Goal: Task Accomplishment & Management: Manage account settings

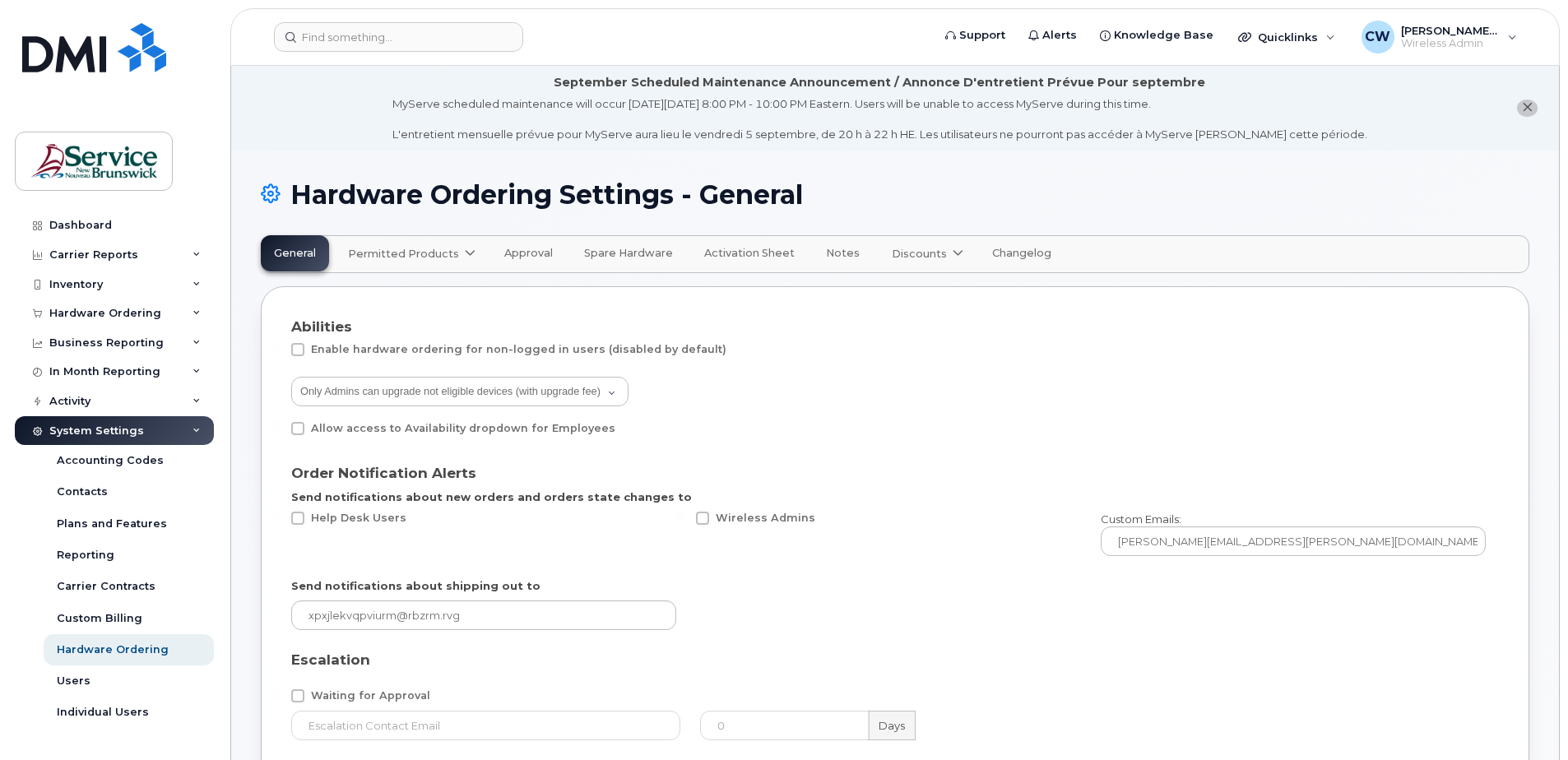
select select "admins"
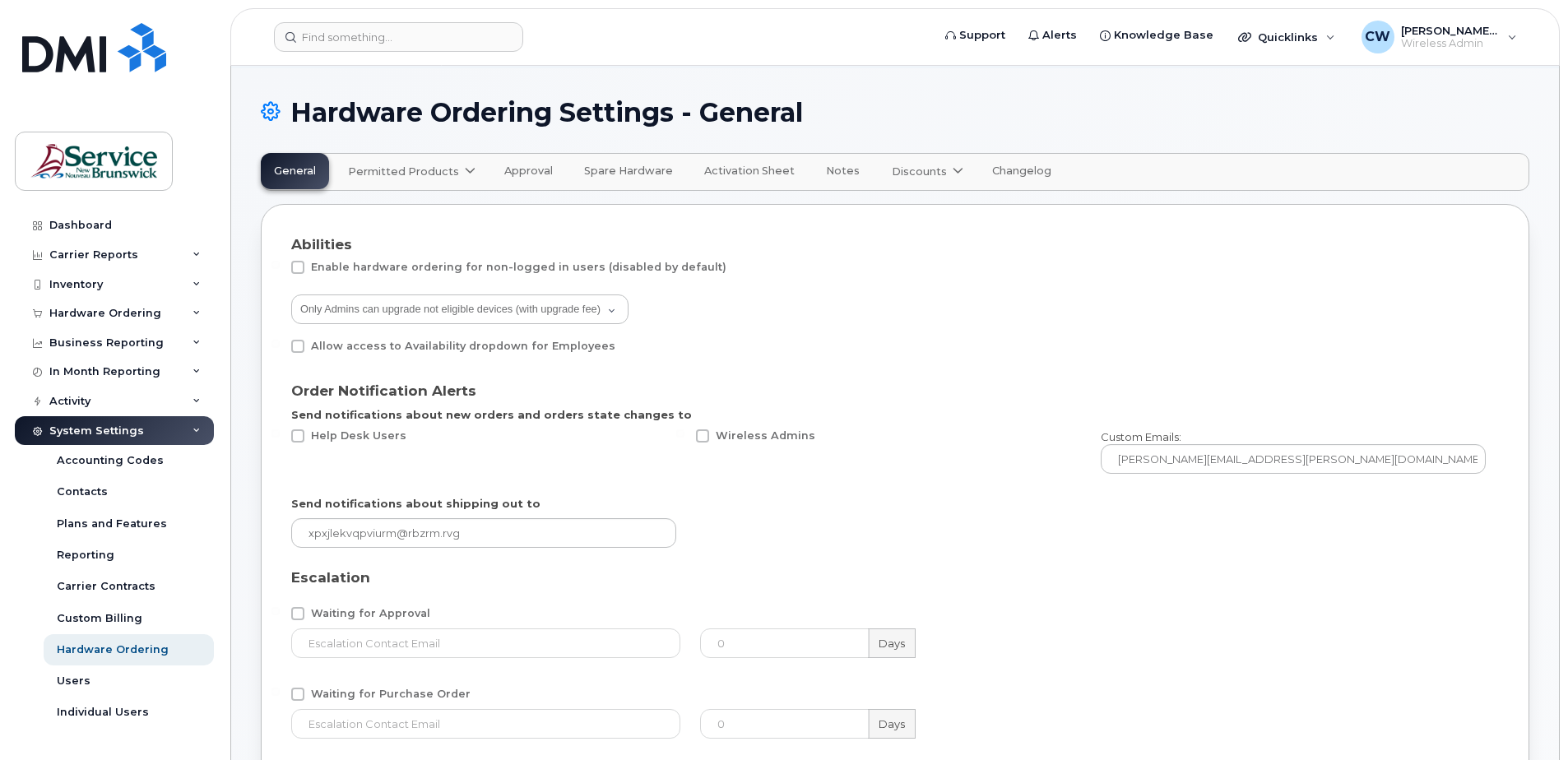
click at [515, 164] on span "Approval" at bounding box center [528, 171] width 49 height 13
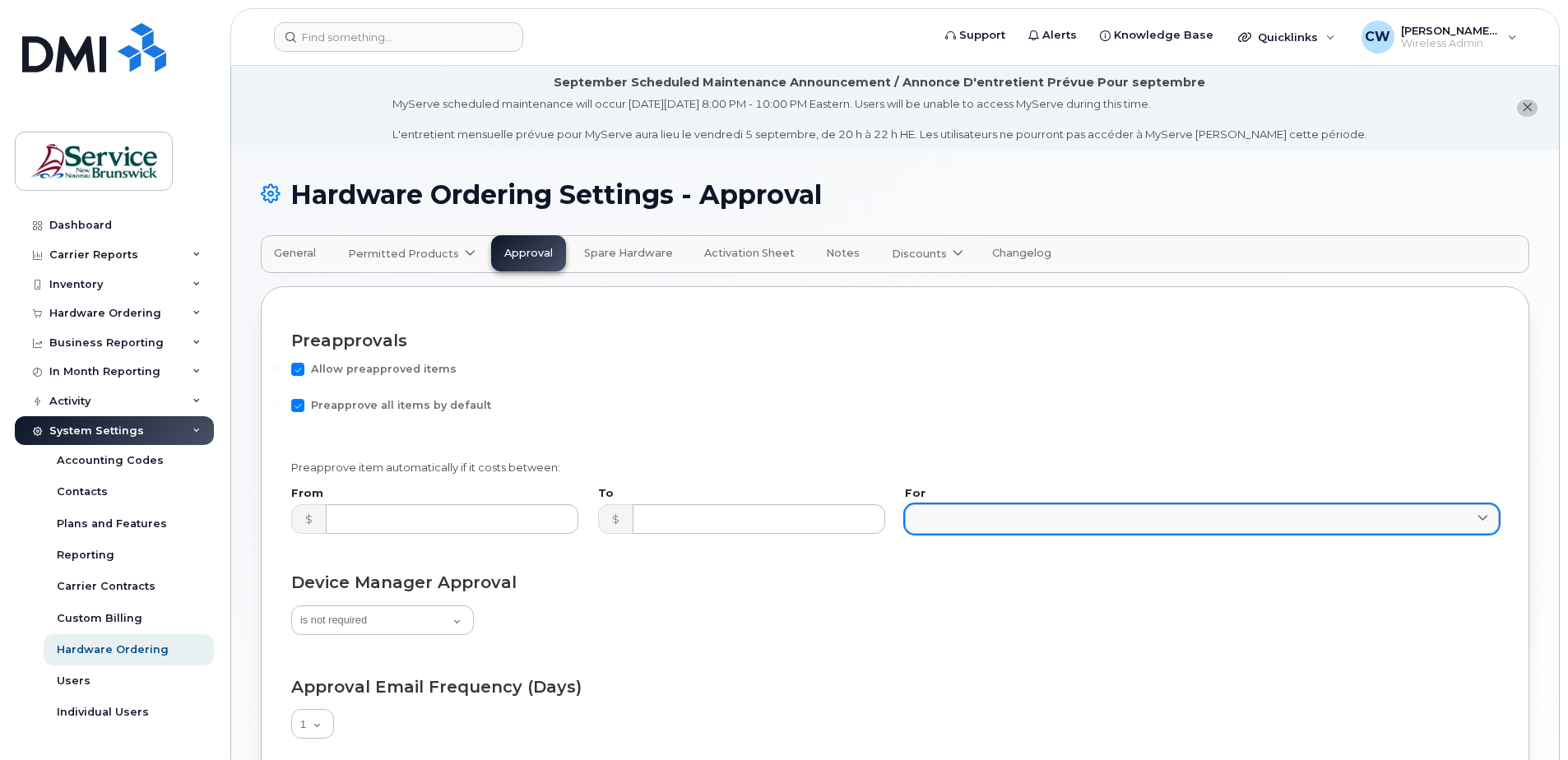
click at [1478, 514] on icon at bounding box center [1483, 519] width 11 height 11
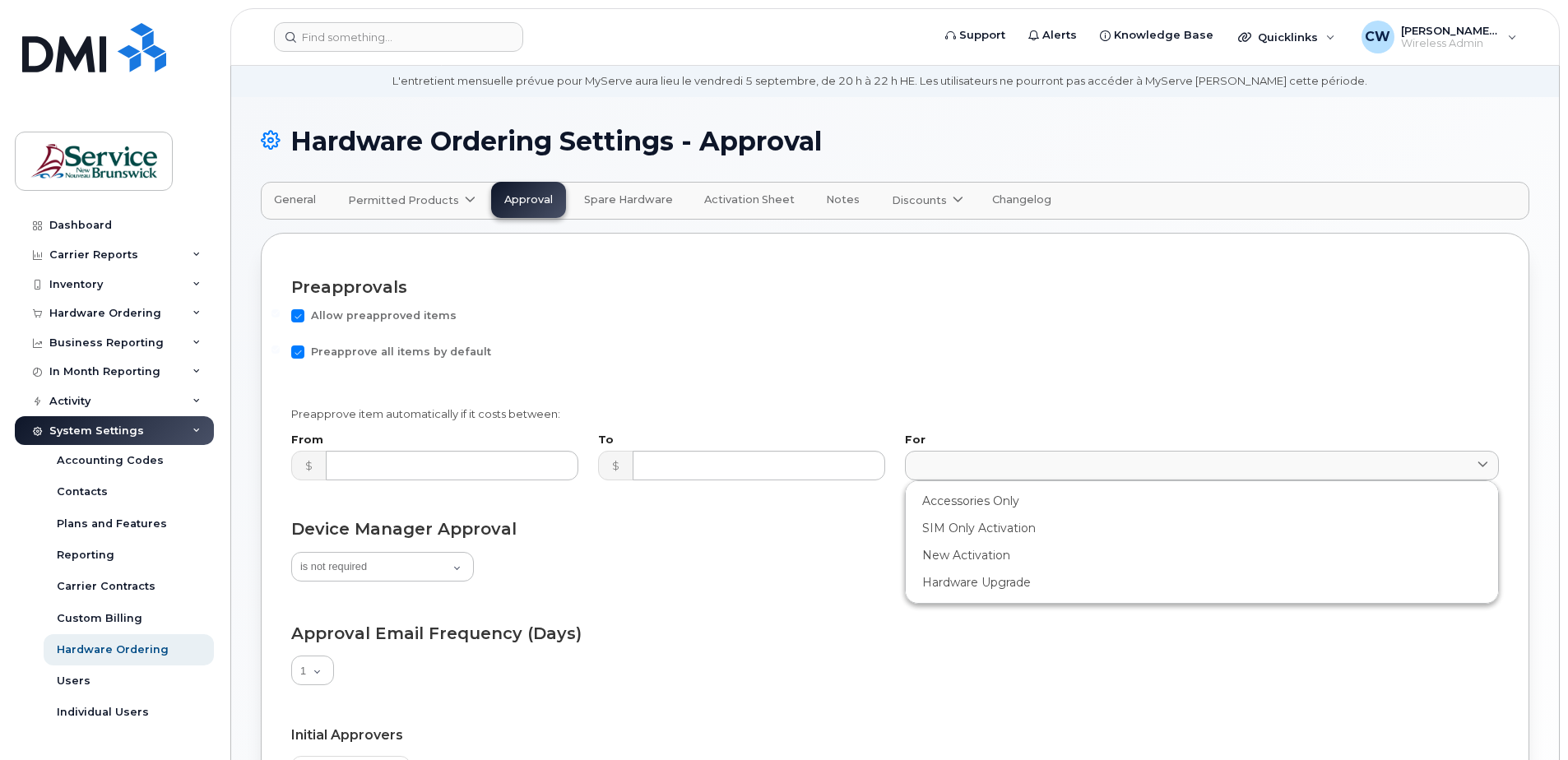
scroll to position [82, 0]
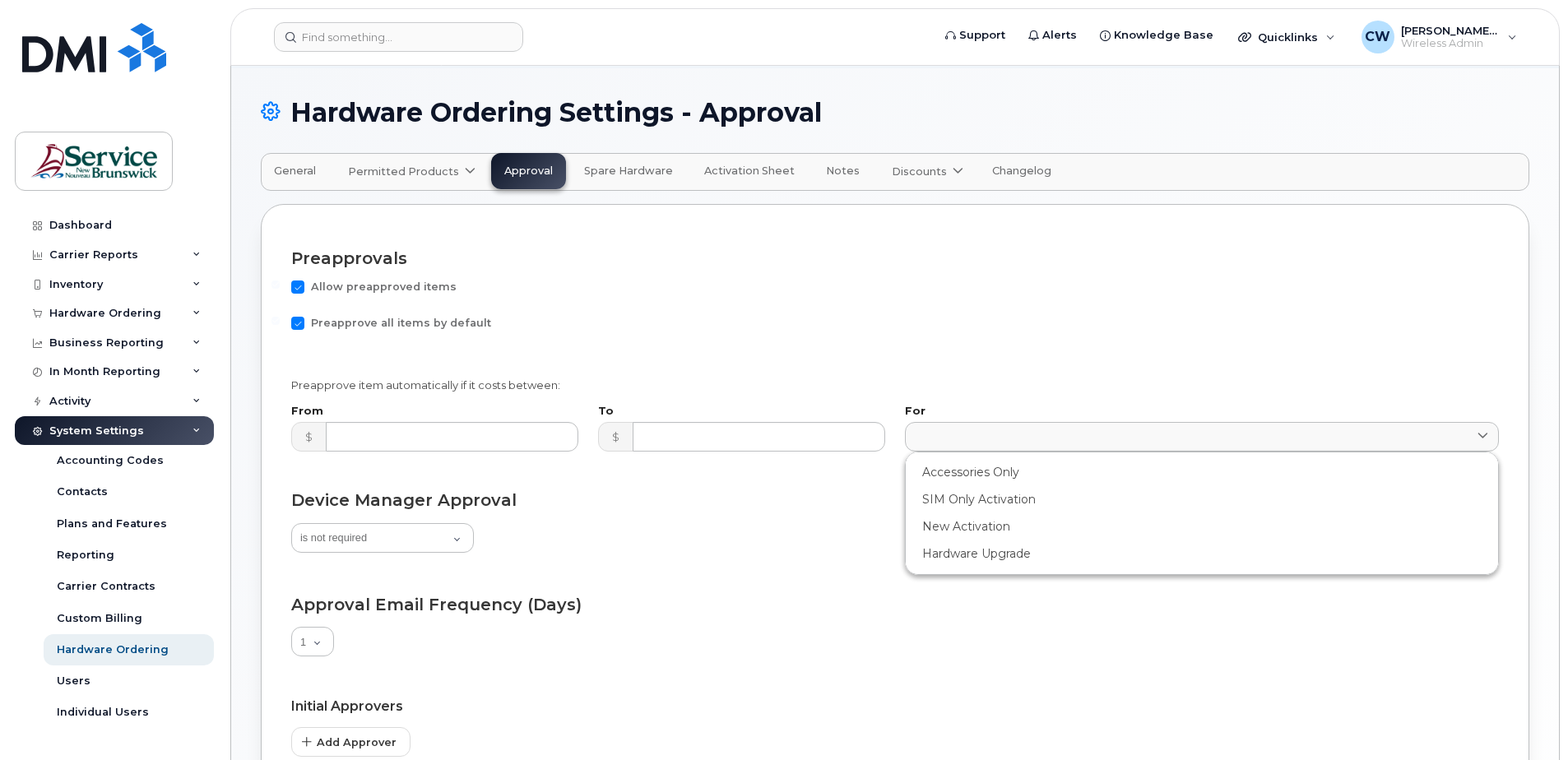
click at [773, 586] on form "Preapprovals Allow preapproved items Preapprove all items by default Preapprove…" at bounding box center [895, 592] width 1208 height 714
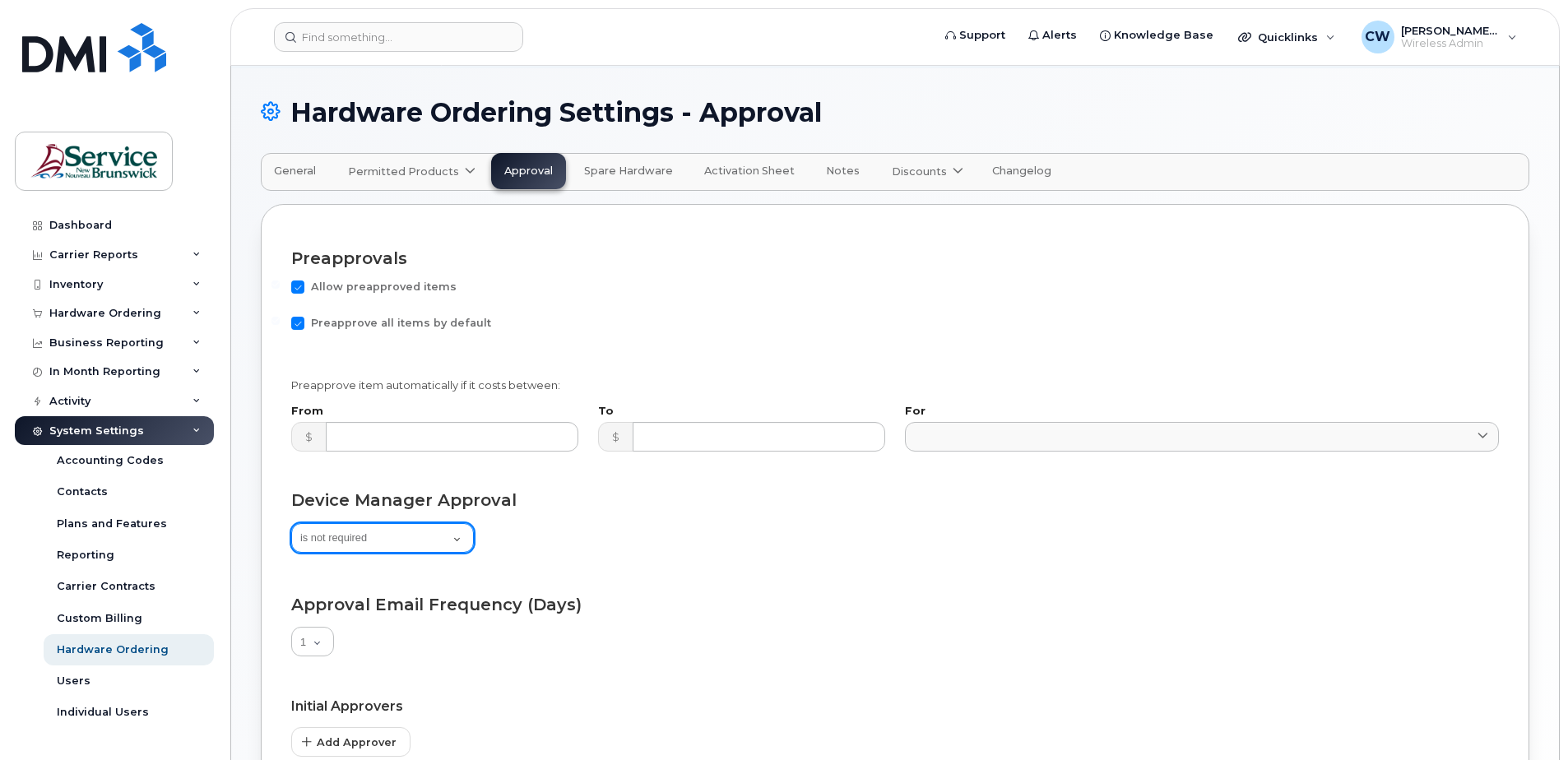
click at [455, 537] on select "is not required is optional, can be removed is mandatory, can't be removed" at bounding box center [382, 538] width 183 height 30
click at [757, 547] on div "is not required is optional, can be removed is mandatory, can't be removed" at bounding box center [895, 540] width 1208 height 33
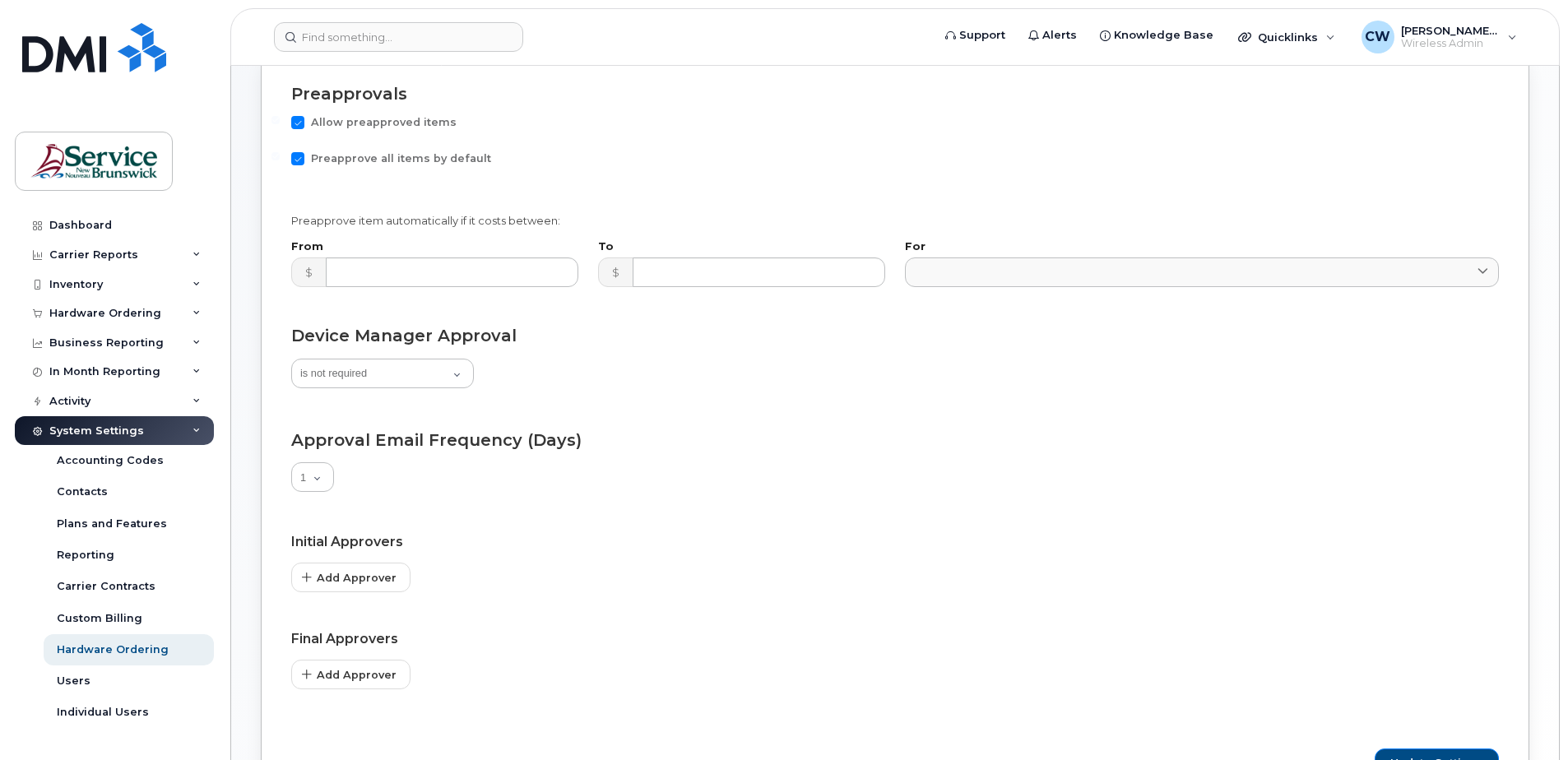
scroll to position [382, 0]
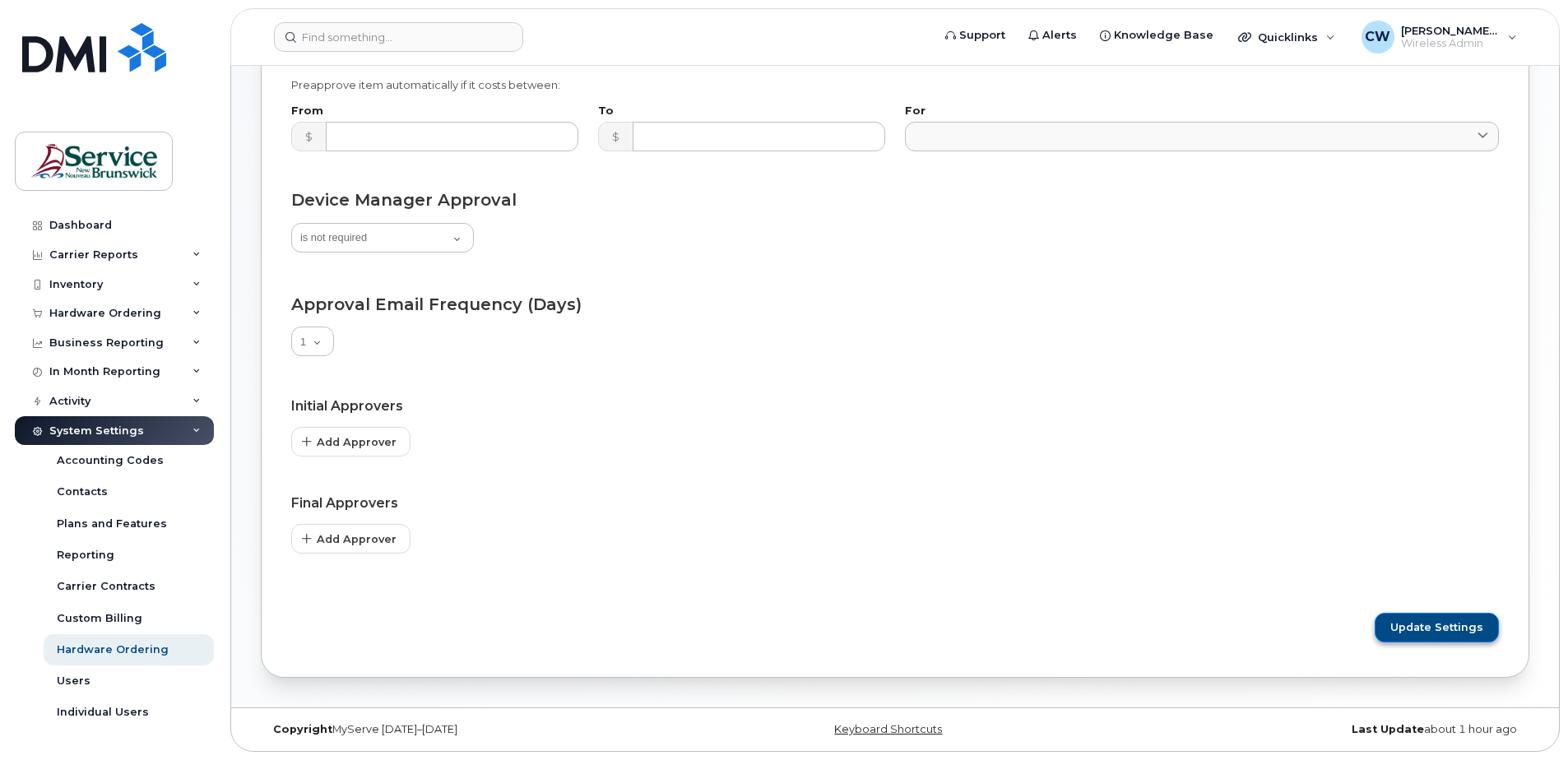
click at [1449, 629] on span "Update Settings" at bounding box center [1437, 628] width 93 height 15
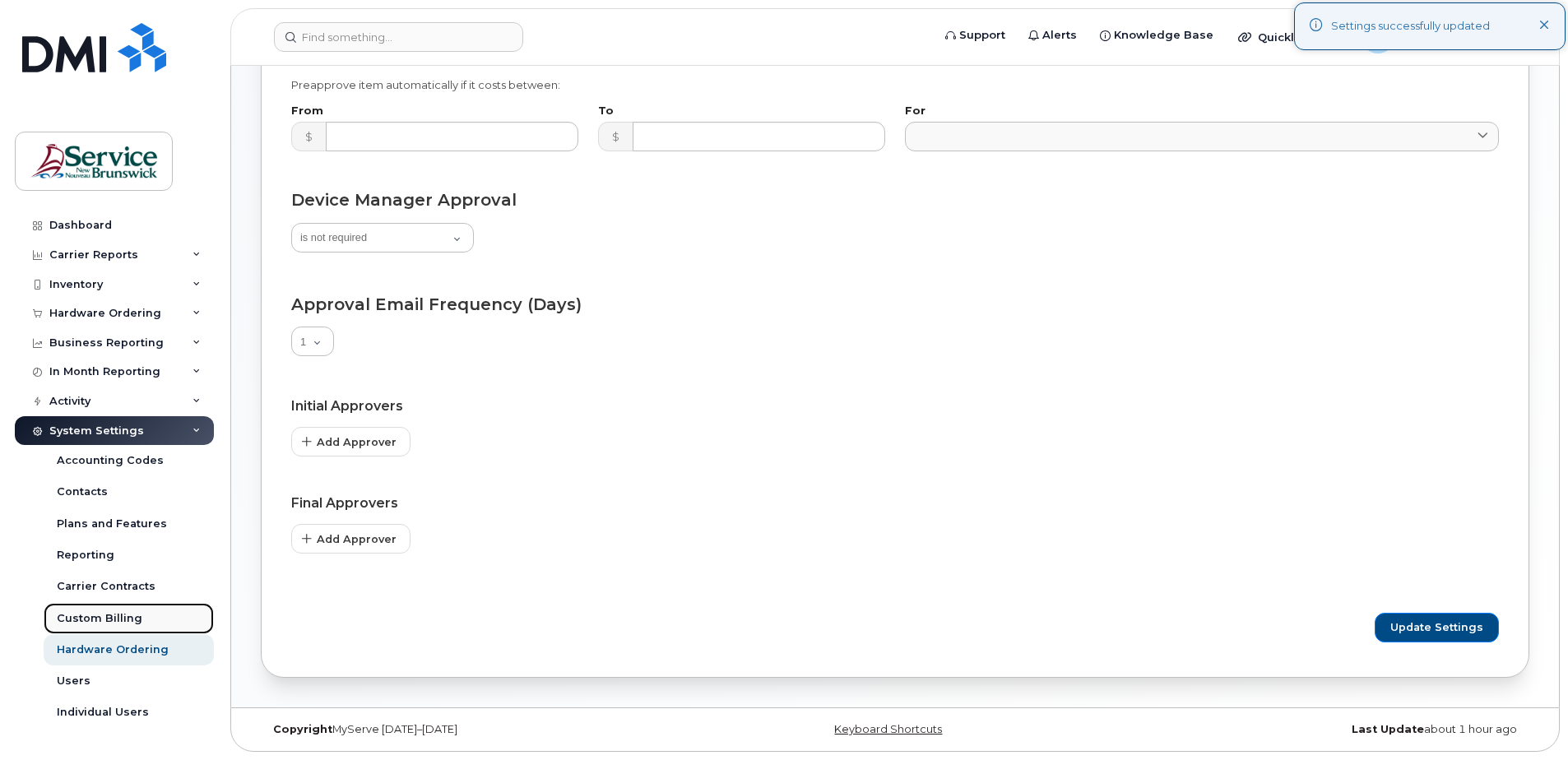
click at [100, 612] on div "Custom Billing" at bounding box center [99, 619] width 85 height 15
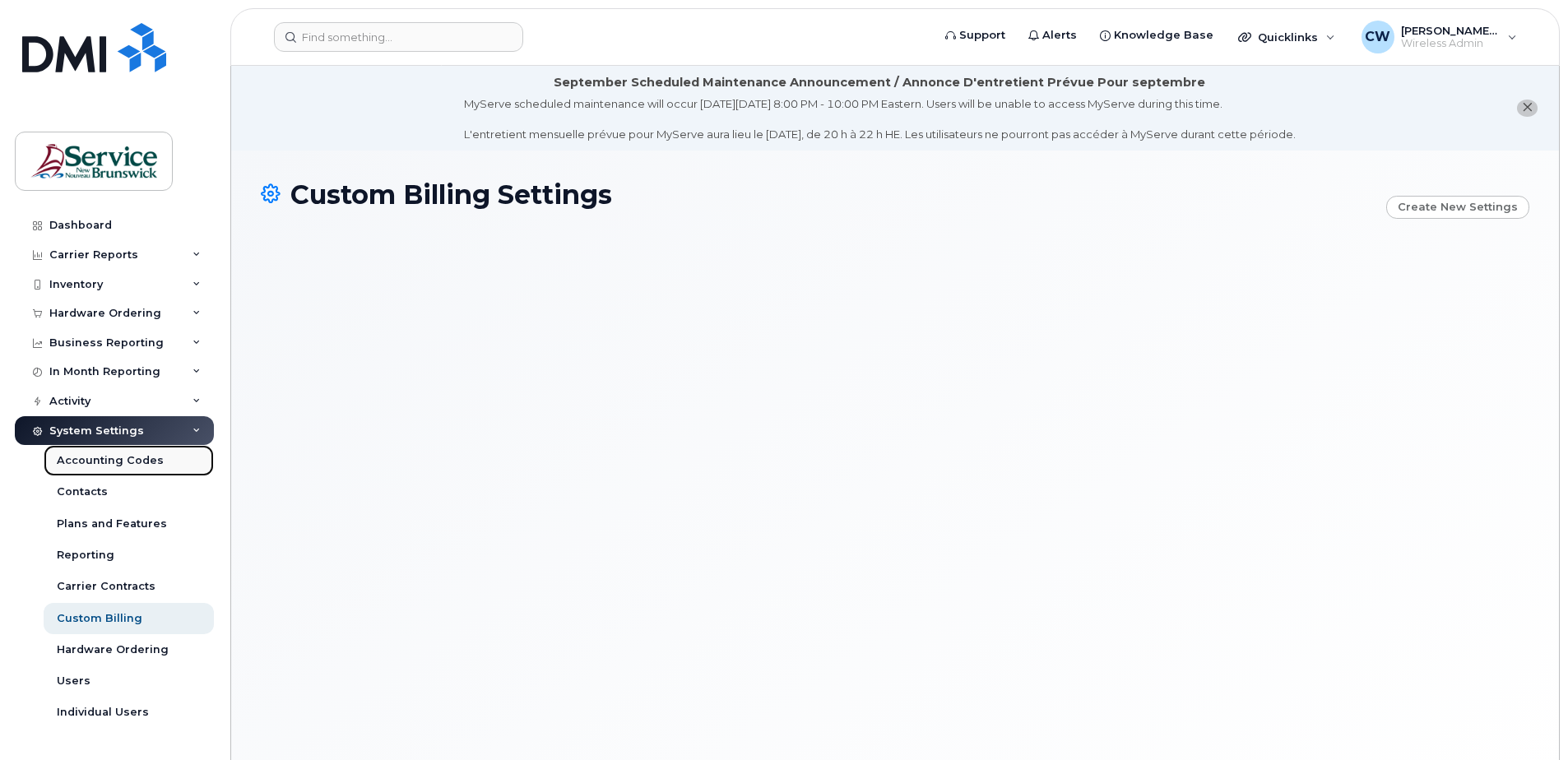
click at [126, 456] on div "Accounting Codes" at bounding box center [110, 461] width 107 height 15
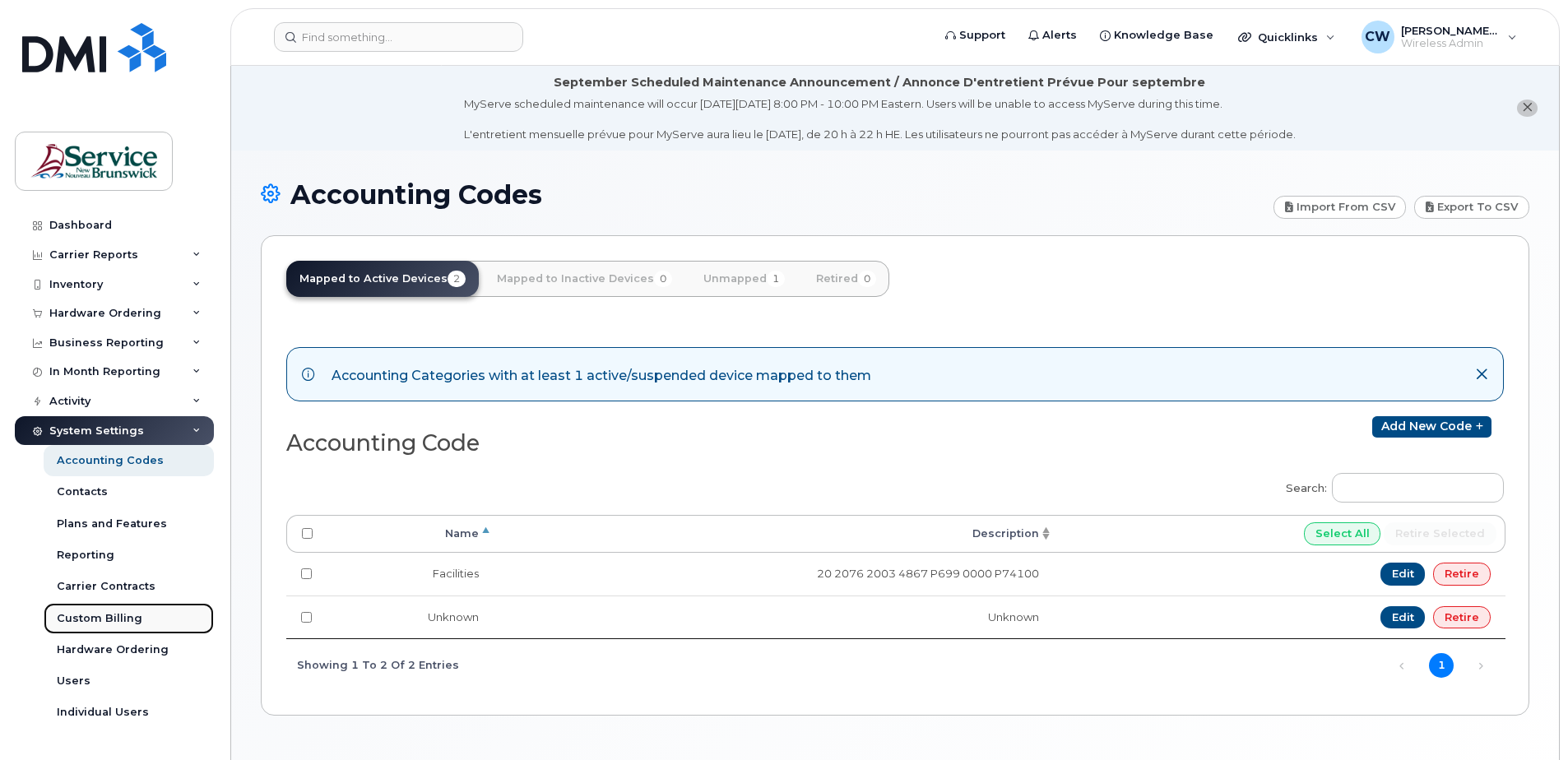
click at [110, 614] on div "Custom Billing" at bounding box center [99, 619] width 85 height 15
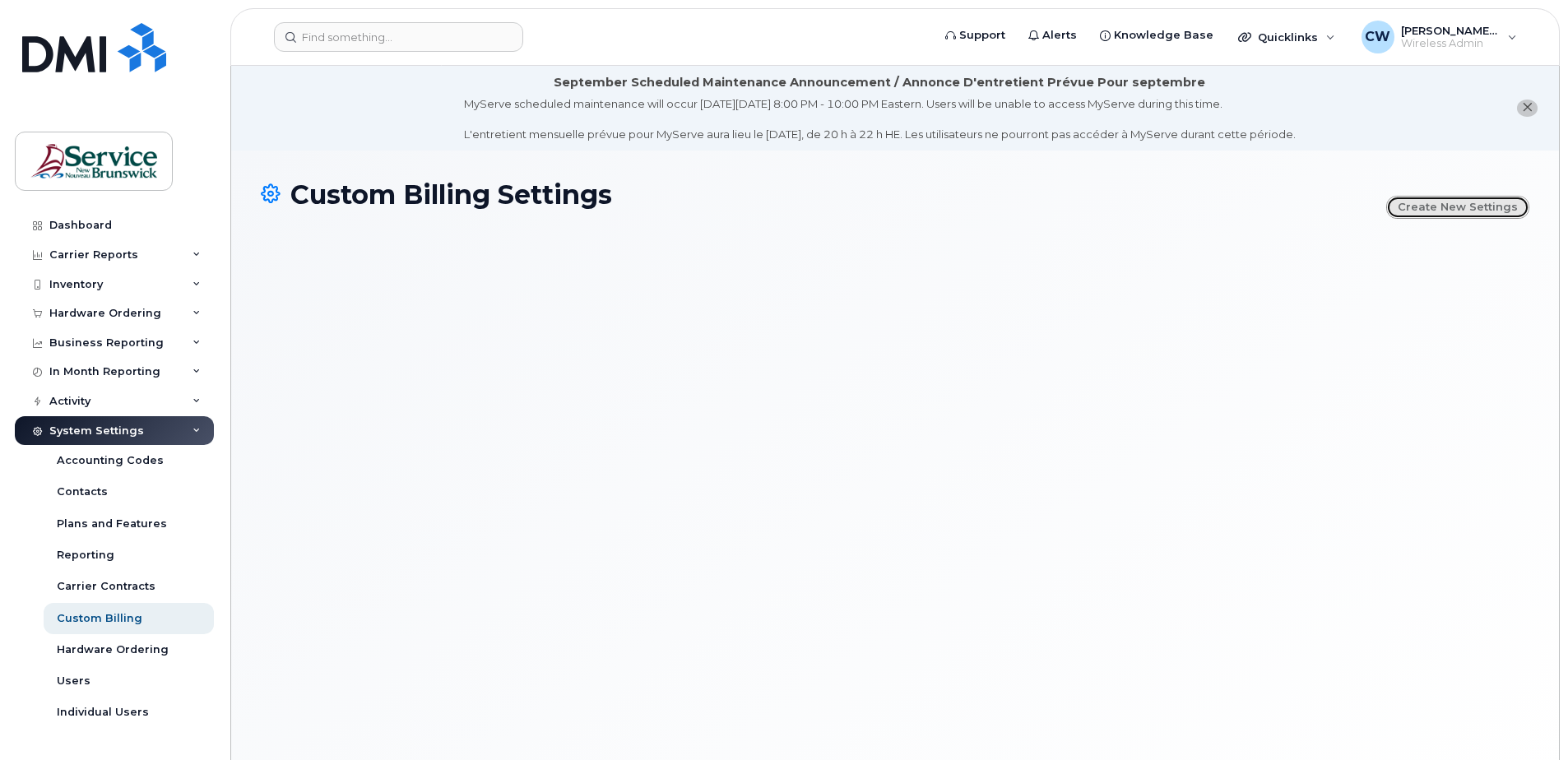
click at [1468, 200] on link "Create new settings" at bounding box center [1458, 207] width 144 height 23
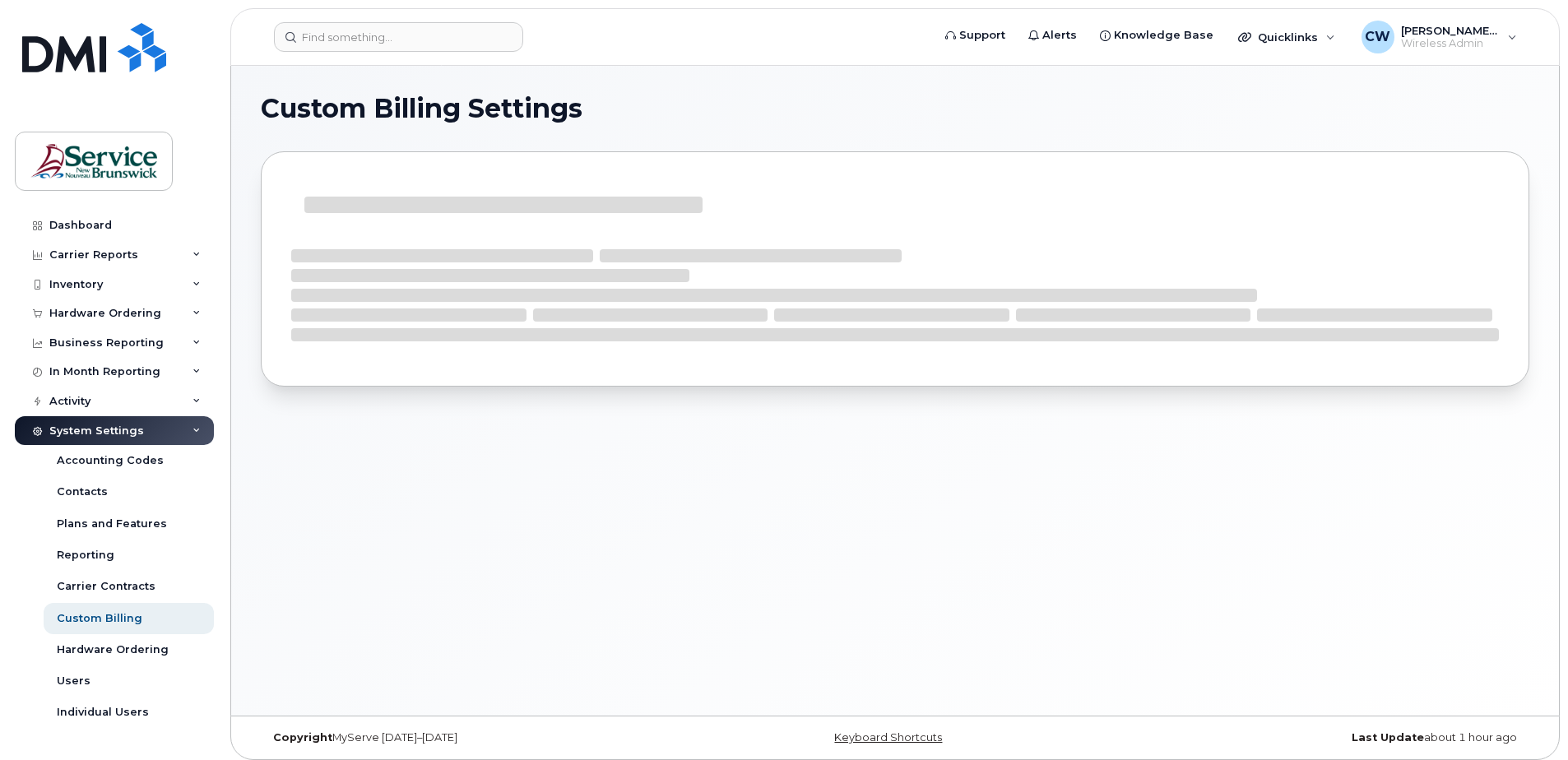
select select
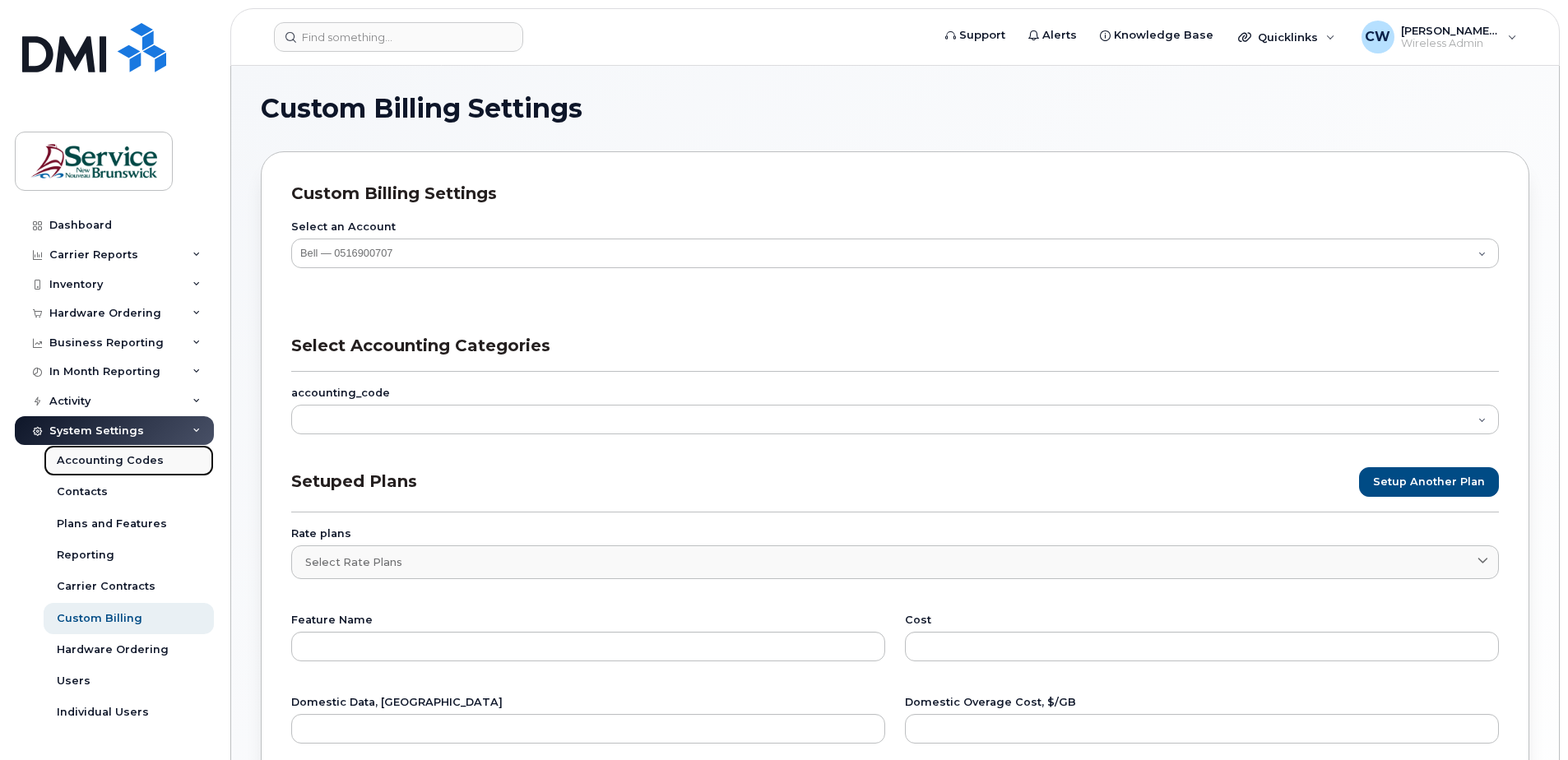
click at [94, 458] on div "Accounting Codes" at bounding box center [110, 461] width 107 height 15
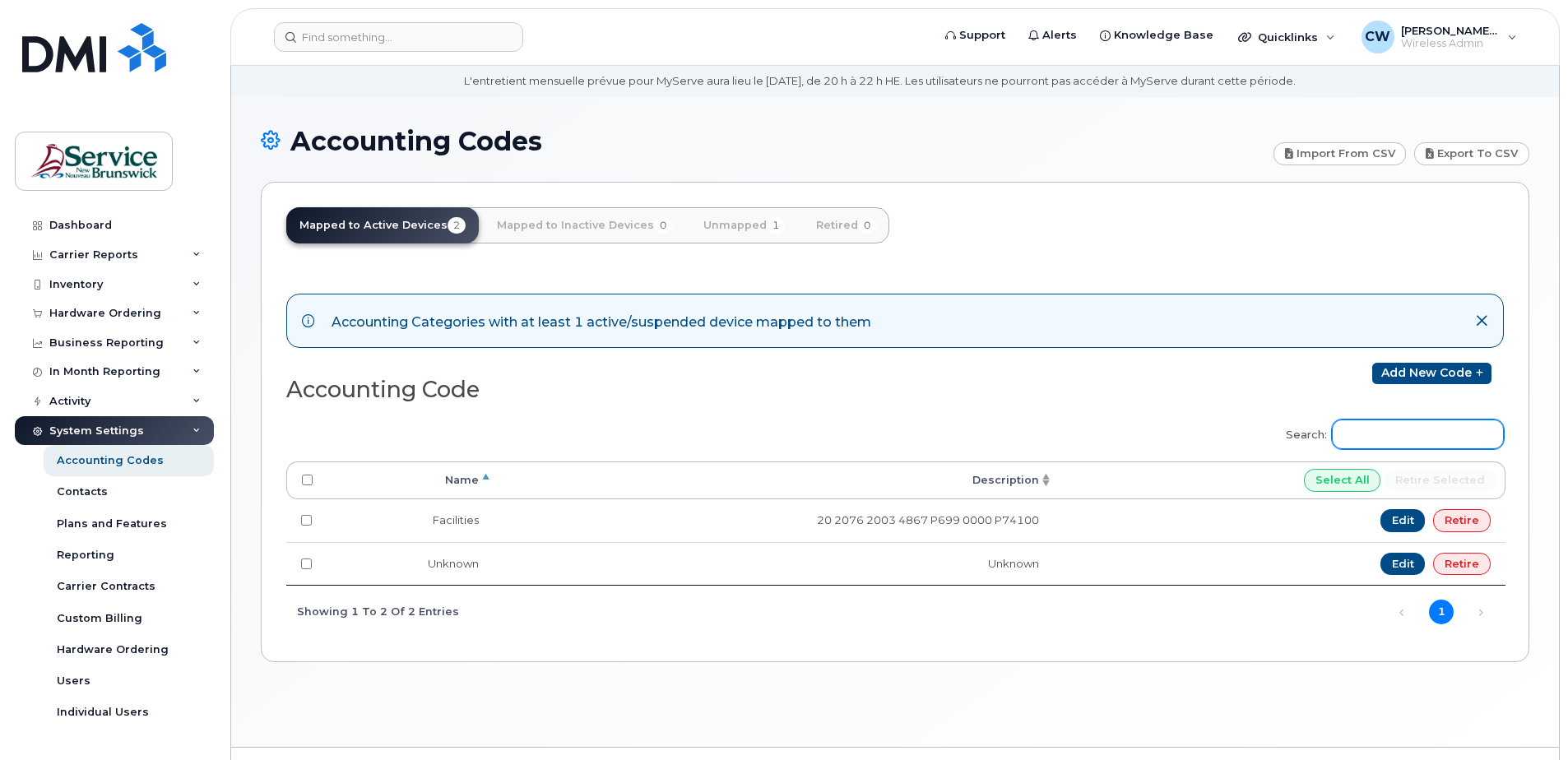
scroll to position [82, 0]
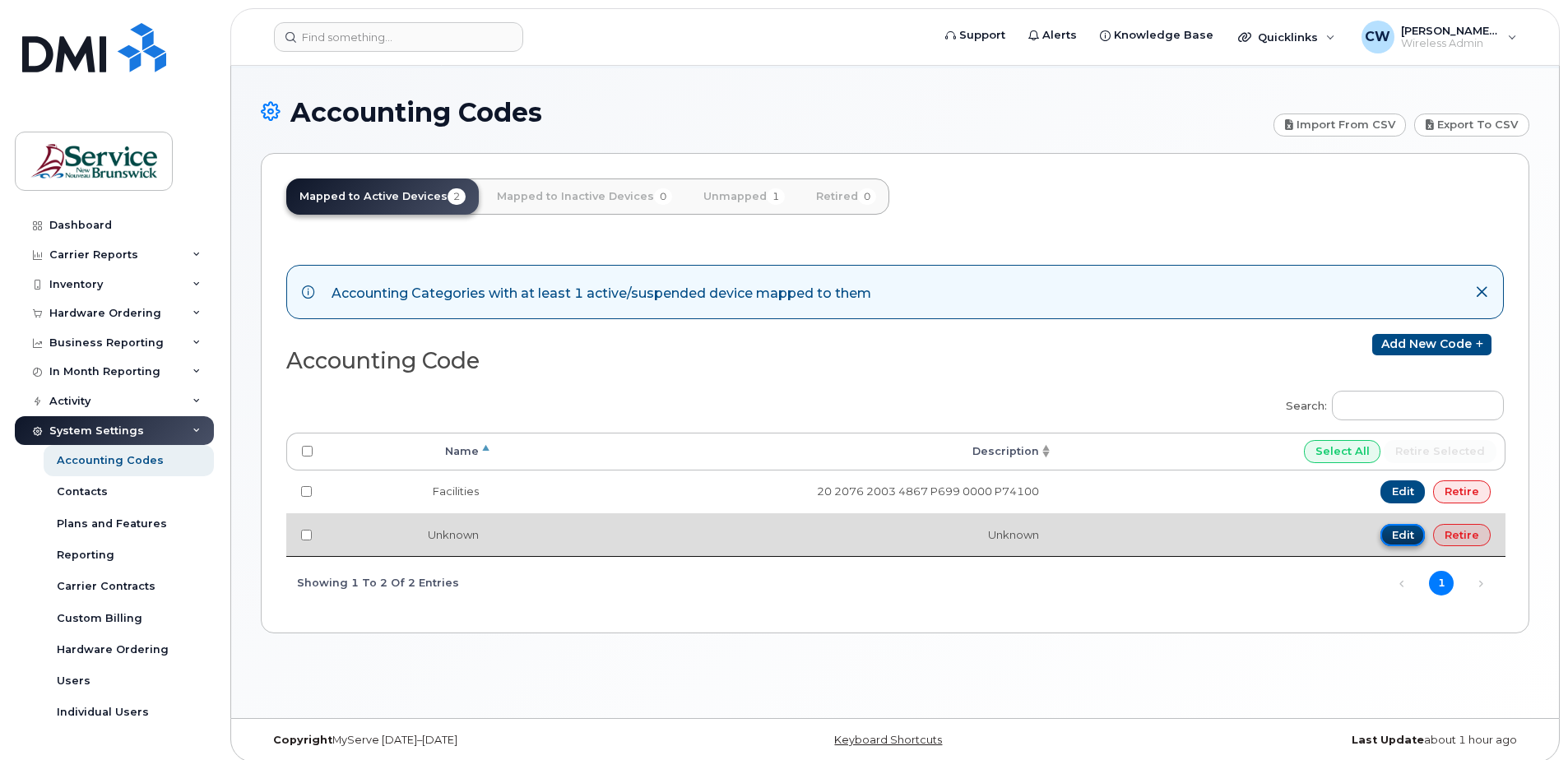
click at [1401, 531] on link "Edit" at bounding box center [1403, 536] width 46 height 23
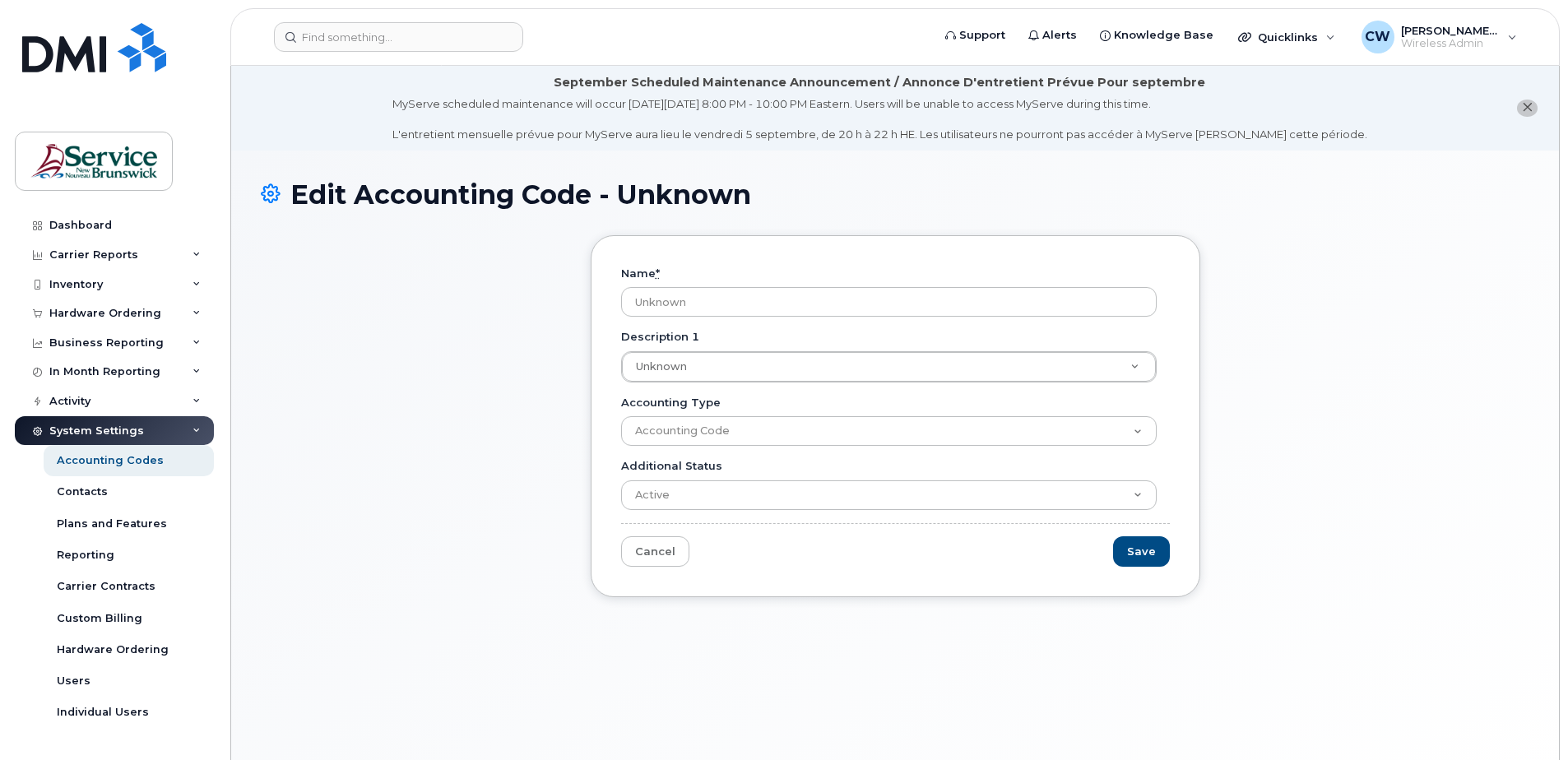
drag, startPoint x: 706, startPoint y: 305, endPoint x: 577, endPoint y: 297, distance: 129.2
click at [597, 298] on div "Name * Unknown Description 1 Unknown Description 1 Description 1 Unknown Accoun…" at bounding box center [895, 417] width 610 height 362
type input "[GEOGRAPHIC_DATA]"
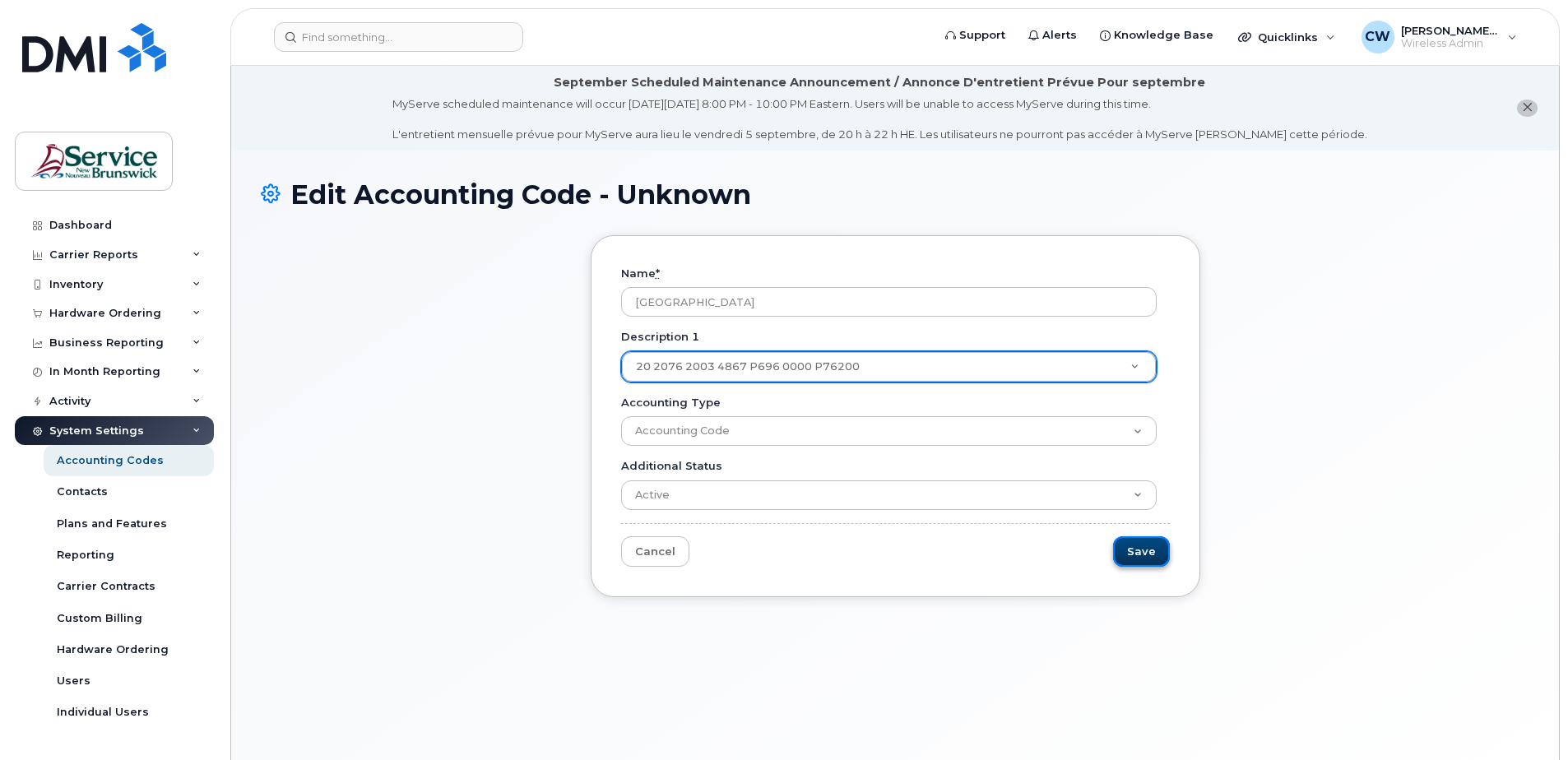
click at [1151, 549] on input "Save" at bounding box center [1142, 552] width 56 height 31
type input "Saving..."
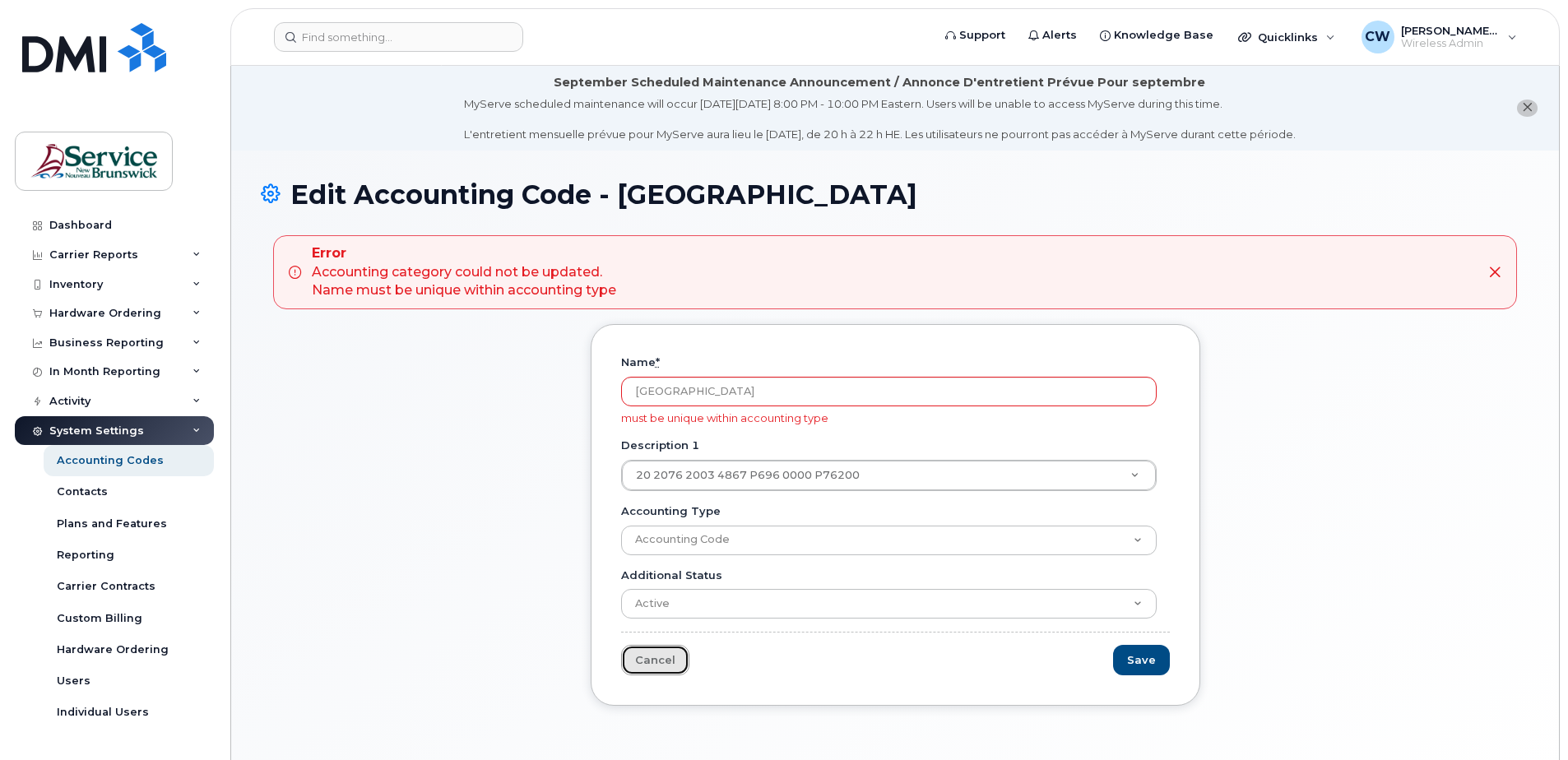
click at [670, 658] on link "Cancel" at bounding box center [655, 660] width 68 height 31
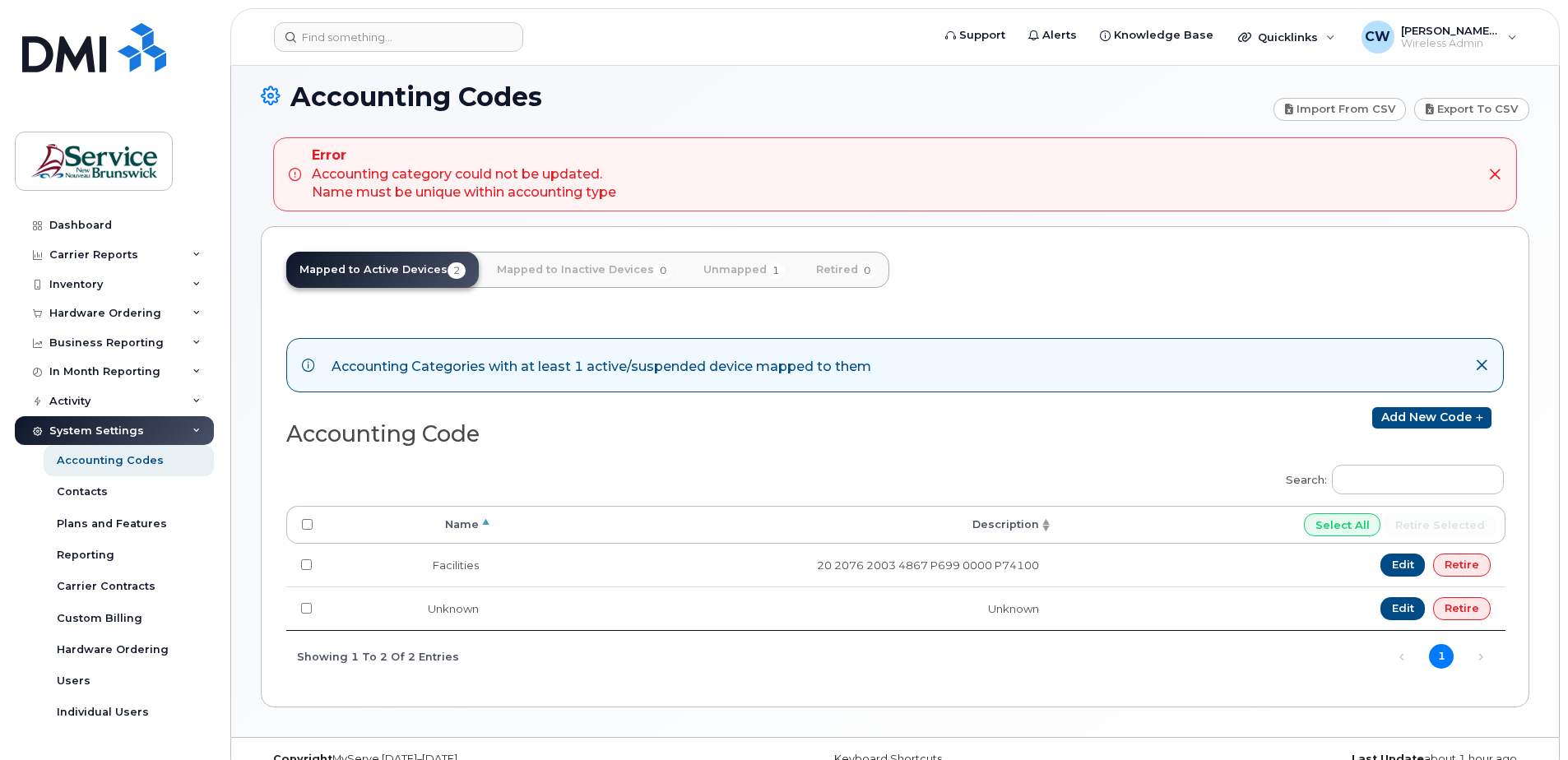
scroll to position [128, 0]
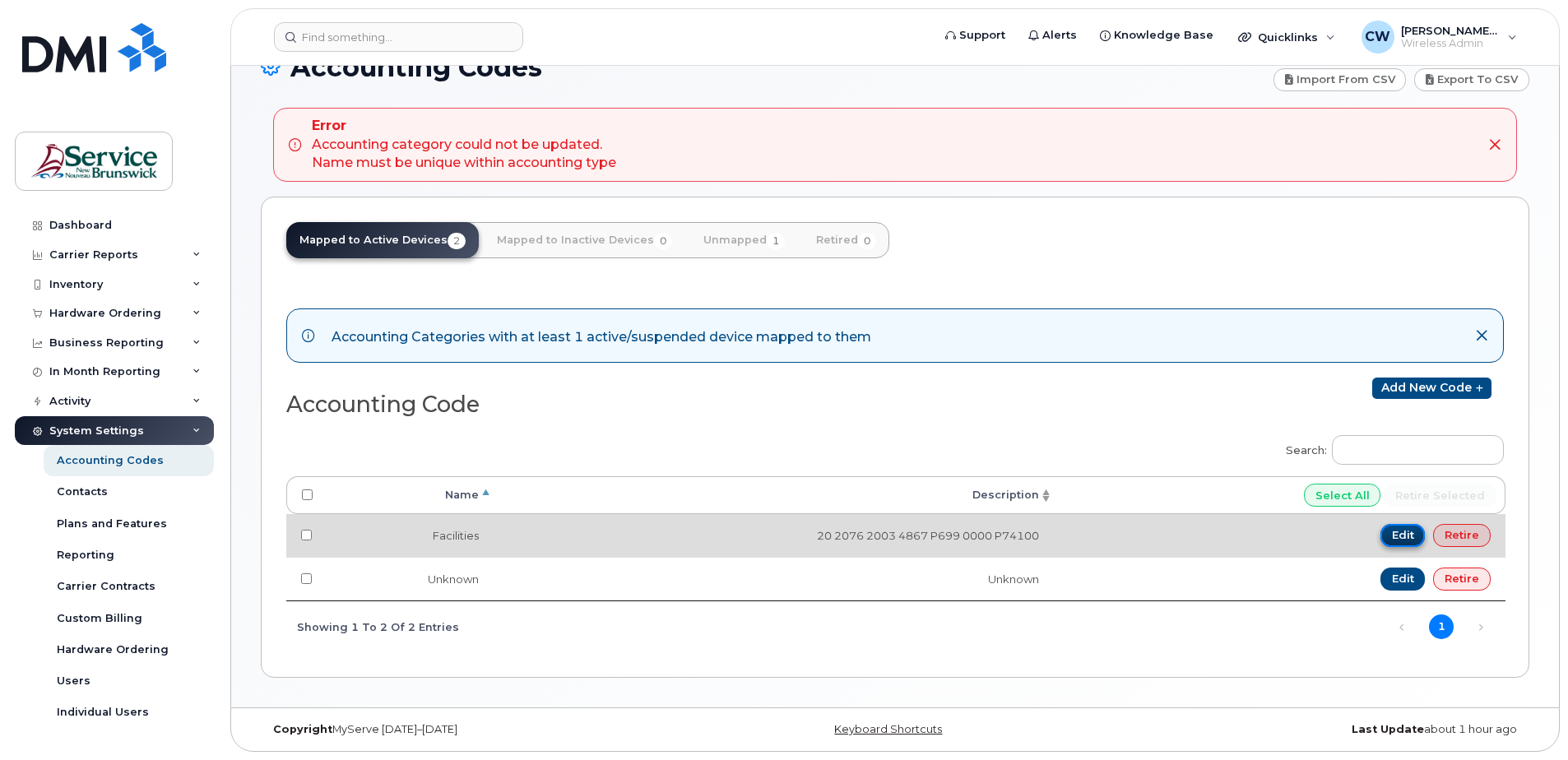
click at [1405, 535] on link "Edit" at bounding box center [1403, 536] width 46 height 23
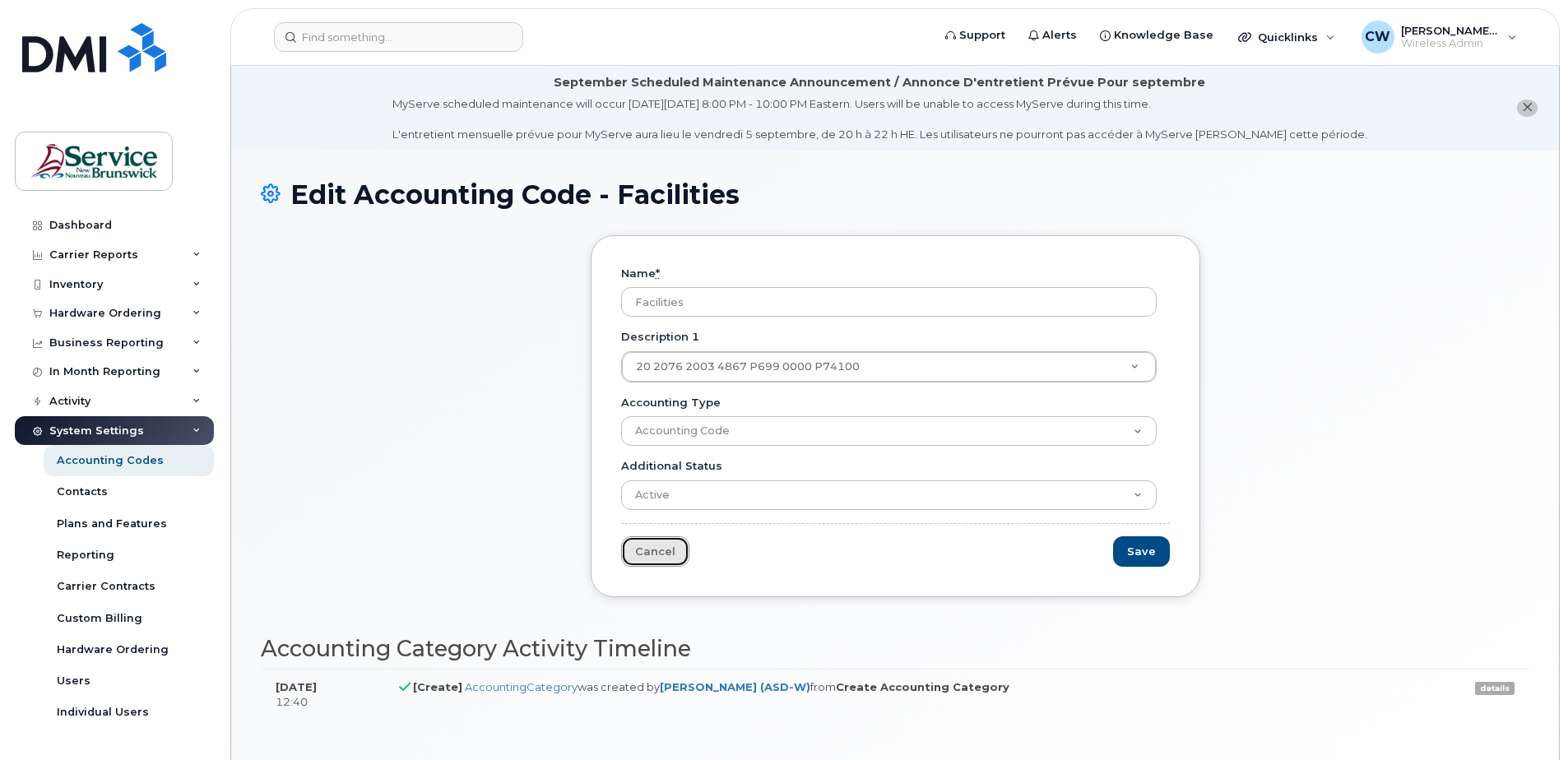
click at [652, 551] on link "Cancel" at bounding box center [655, 552] width 68 height 31
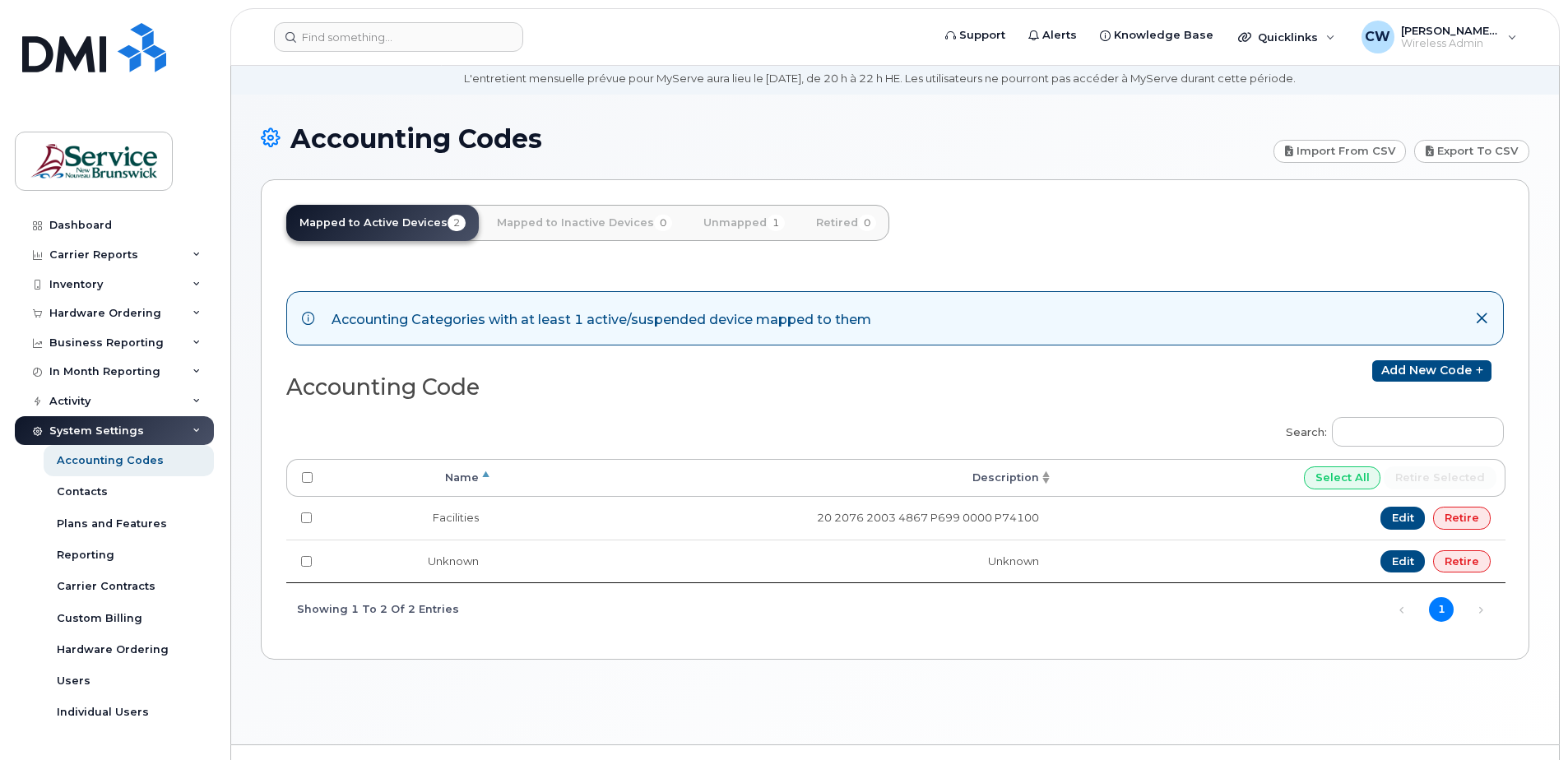
scroll to position [82, 0]
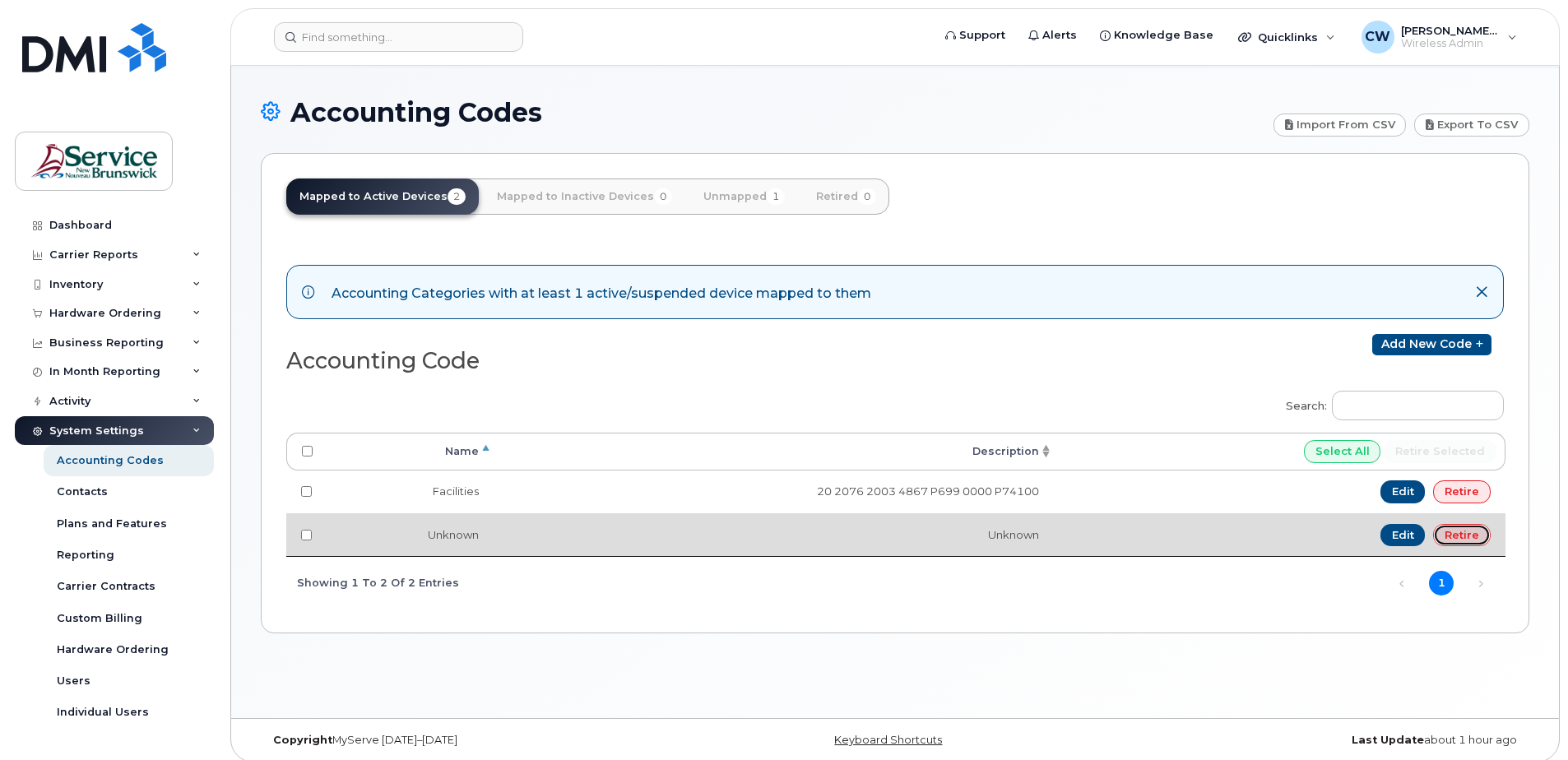
click at [1464, 529] on link "Retire" at bounding box center [1462, 536] width 57 height 23
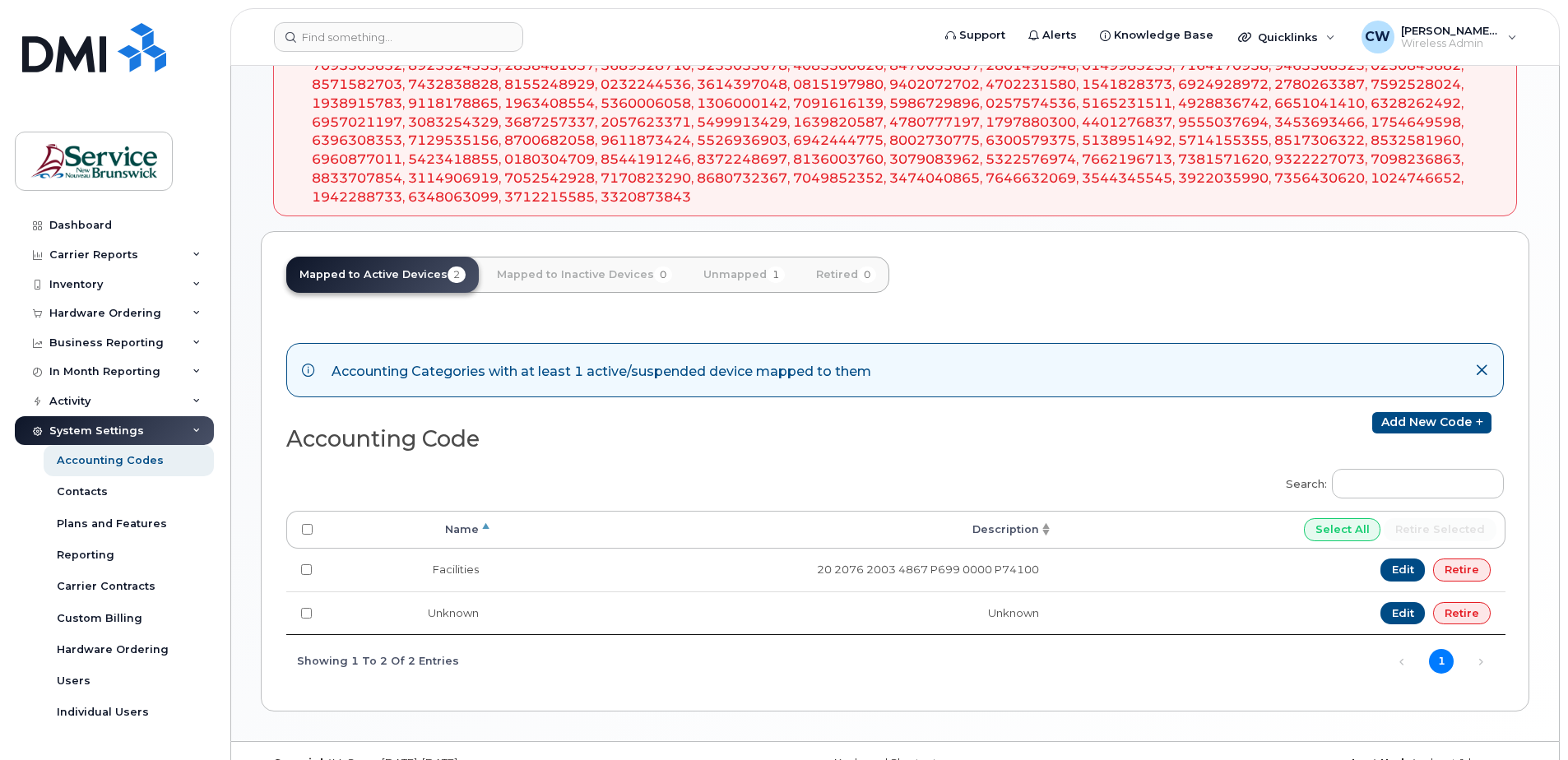
scroll to position [364, 0]
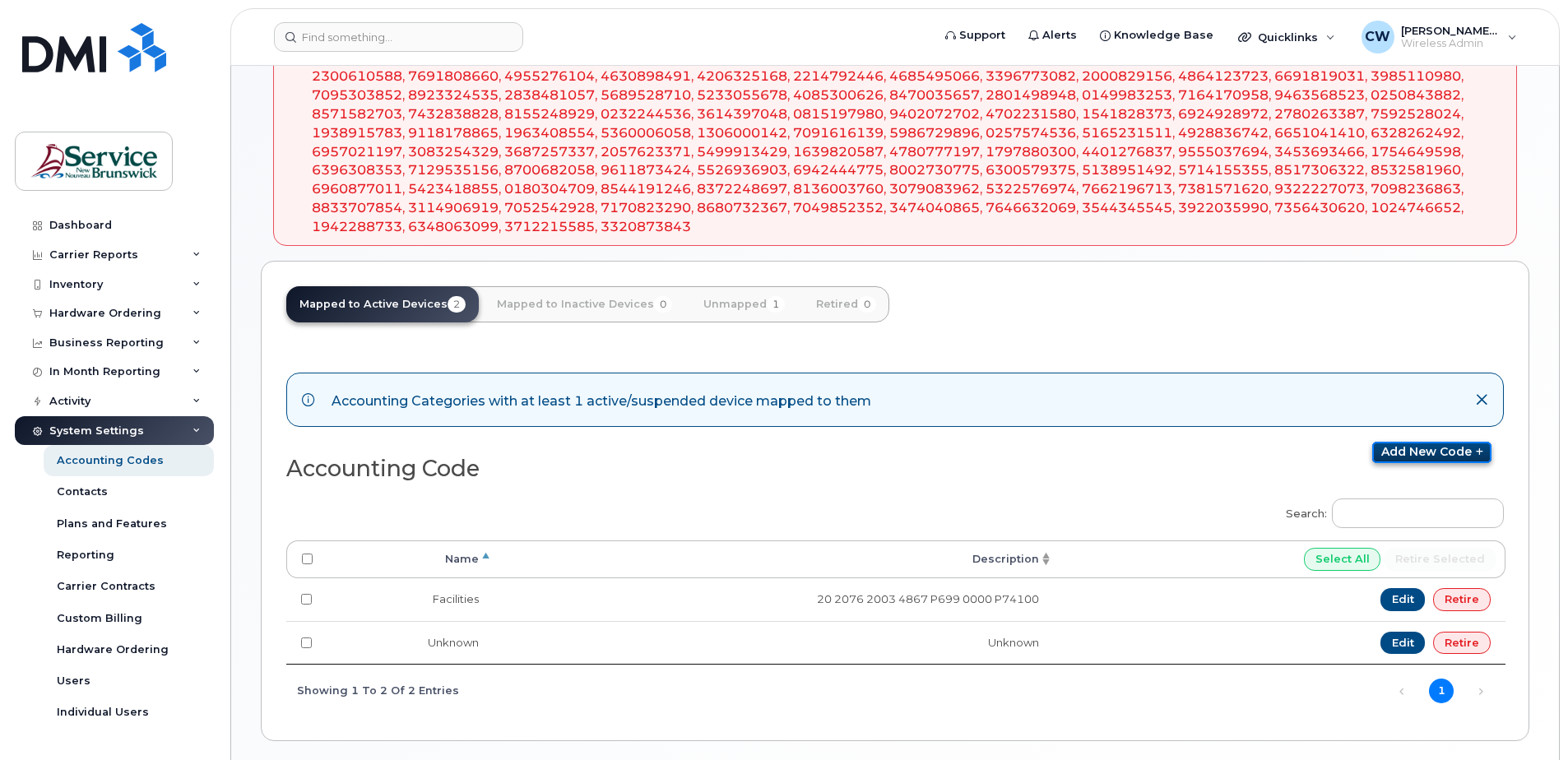
click at [1420, 463] on link "Add new code" at bounding box center [1432, 453] width 119 height 22
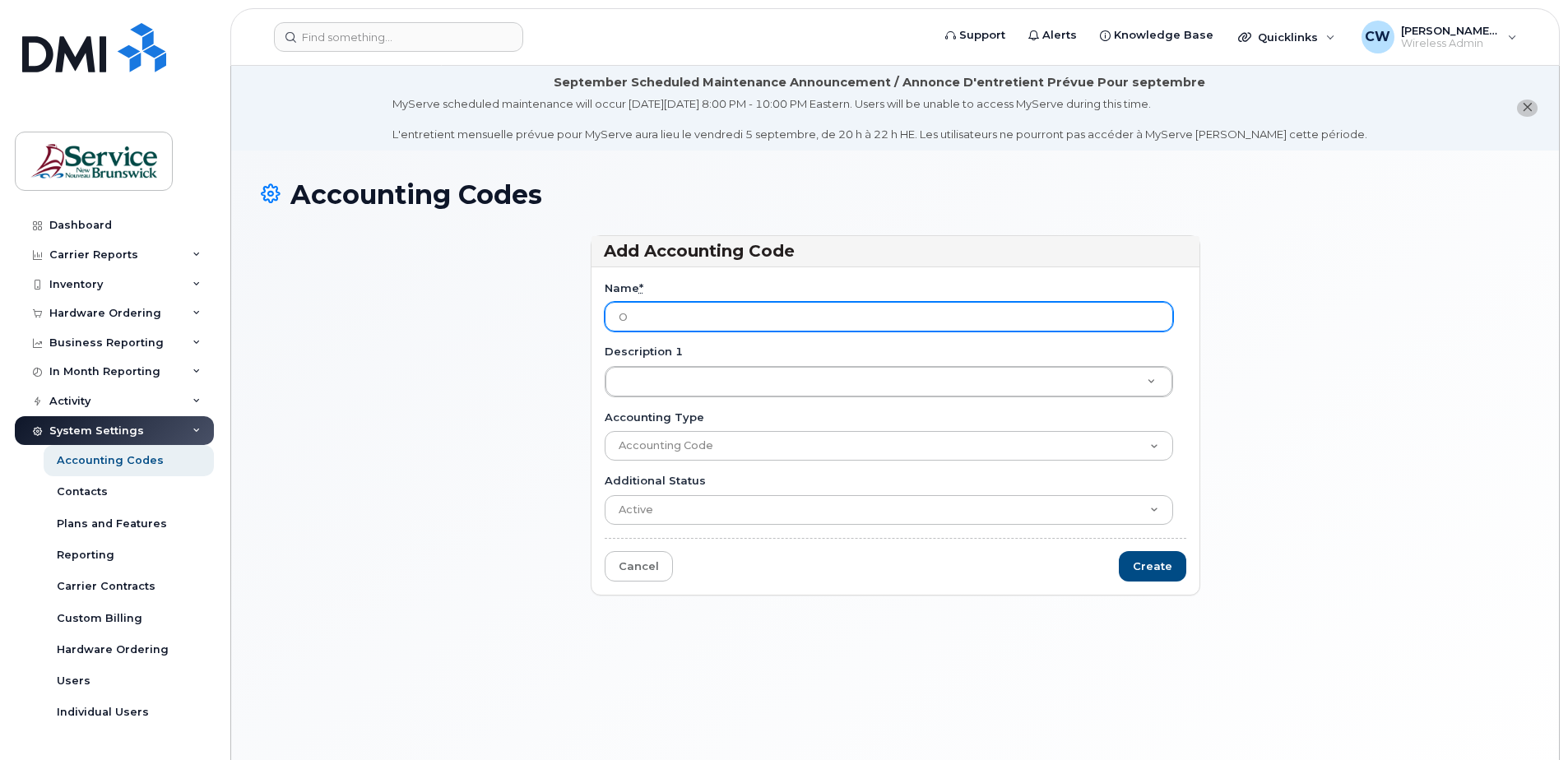
type input "[GEOGRAPHIC_DATA]"
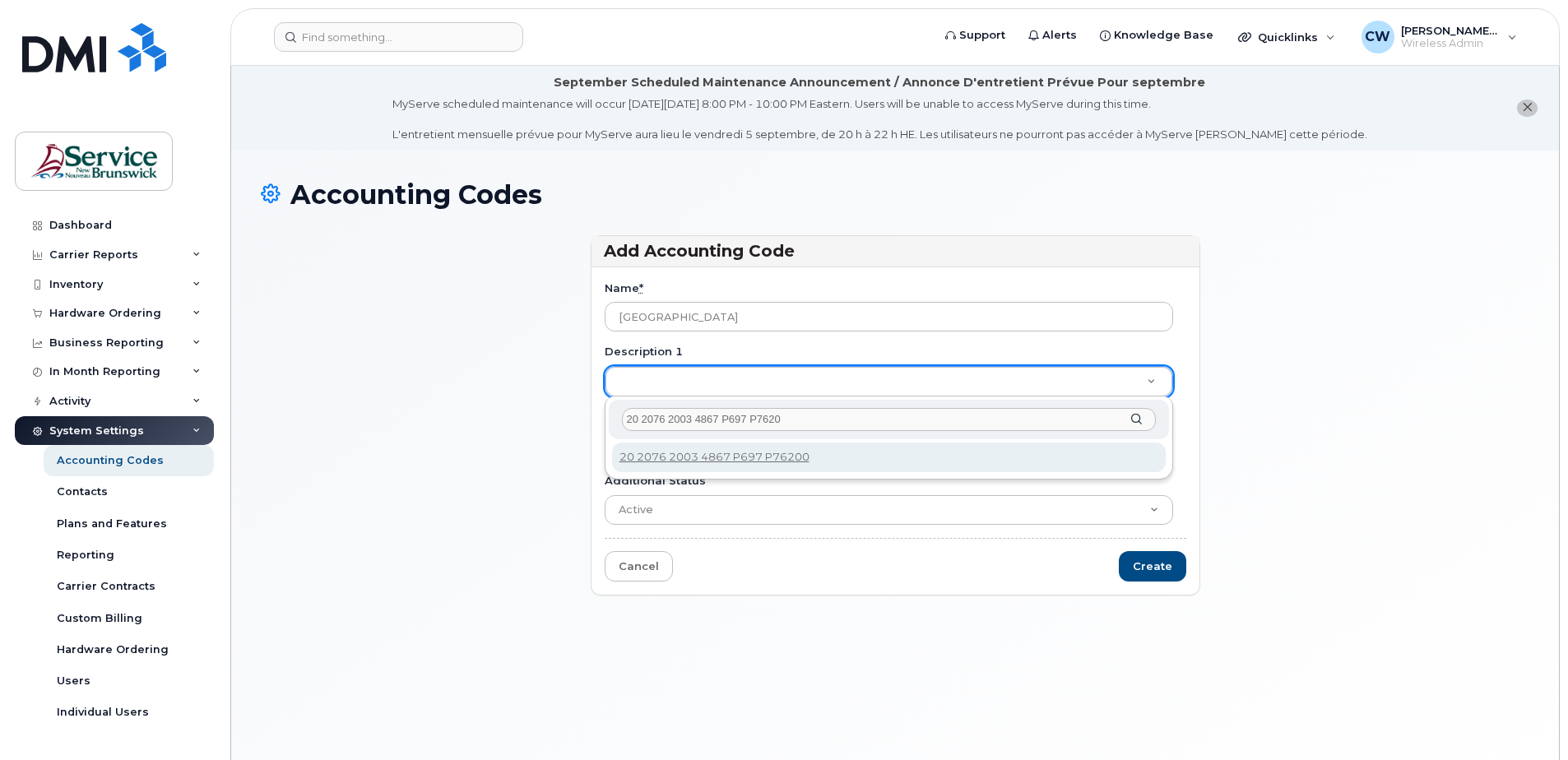
type input "20 2076 2003 4867 P697 P76200"
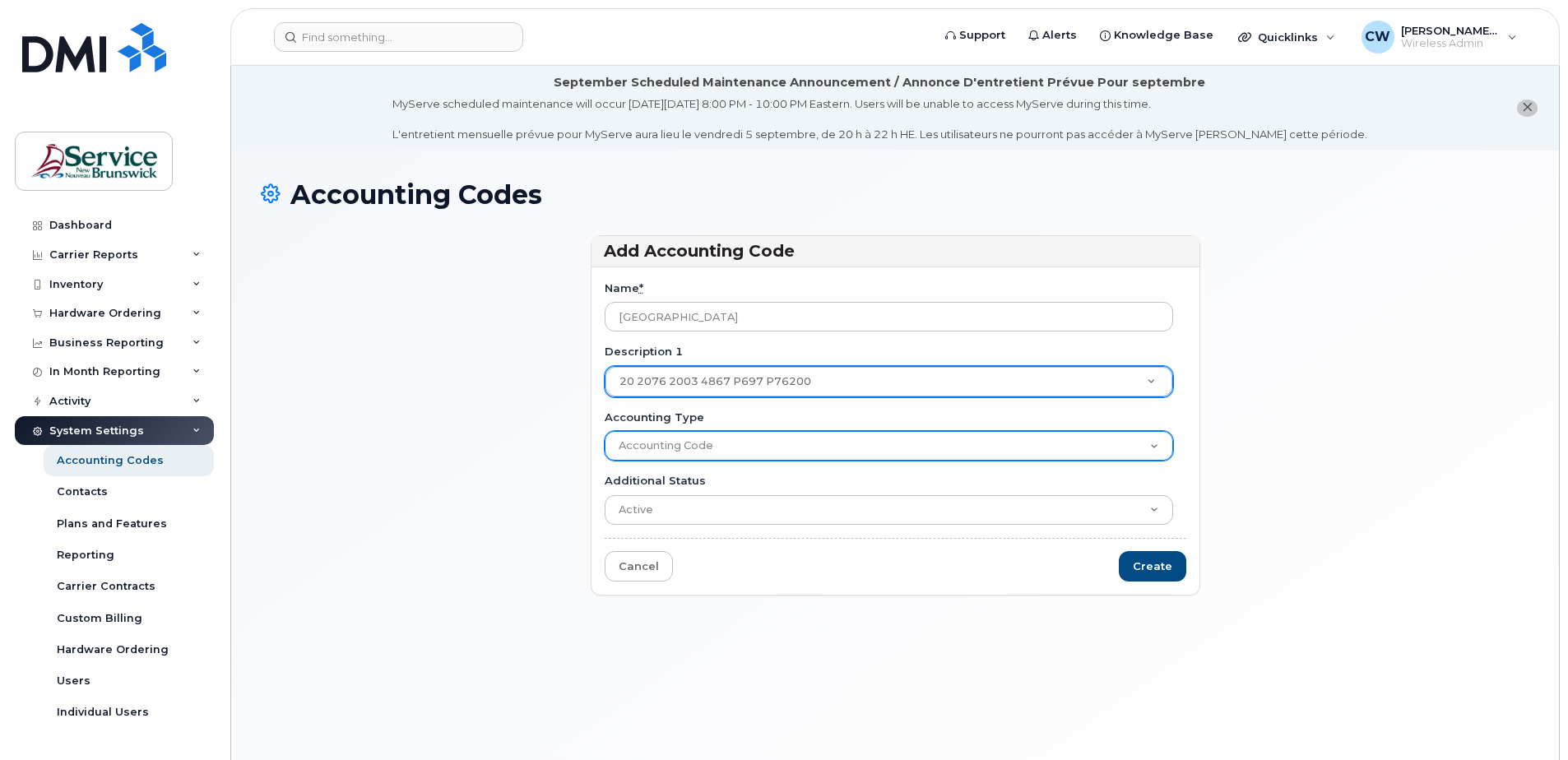
click at [746, 447] on select "Accounting Code" at bounding box center [889, 446] width 568 height 30
click at [665, 446] on select "Accounting Code" at bounding box center [889, 446] width 568 height 30
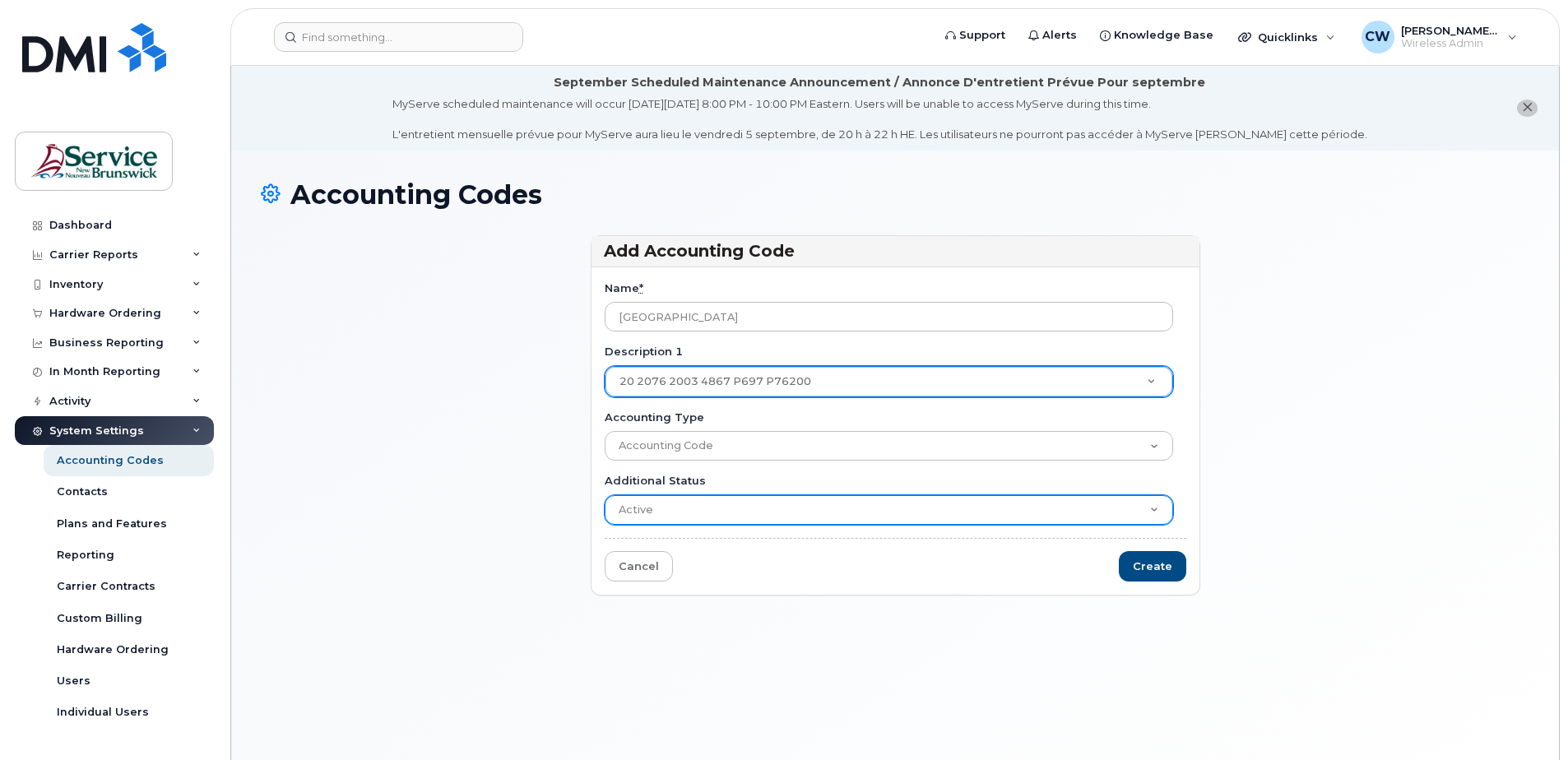
click at [1153, 509] on select "Active Suspended Cancelled Closed" at bounding box center [889, 510] width 568 height 30
click at [1152, 508] on select "Active Suspended Cancelled Closed" at bounding box center [889, 510] width 568 height 30
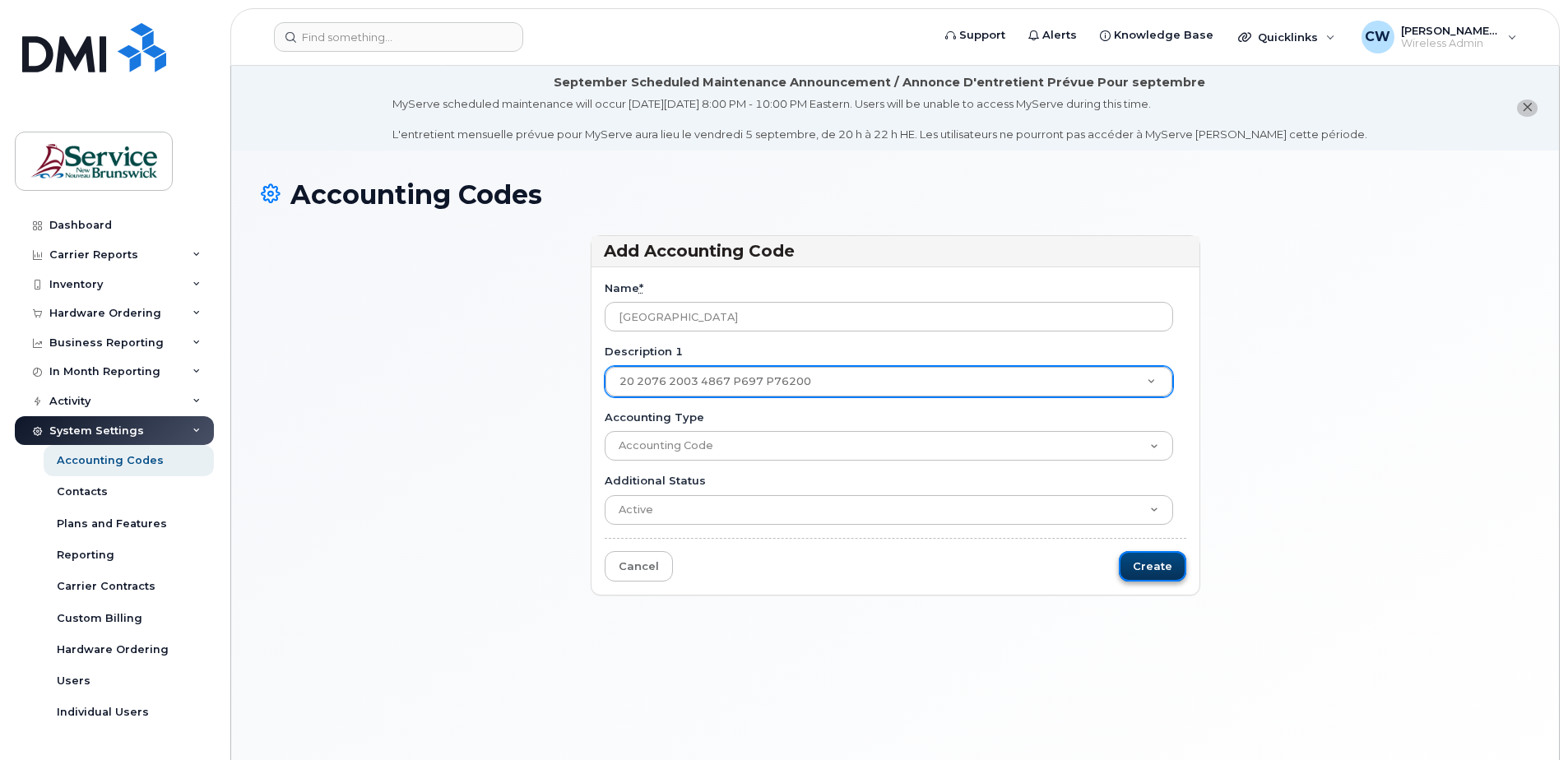
click at [1157, 559] on input "Create" at bounding box center [1152, 567] width 67 height 31
type input "Saving..."
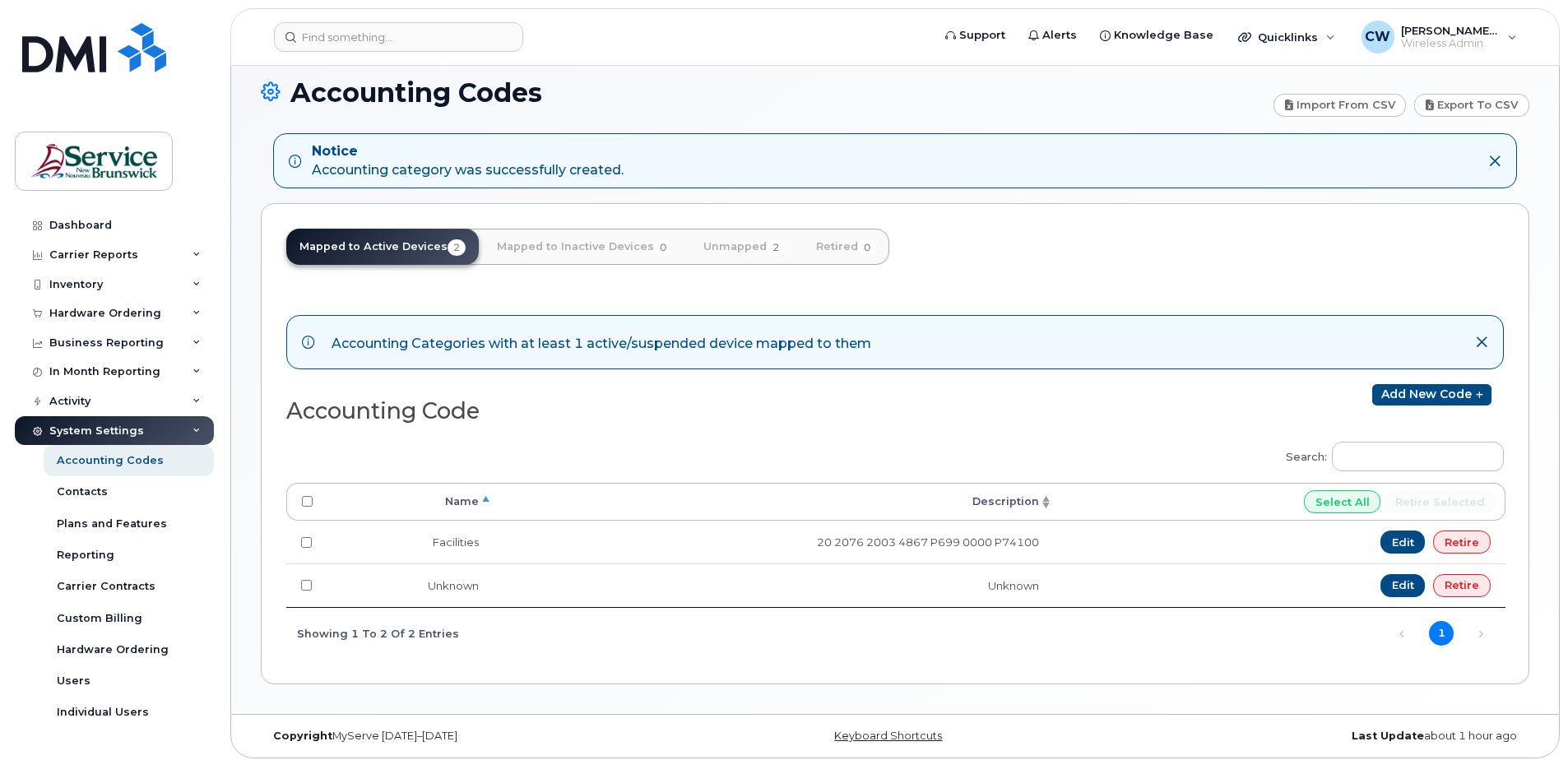
scroll to position [109, 0]
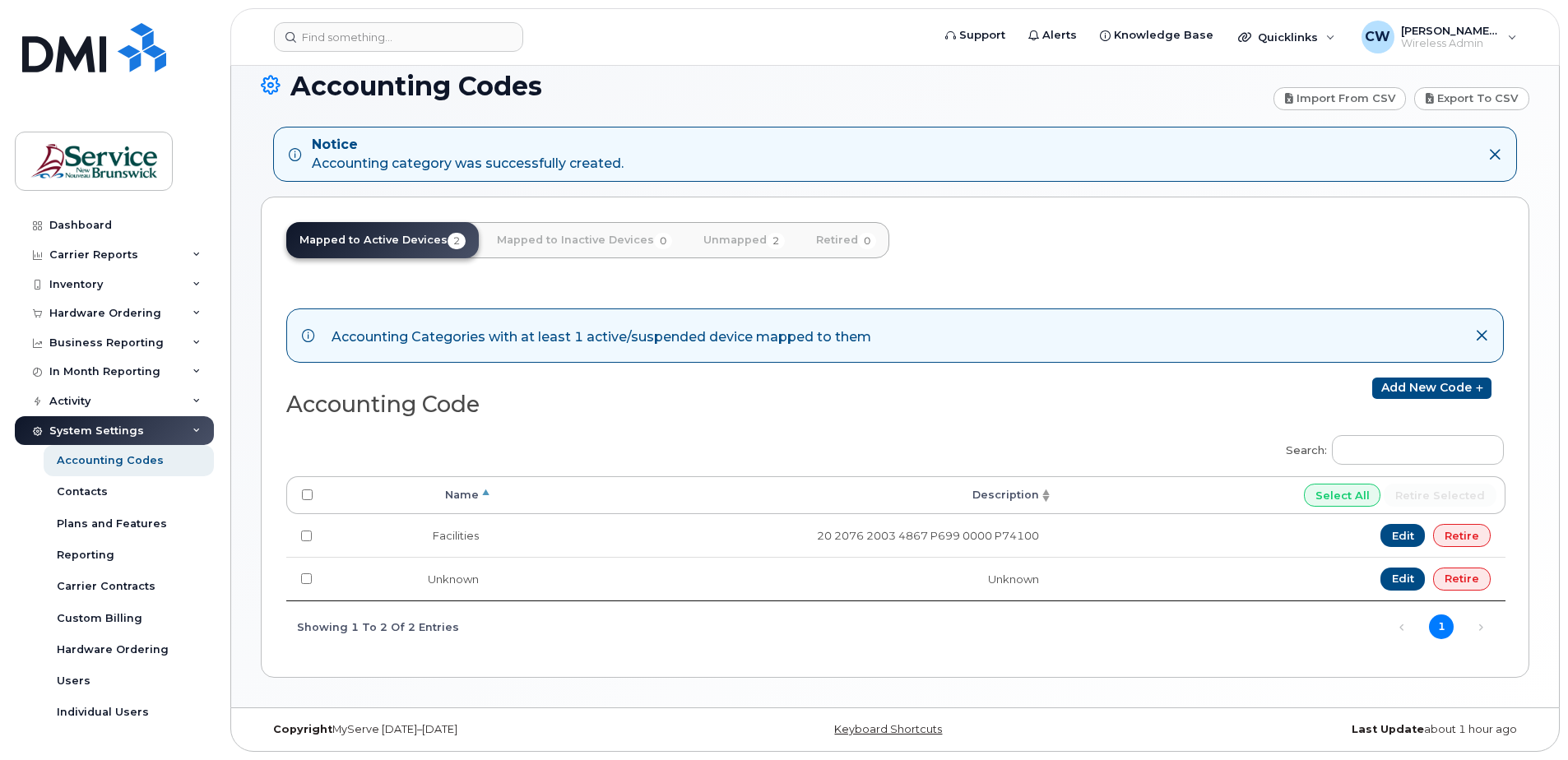
click at [1045, 499] on th "Description" at bounding box center [773, 495] width 560 height 38
click at [94, 709] on div "Individual Users" at bounding box center [102, 713] width 92 height 15
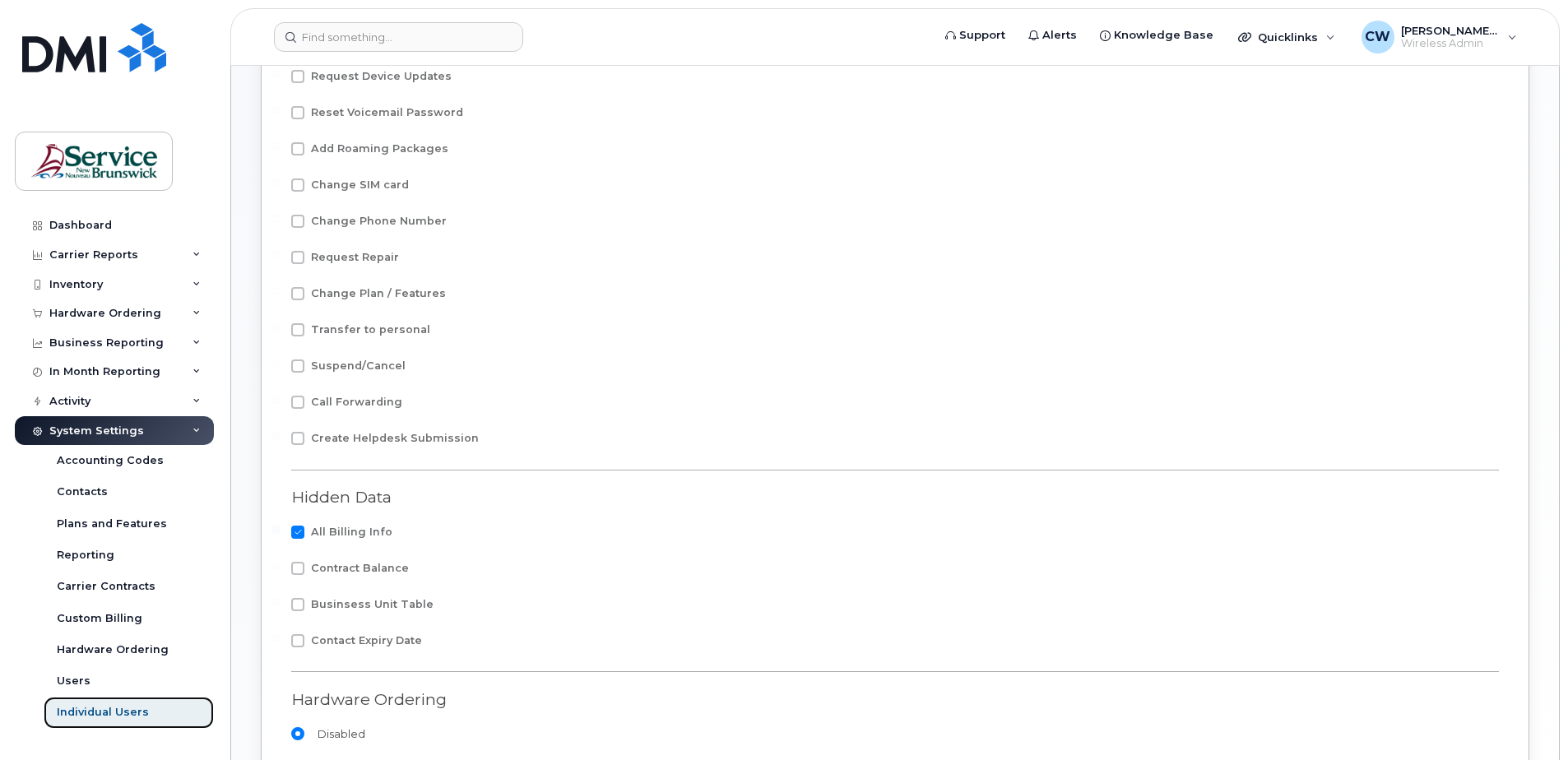
scroll to position [164, 0]
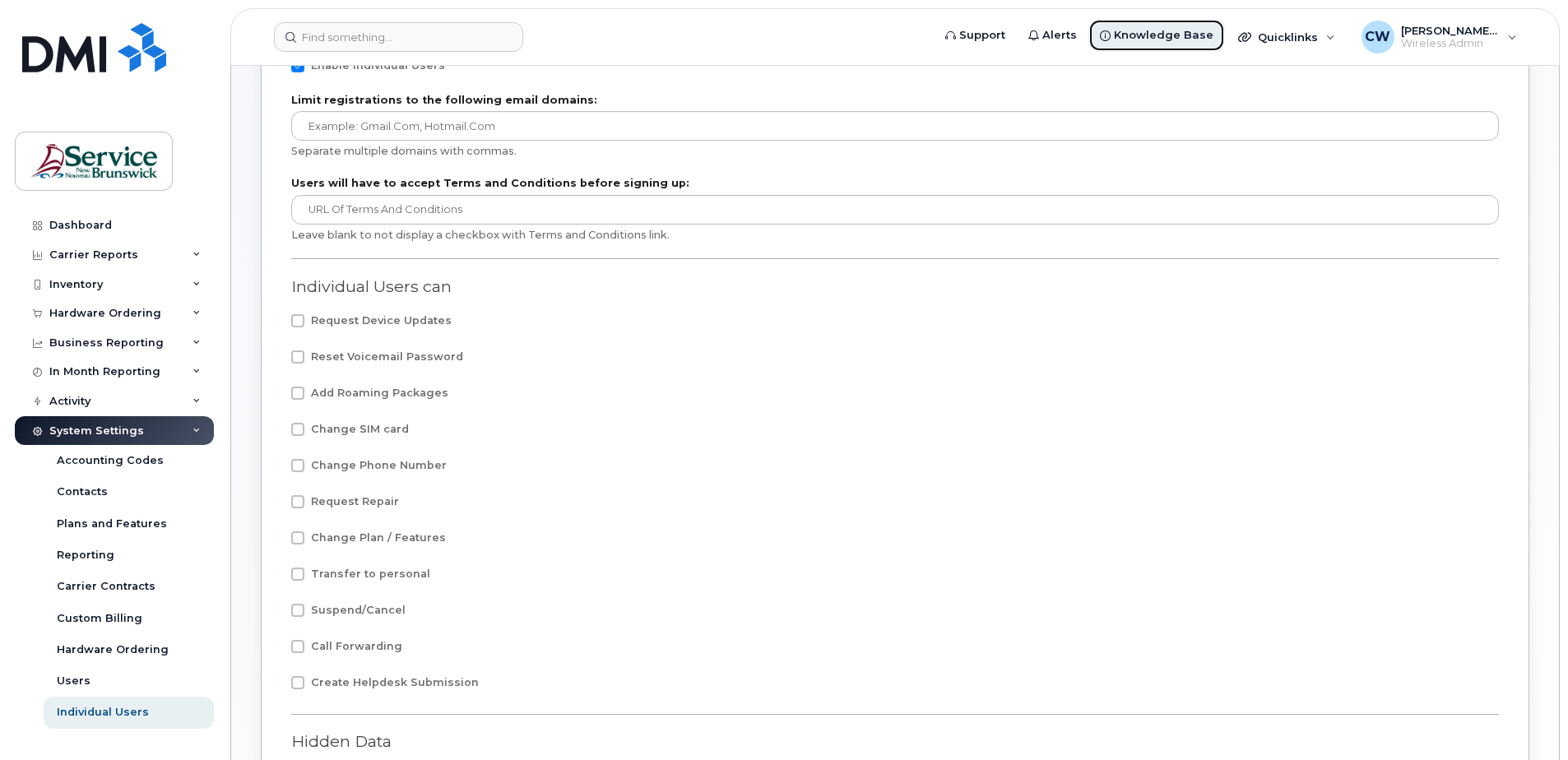
click at [1147, 25] on link "Knowledge Base" at bounding box center [1157, 36] width 137 height 33
click at [125, 257] on div "Carrier Reports" at bounding box center [94, 256] width 89 height 13
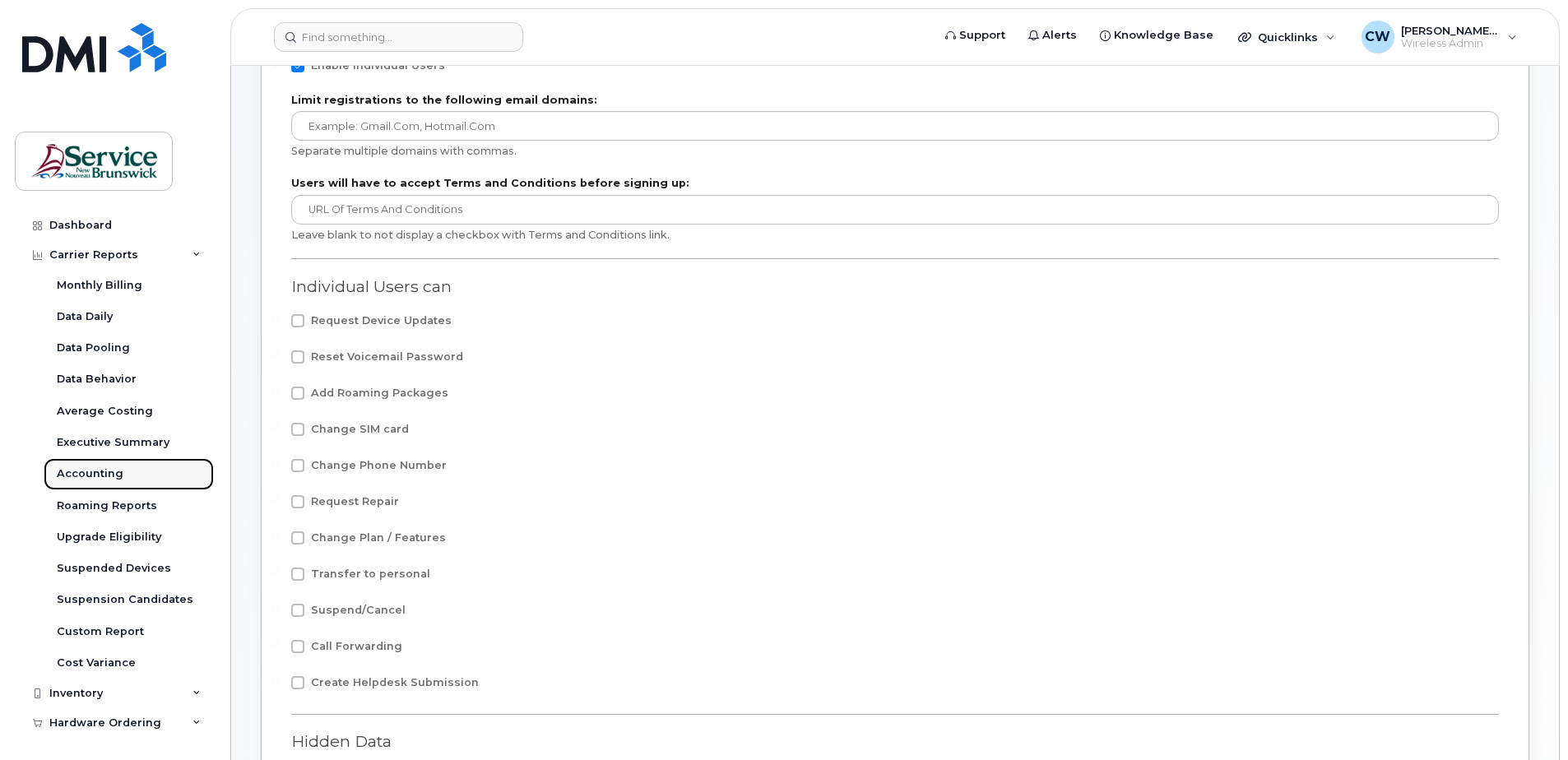
click at [90, 471] on div "Accounting" at bounding box center [90, 474] width 66 height 15
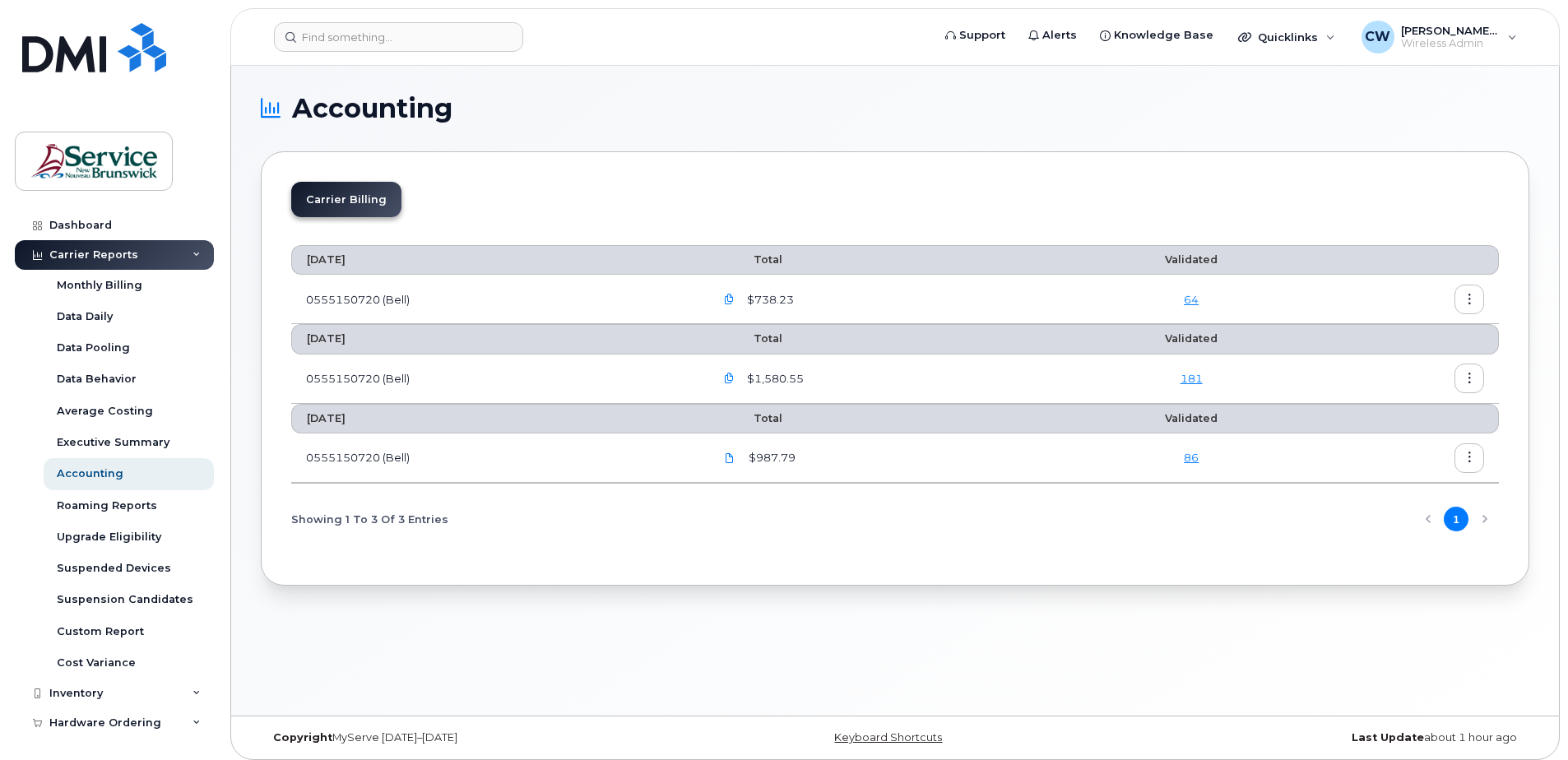
click at [1471, 295] on icon "button" at bounding box center [1470, 300] width 11 height 11
click at [1390, 364] on span "Download" at bounding box center [1395, 366] width 64 height 15
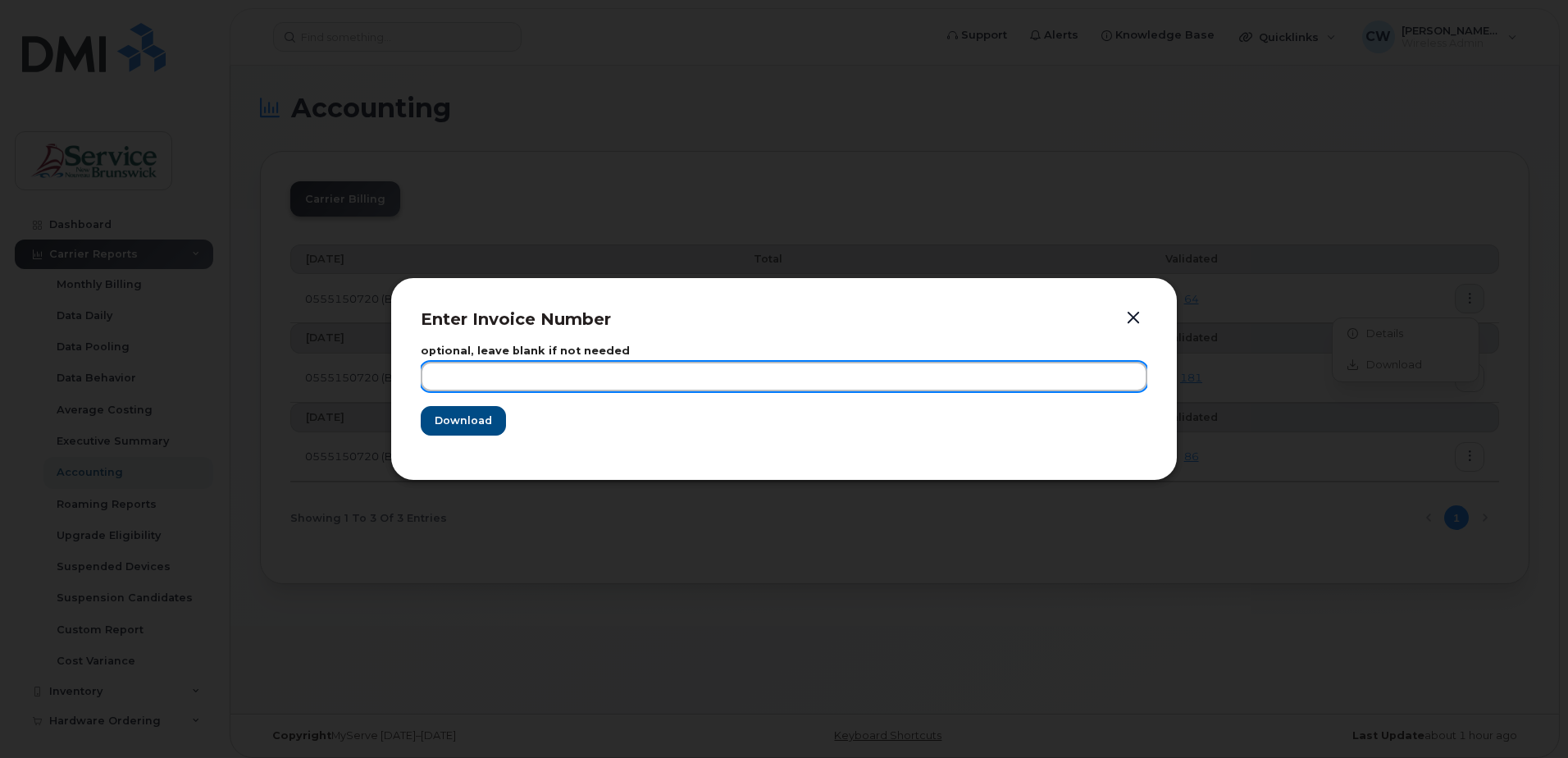
click at [460, 374] on input "text" at bounding box center [784, 377] width 727 height 30
type input "August 2025"
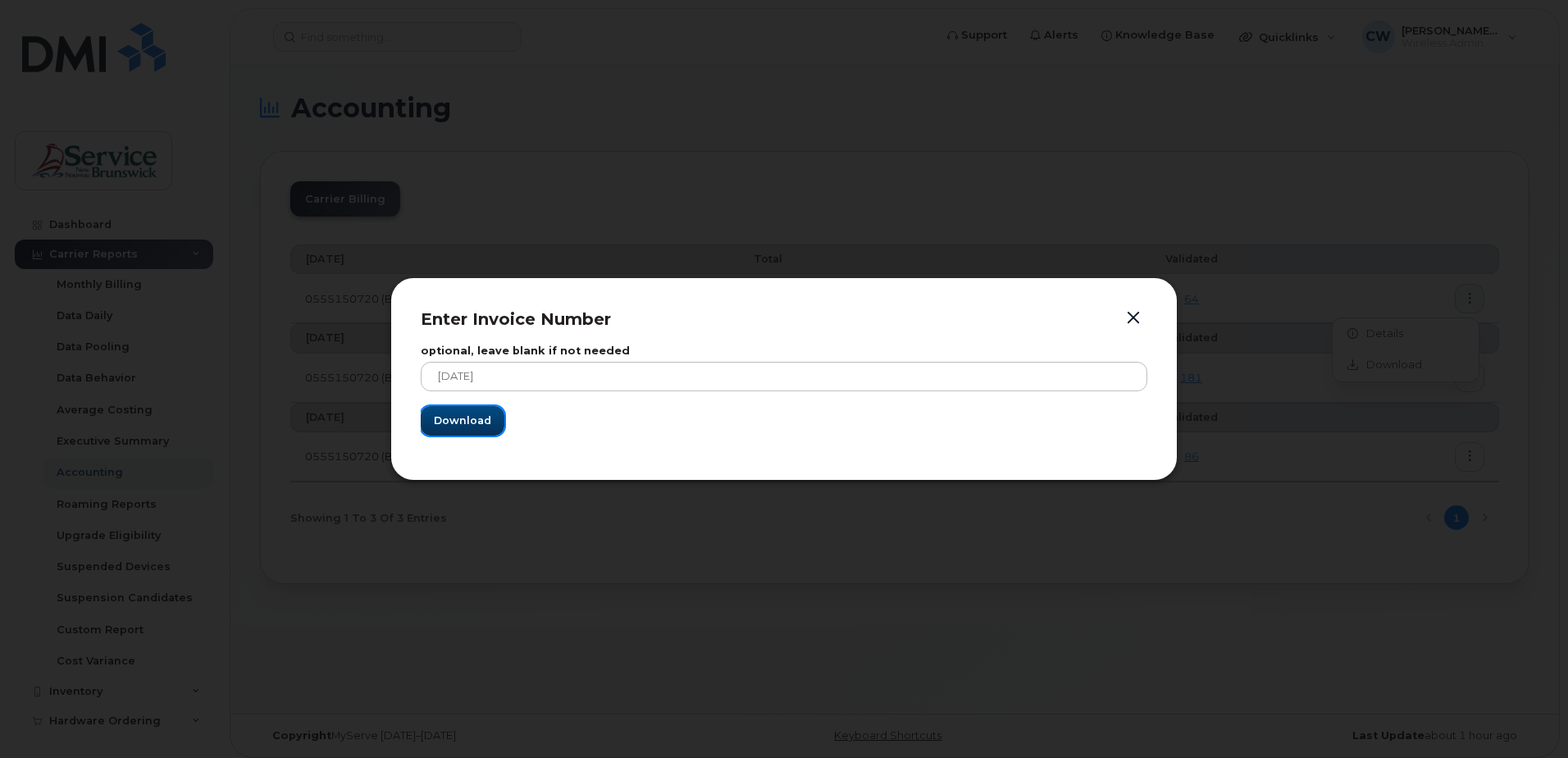
click at [466, 418] on span "Download" at bounding box center [462, 420] width 57 height 16
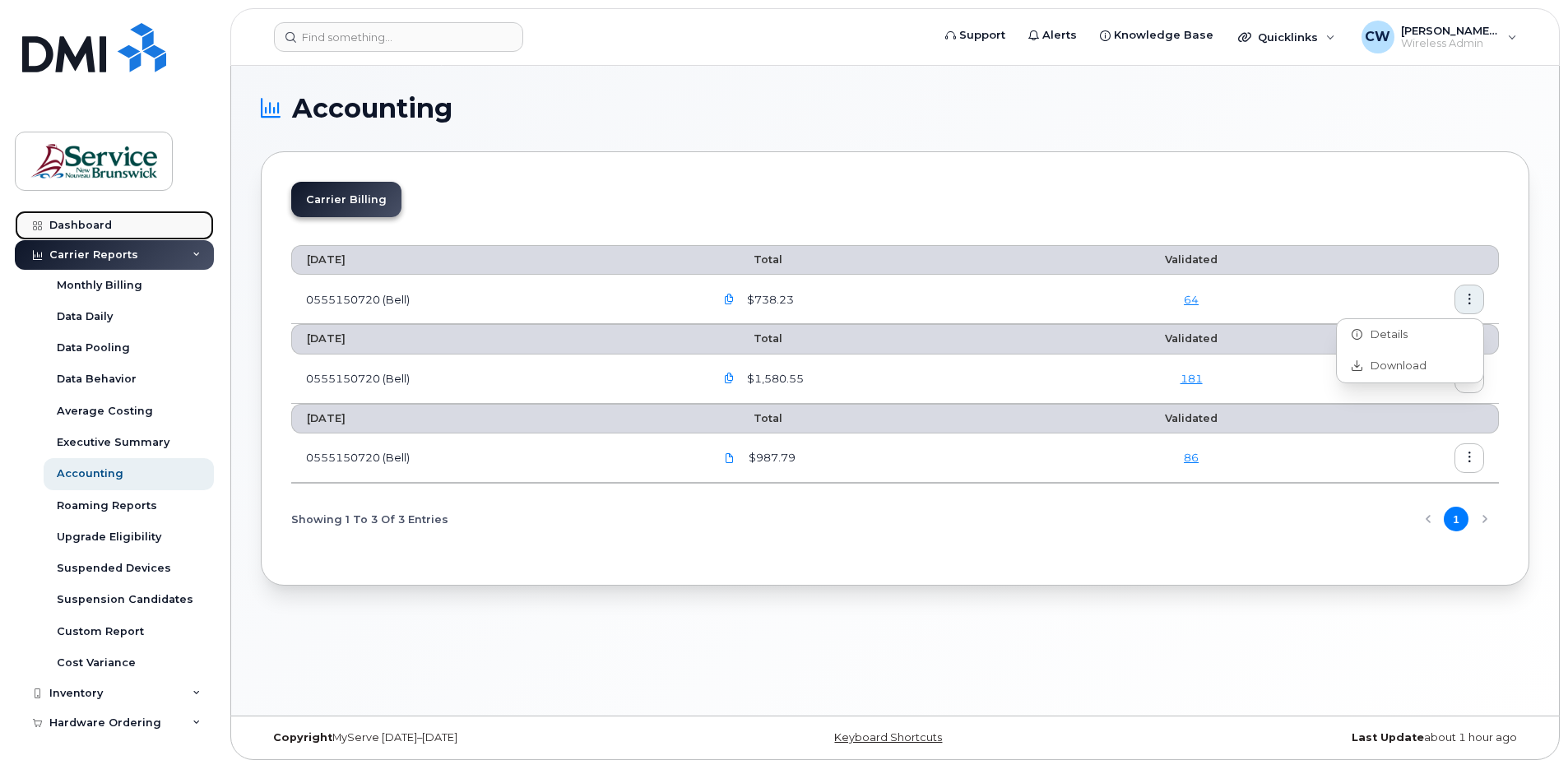
click at [69, 220] on div "Dashboard" at bounding box center [80, 226] width 62 height 13
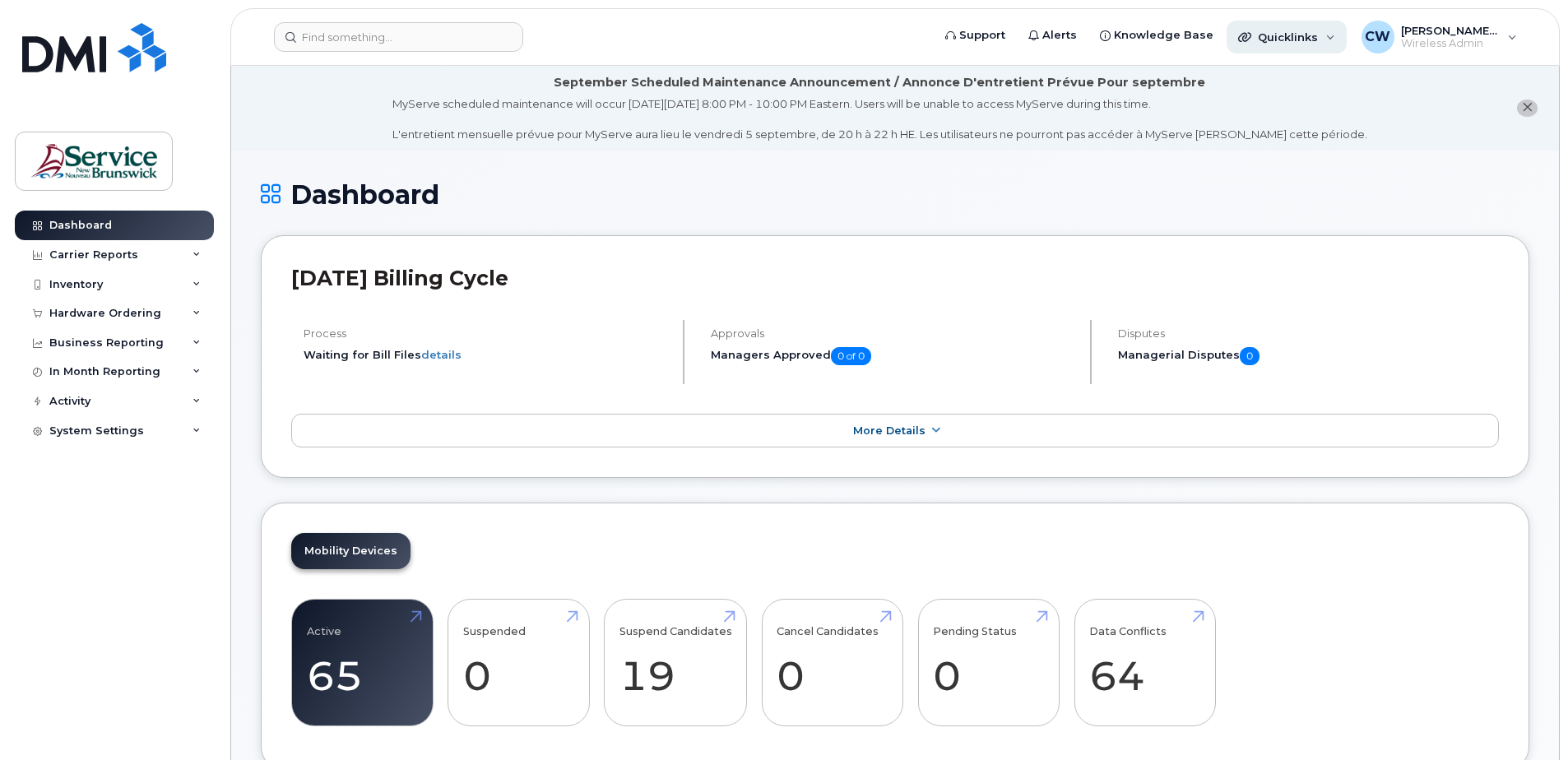
click at [1329, 36] on div "Quicklinks" at bounding box center [1287, 37] width 120 height 33
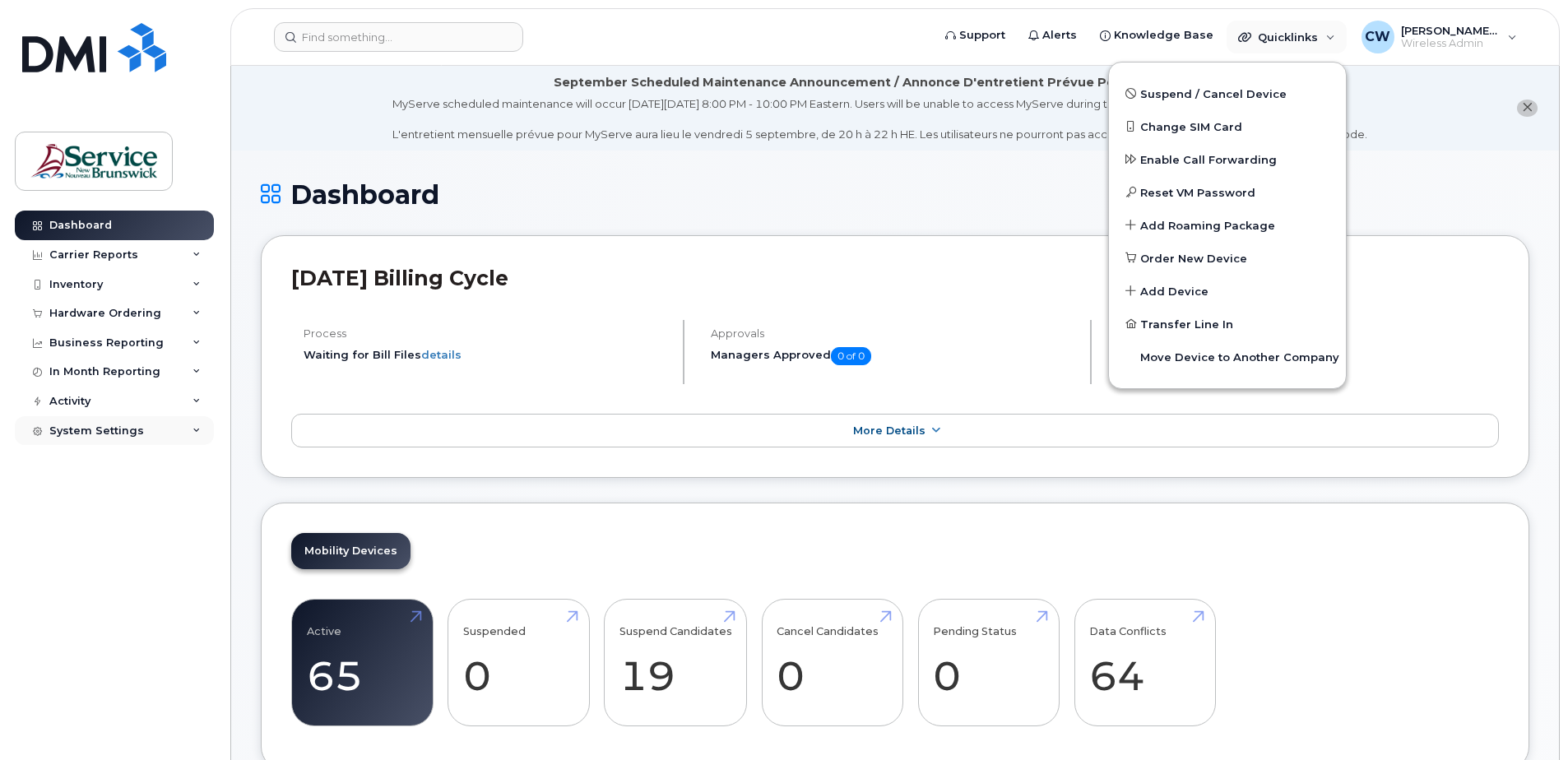
click at [110, 427] on div "System Settings" at bounding box center [97, 431] width 95 height 13
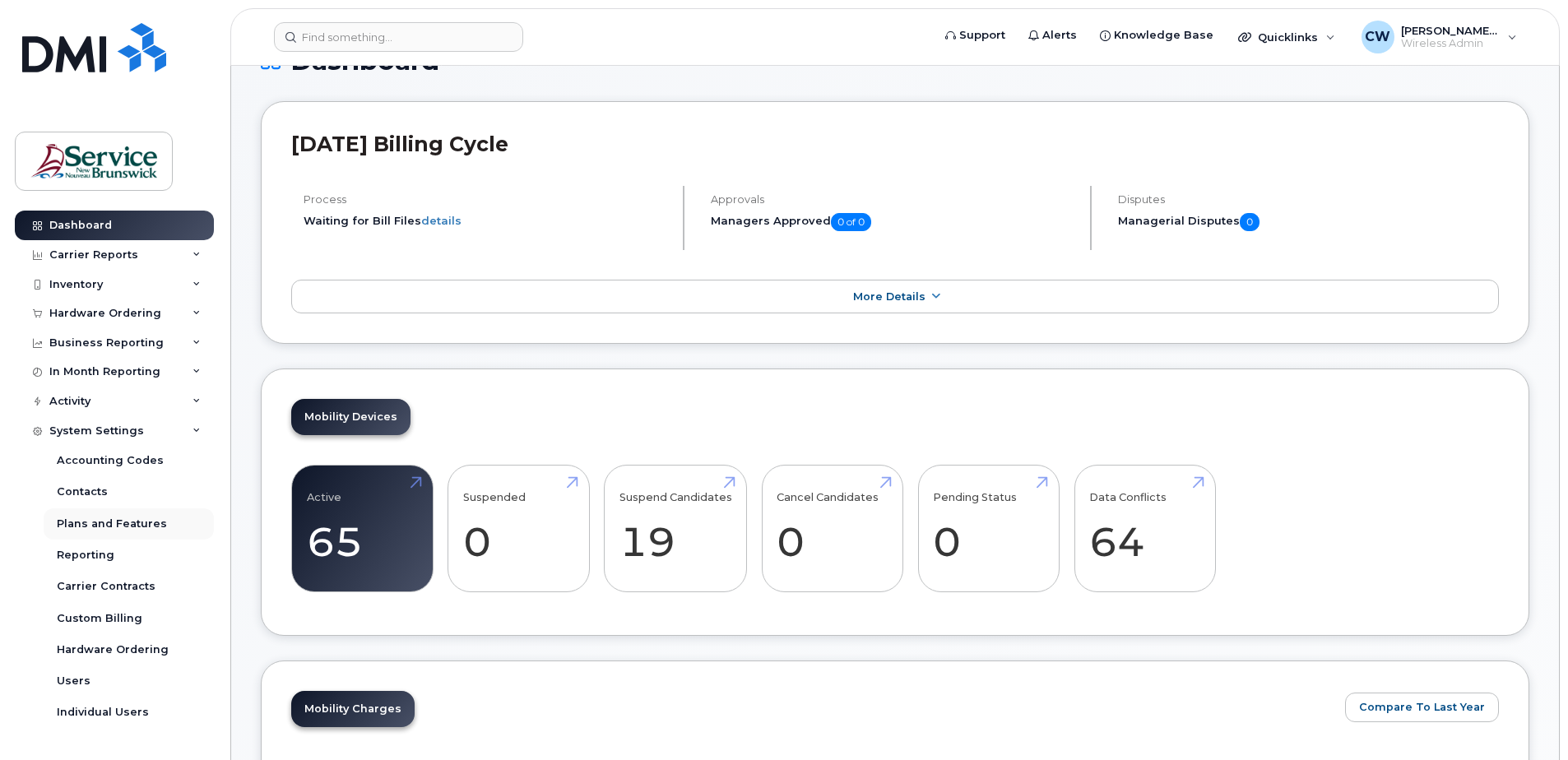
scroll to position [164, 0]
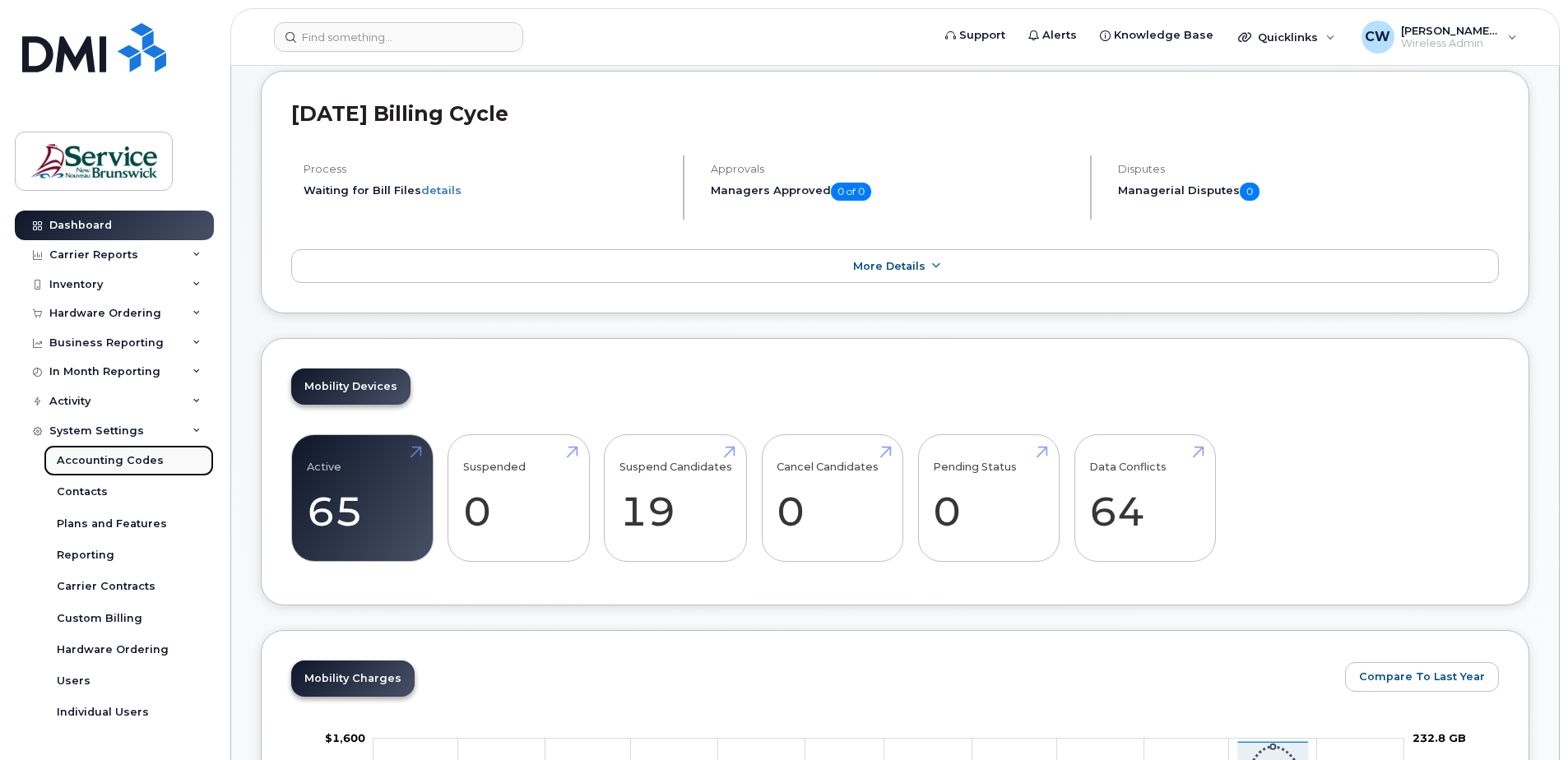
click at [75, 452] on link "Accounting Codes" at bounding box center [129, 461] width 170 height 32
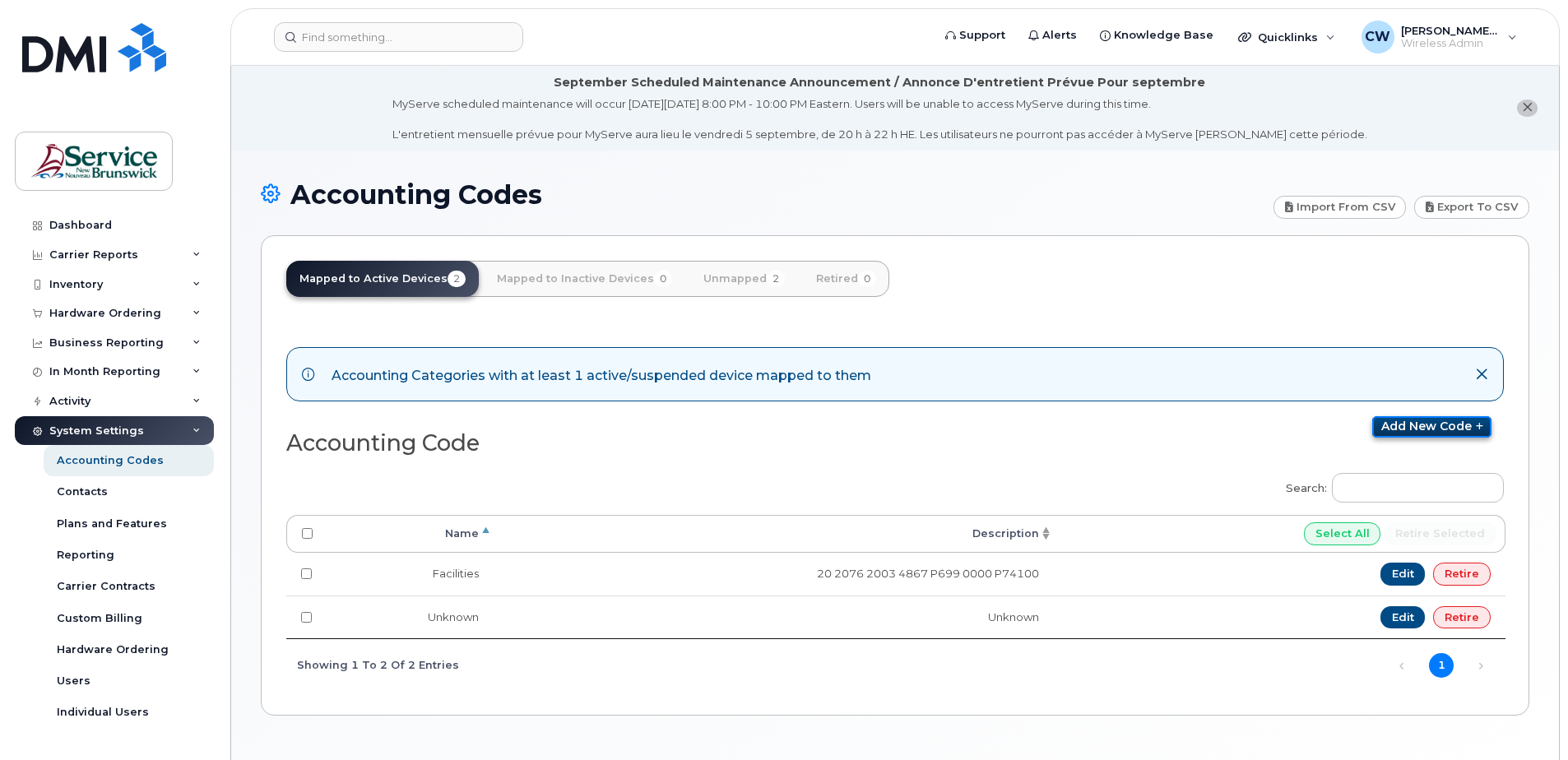
click at [1434, 420] on link "Add new code" at bounding box center [1432, 427] width 119 height 22
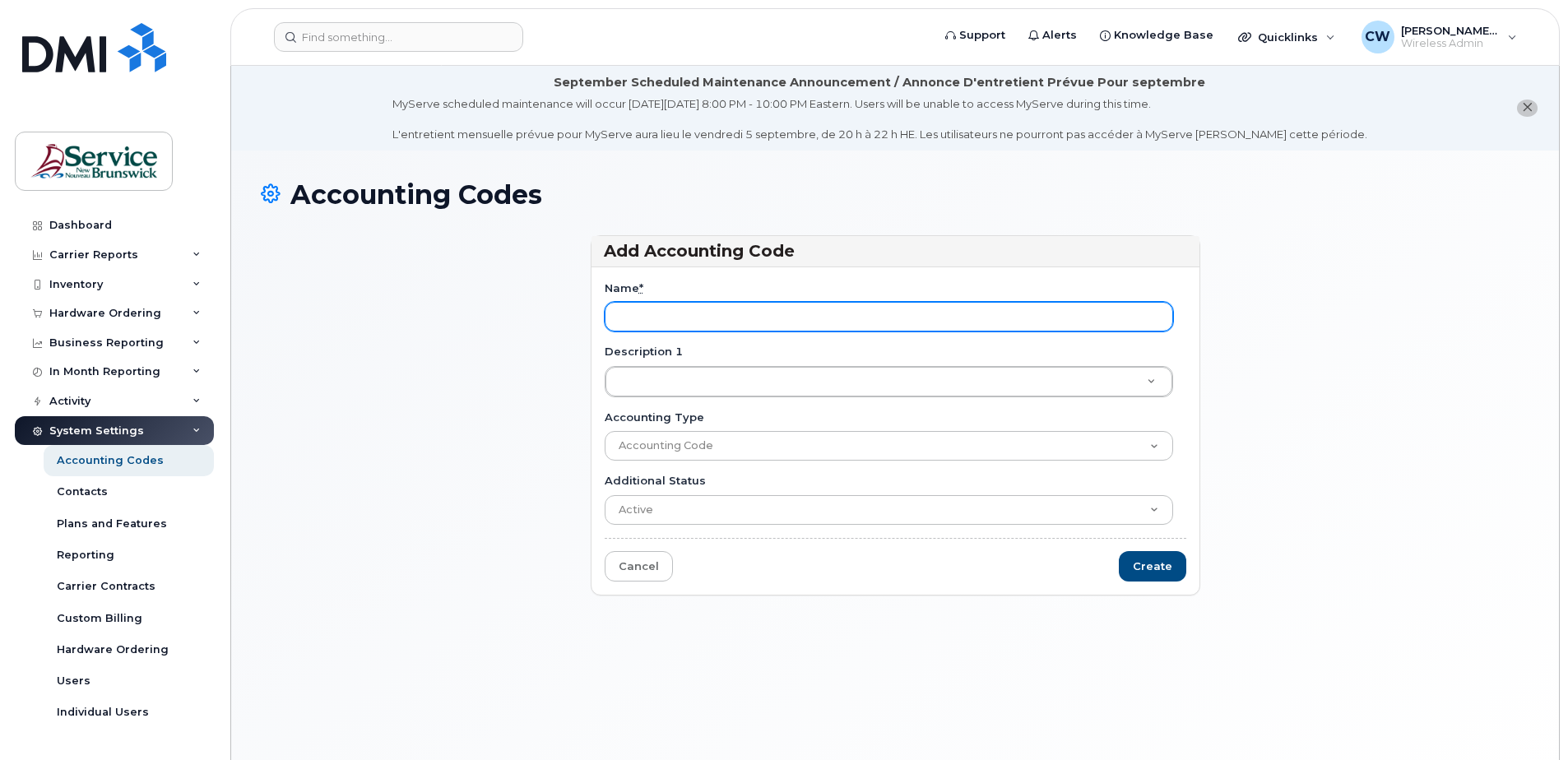
click at [1119, 552] on input "Create" at bounding box center [1152, 567] width 67 height 31
type input "WEC Staff"
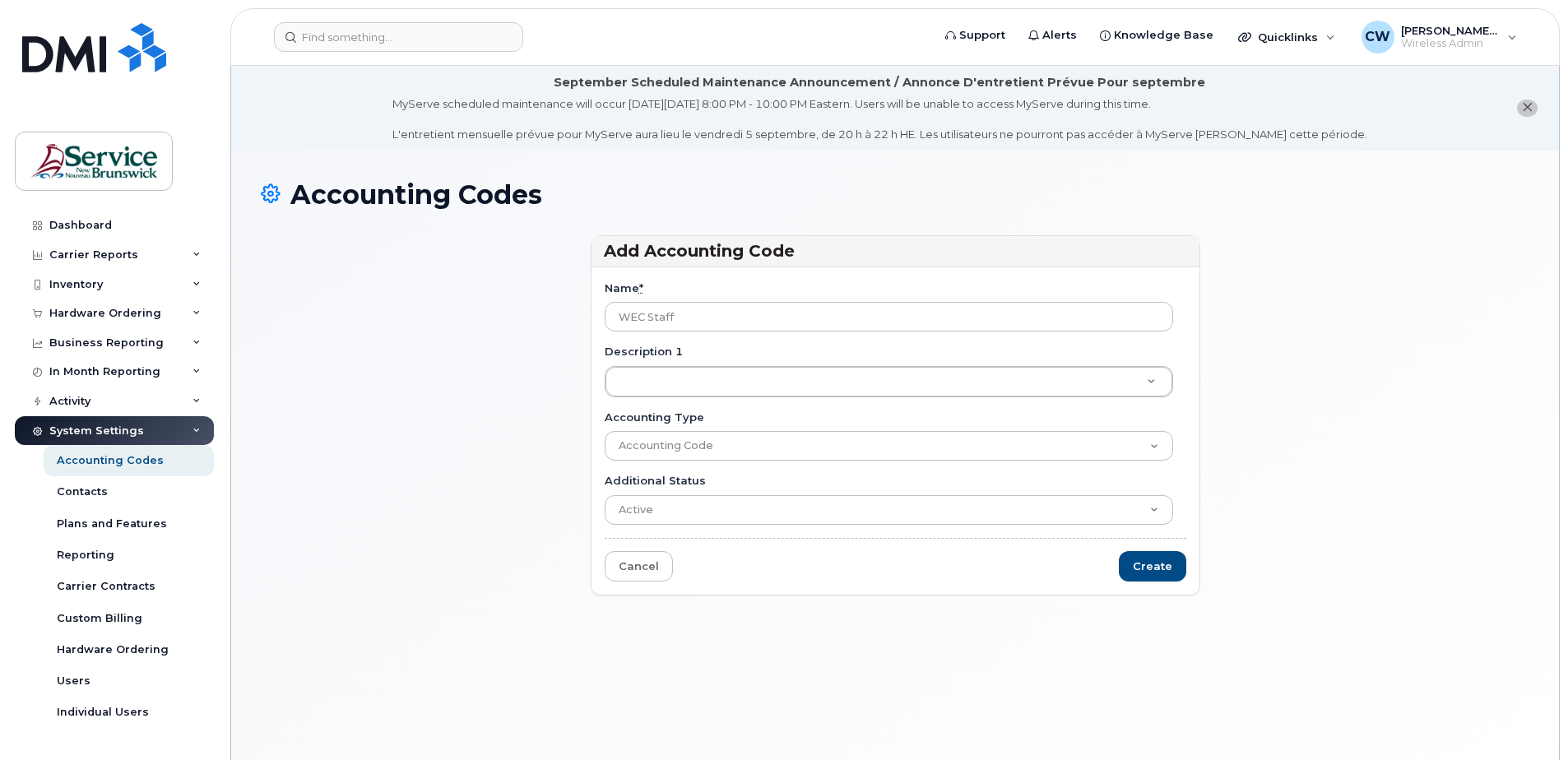
drag, startPoint x: 691, startPoint y: 314, endPoint x: 613, endPoint y: 298, distance: 79.6
click at [613, 298] on div "Name * WEC Staff" at bounding box center [895, 306] width 582 height 51
type input "20 2076 2003 4867 P696 0000 P76200"
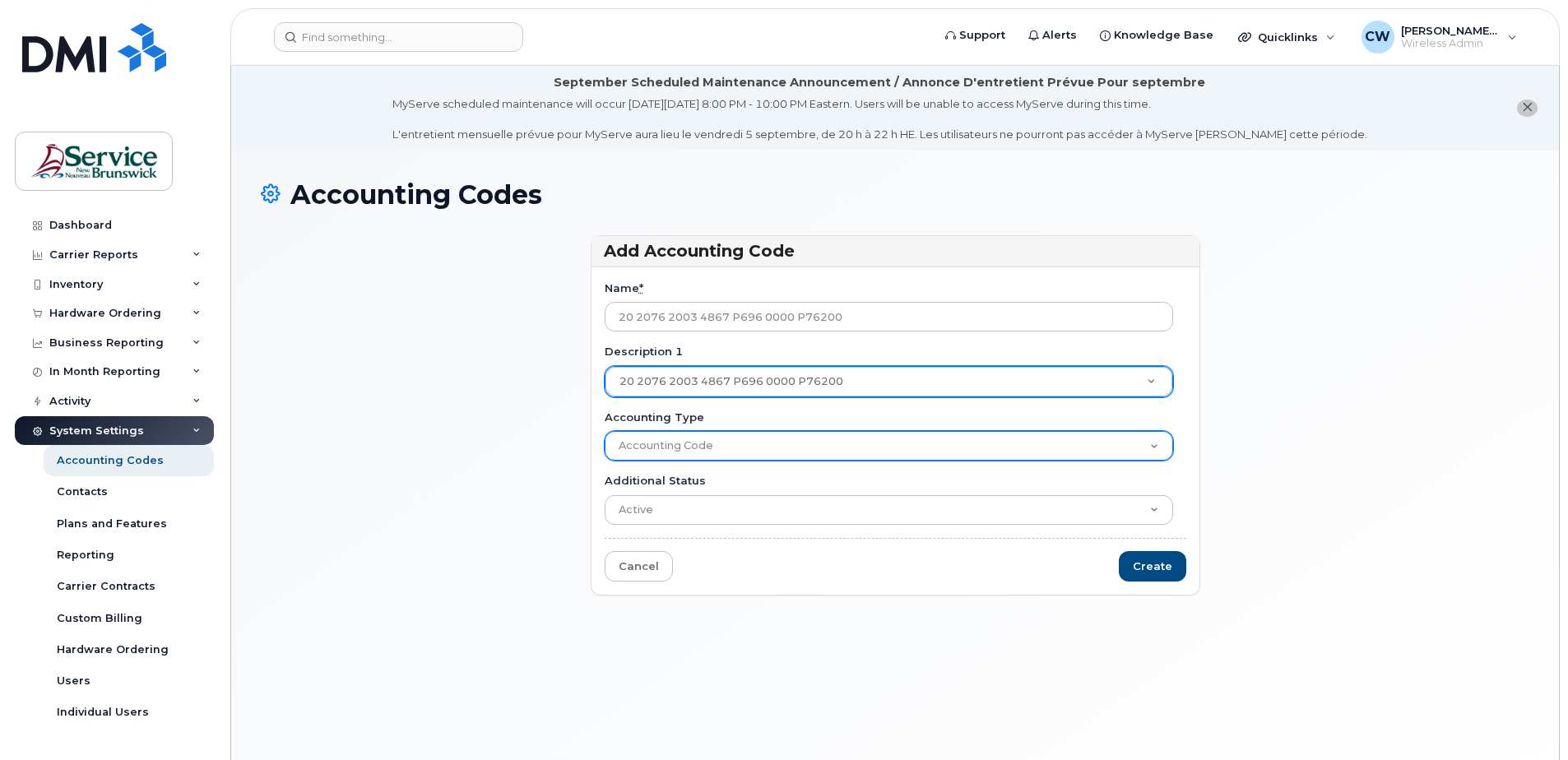
click at [699, 441] on select "Accounting Code" at bounding box center [889, 446] width 568 height 30
click at [1152, 442] on select "Accounting Code" at bounding box center [889, 446] width 568 height 30
click at [636, 447] on select "Accounting Code" at bounding box center [889, 446] width 568 height 30
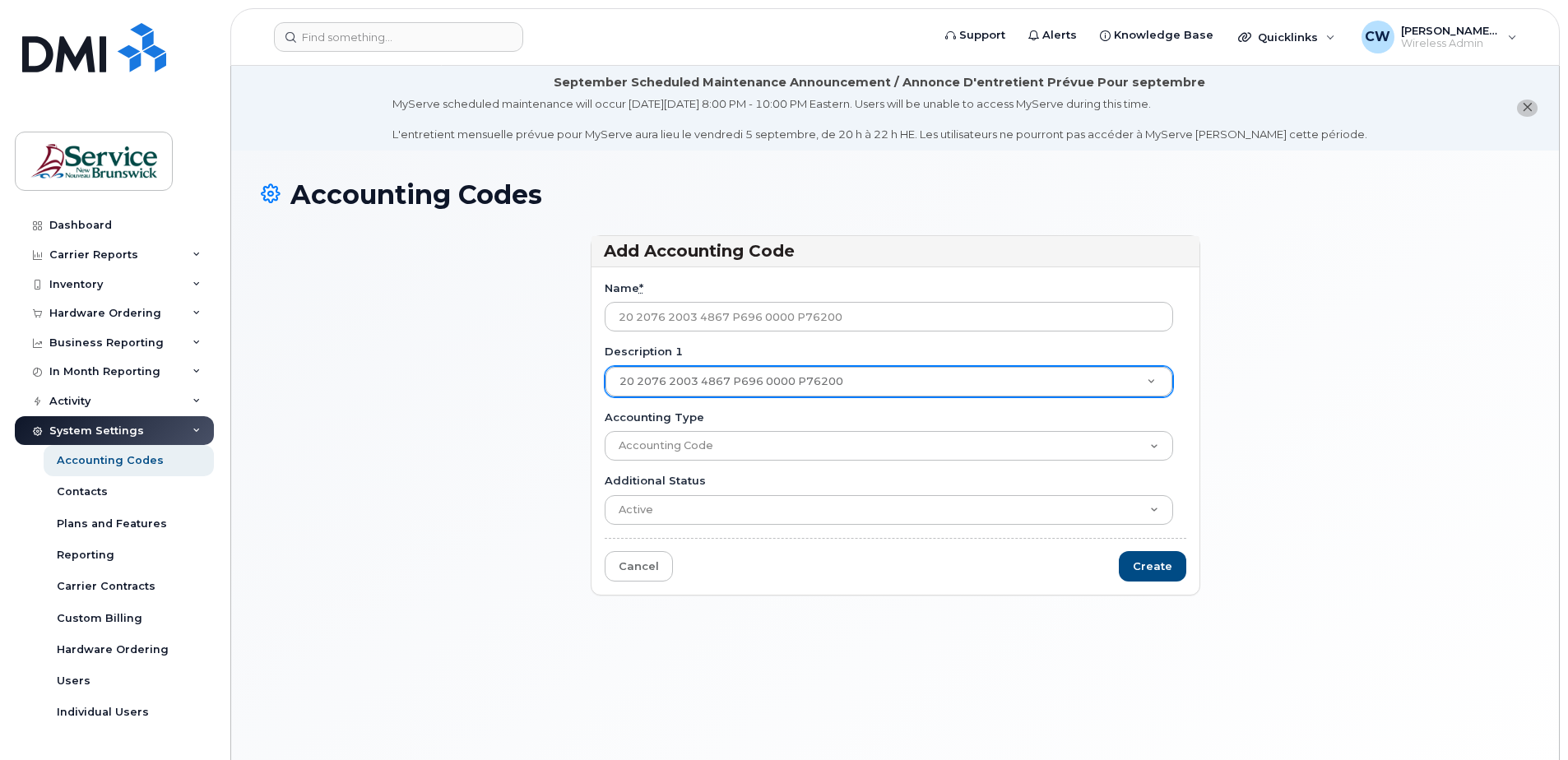
click at [953, 568] on form "Name * 20 2076 2003 4867 P696 0000 P76200 Description 1 20 2076 2003 4867 P696 …" at bounding box center [895, 431] width 582 height 301
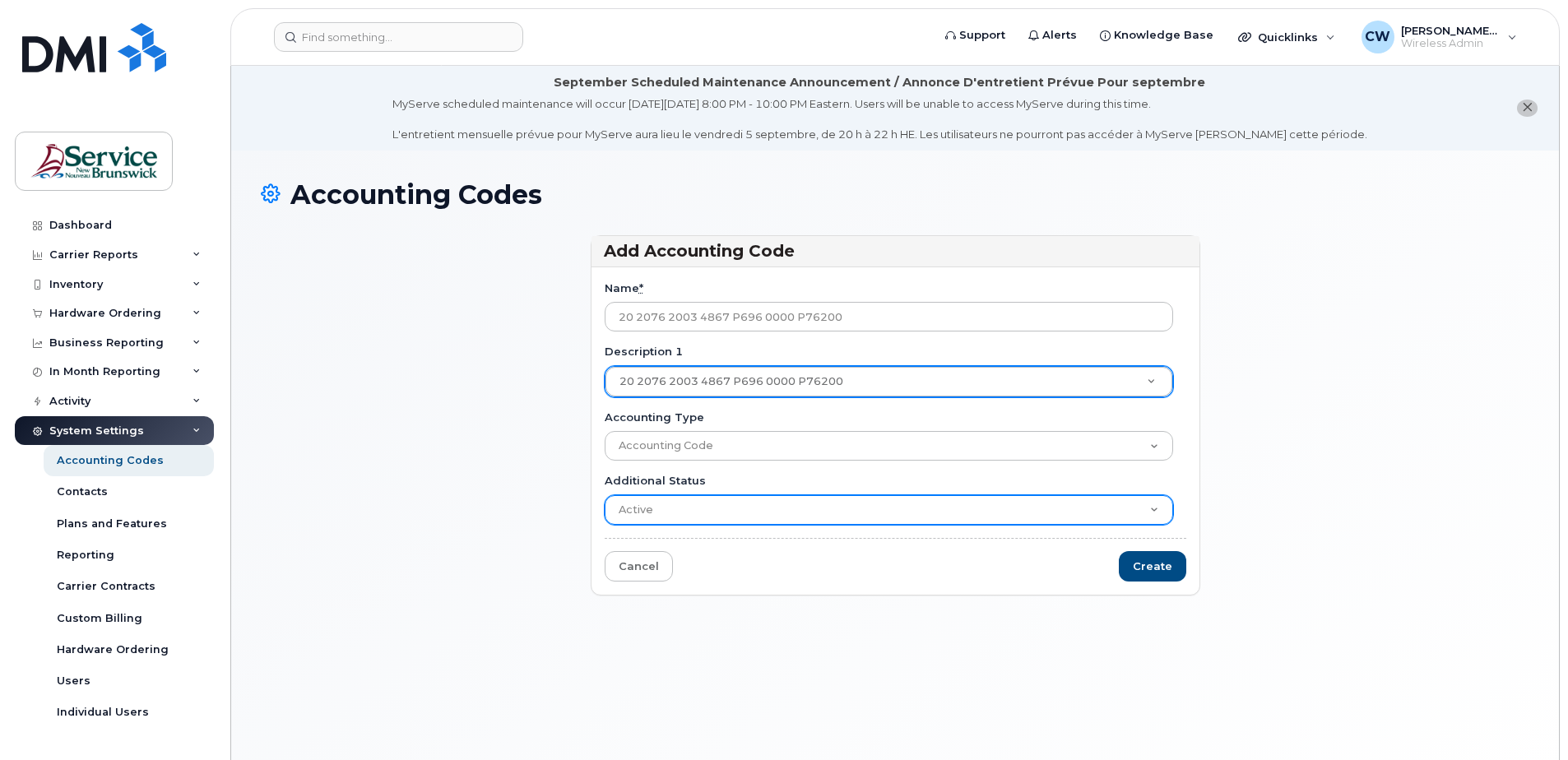
click at [1147, 506] on select "Active Suspended Cancelled Closed" at bounding box center [889, 510] width 568 height 30
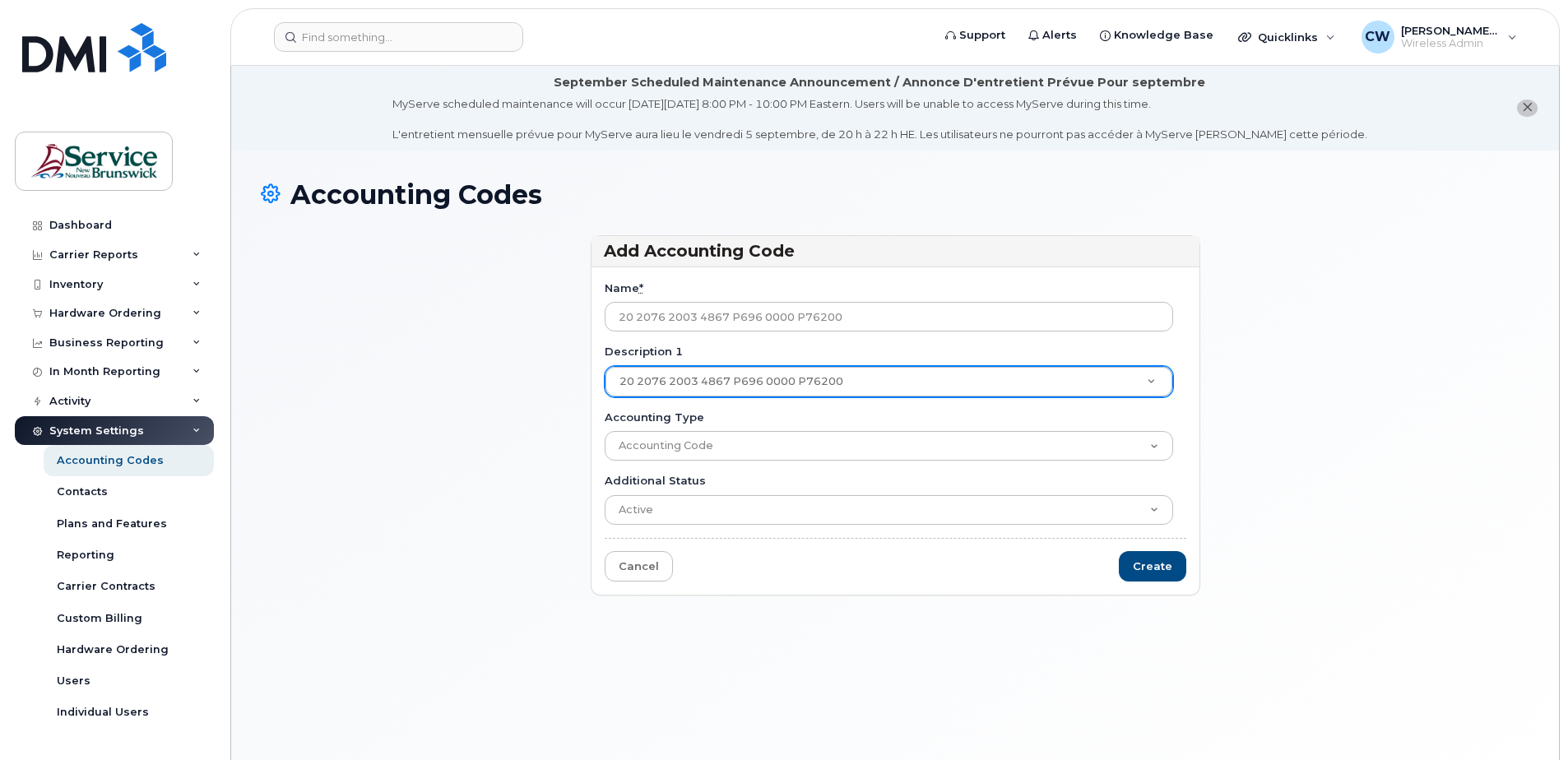
click at [1093, 461] on form "Name * 20 2076 2003 4867 P696 0000 P76200 Description 1 20 2076 2003 4867 P696 …" at bounding box center [895, 431] width 582 height 301
click at [1154, 556] on input "Create" at bounding box center [1152, 567] width 67 height 31
type input "Saving..."
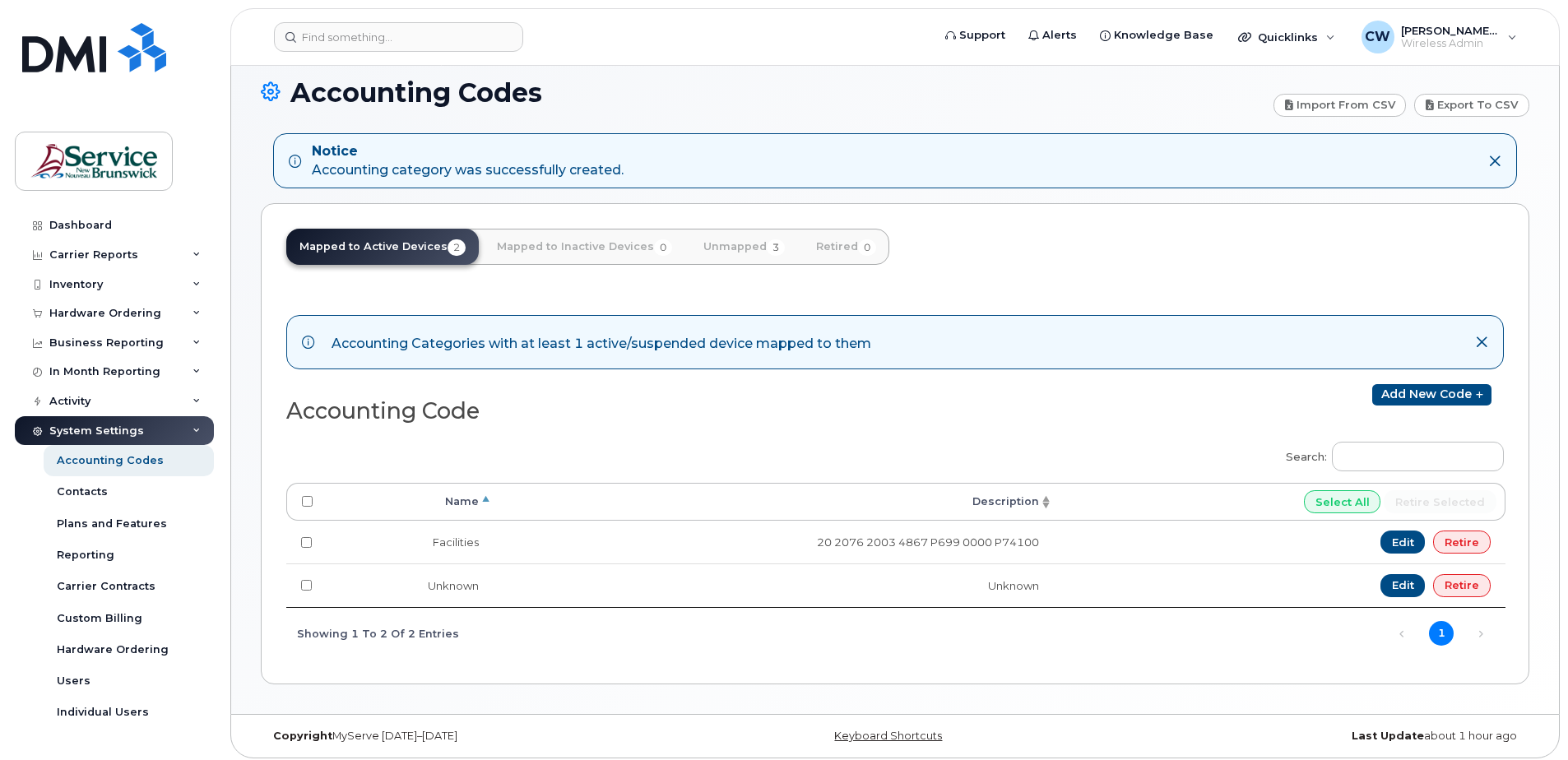
scroll to position [109, 0]
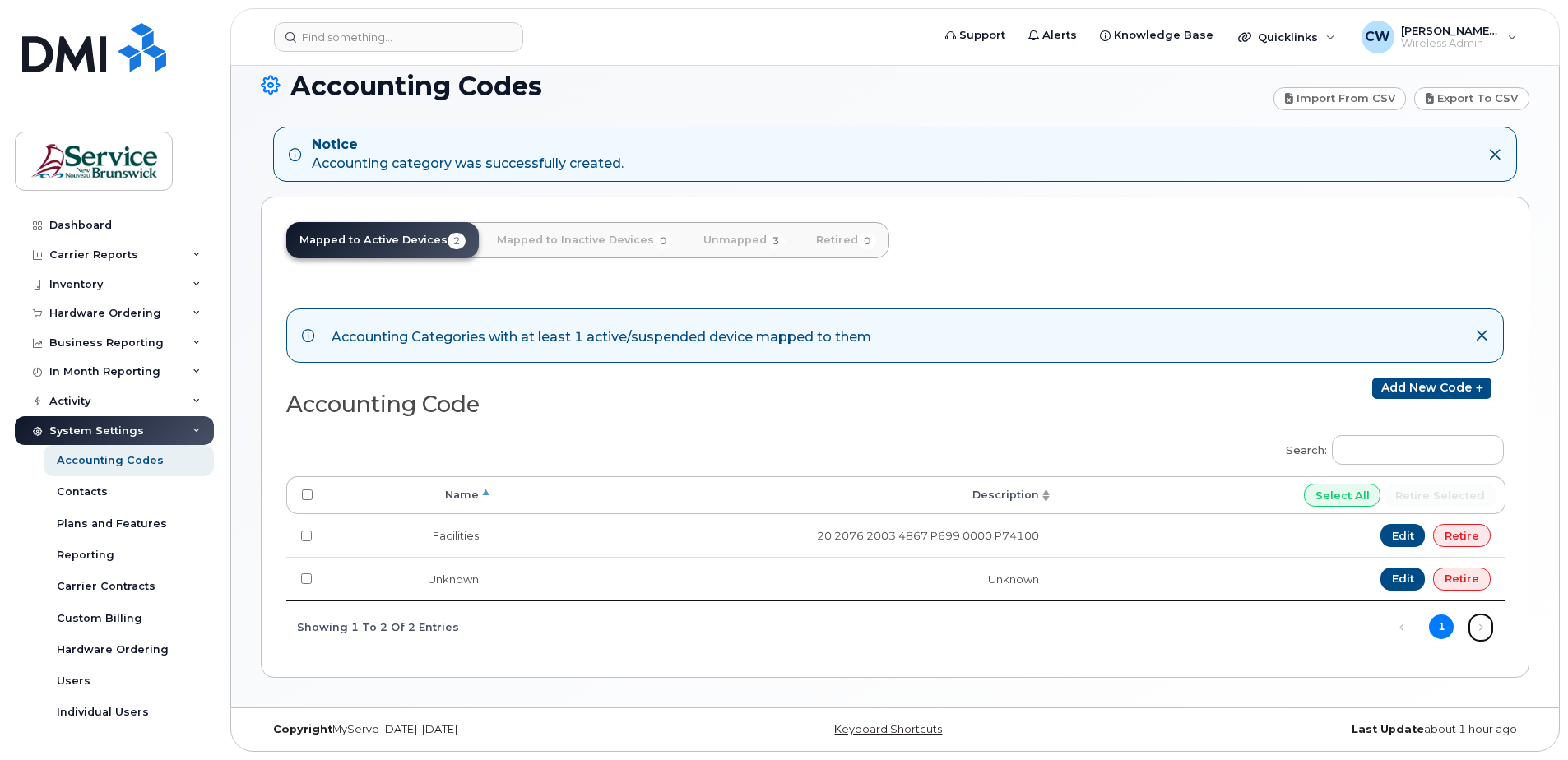
click at [1479, 626] on link "Next" at bounding box center [1481, 628] width 25 height 25
click at [1046, 498] on th "Description" at bounding box center [773, 495] width 560 height 38
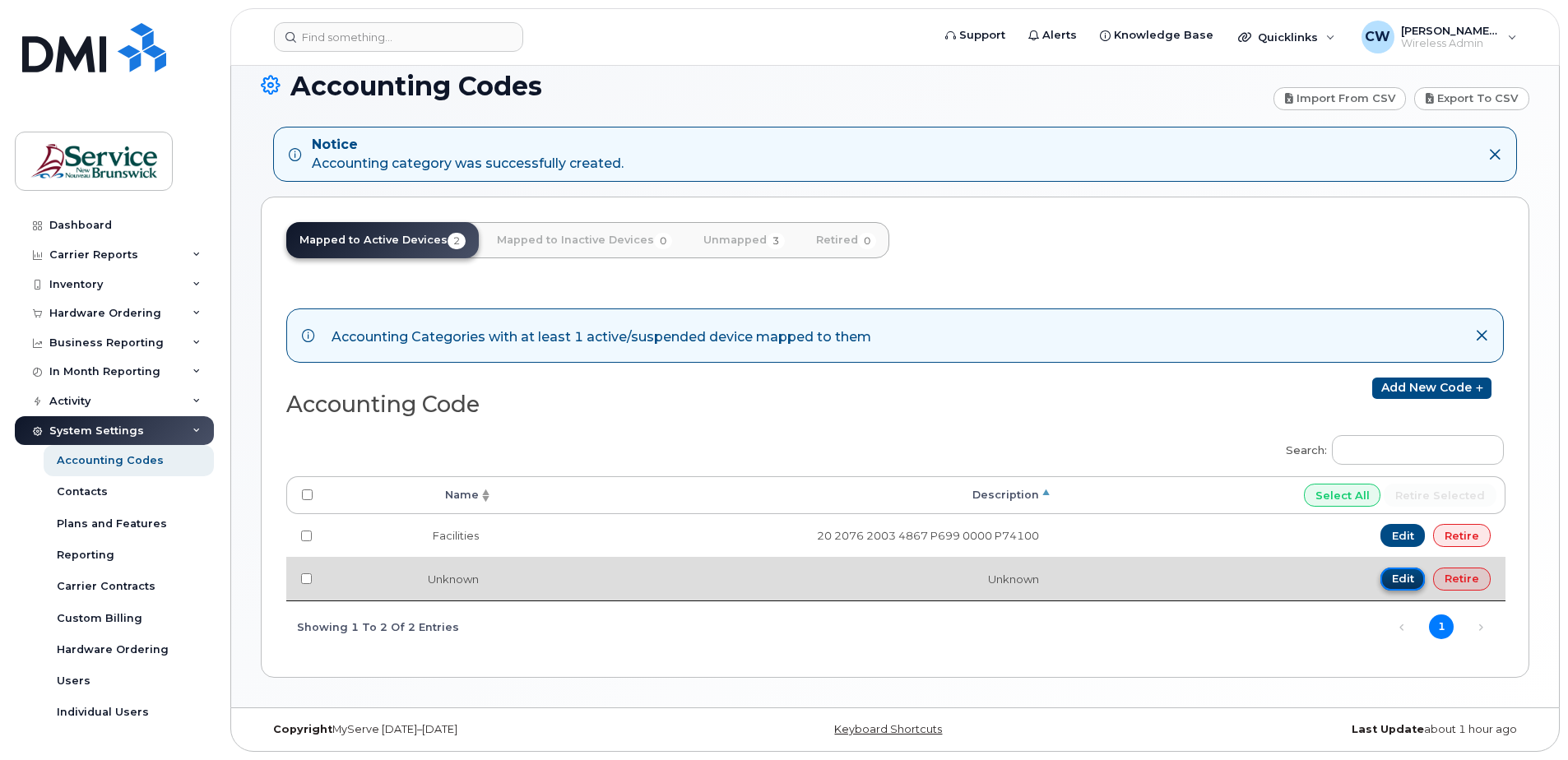
click at [1402, 573] on link "Edit" at bounding box center [1403, 579] width 46 height 23
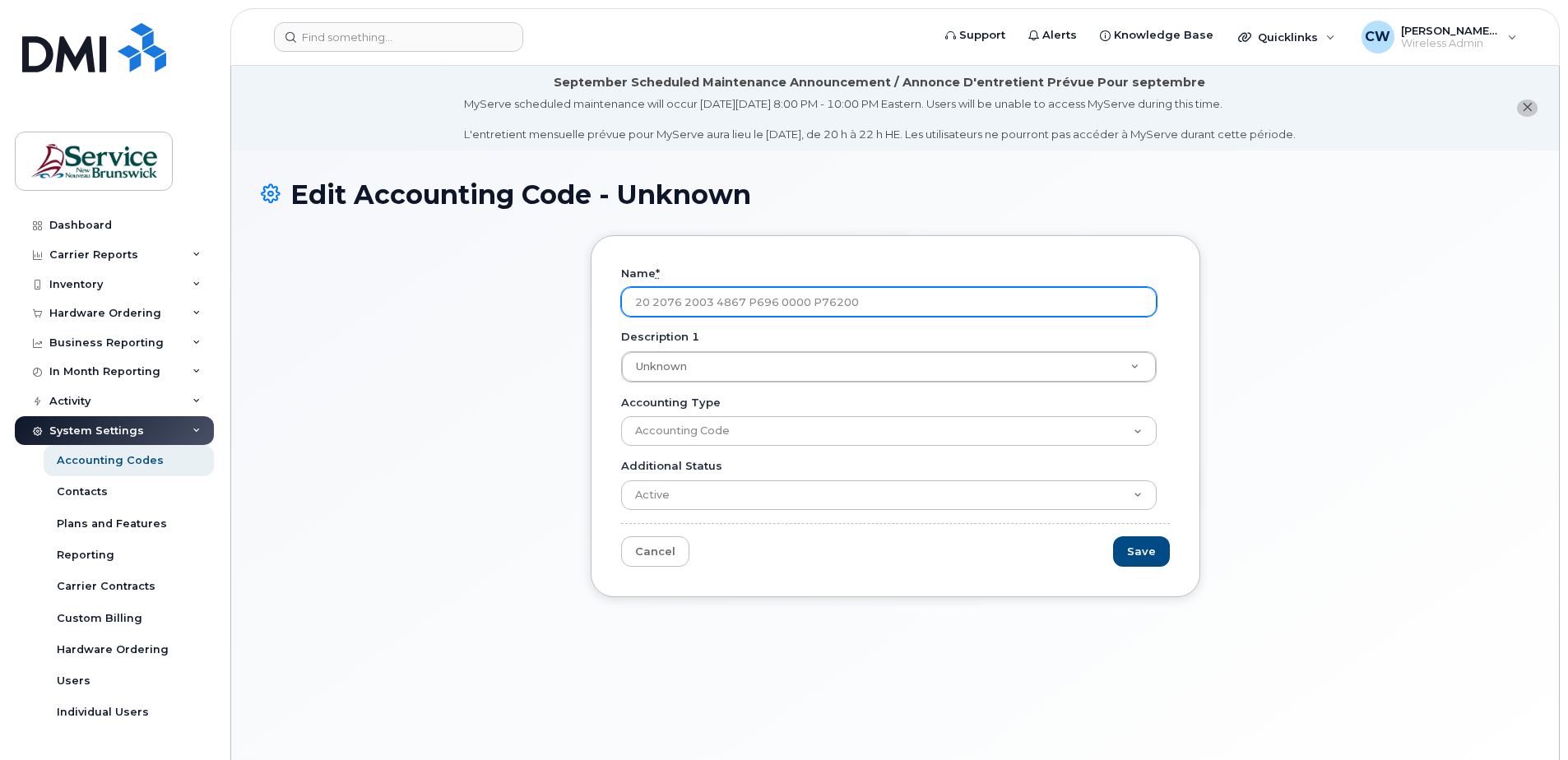
click at [778, 298] on input "20 2076 2003 4867 P696 0000 P76200" at bounding box center [889, 302] width 536 height 30
drag, startPoint x: 863, startPoint y: 298, endPoint x: 570, endPoint y: 276, distance: 293.8
click at [580, 278] on div "Name * 20 2076 2003 4867 P697 0000 P76200 Description 1 Unknown Description 1 U…" at bounding box center [895, 429] width 635 height 387
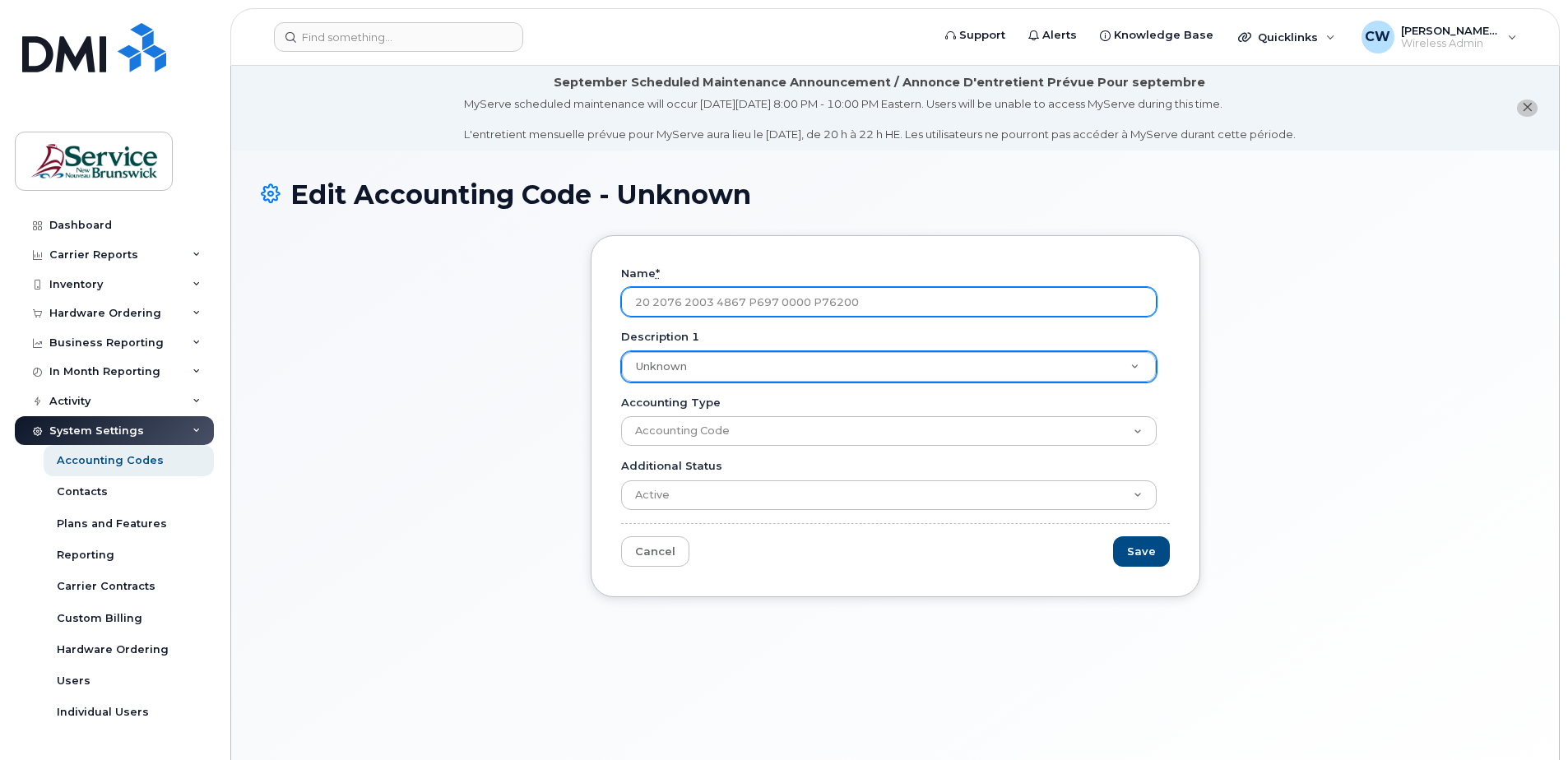
type input "20 2076 2003 4867 P697 0000 P76200"
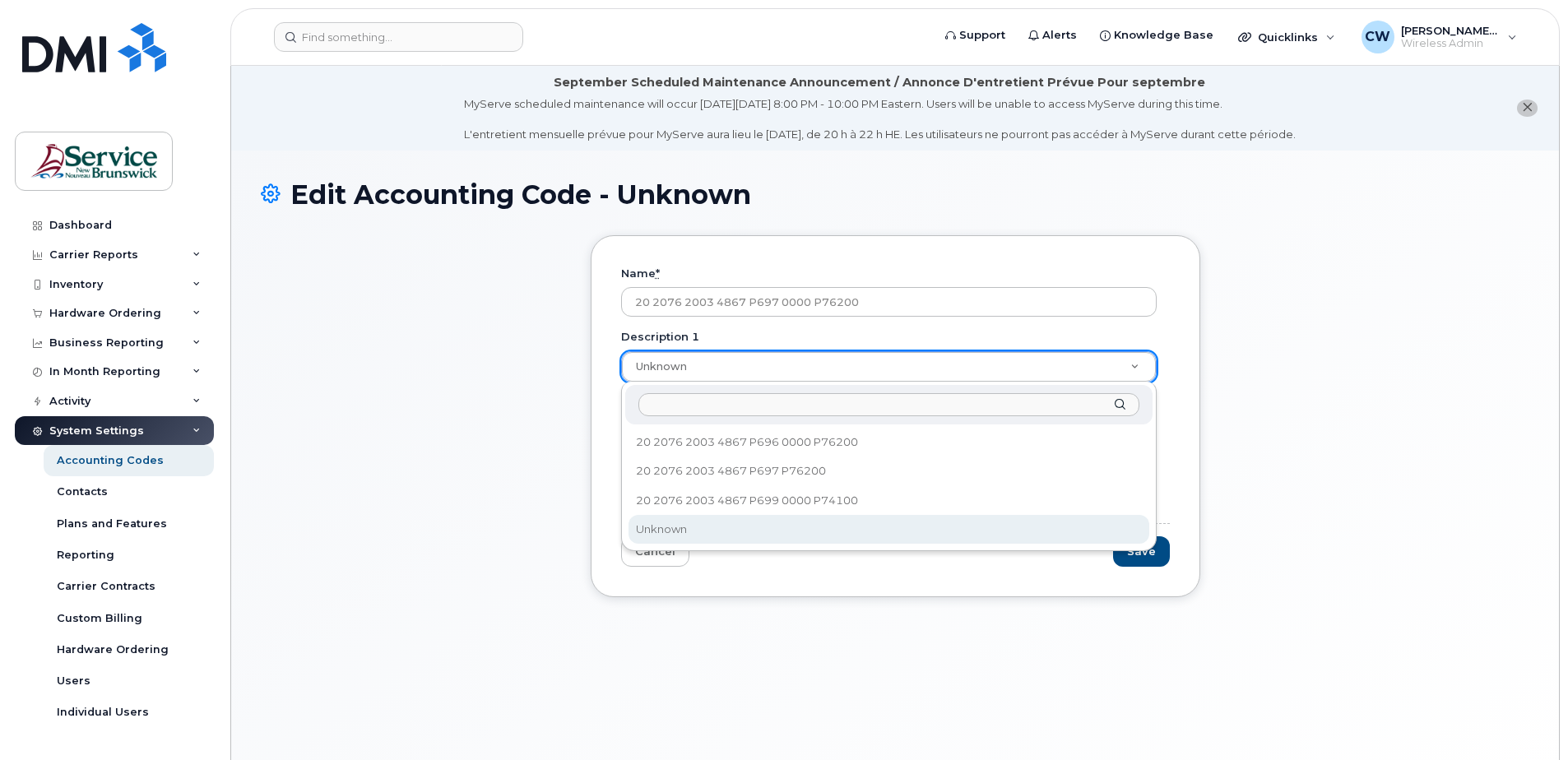
paste input "20 2076 2003 4867 P697 0000 P76200"
type input "20 2076 2003 4867 P697 0000 P76200"
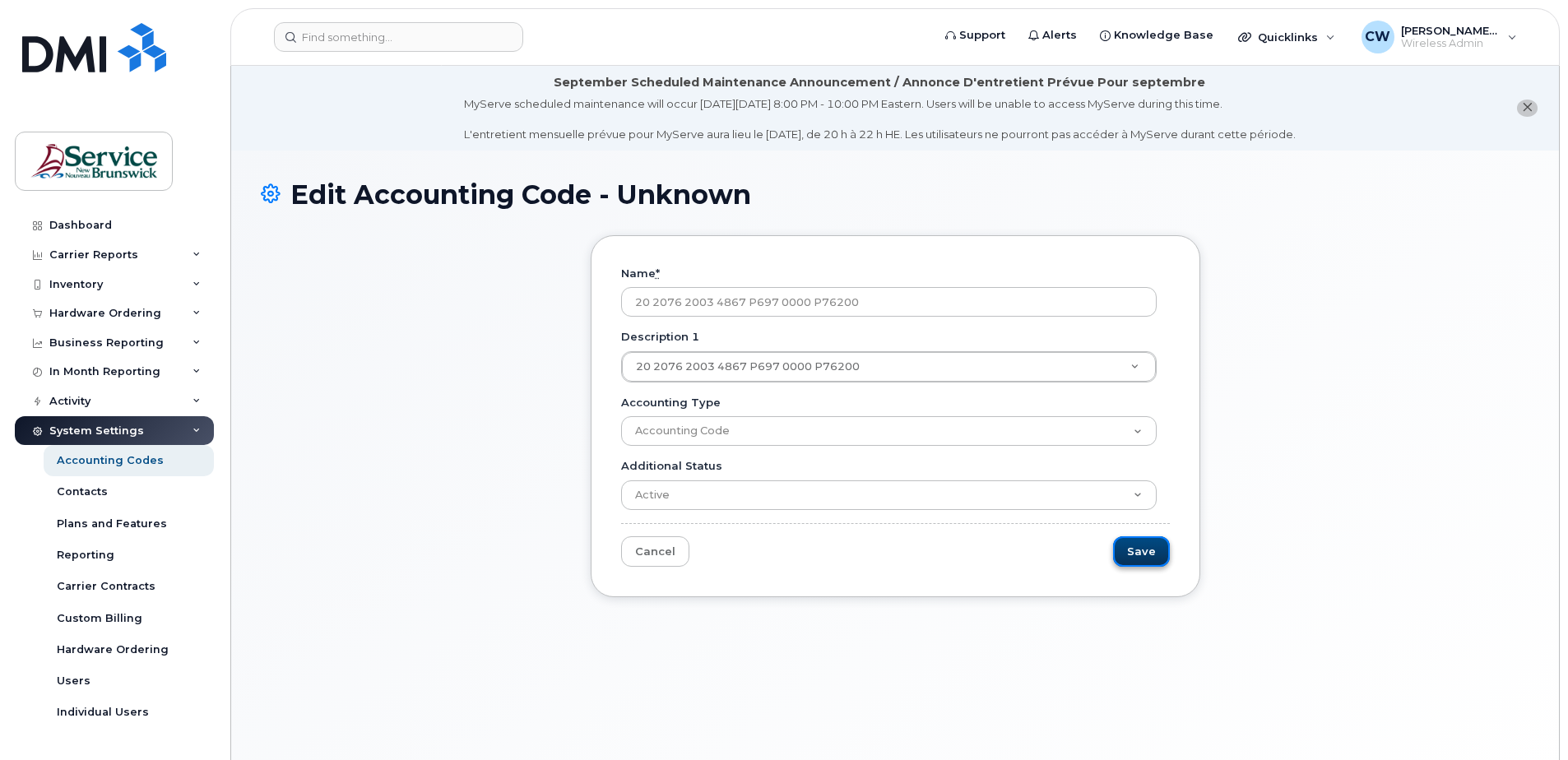
click at [1145, 548] on input "Save" at bounding box center [1142, 552] width 56 height 31
type input "Saving..."
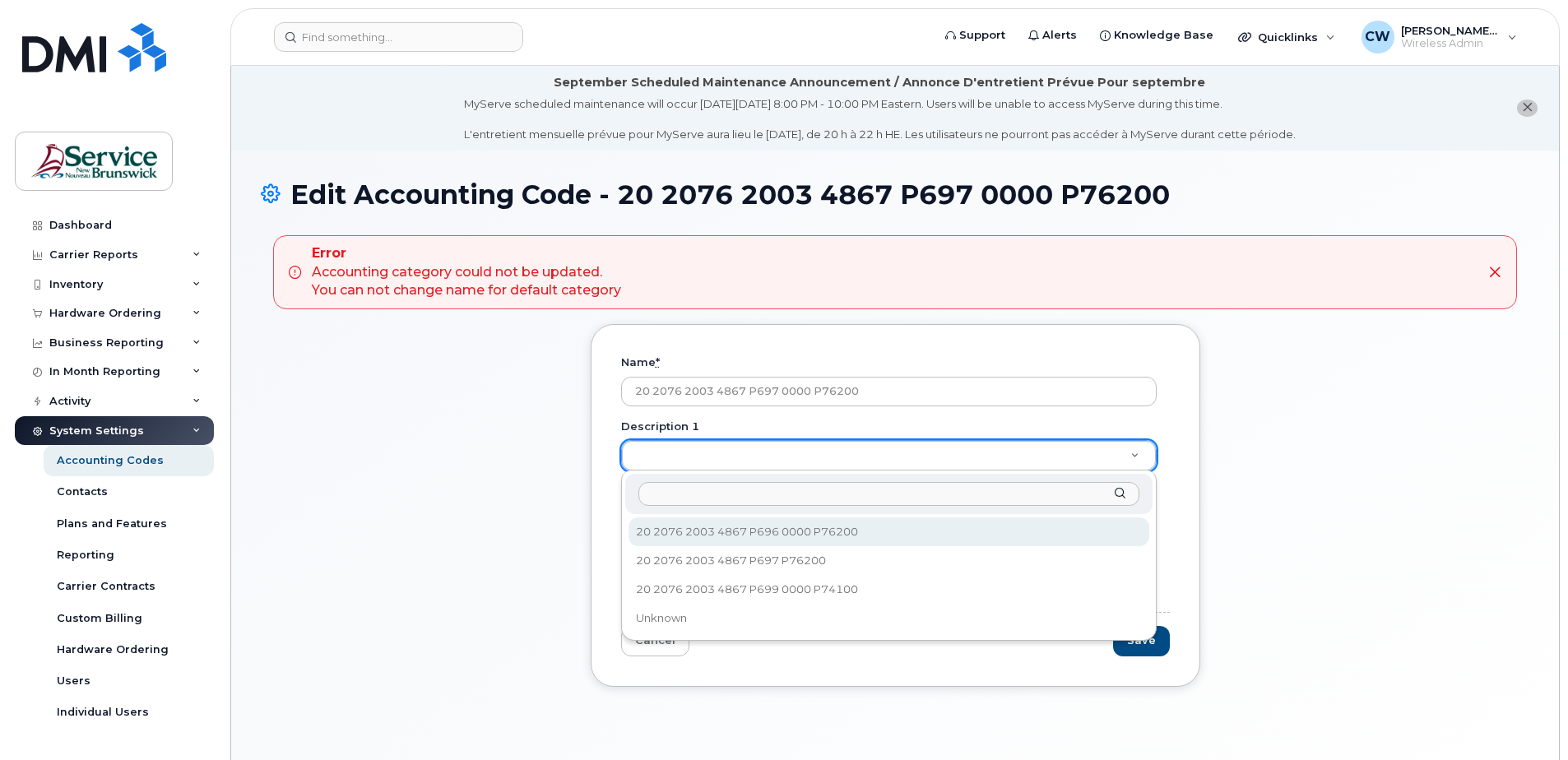
type input "20 2076 2003 4867 P697 0000 P76200"
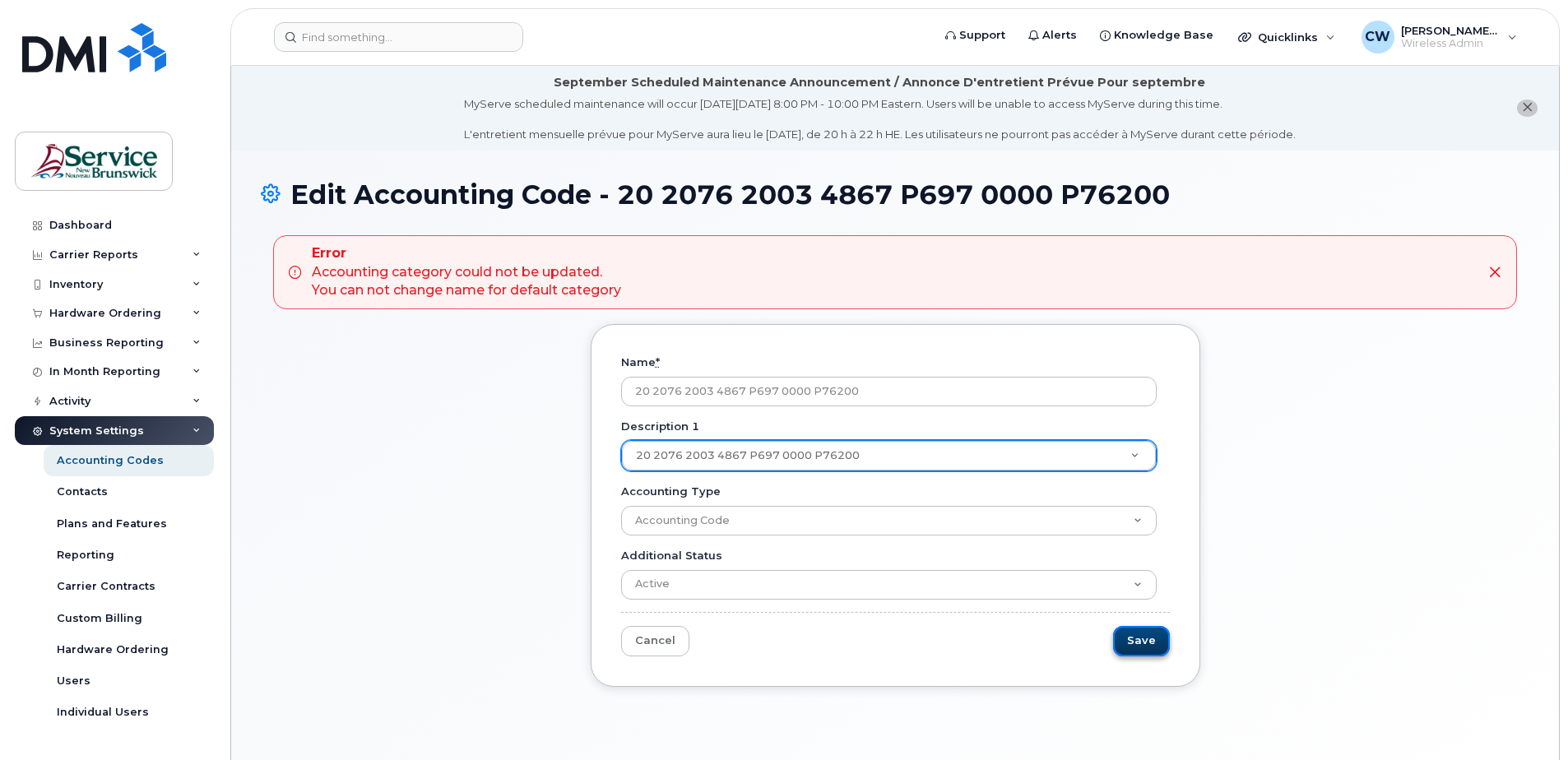
click at [1147, 639] on input "Save" at bounding box center [1142, 641] width 56 height 31
type input "Saving..."
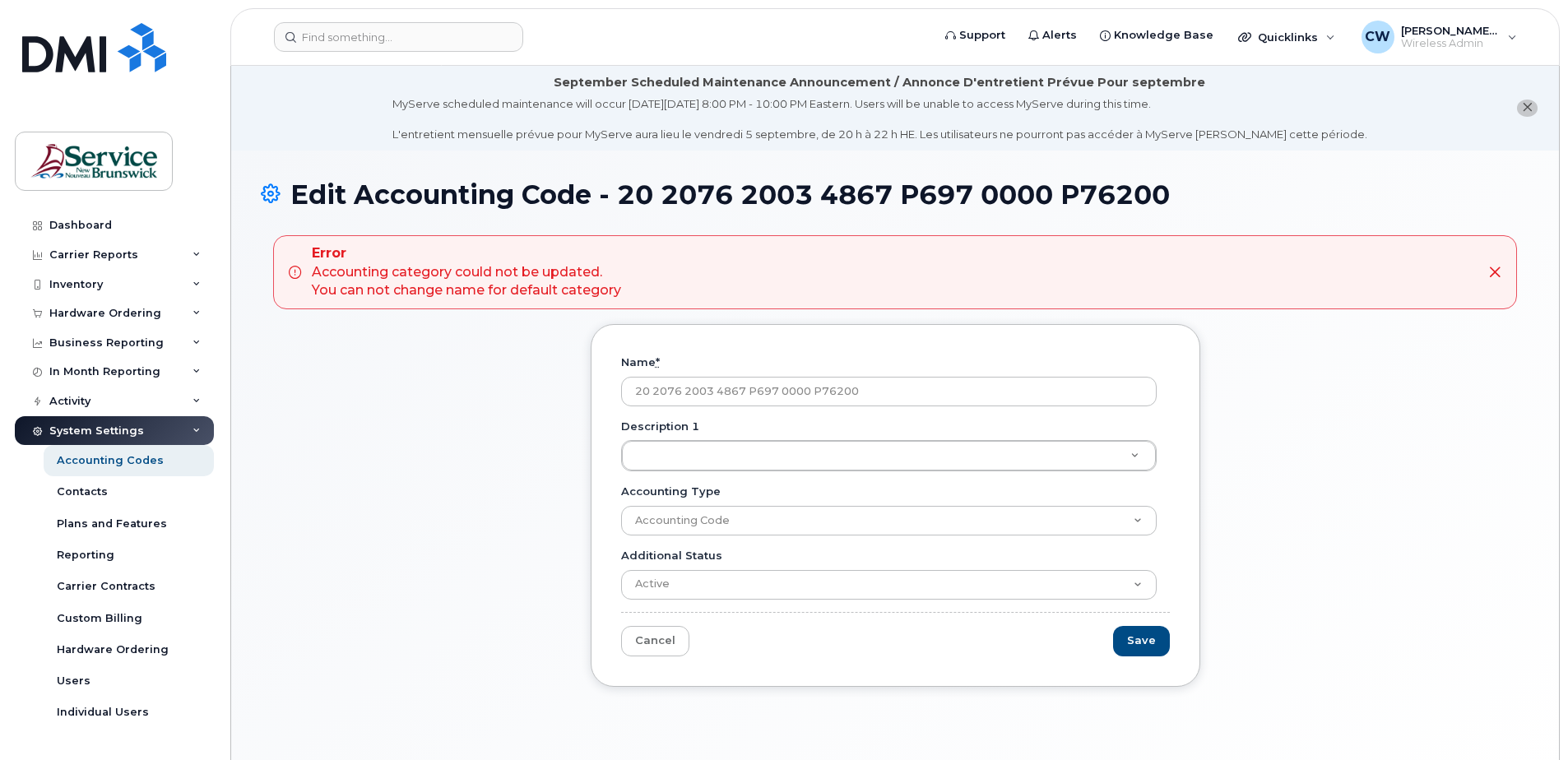
click at [1497, 266] on icon at bounding box center [1495, 272] width 13 height 13
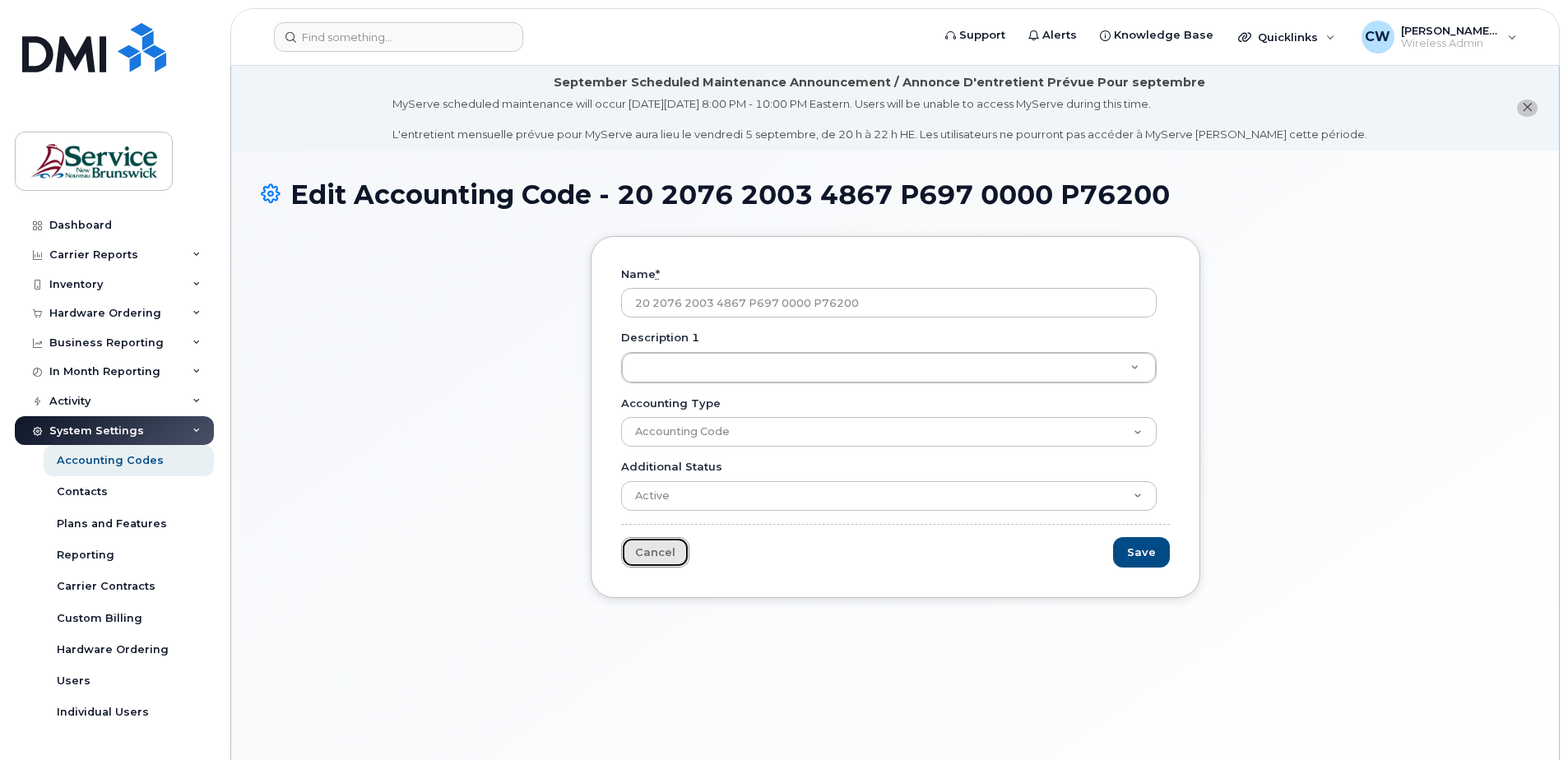
click at [650, 548] on link "Cancel" at bounding box center [655, 553] width 68 height 31
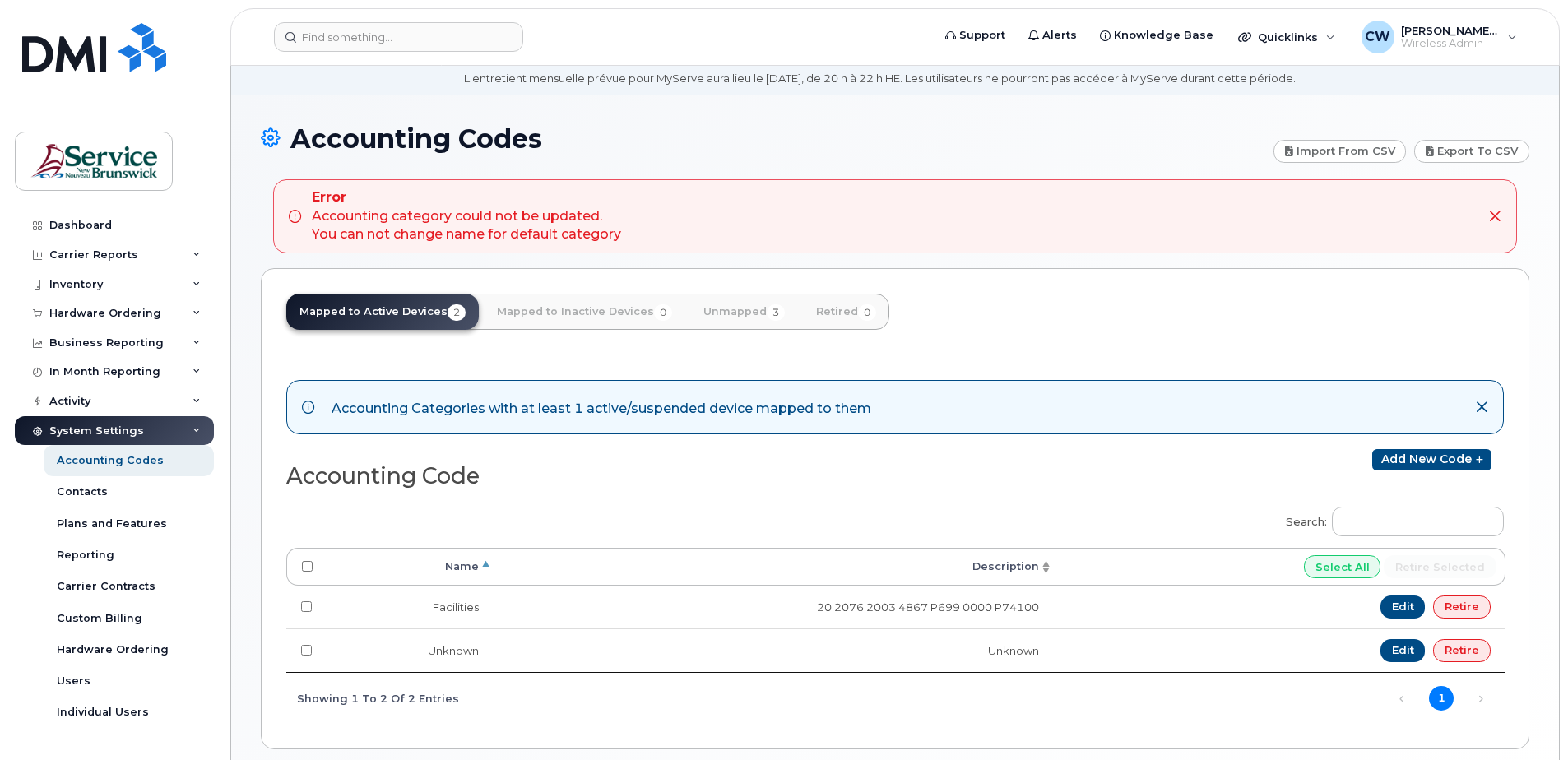
scroll to position [128, 0]
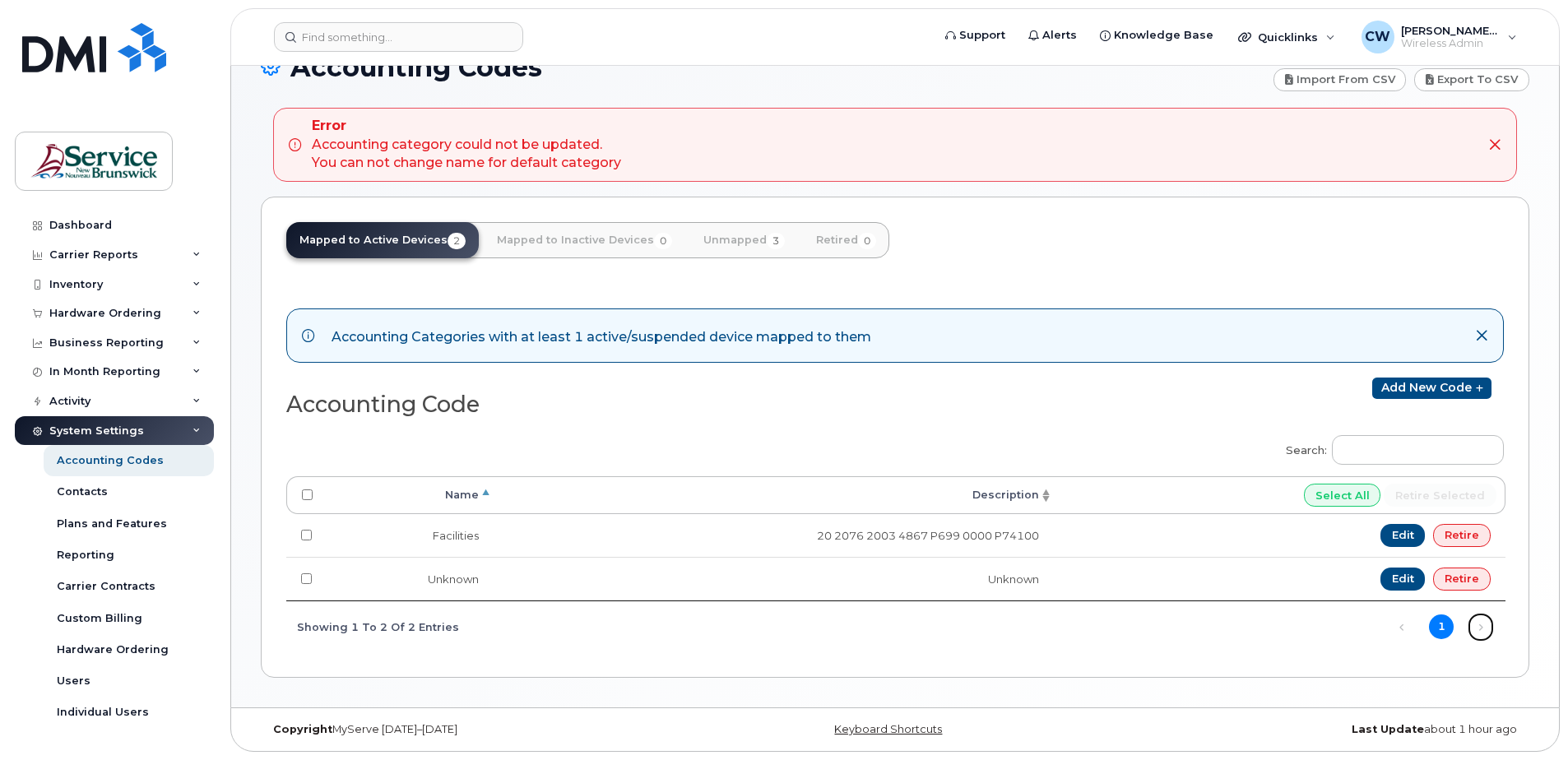
click at [1480, 626] on link "Next" at bounding box center [1481, 628] width 25 height 25
click at [97, 711] on div "Individual Users" at bounding box center [102, 713] width 92 height 15
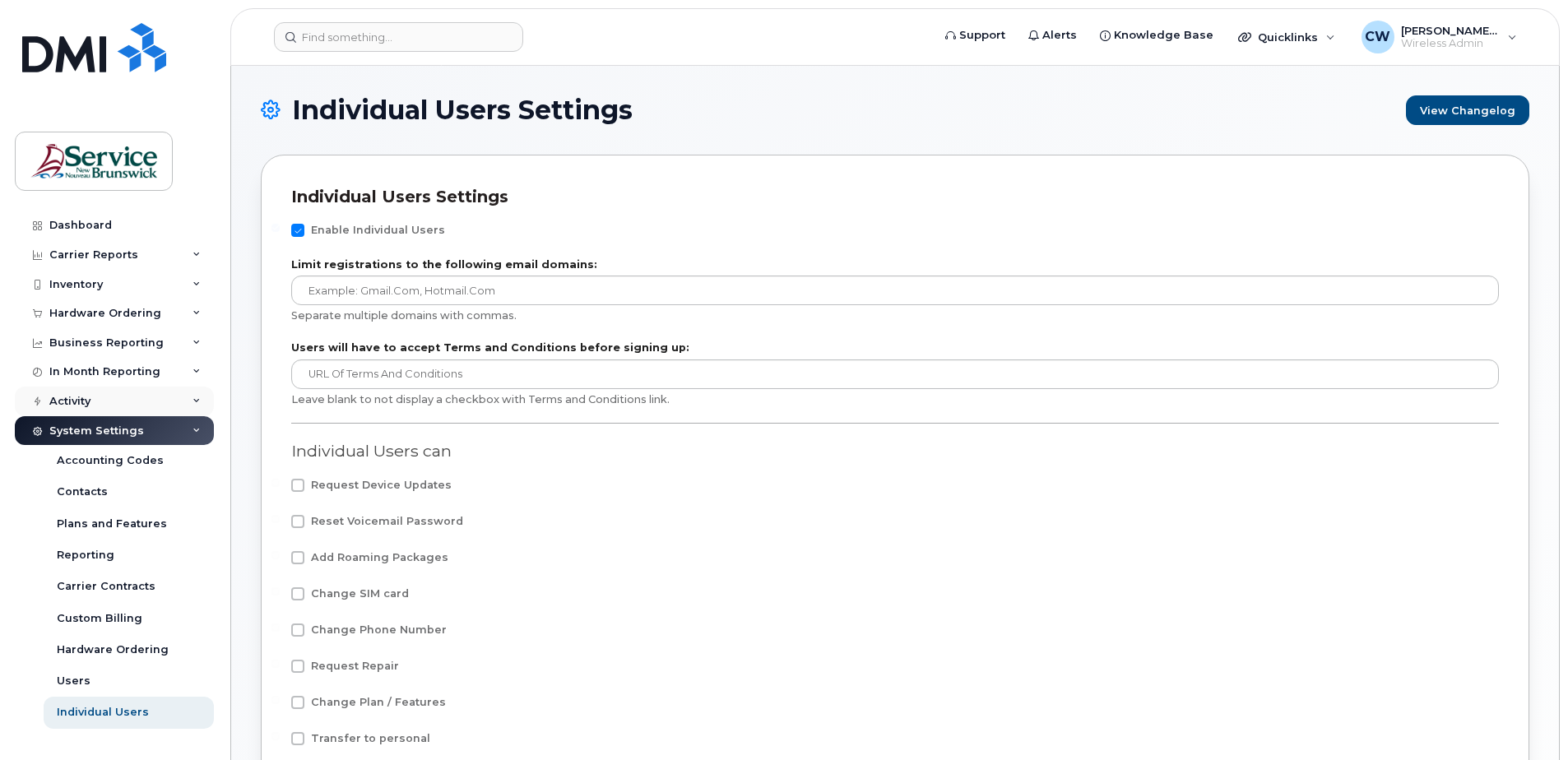
click at [196, 398] on icon at bounding box center [197, 402] width 8 height 8
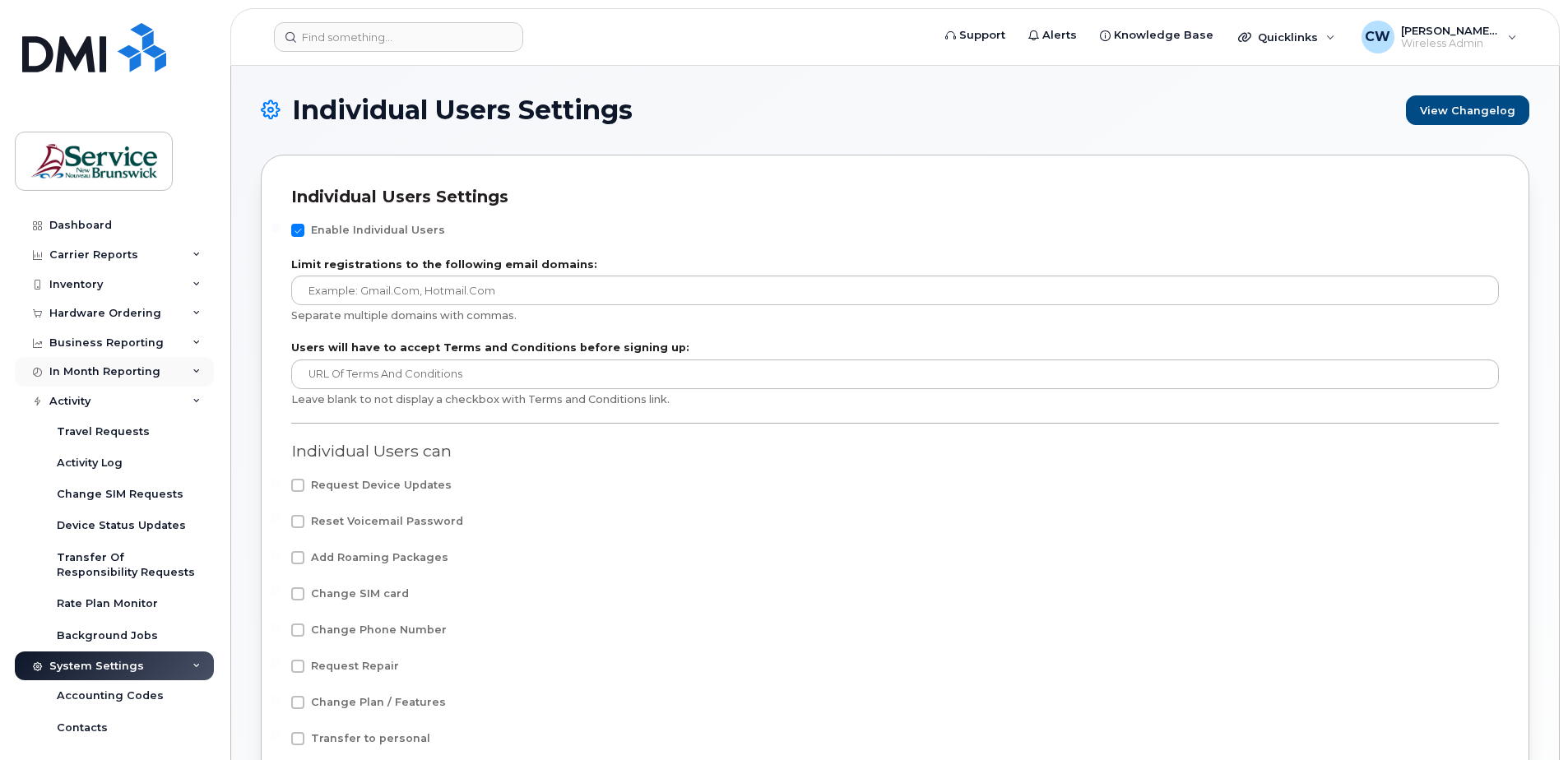
click at [192, 372] on icon at bounding box center [197, 372] width 8 height 8
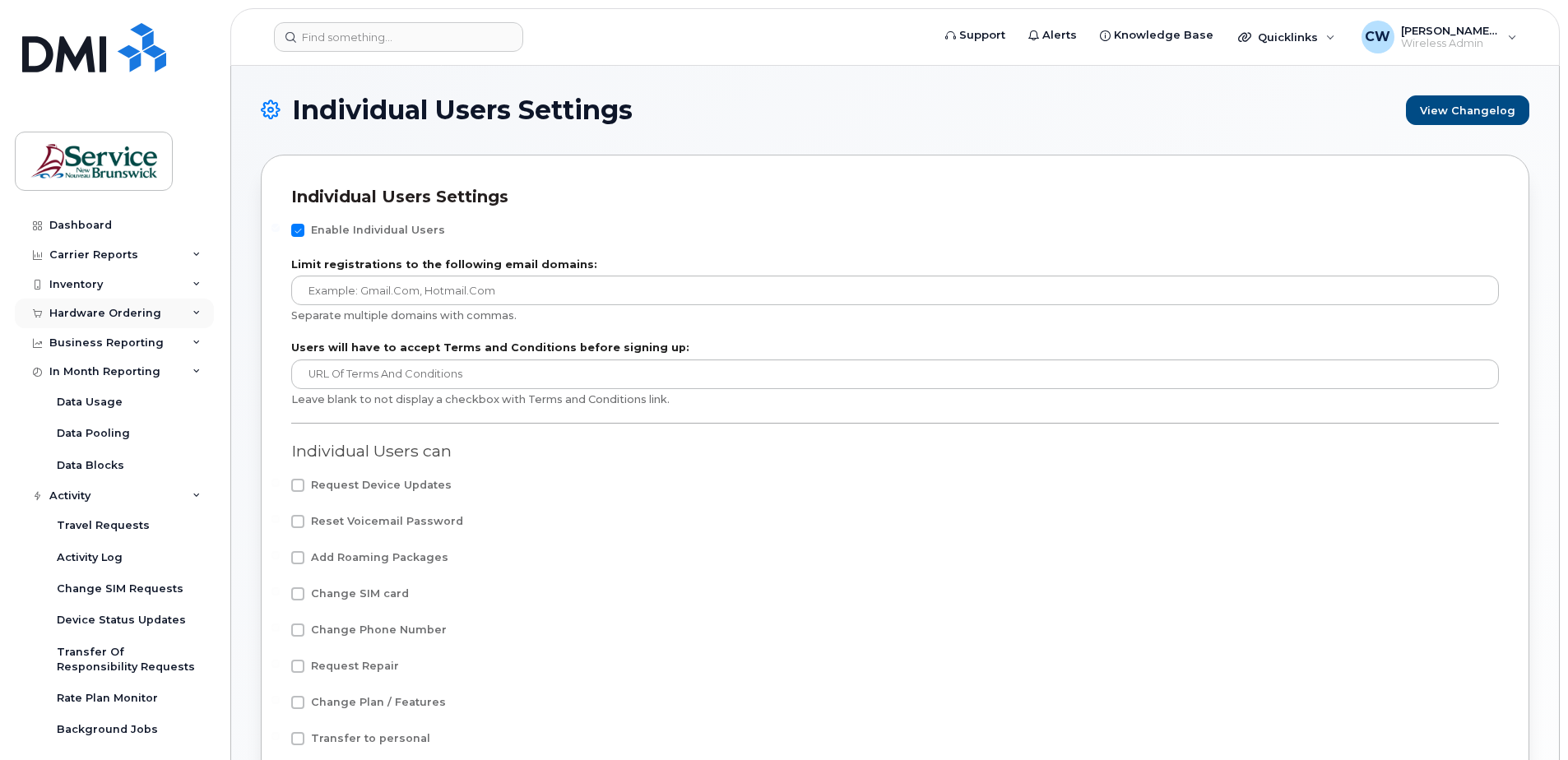
click at [116, 312] on div "Hardware Ordering" at bounding box center [105, 314] width 112 height 13
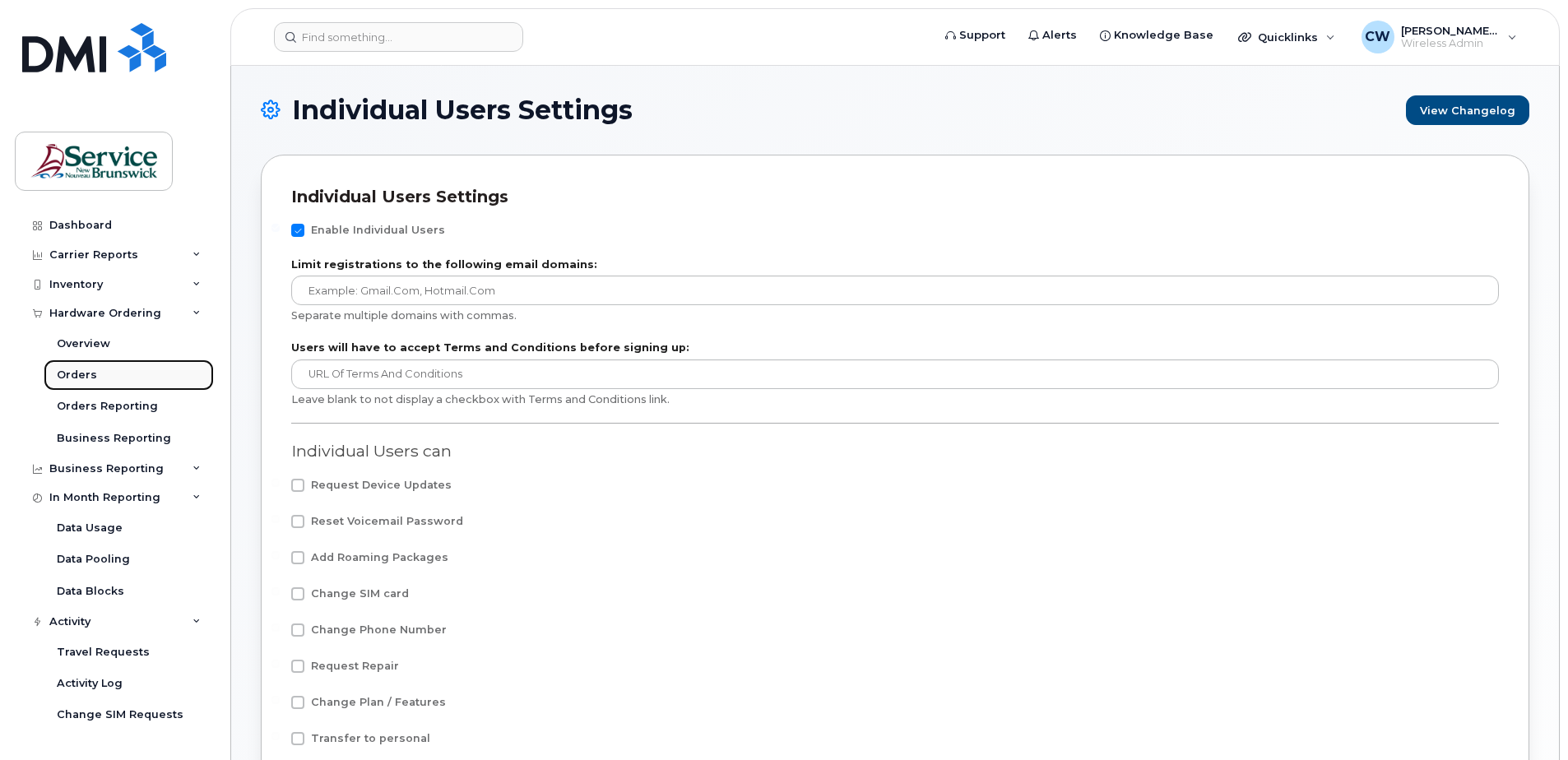
click at [79, 373] on div "Orders" at bounding box center [76, 375] width 41 height 15
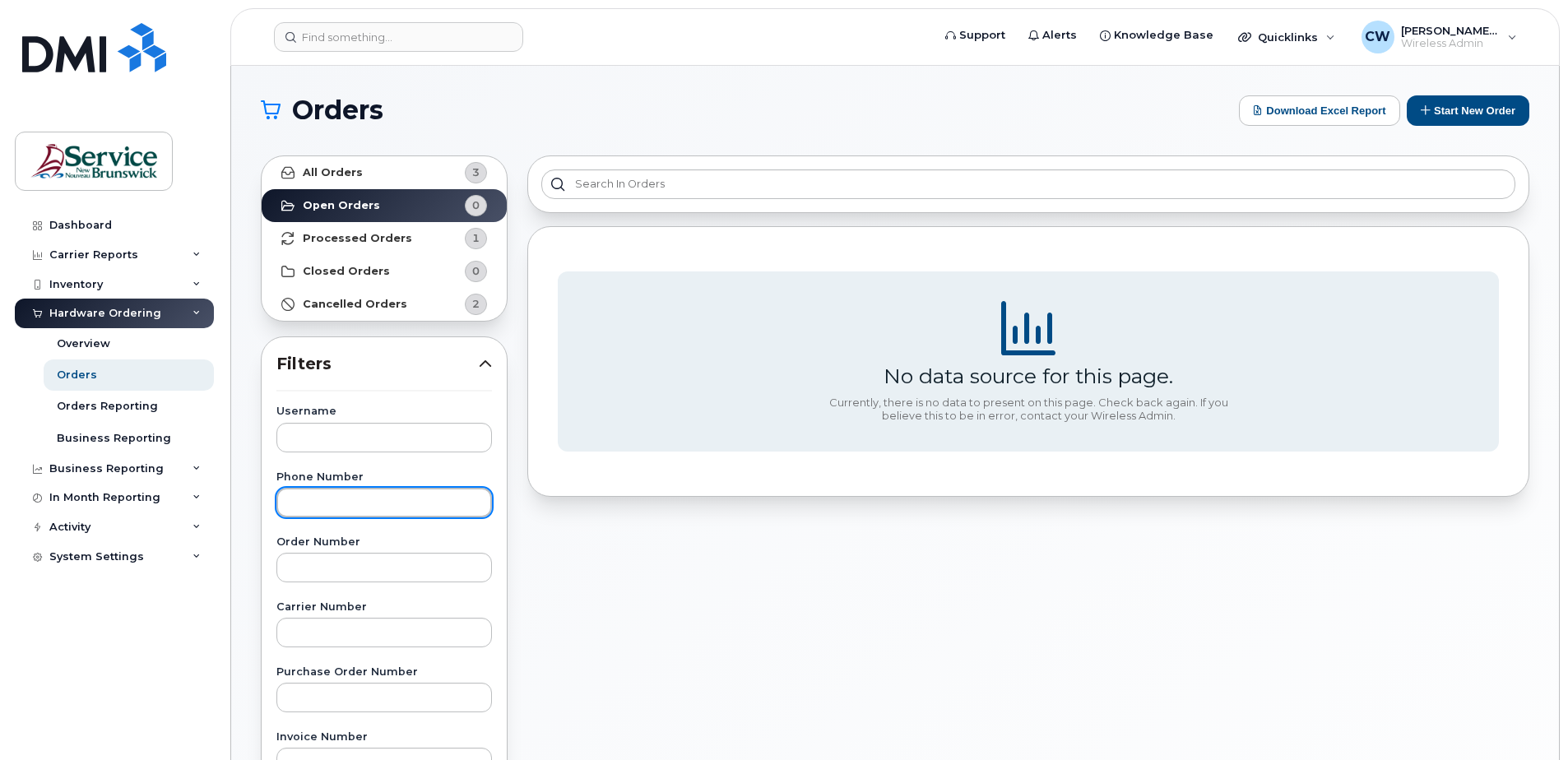
click at [305, 505] on input "text" at bounding box center [384, 503] width 216 height 30
paste input "5062927711"
type input "5062927711"
click at [1466, 99] on button "Start New Order" at bounding box center [1468, 110] width 123 height 31
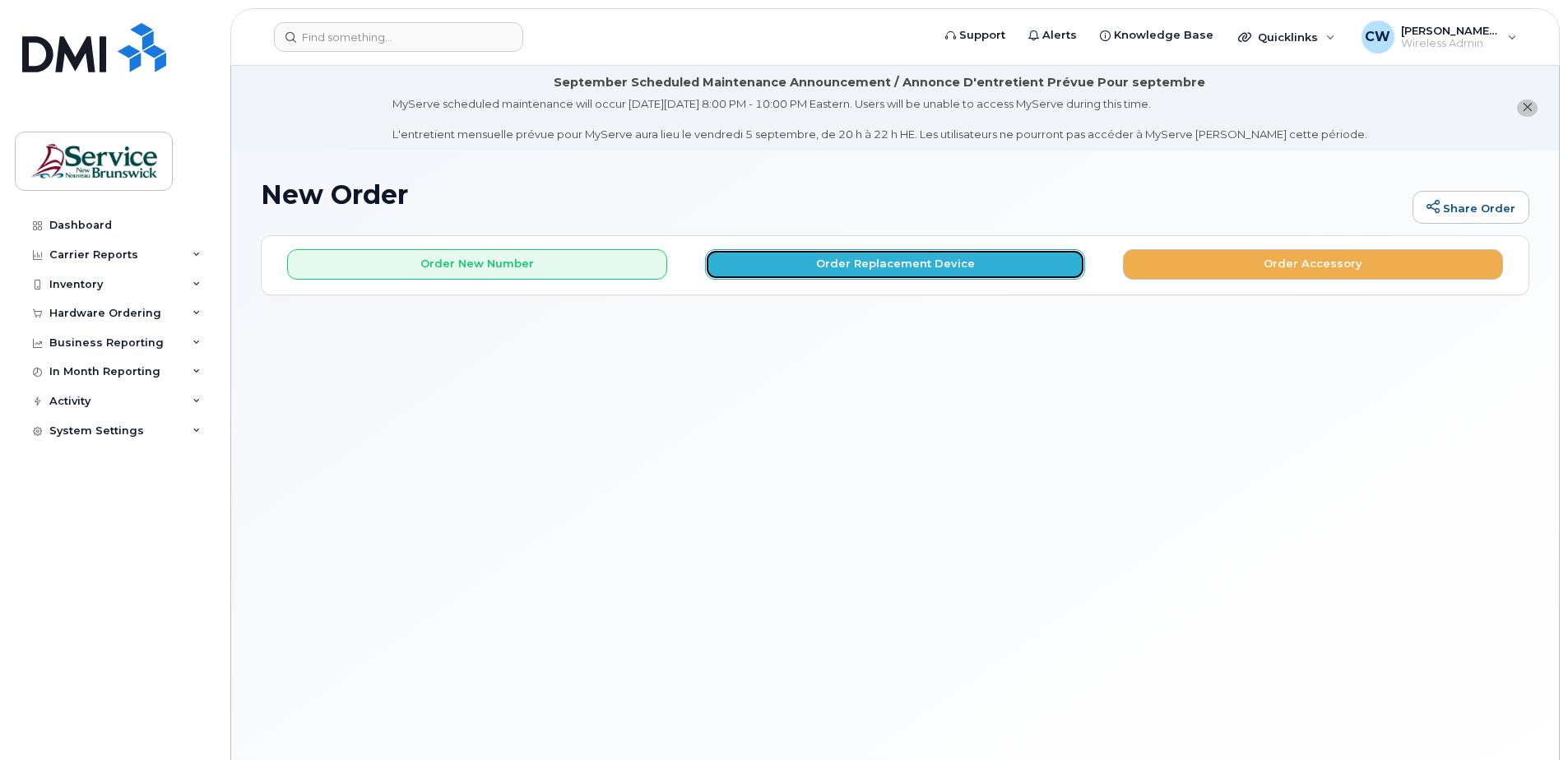
click at [907, 259] on button "Order Replacement Device" at bounding box center [895, 265] width 380 height 31
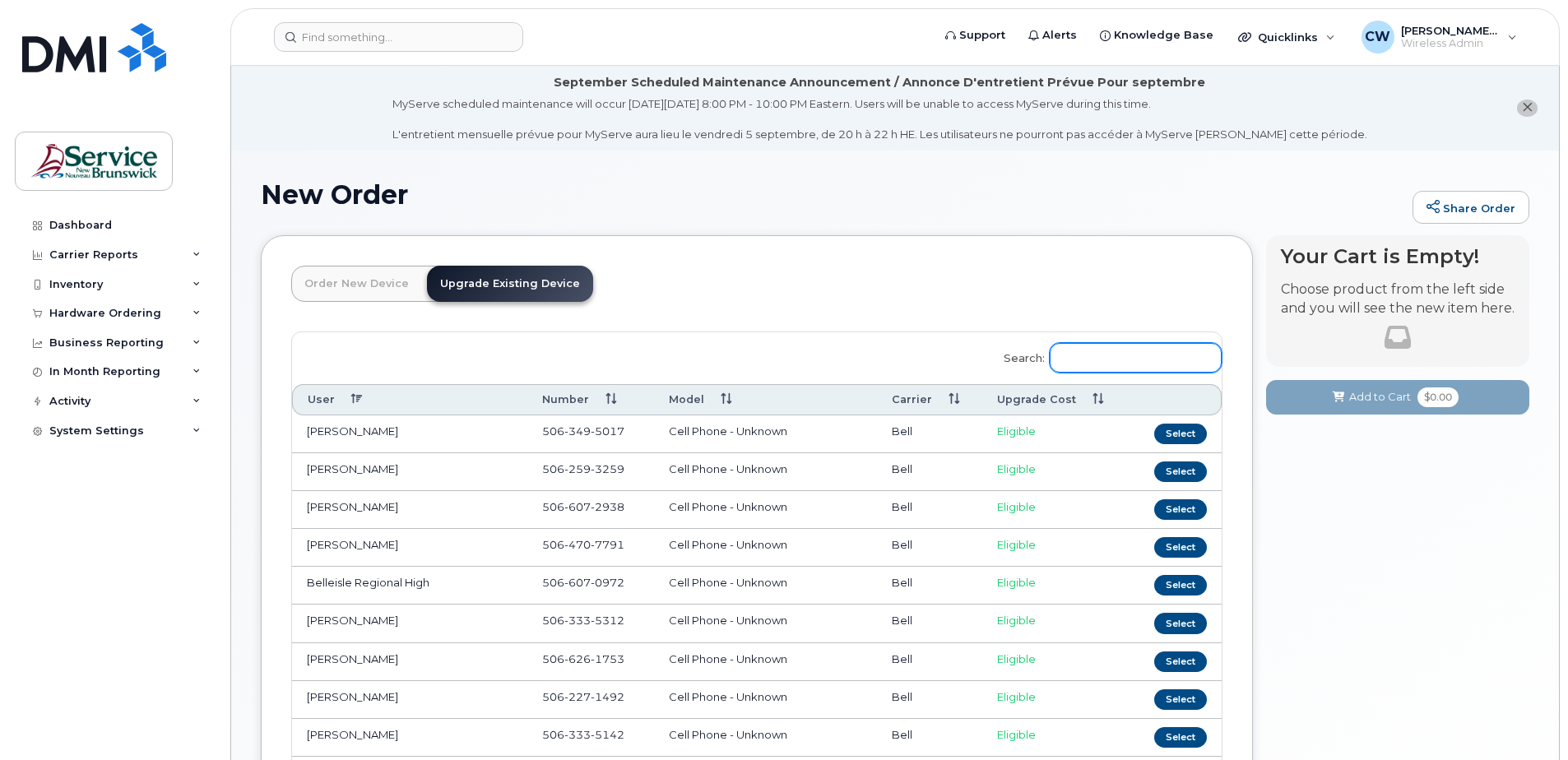
click at [1090, 359] on input "Search:" at bounding box center [1136, 358] width 172 height 30
paste input "5062927711"
type input "5062927711"
click at [193, 311] on icon at bounding box center [197, 314] width 8 height 8
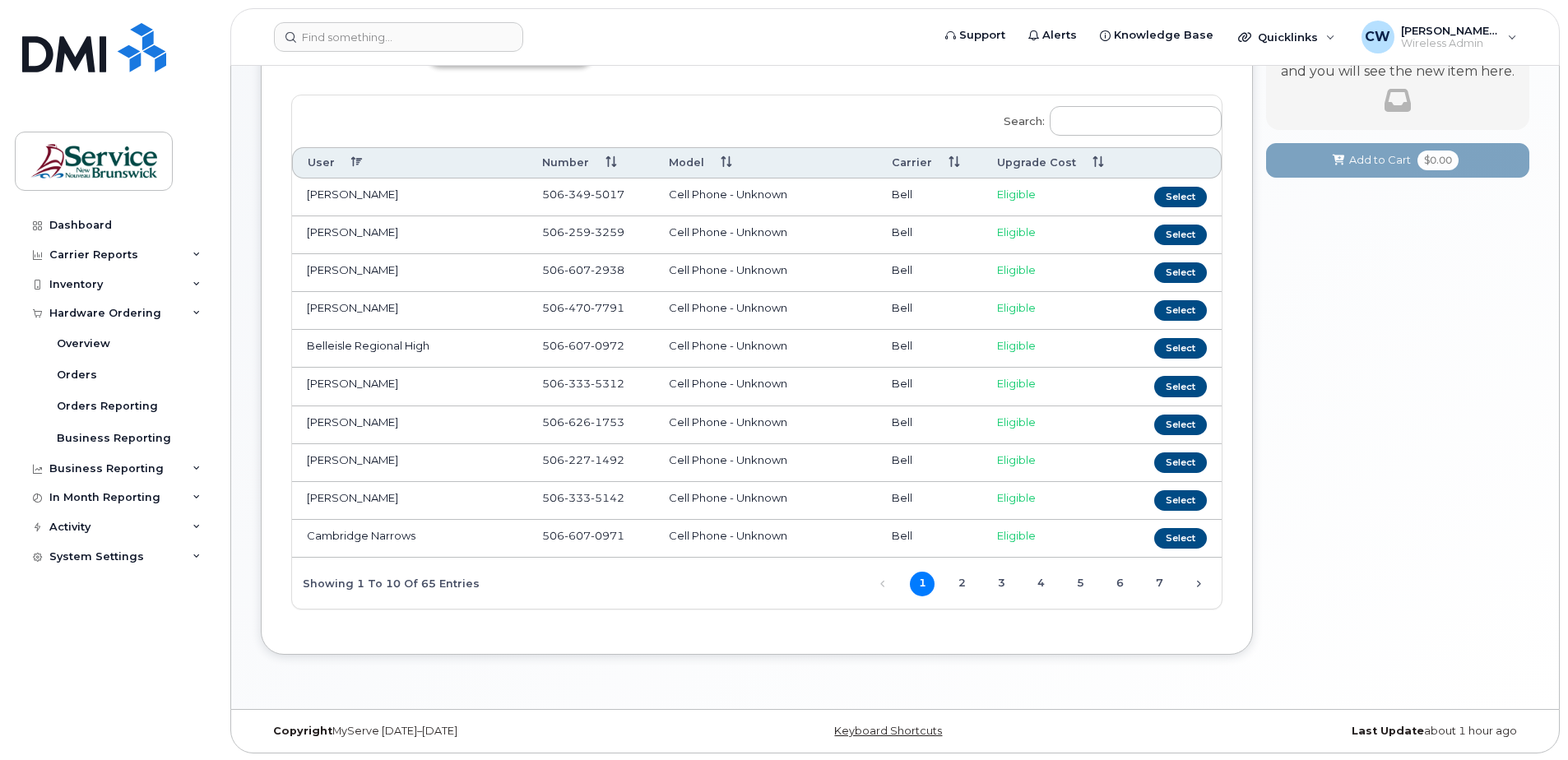
scroll to position [239, 0]
click at [1097, 160] on th "Upgrade Cost" at bounding box center [1056, 161] width 148 height 31
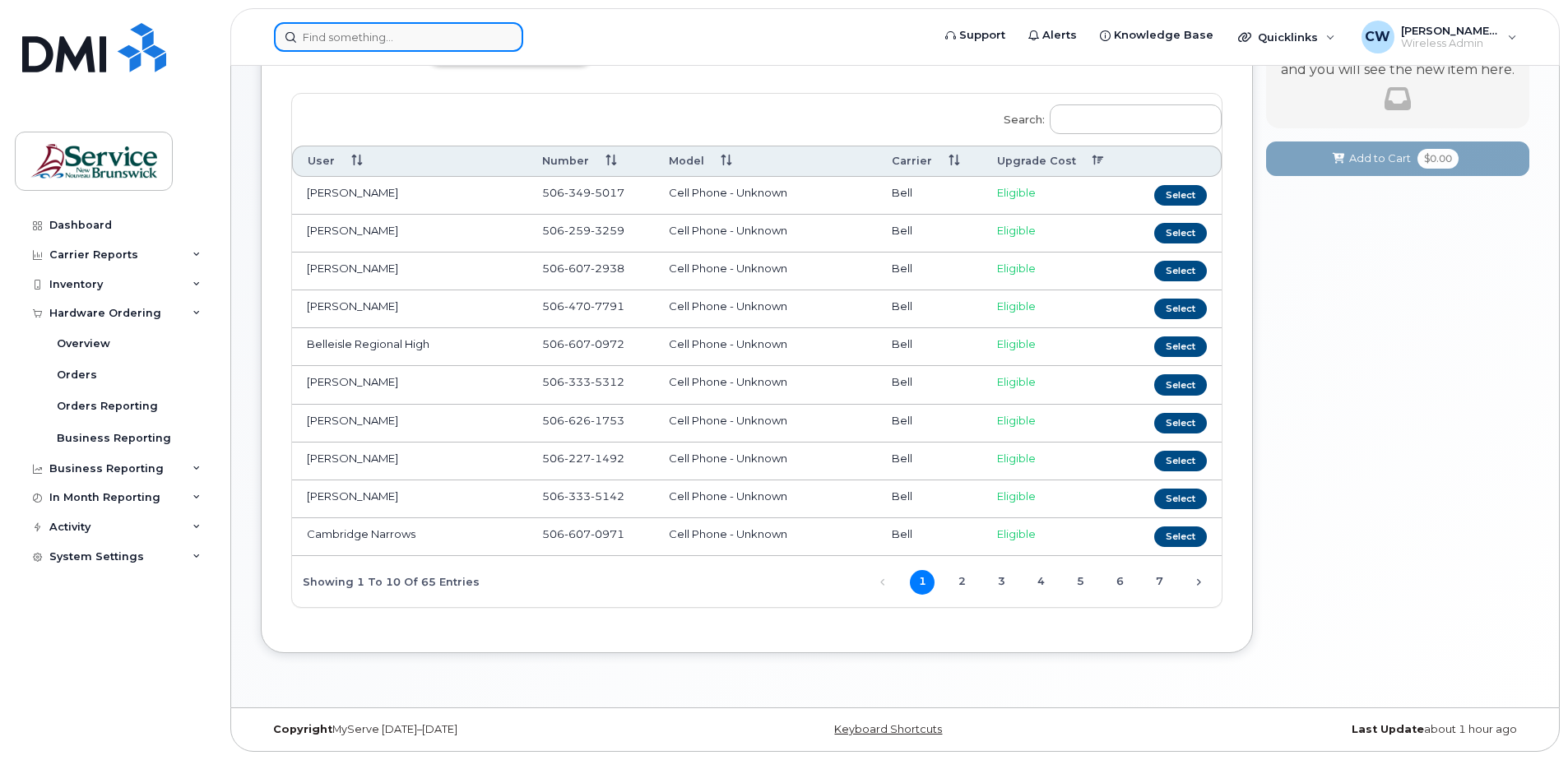
click at [336, 37] on input at bounding box center [398, 37] width 250 height 30
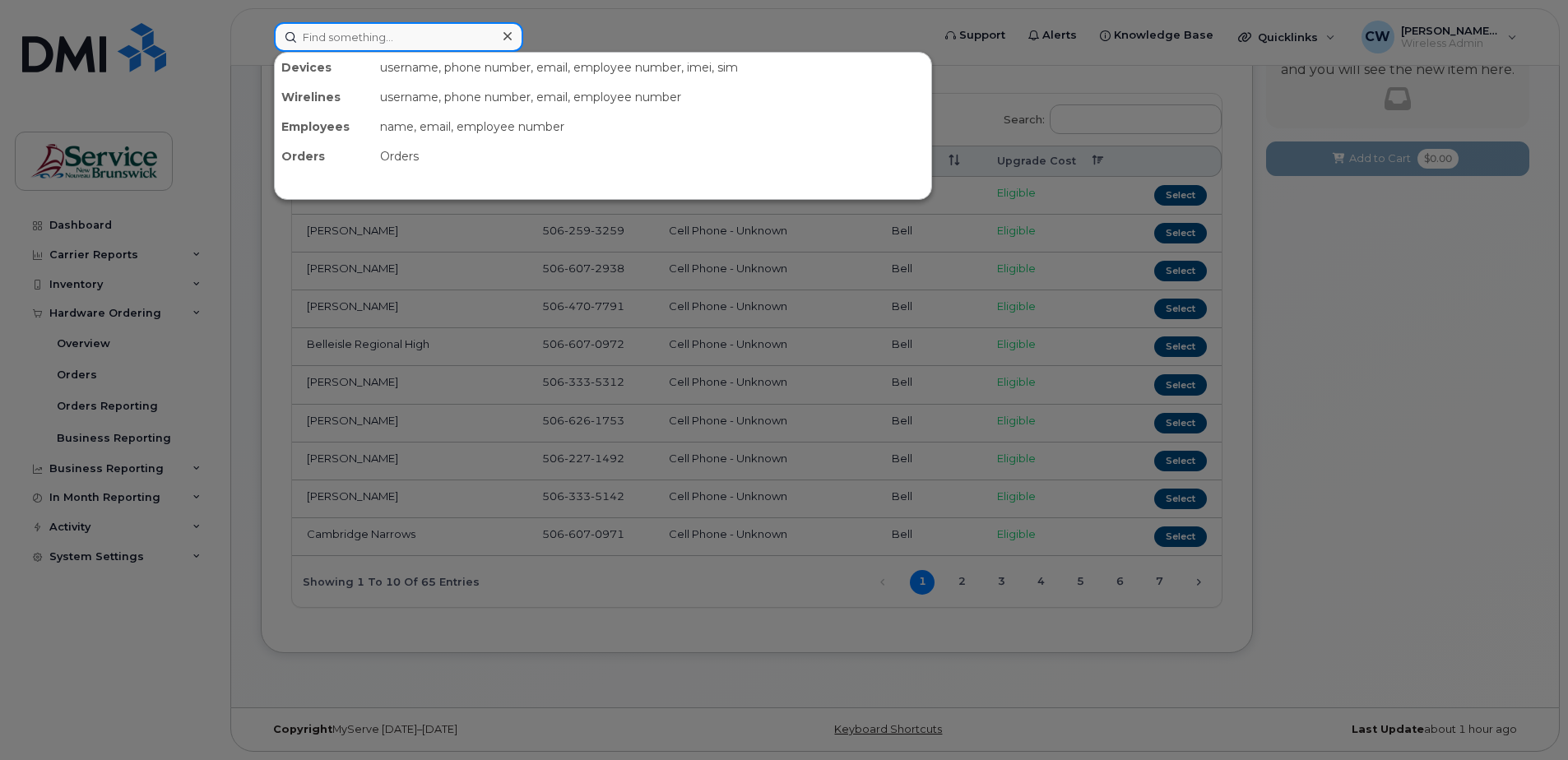
paste input "5062927711"
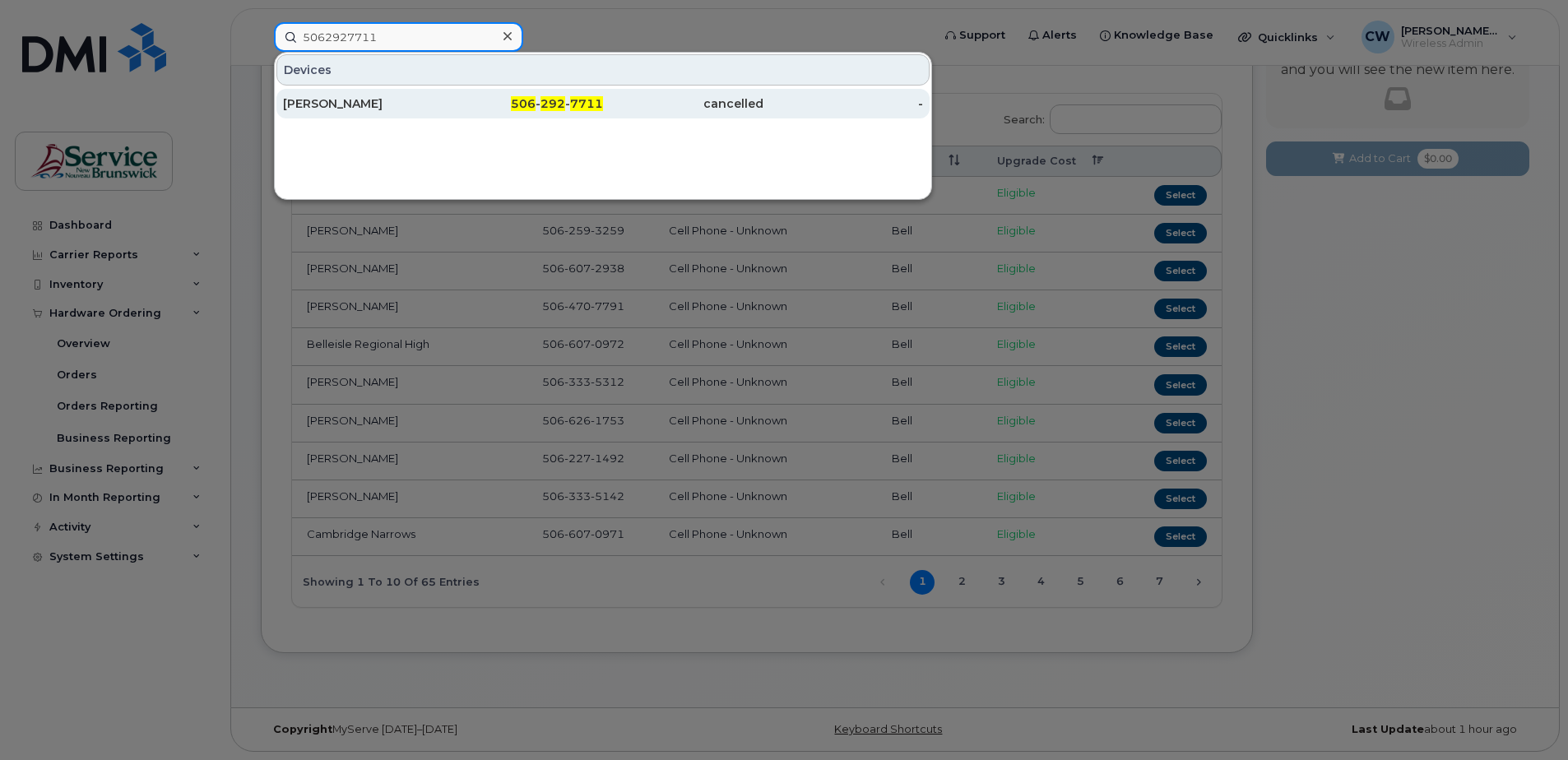
type input "5062927711"
click at [582, 109] on span "7711" at bounding box center [587, 104] width 33 height 15
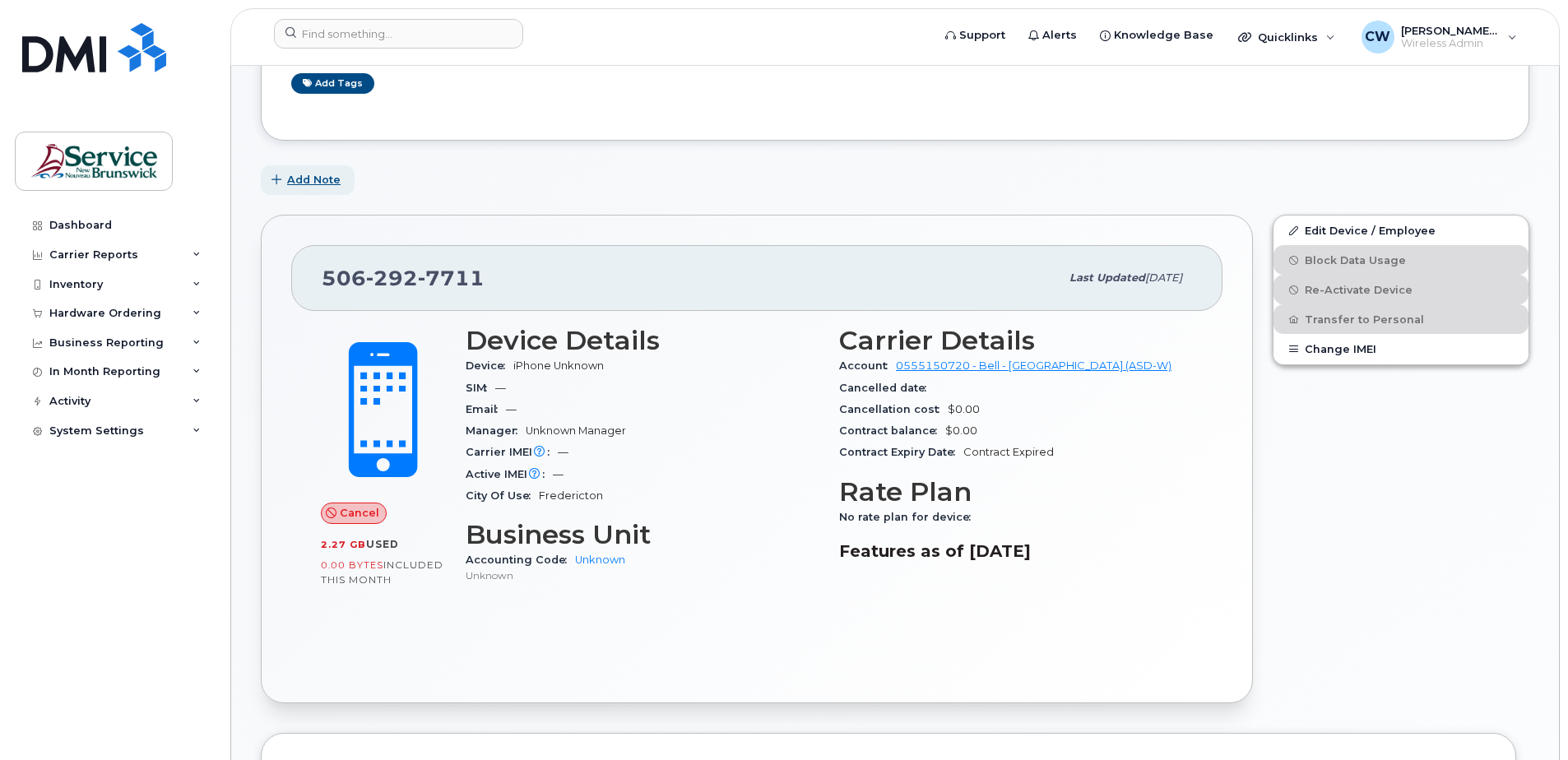
scroll to position [247, 0]
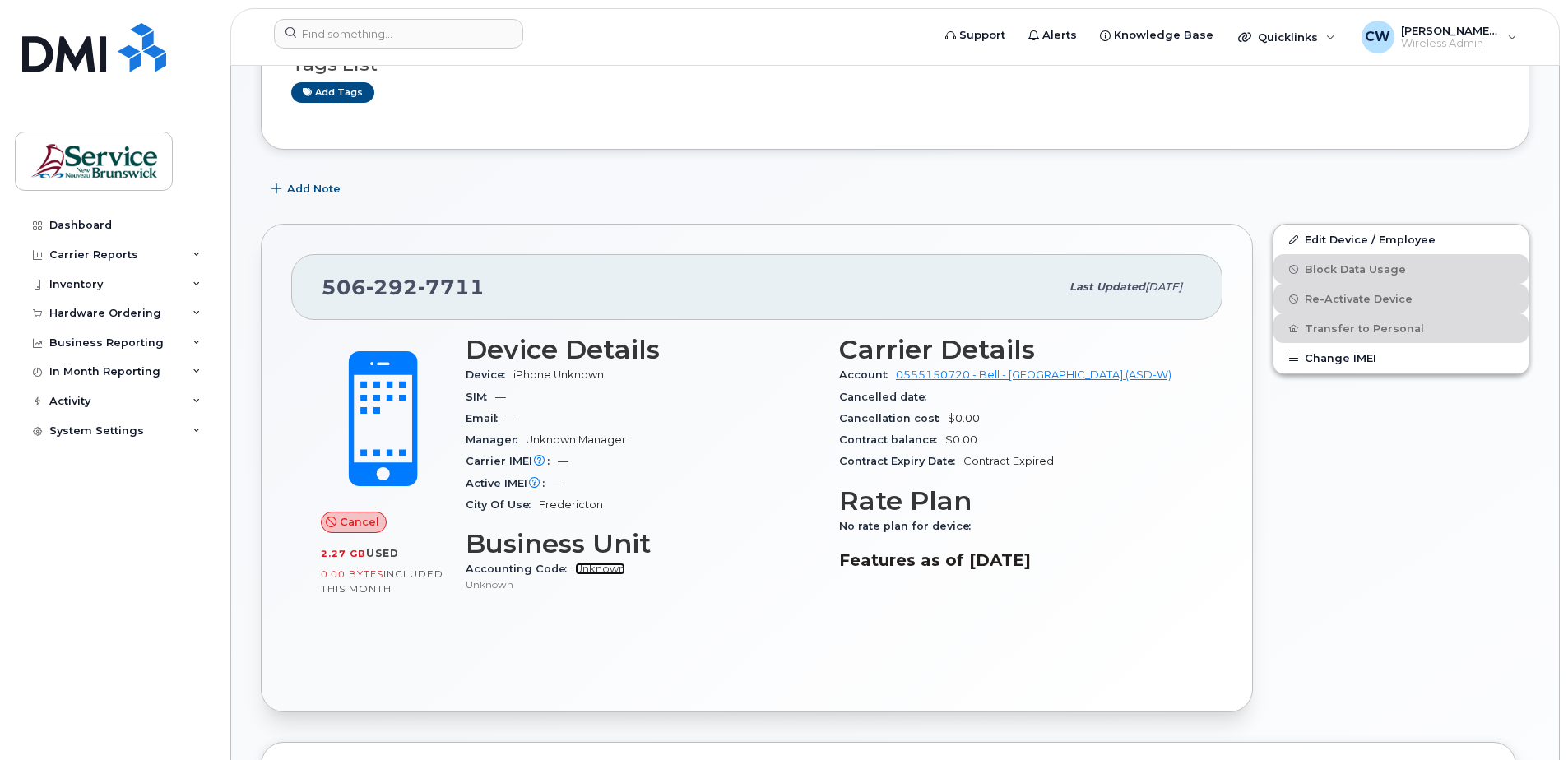
click at [601, 568] on link "Unknown" at bounding box center [600, 568] width 51 height 12
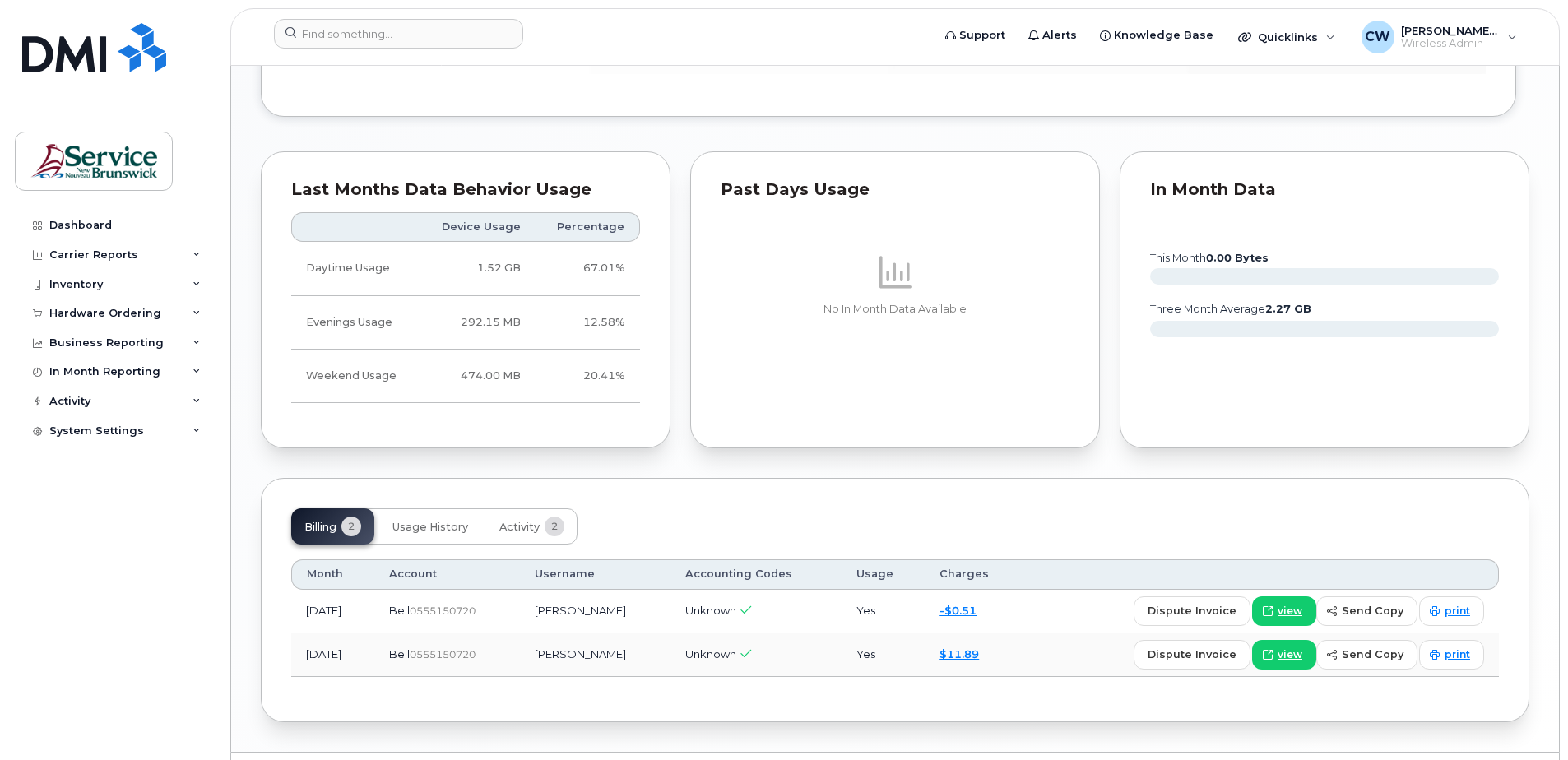
scroll to position [1177, 0]
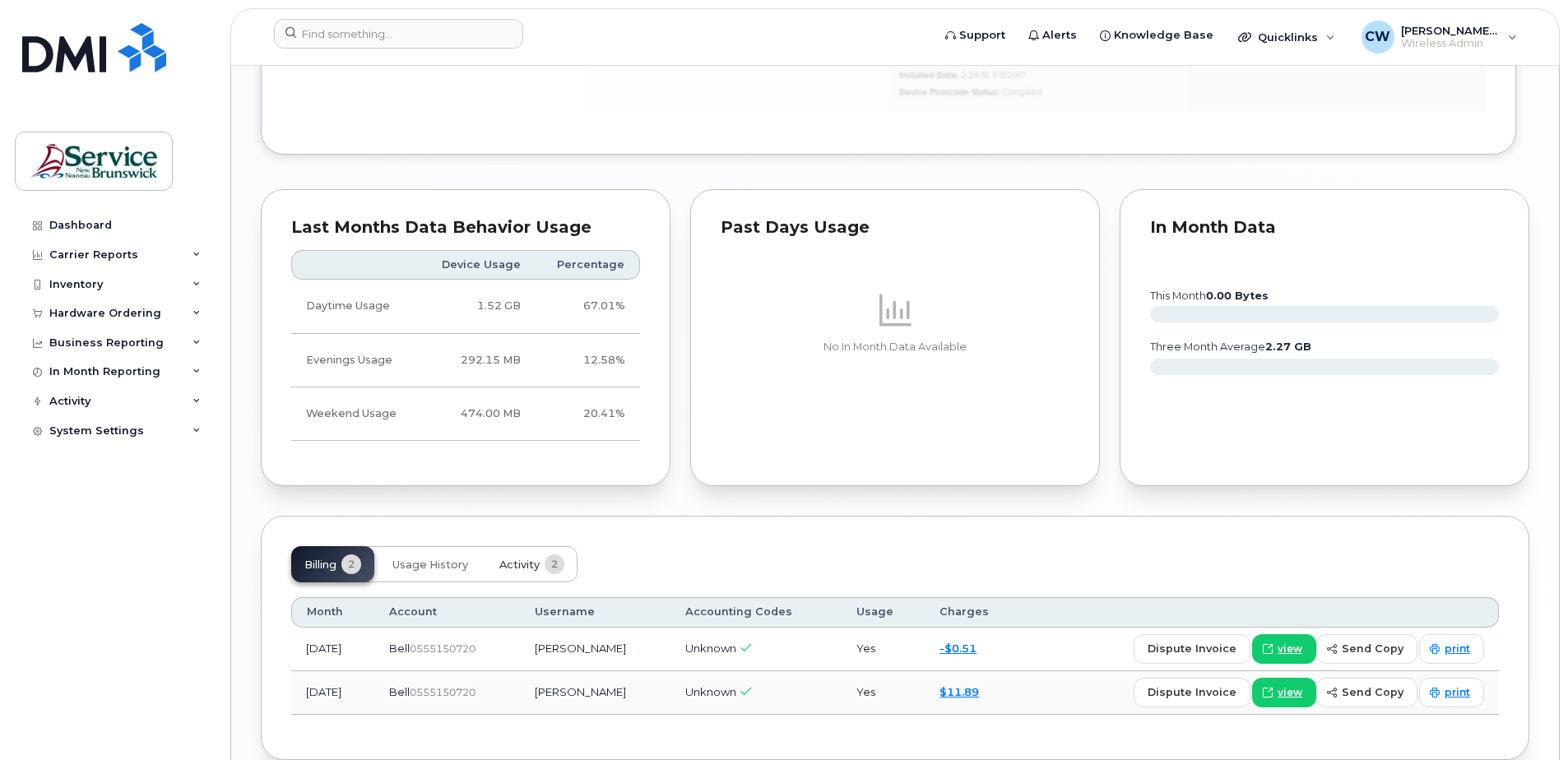
click at [525, 561] on span "Activity" at bounding box center [519, 565] width 41 height 13
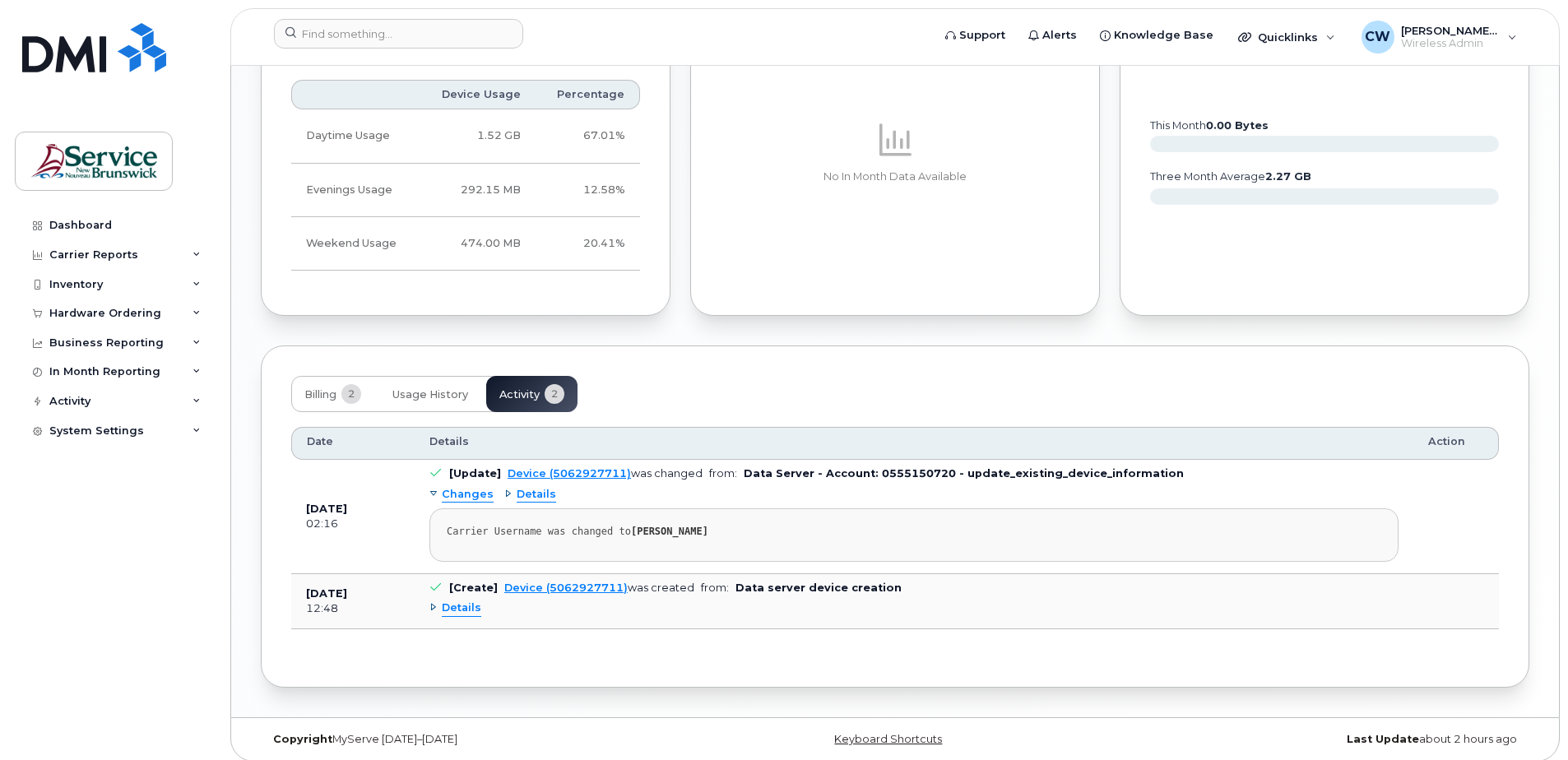
scroll to position [1358, 0]
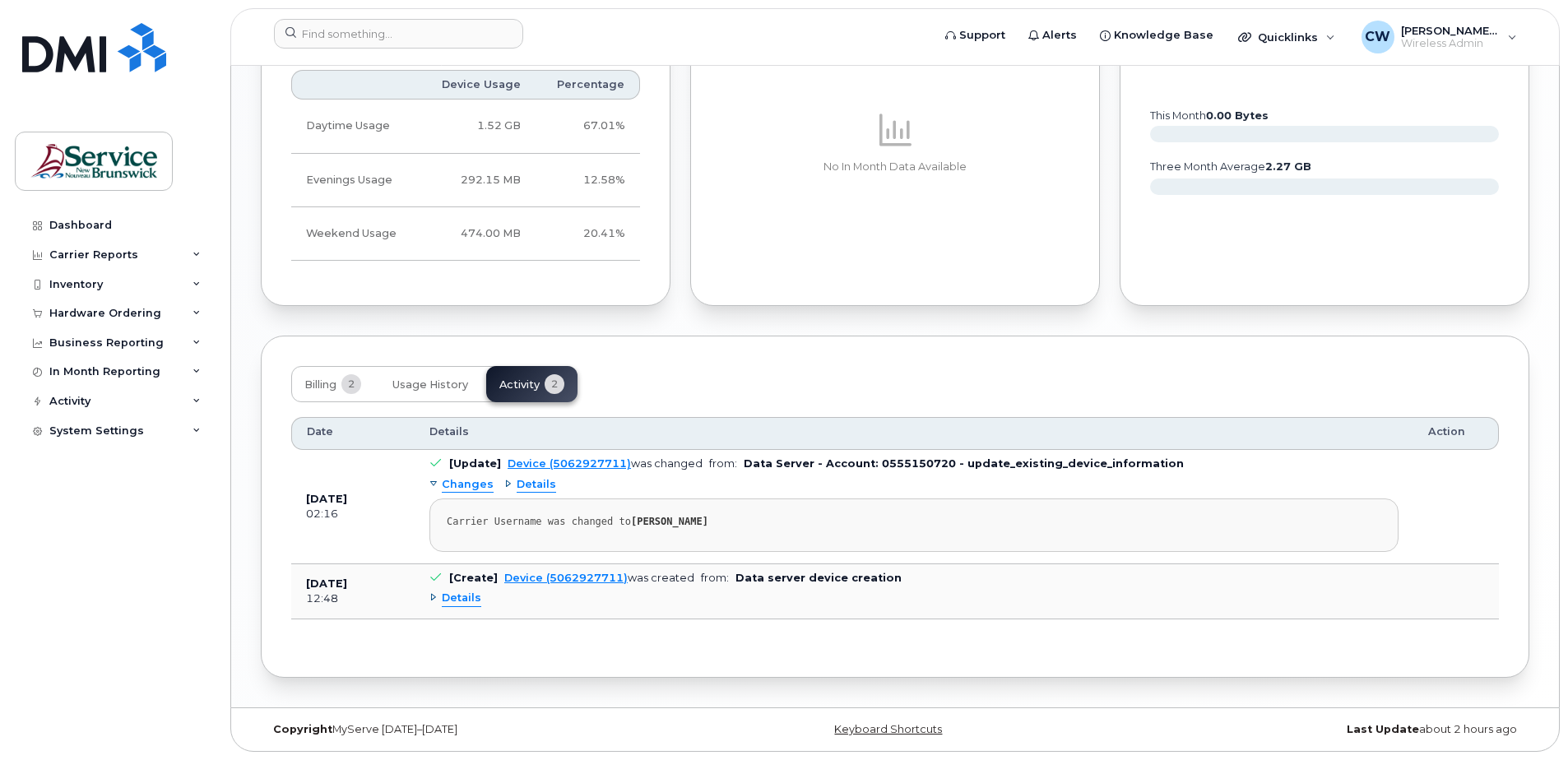
click at [434, 597] on div "Details" at bounding box center [455, 598] width 51 height 16
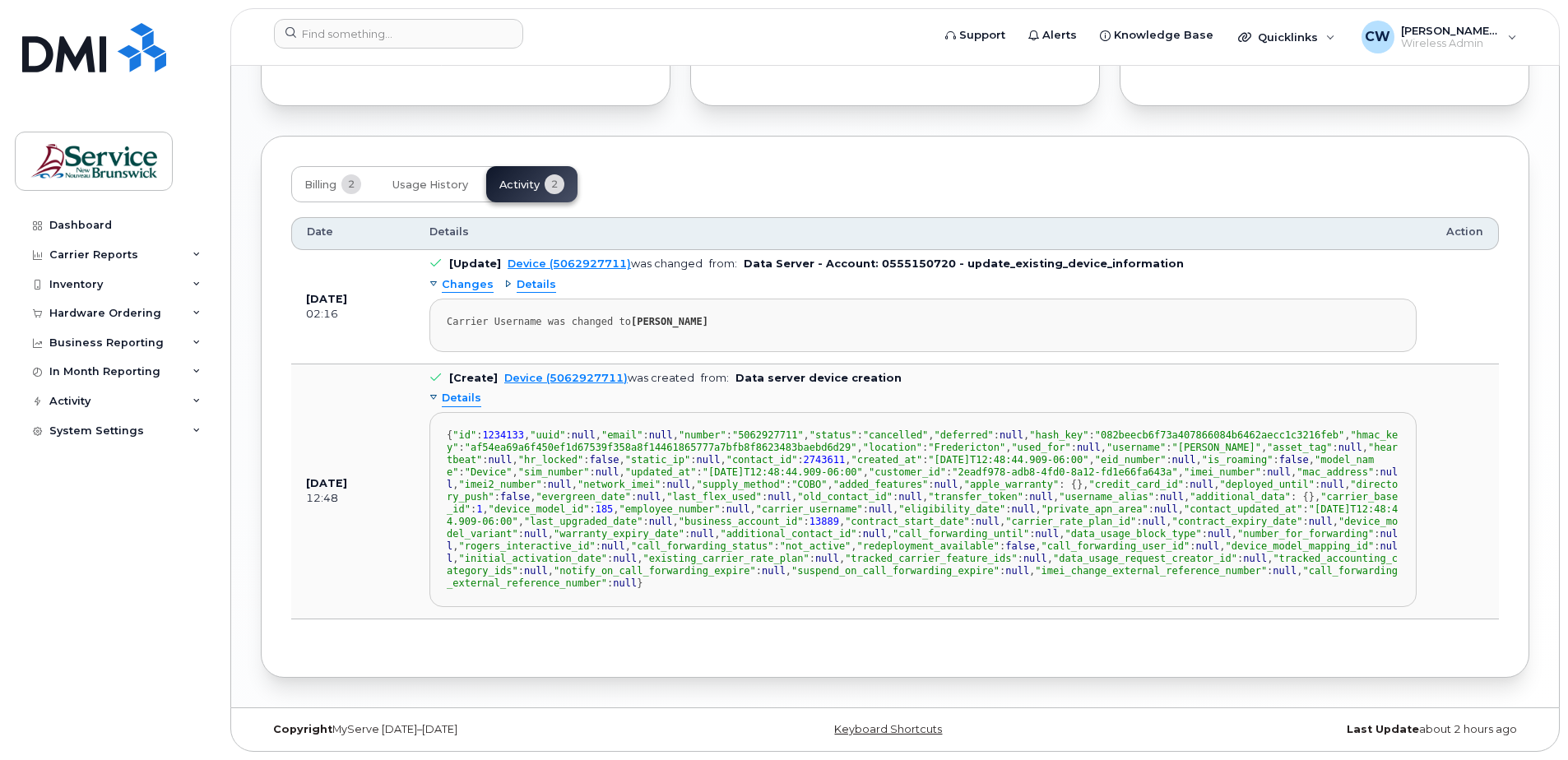
scroll to position [0, 0]
click at [434, 391] on div "Details" at bounding box center [455, 398] width 51 height 16
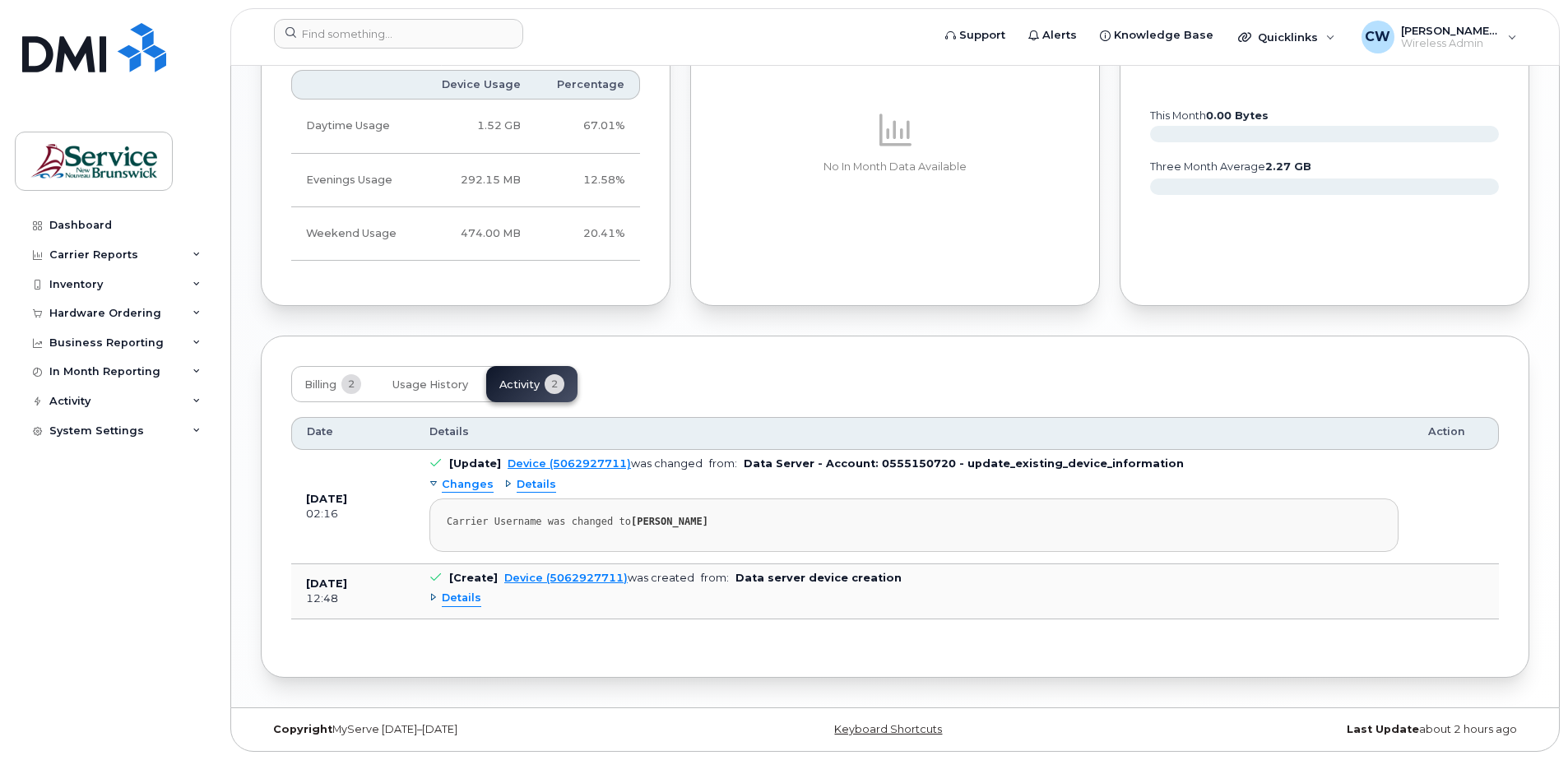
scroll to position [1358, 0]
click at [555, 575] on link "Device (5062927711)" at bounding box center [566, 577] width 124 height 12
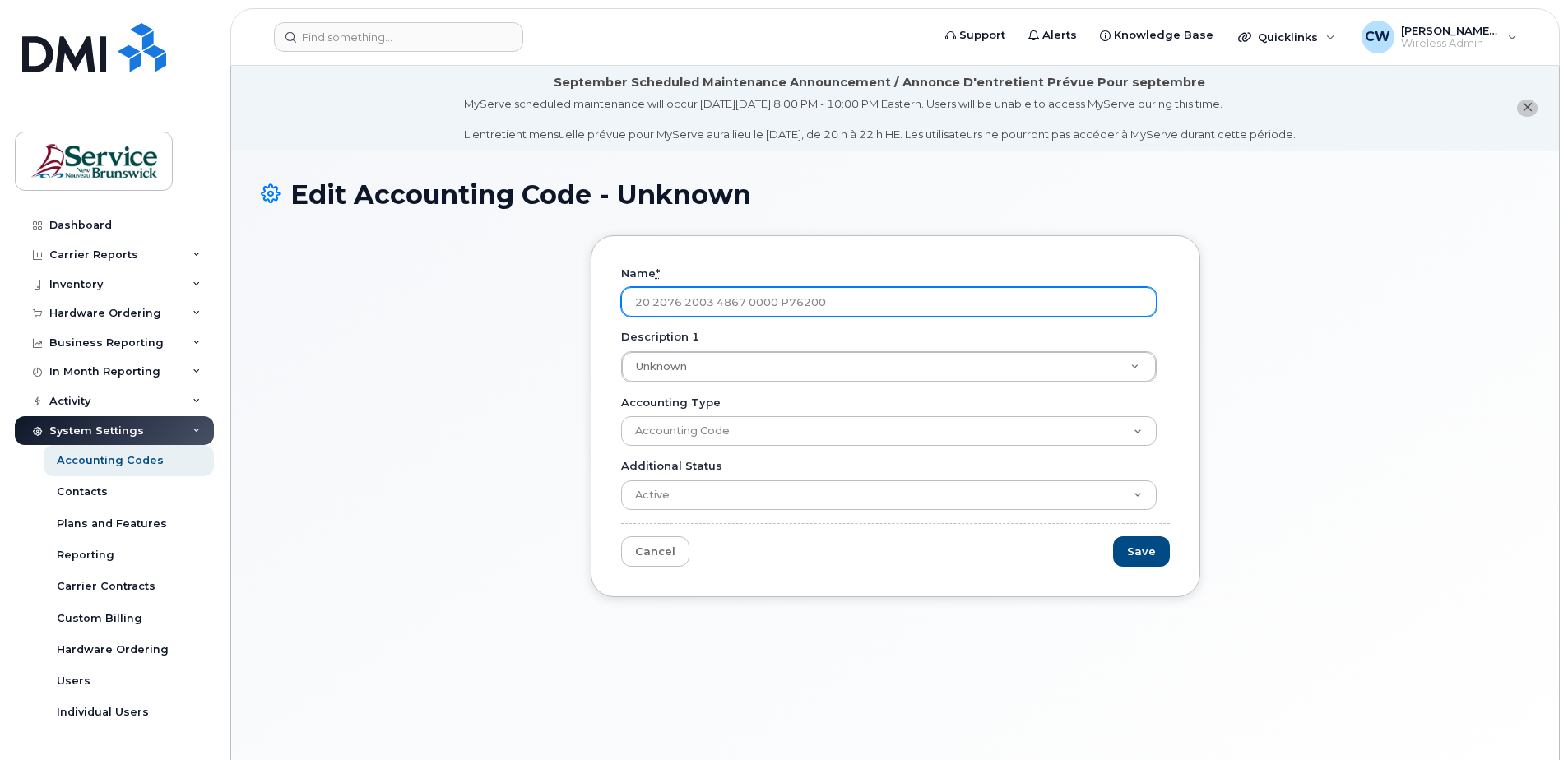
type input "20 2076 2003 4867 0000 P76200"
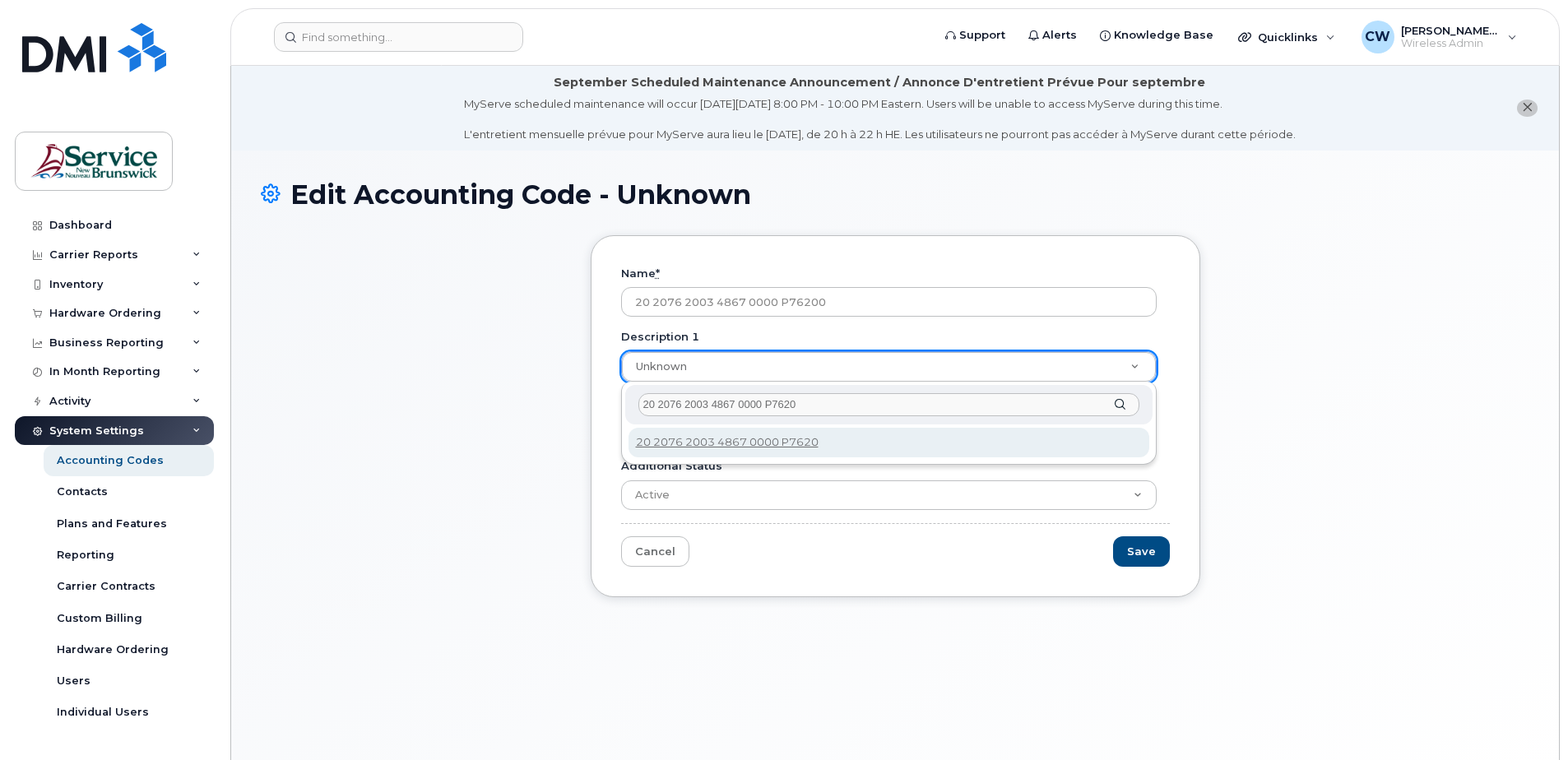
type input "20 2076 2003 4867 0000 P76200"
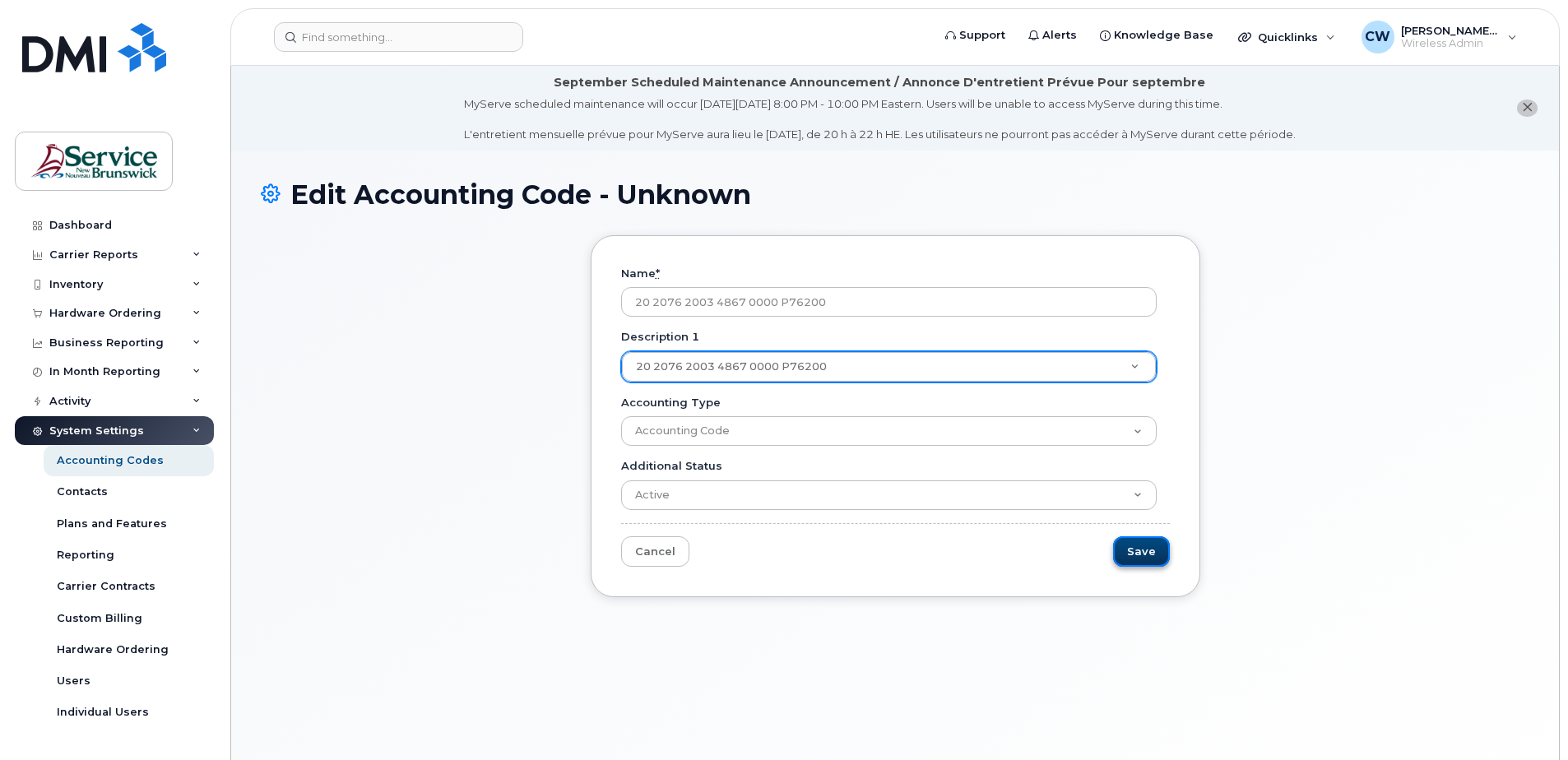
click at [1137, 549] on input "Save" at bounding box center [1142, 552] width 56 height 31
type input "Saving..."
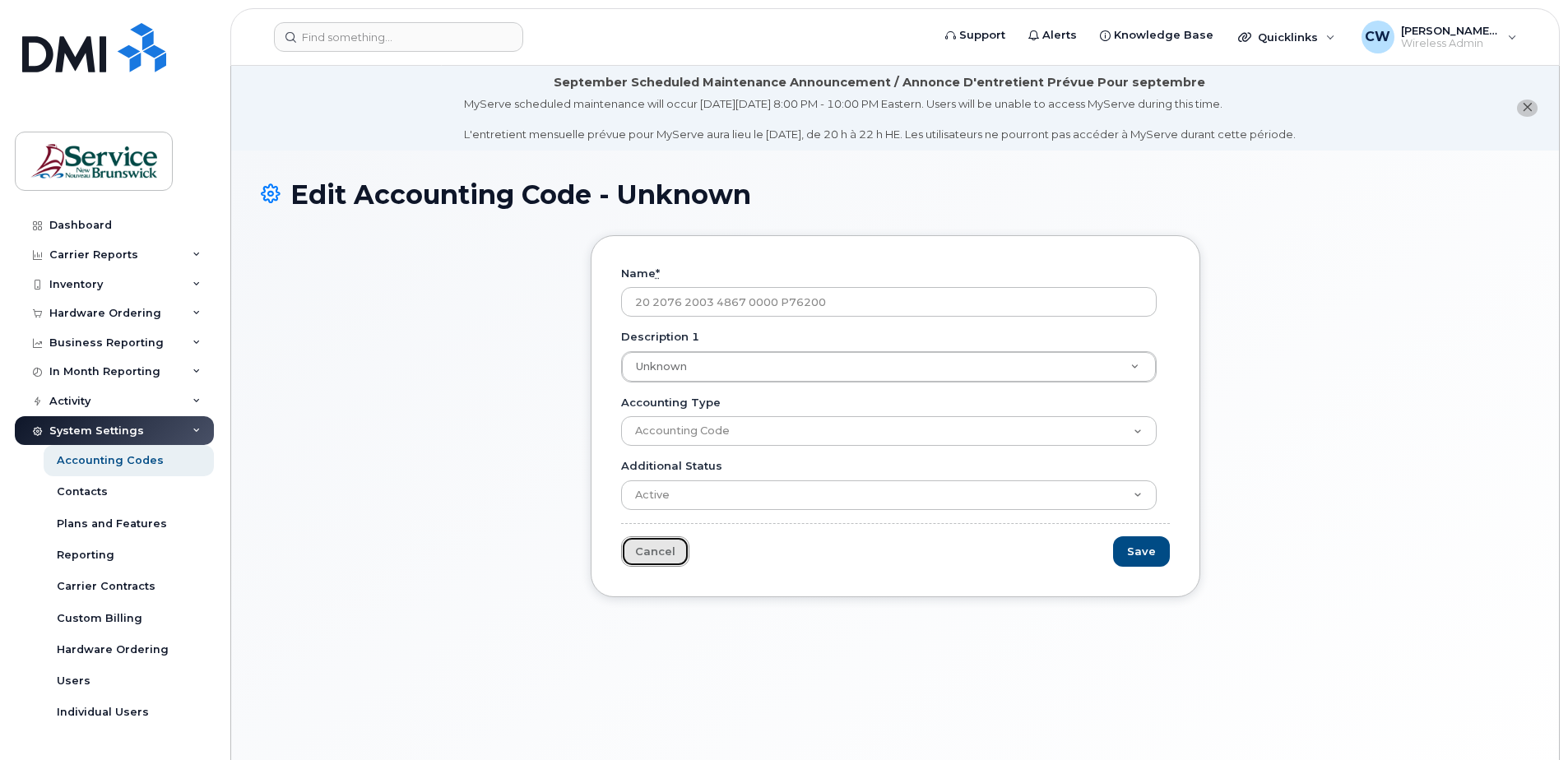
click at [648, 550] on link "Cancel" at bounding box center [655, 552] width 68 height 31
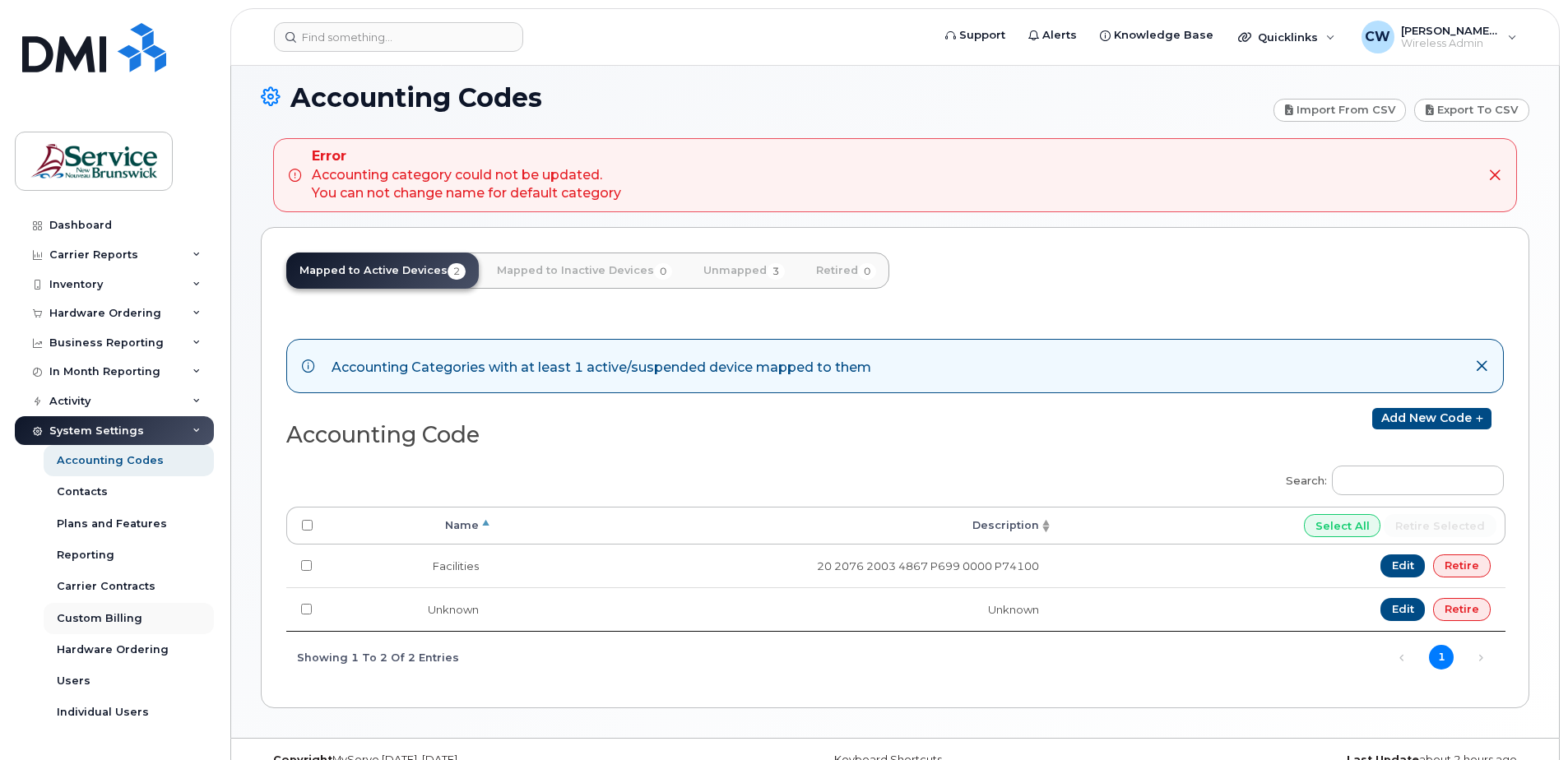
scroll to position [46, 0]
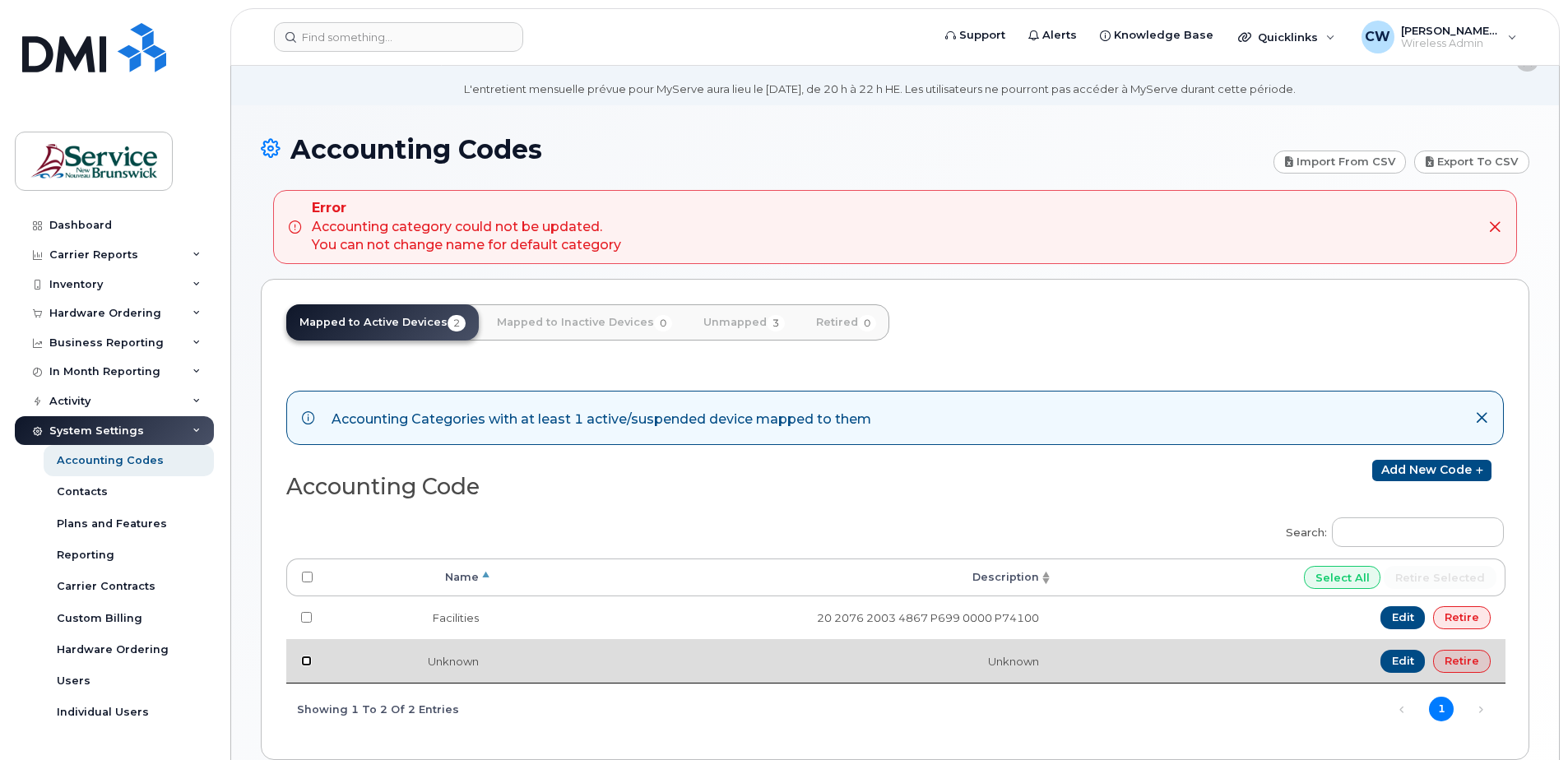
click at [307, 661] on input "checkbox" at bounding box center [306, 661] width 11 height 11
checkbox input "true"
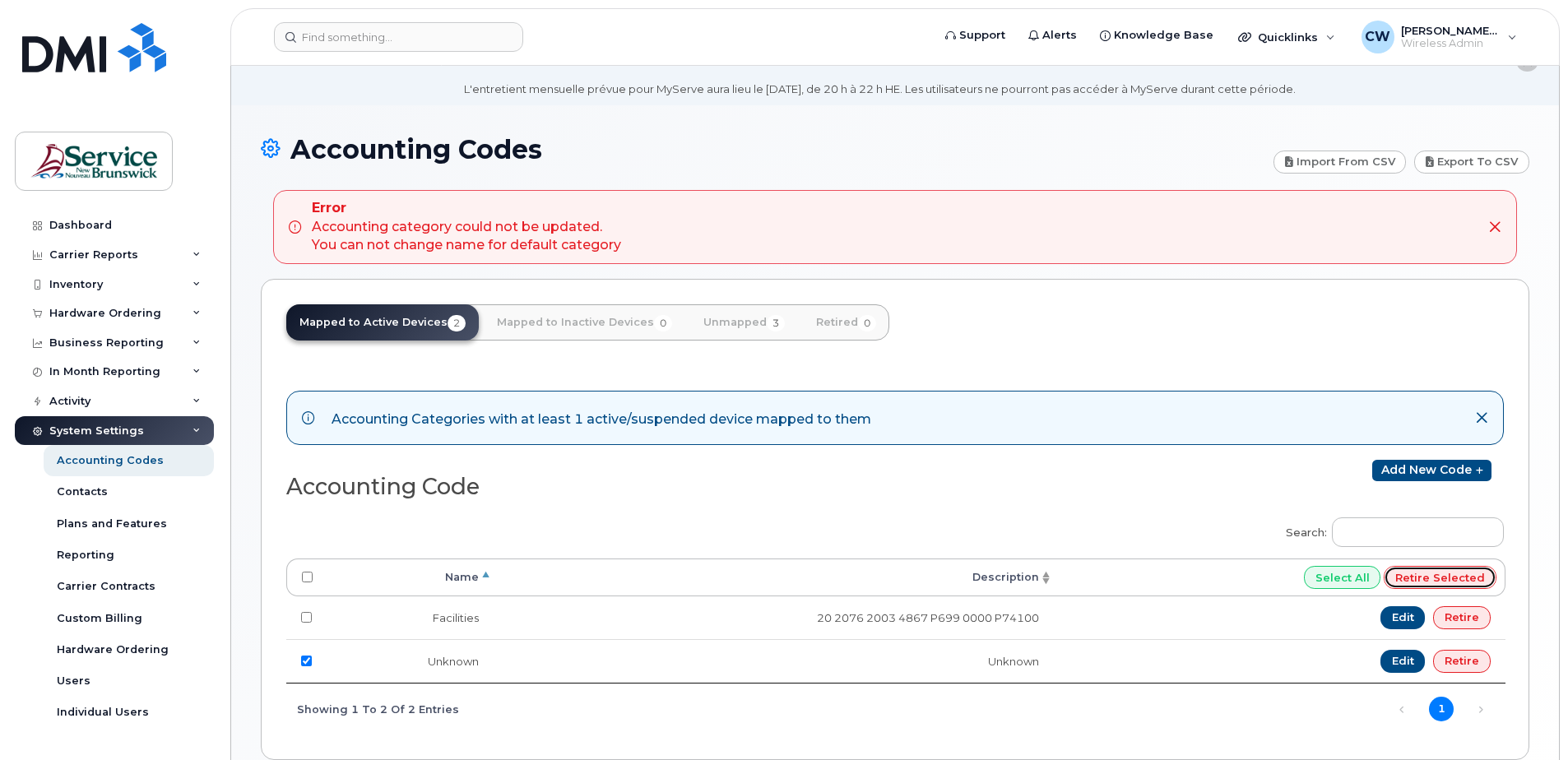
drag, startPoint x: 1452, startPoint y: 571, endPoint x: 877, endPoint y: 59, distance: 769.9
click at [1452, 569] on input "Retire selected" at bounding box center [1440, 577] width 113 height 23
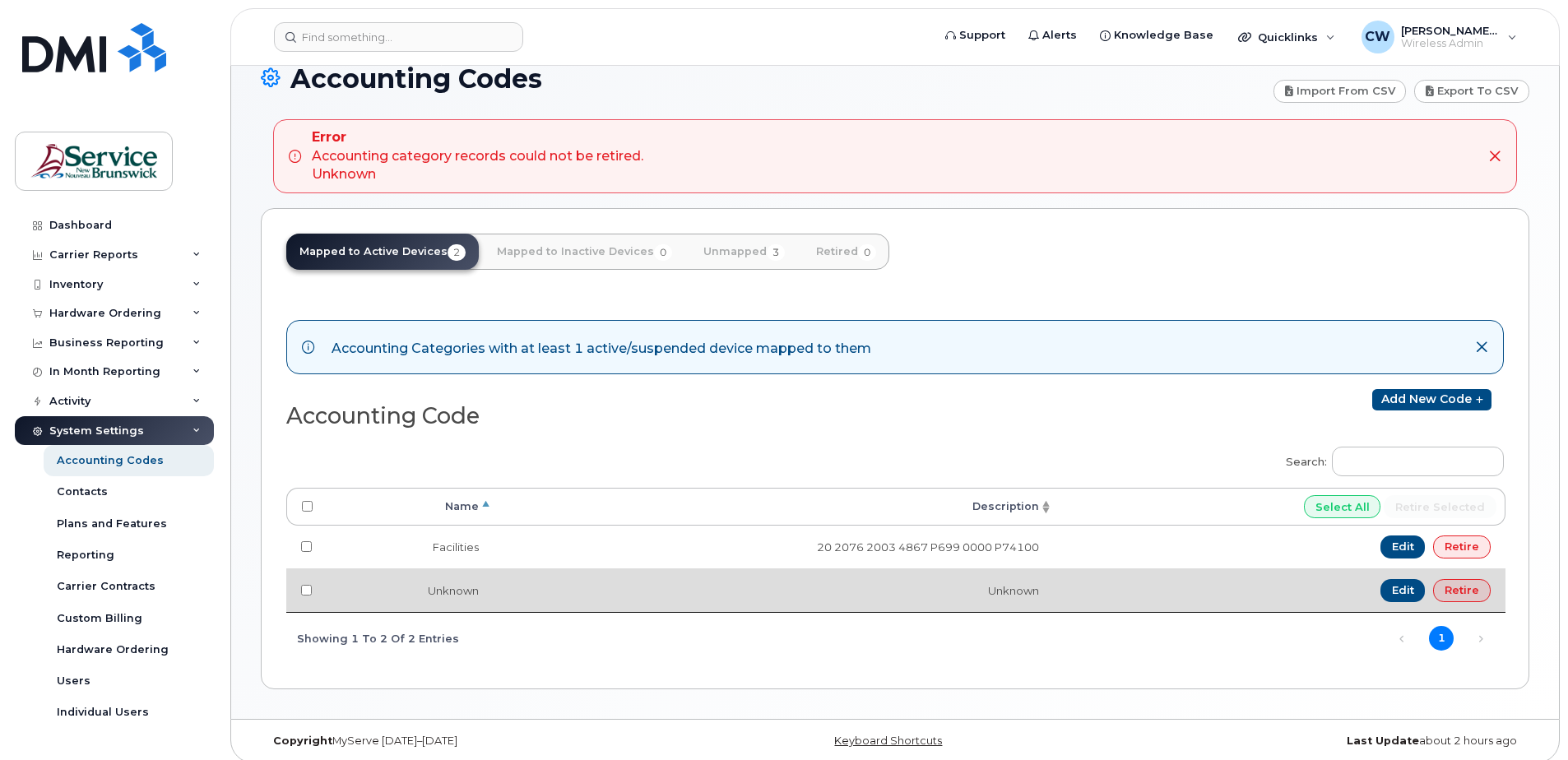
scroll to position [128, 0]
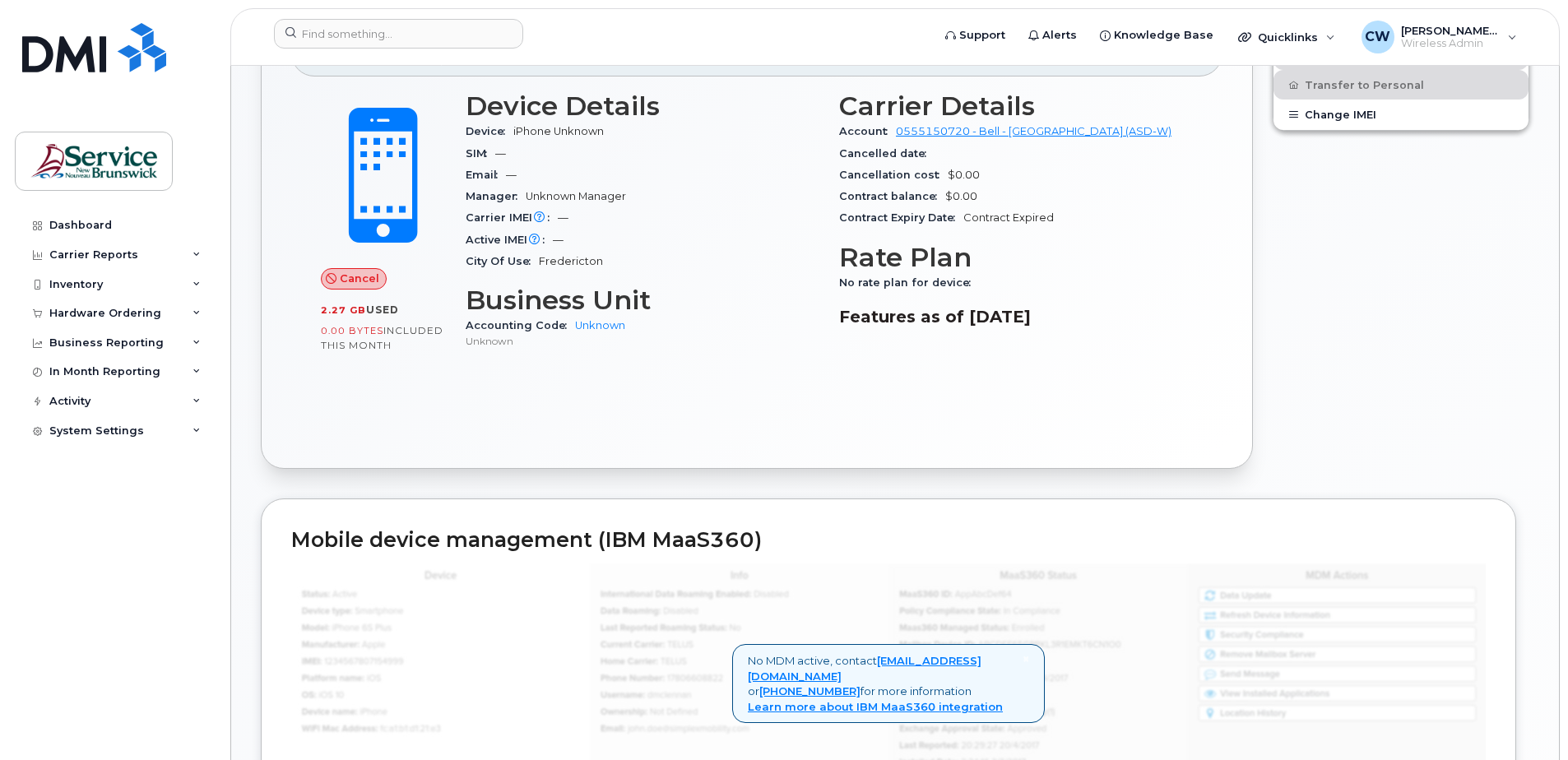
scroll to position [354, 0]
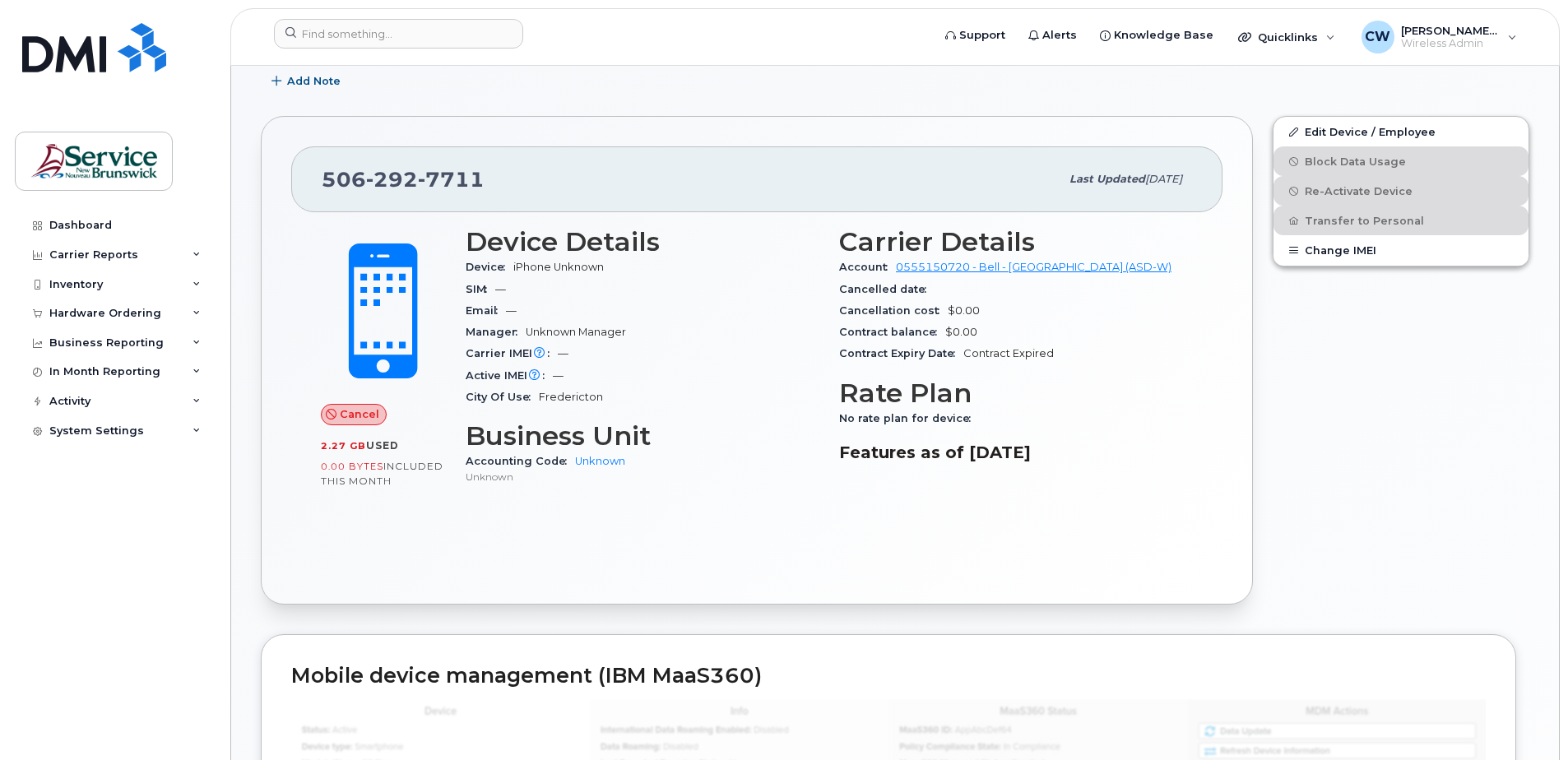
click at [485, 286] on span "SIM" at bounding box center [480, 289] width 30 height 12
click at [485, 314] on span "Email" at bounding box center [485, 310] width 41 height 12
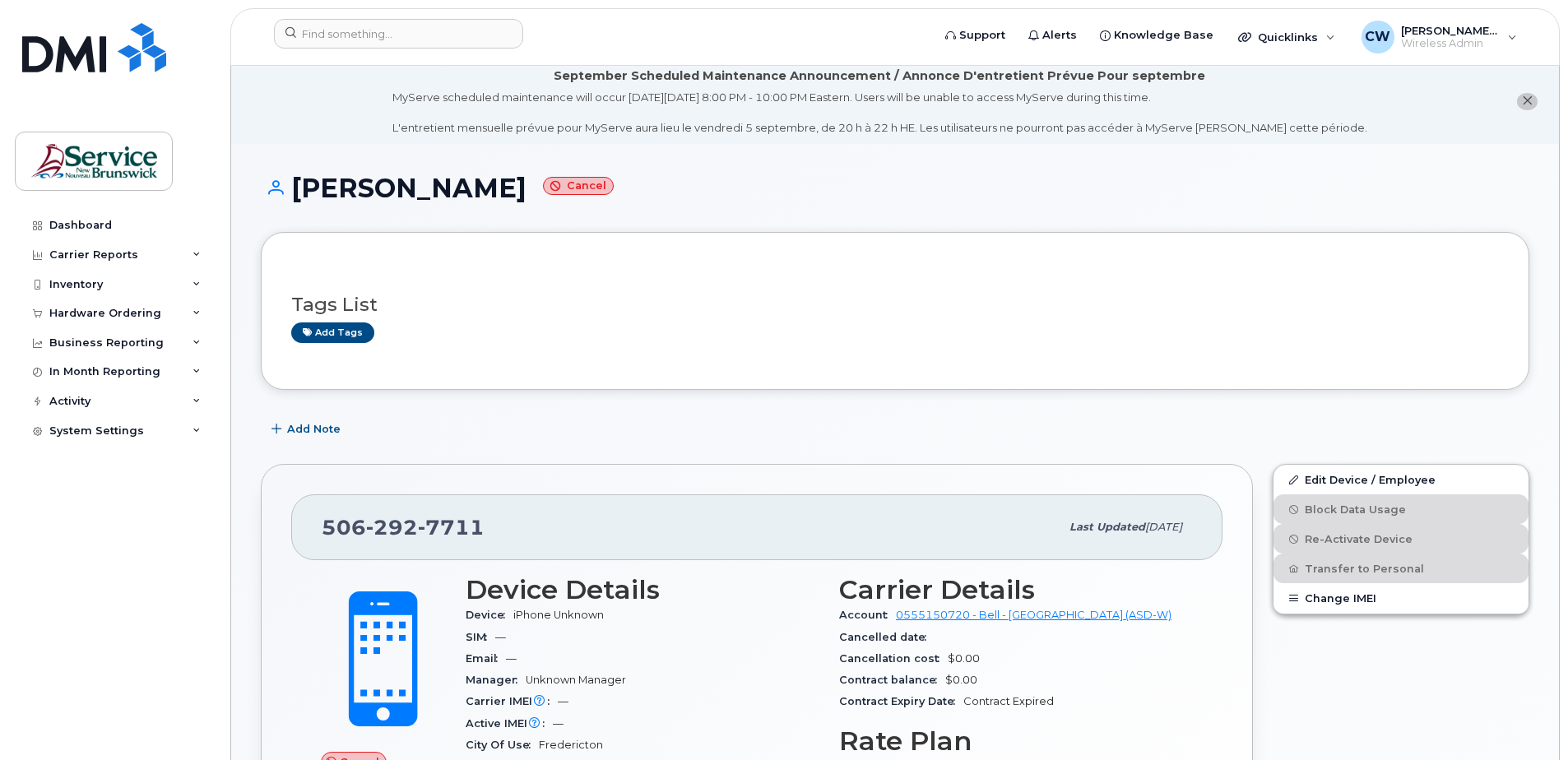
scroll to position [0, 0]
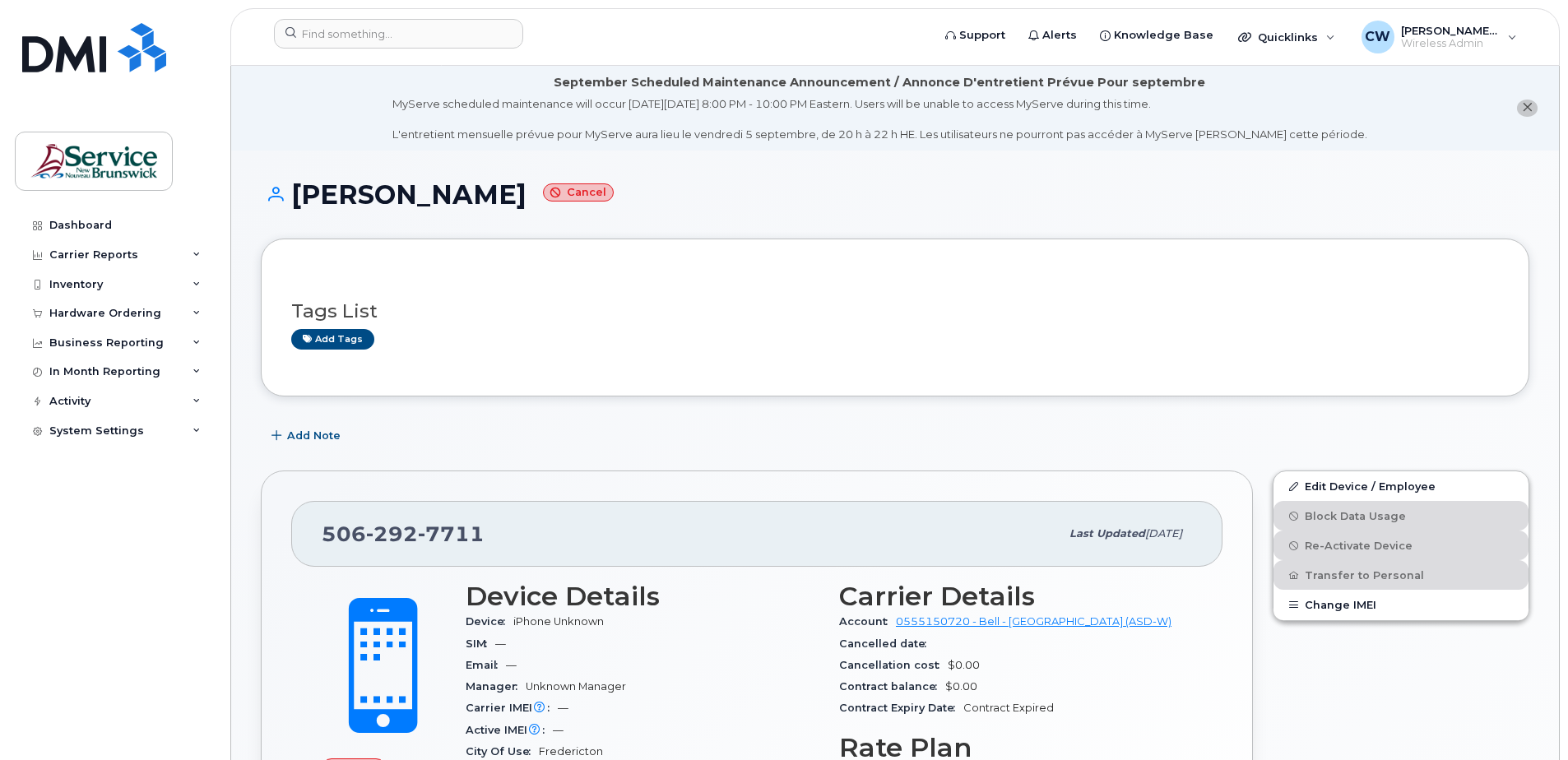
click at [1527, 101] on span "close notification" at bounding box center [1527, 108] width 11 height 13
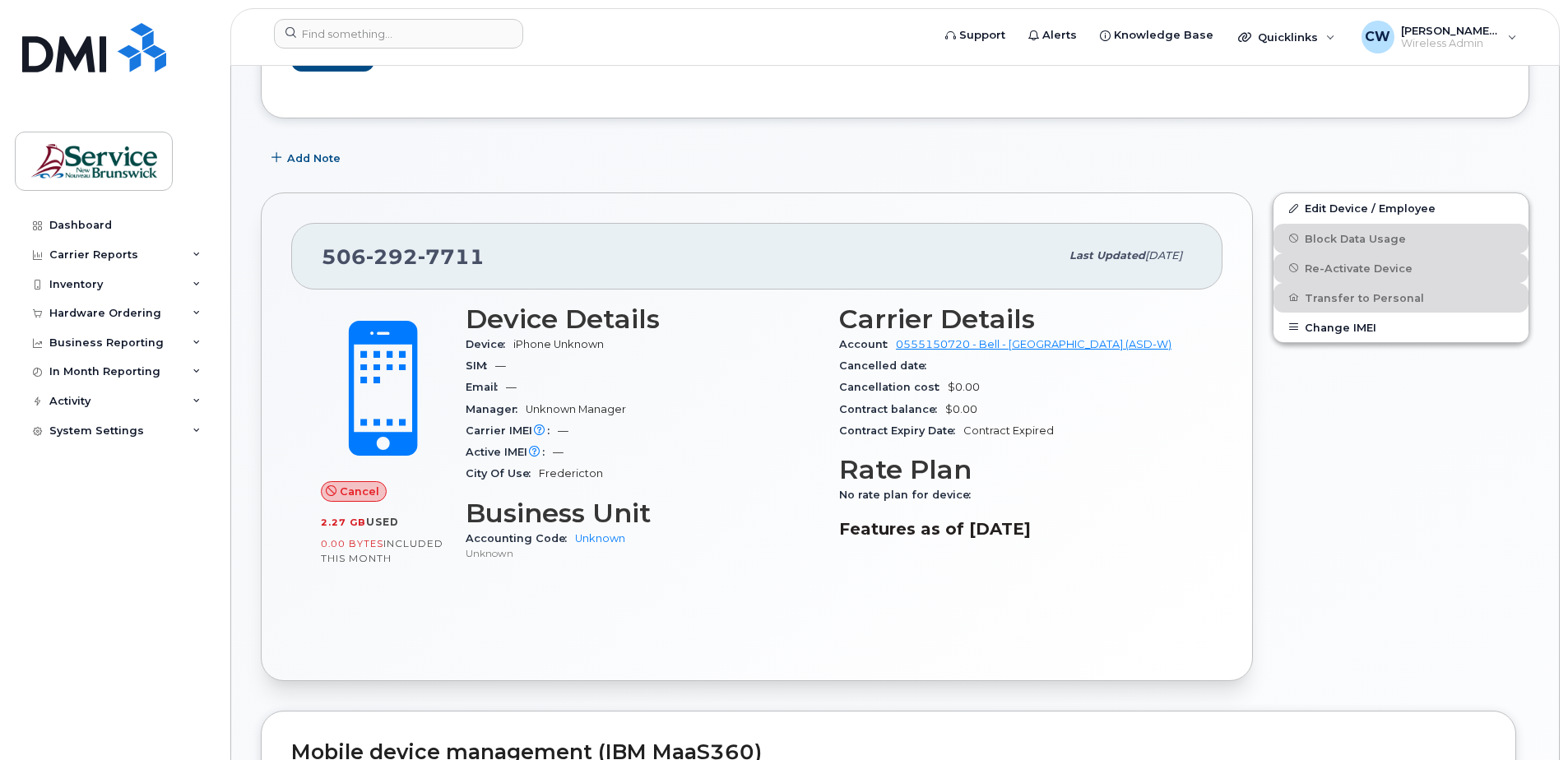
scroll to position [164, 0]
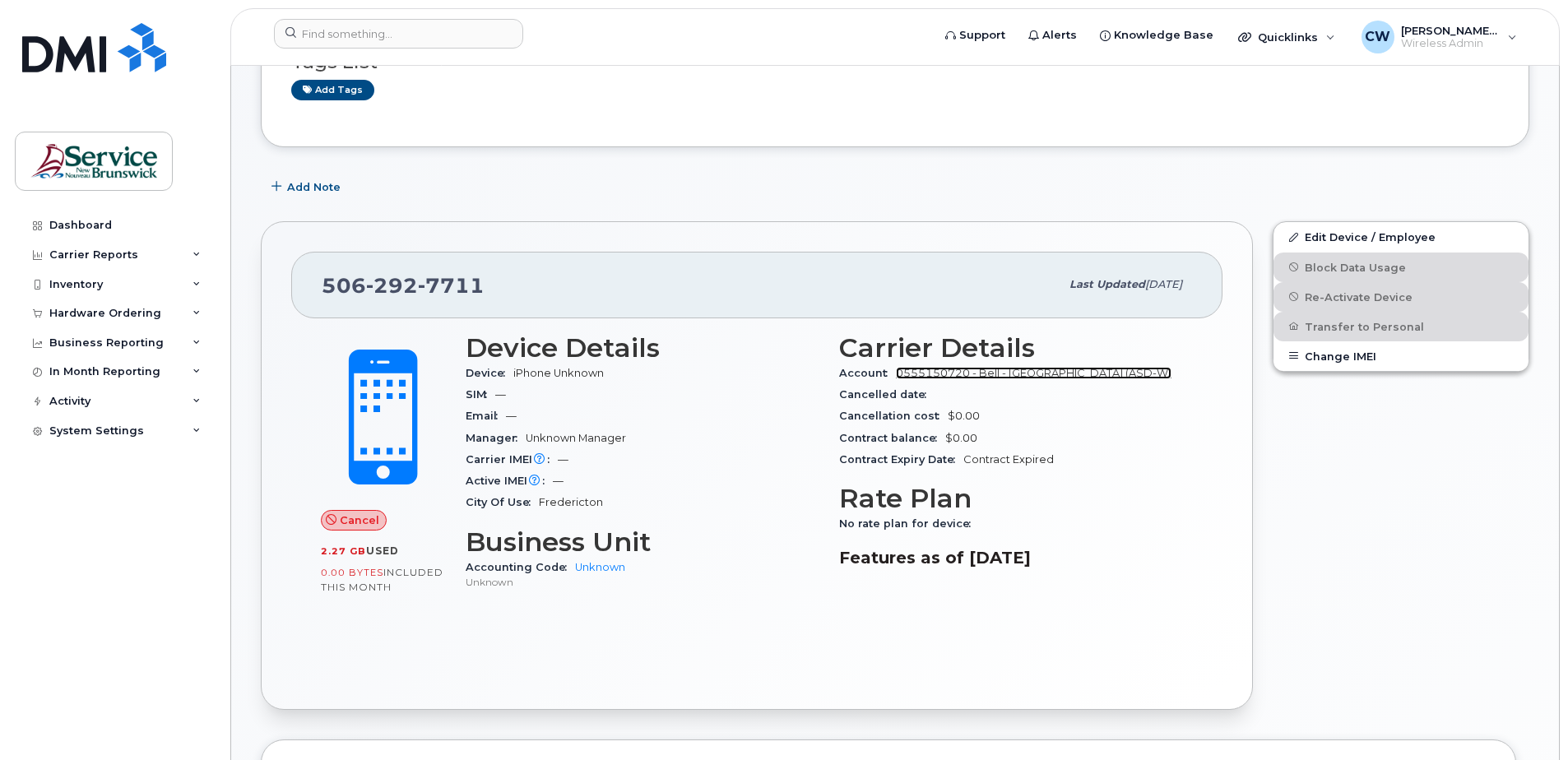
click at [1137, 370] on link "0555150720 - Bell - ANGLOPHONE WEST SCHOOL DISTRICT (ASD-W)" at bounding box center [1034, 373] width 275 height 12
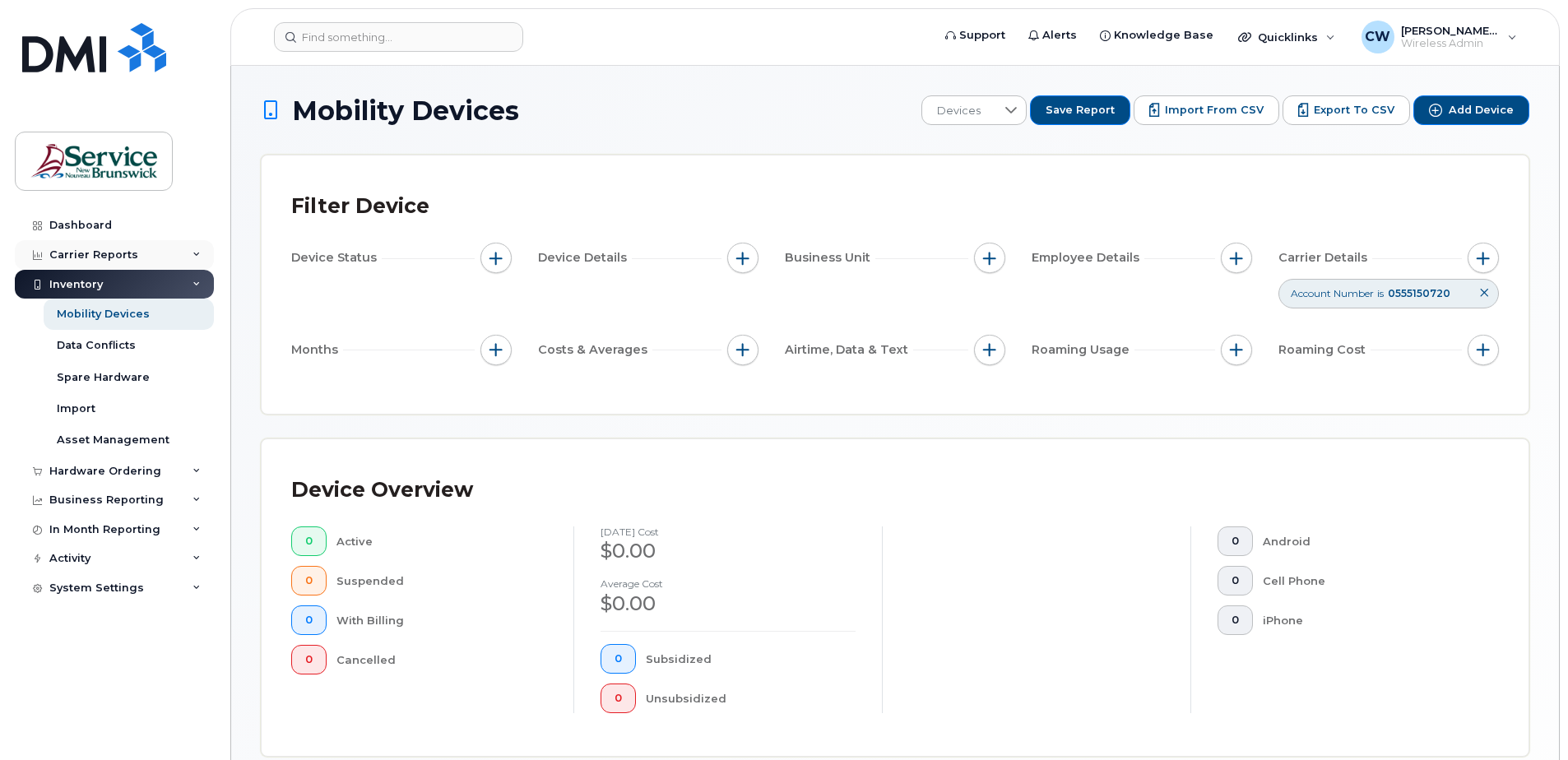
click at [192, 248] on div "Carrier Reports" at bounding box center [114, 256] width 199 height 30
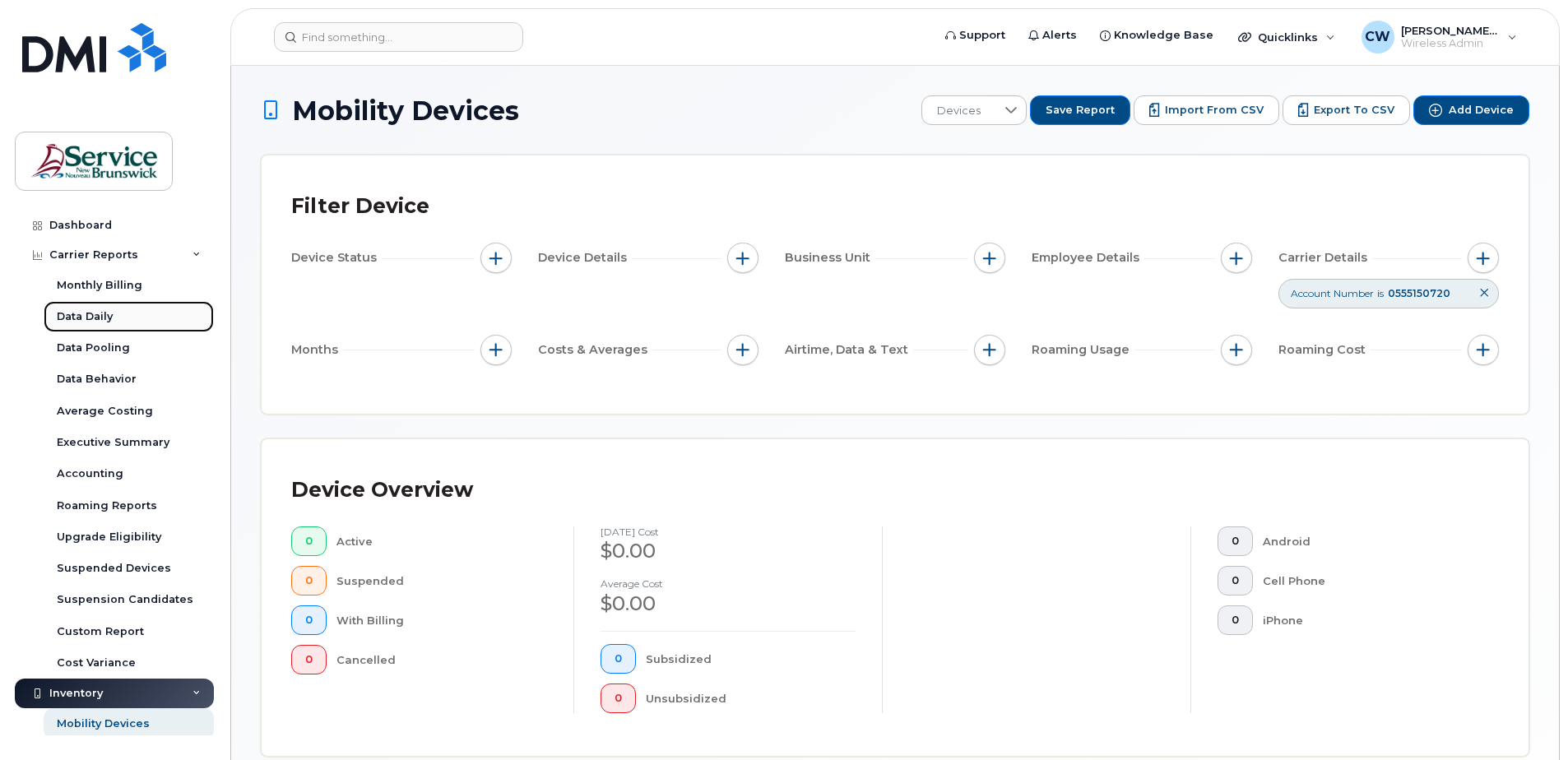
click at [103, 315] on div "Data Daily" at bounding box center [84, 317] width 56 height 15
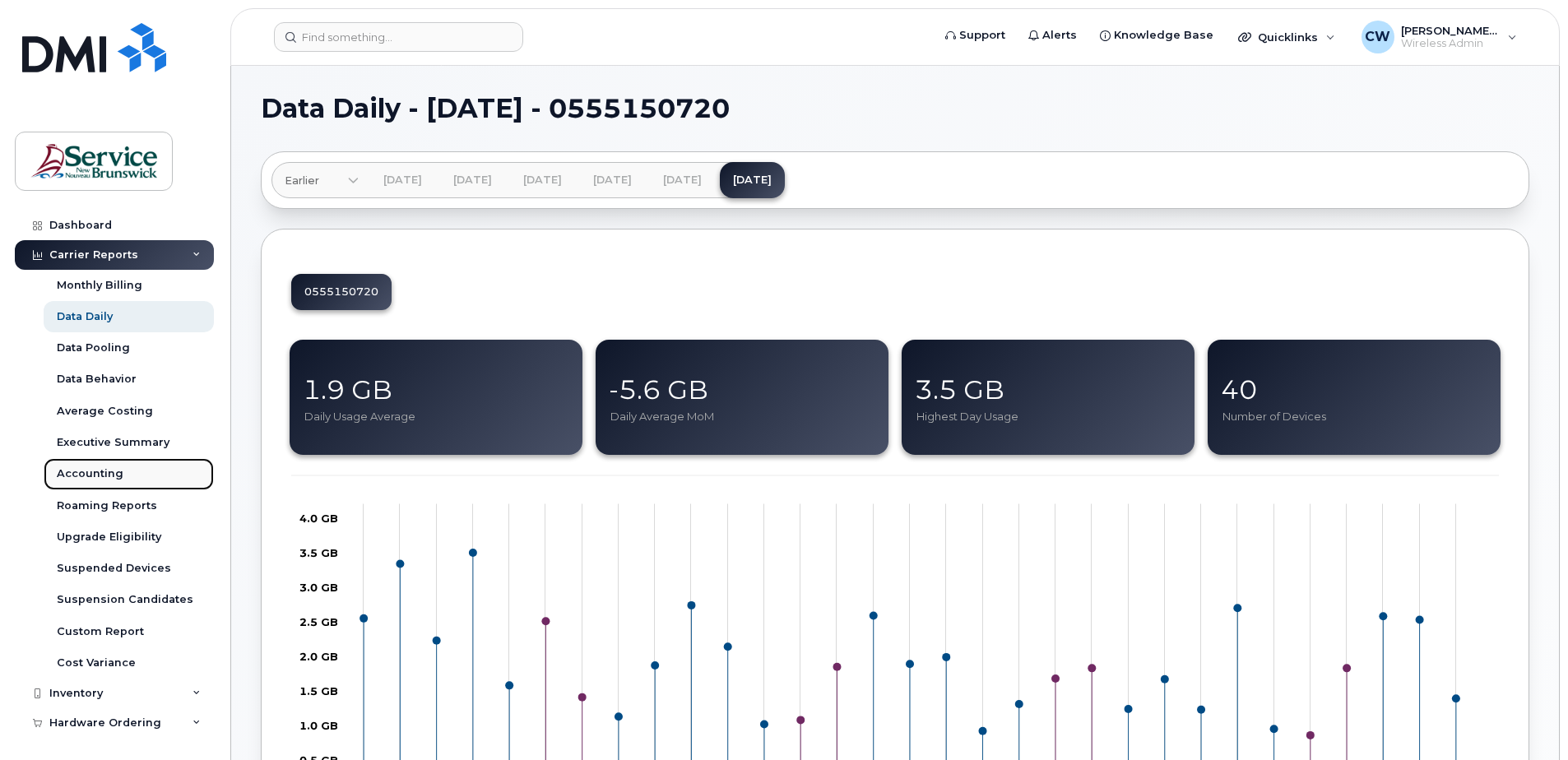
click at [100, 472] on div "Accounting" at bounding box center [90, 474] width 66 height 15
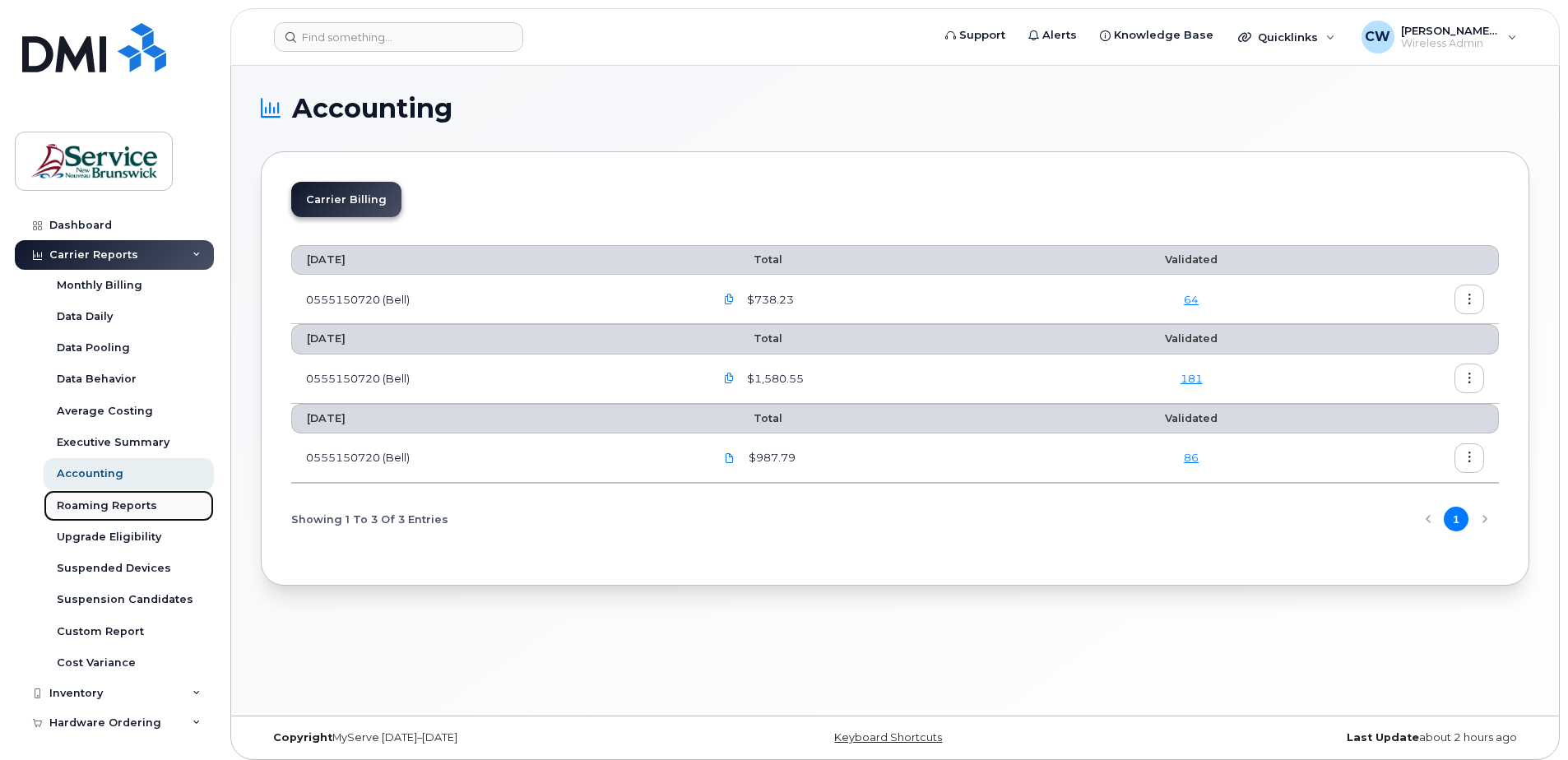
click at [129, 499] on div "Roaming Reports" at bounding box center [106, 506] width 100 height 15
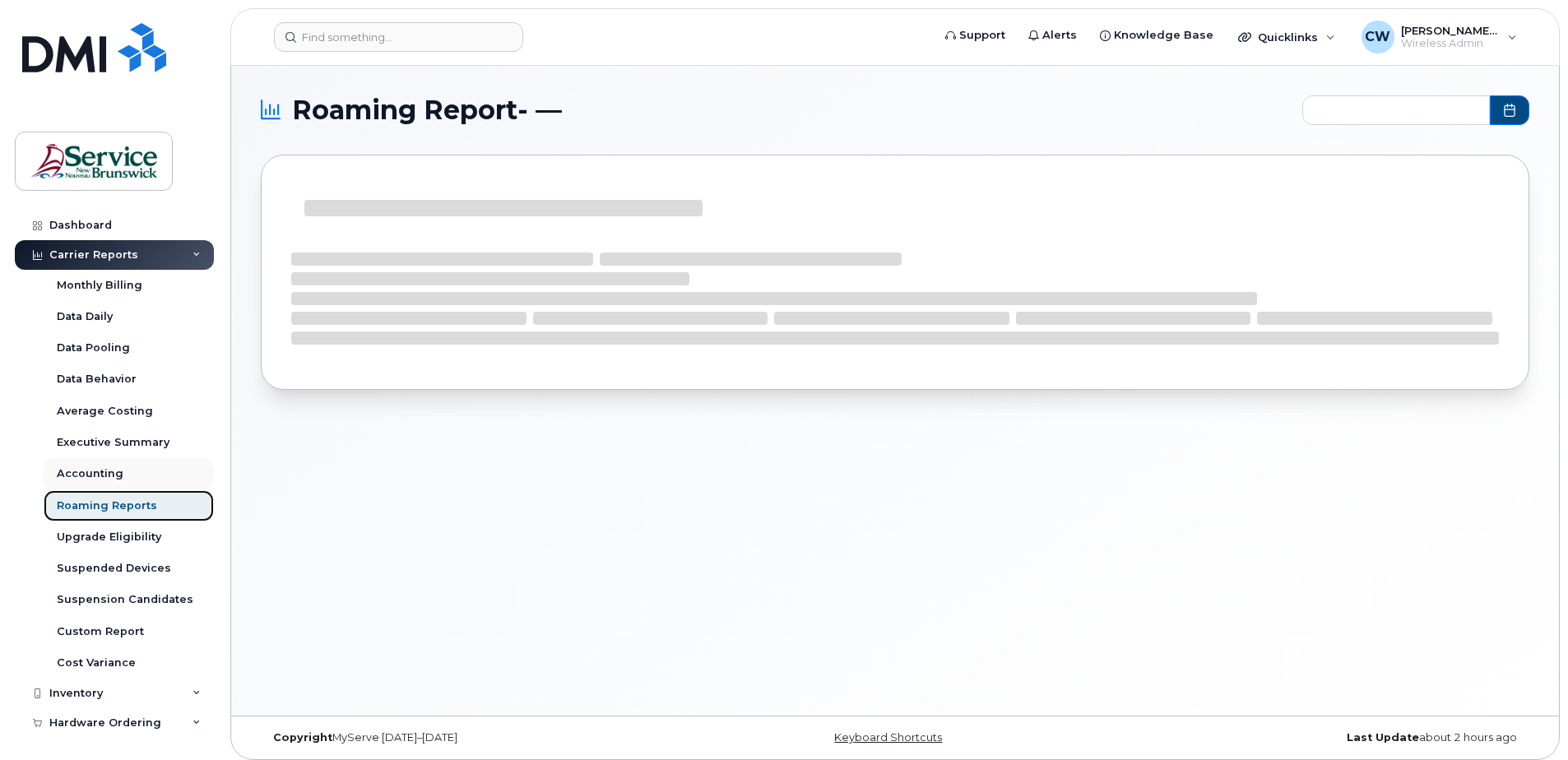
type input "2025-02 - 2025-08"
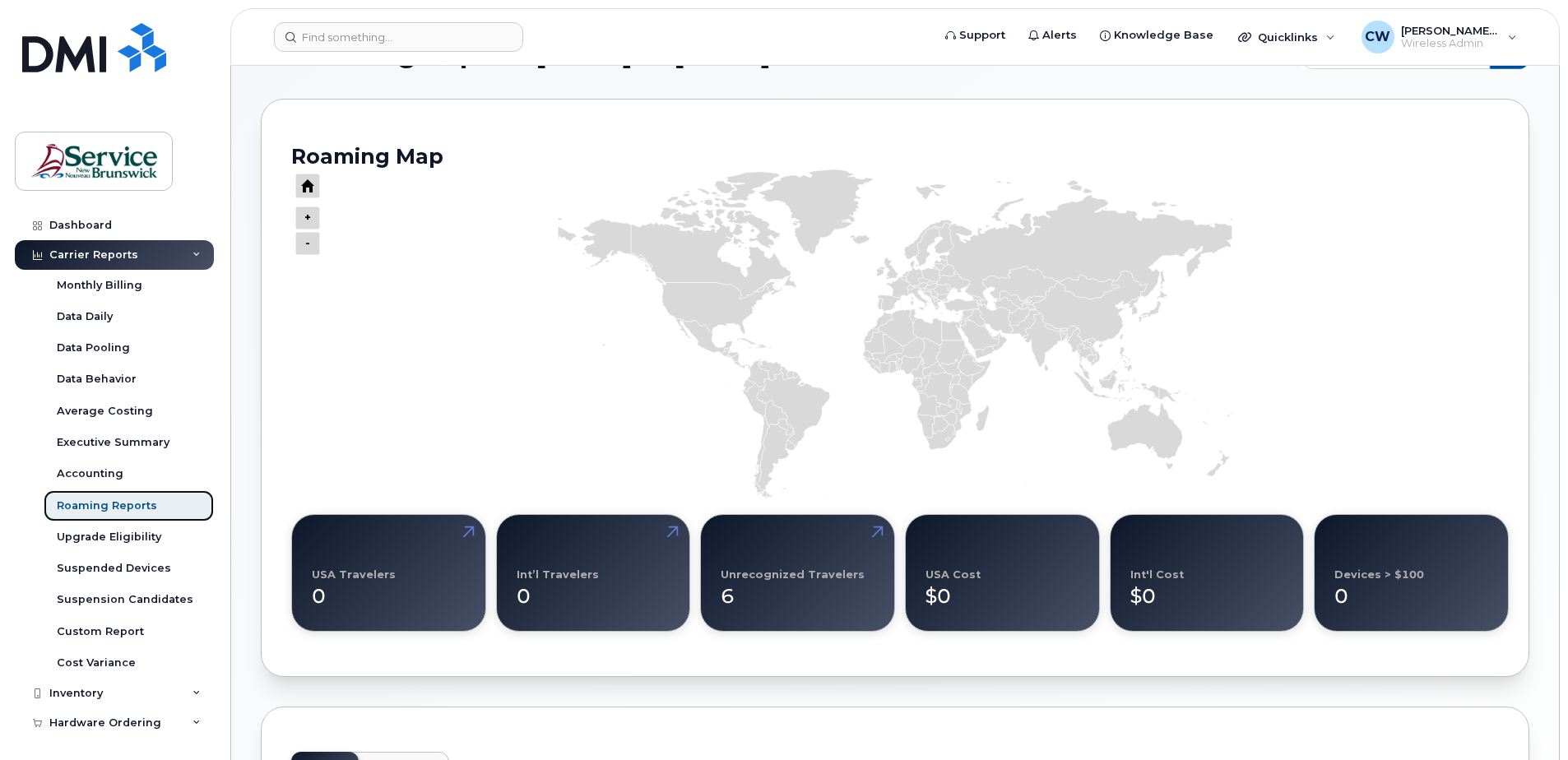
scroll to position [82, 0]
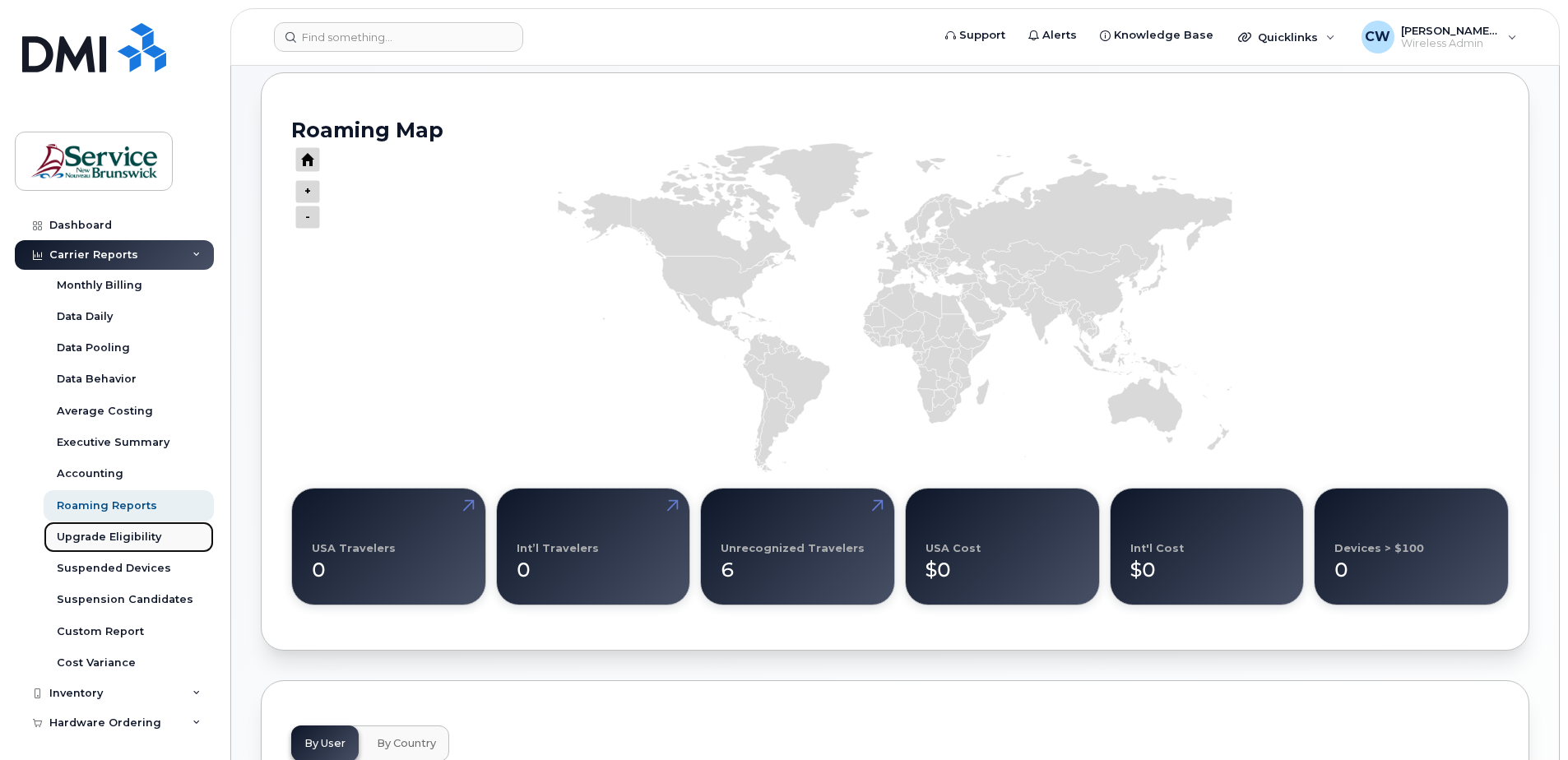
click at [95, 539] on div "Upgrade Eligibility" at bounding box center [109, 538] width 105 height 15
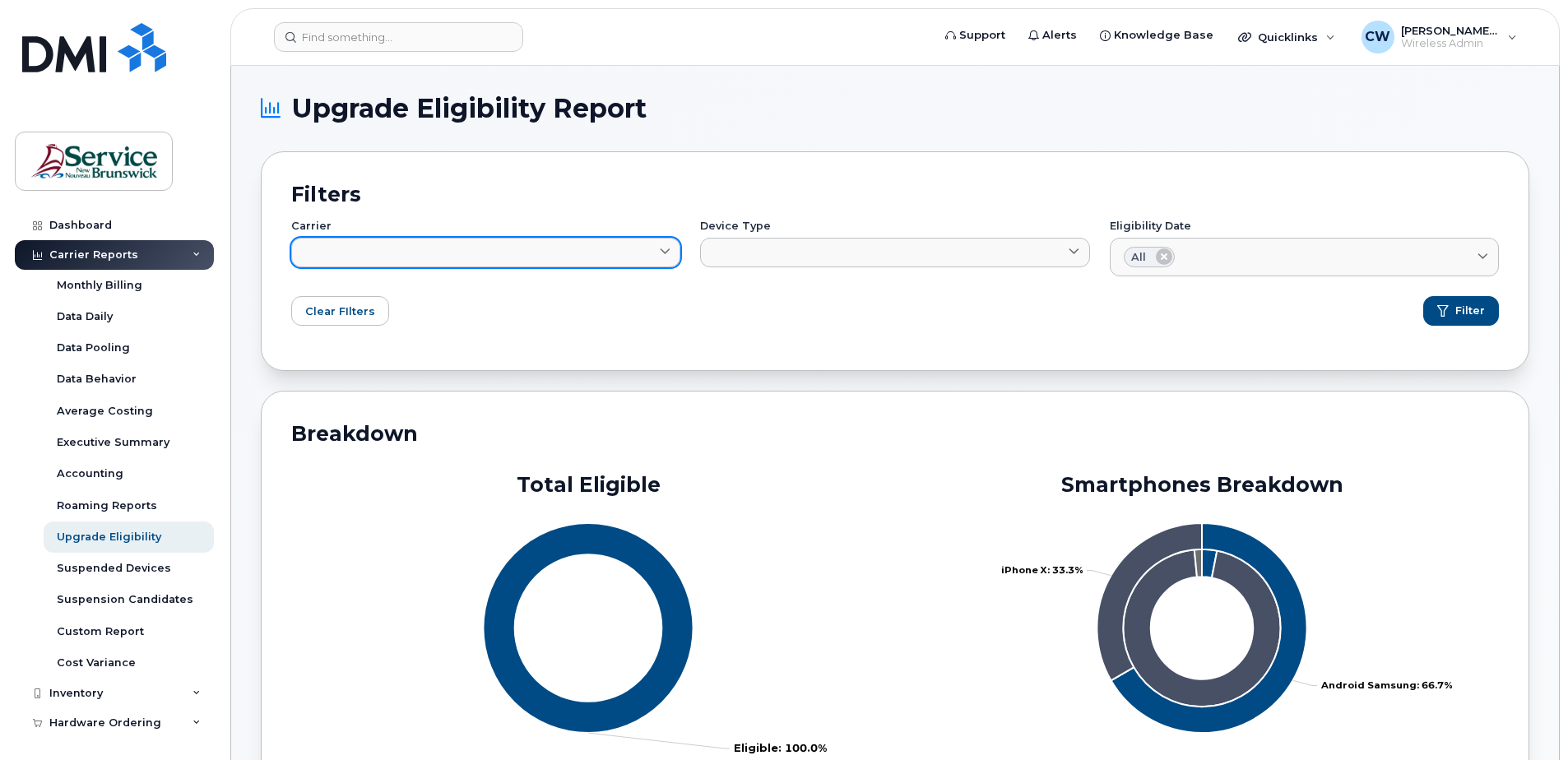
click at [670, 248] on icon at bounding box center [665, 252] width 11 height 11
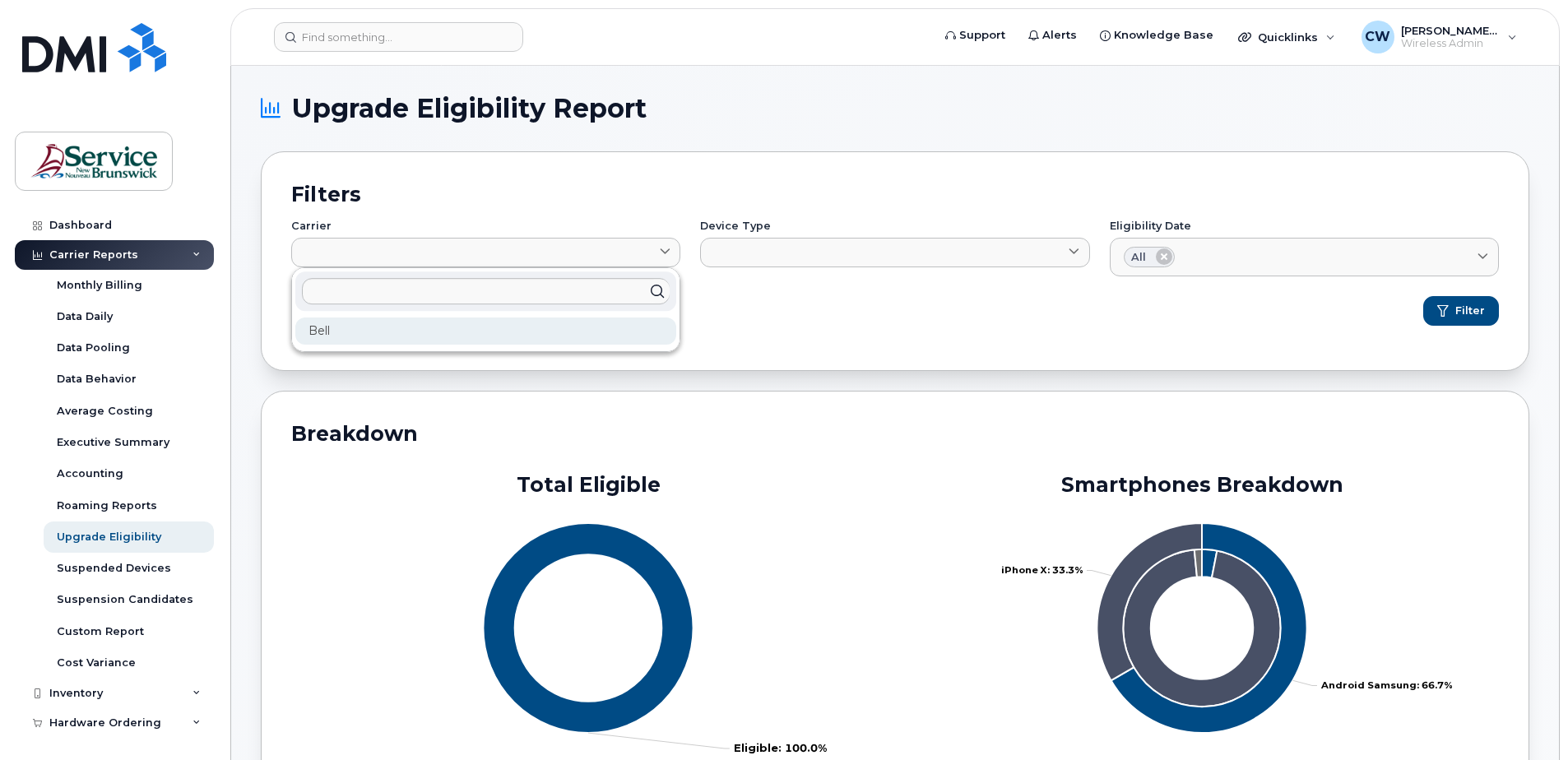
click at [331, 335] on div "Bell" at bounding box center [485, 331] width 381 height 27
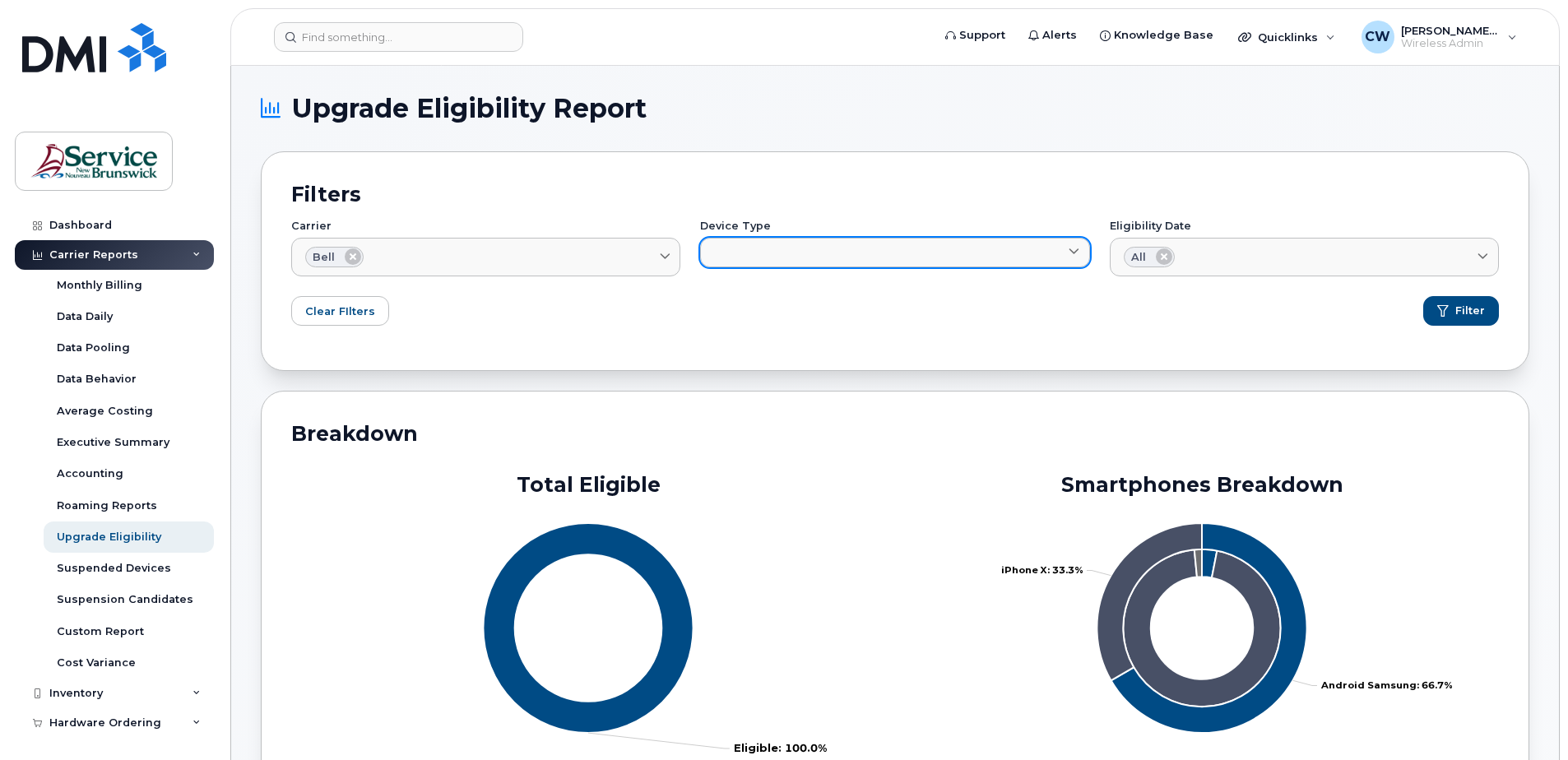
click at [1081, 249] on span at bounding box center [1074, 252] width 16 height 16
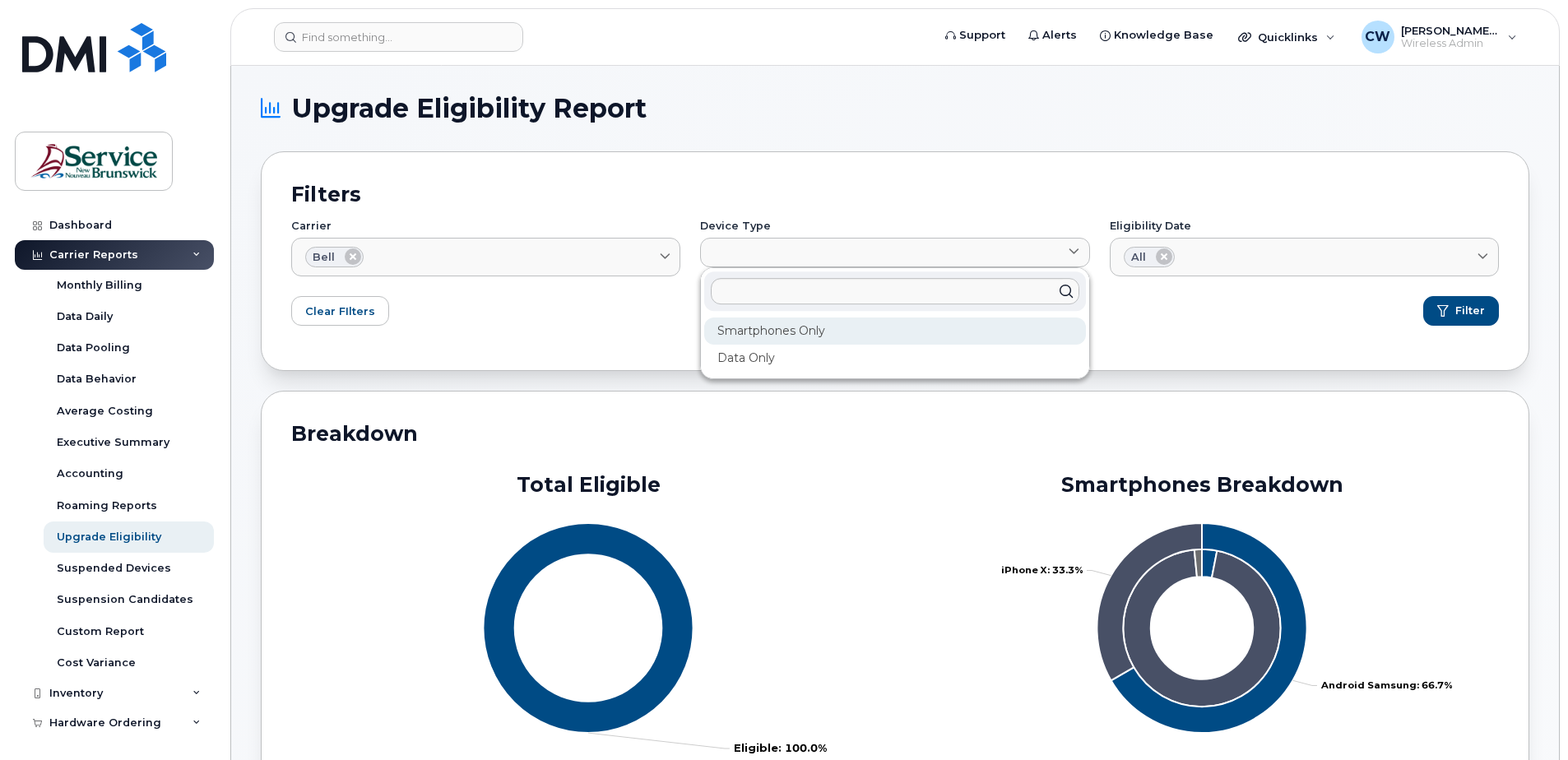
click at [859, 329] on div "Smartphones Only" at bounding box center [894, 331] width 381 height 27
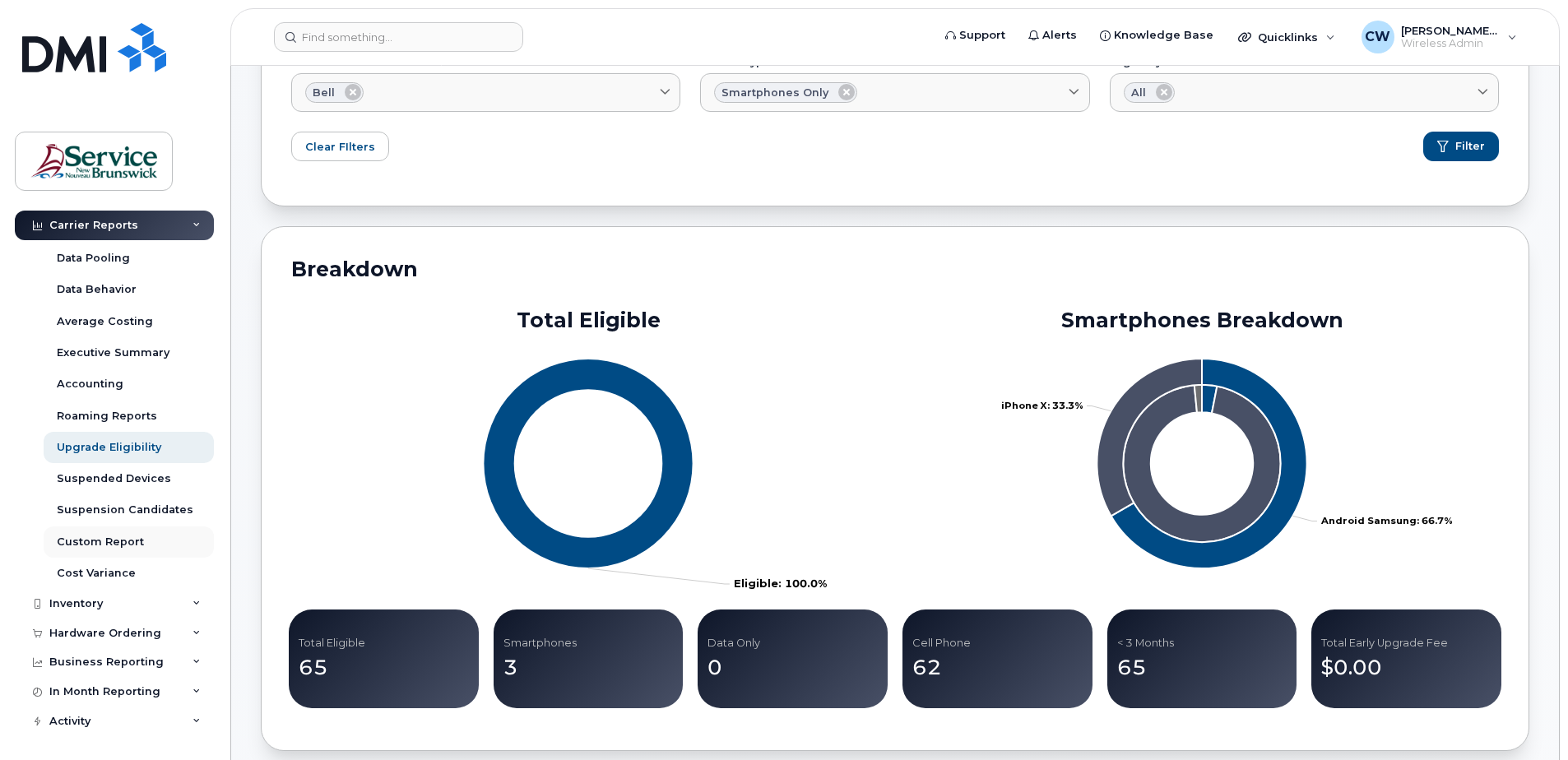
scroll to position [119, 0]
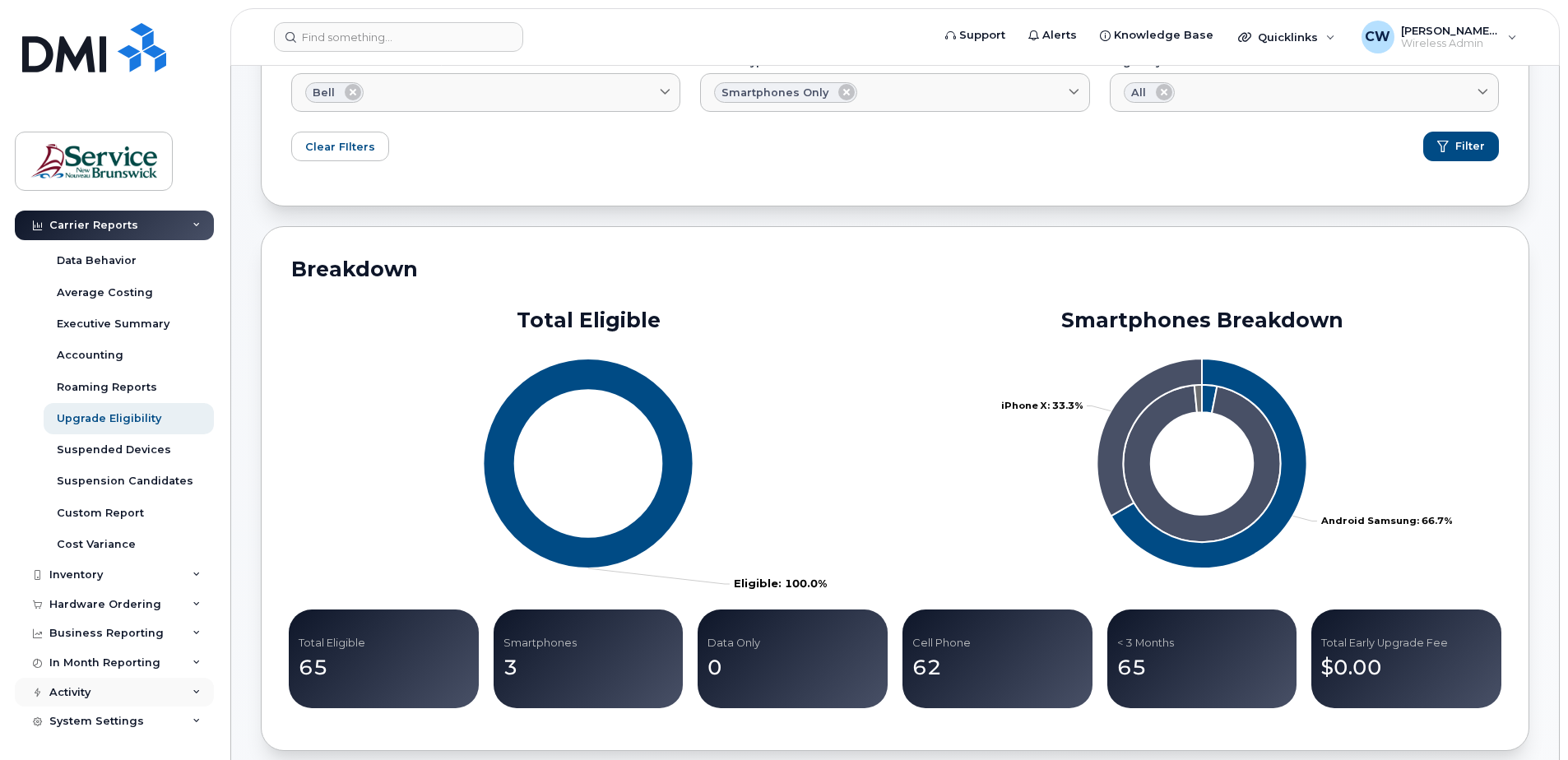
click at [187, 688] on div "Activity" at bounding box center [114, 693] width 199 height 30
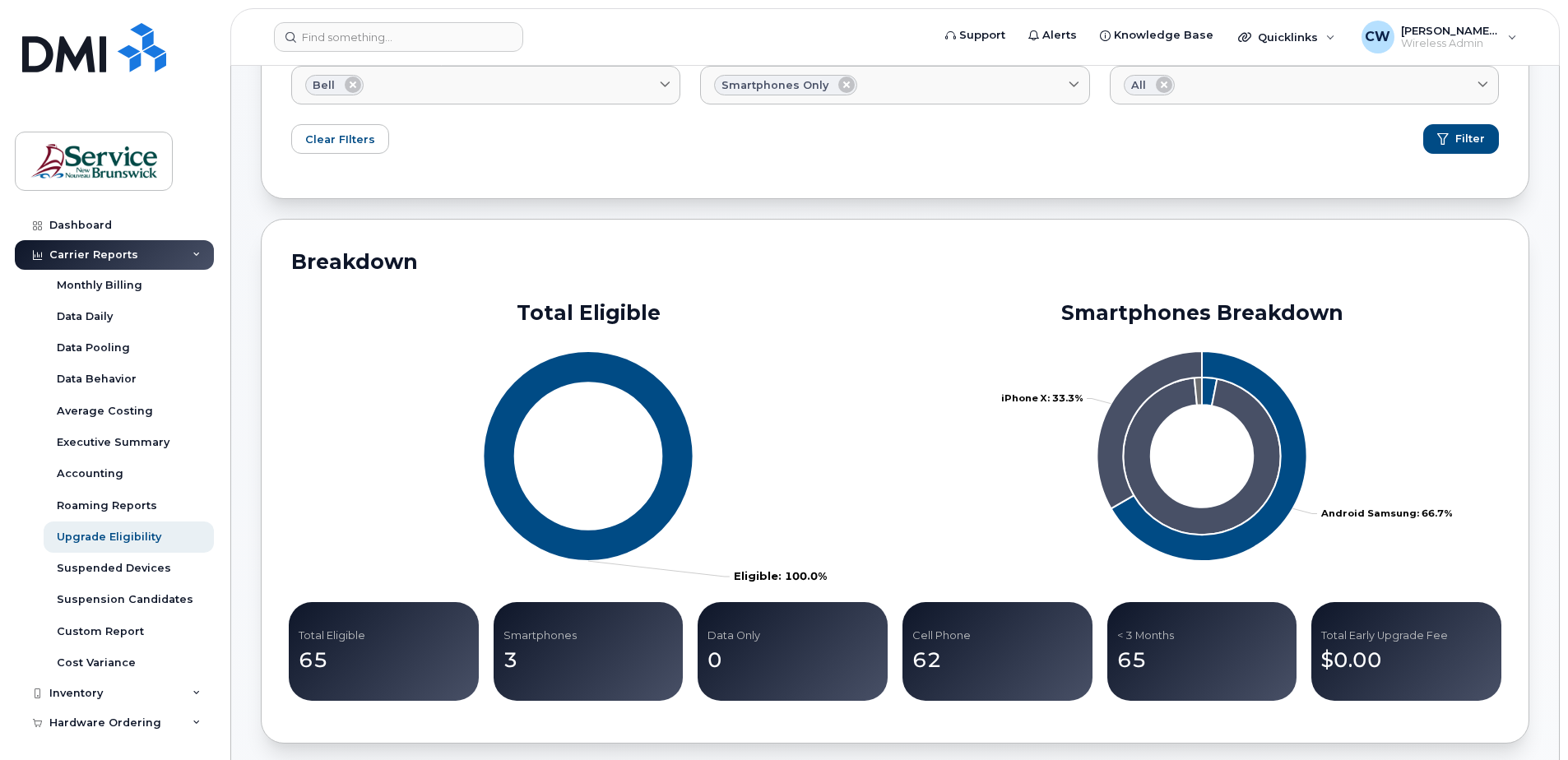
scroll to position [0, 0]
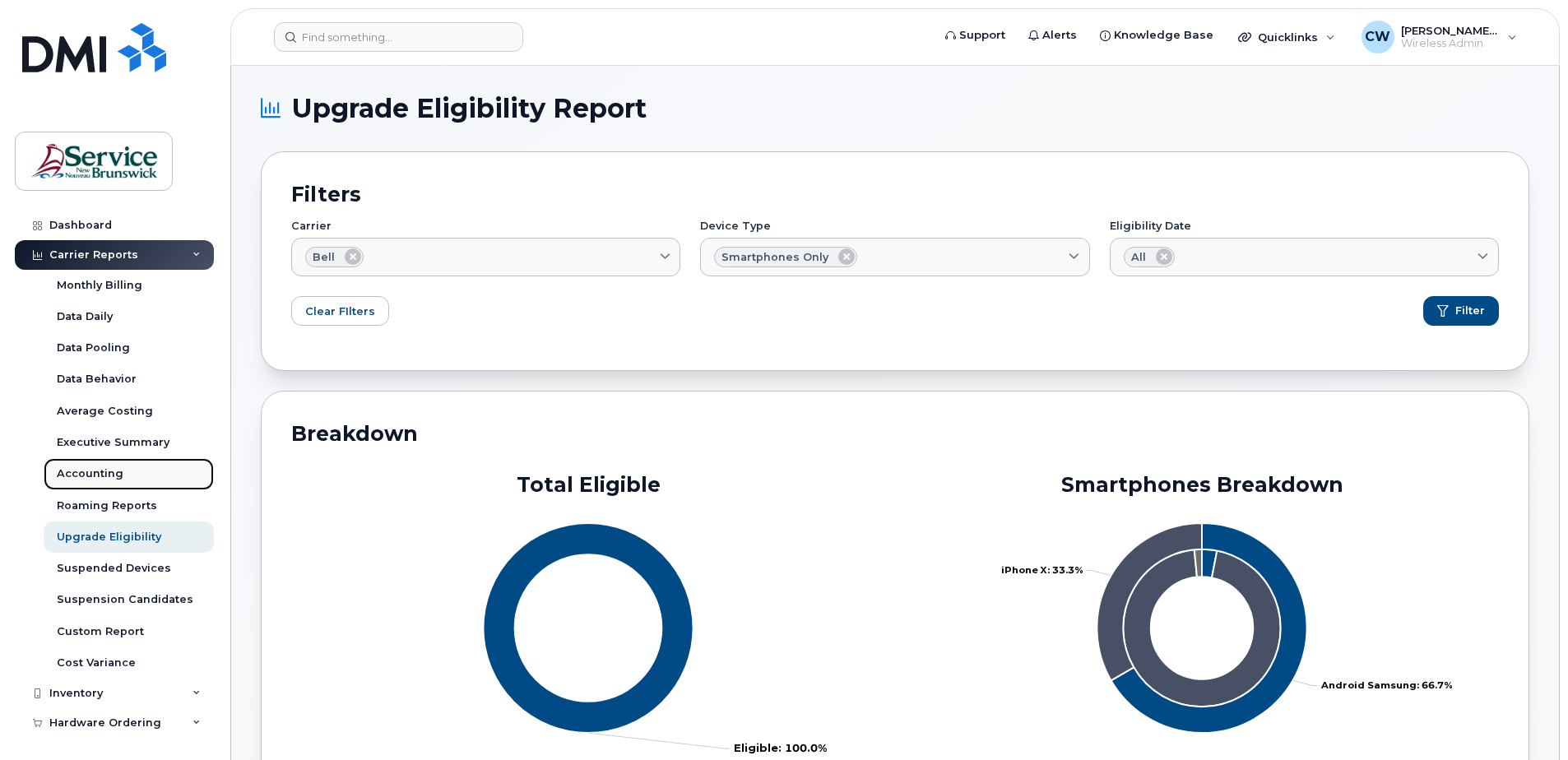
click at [105, 471] on div "Accounting" at bounding box center [90, 474] width 66 height 15
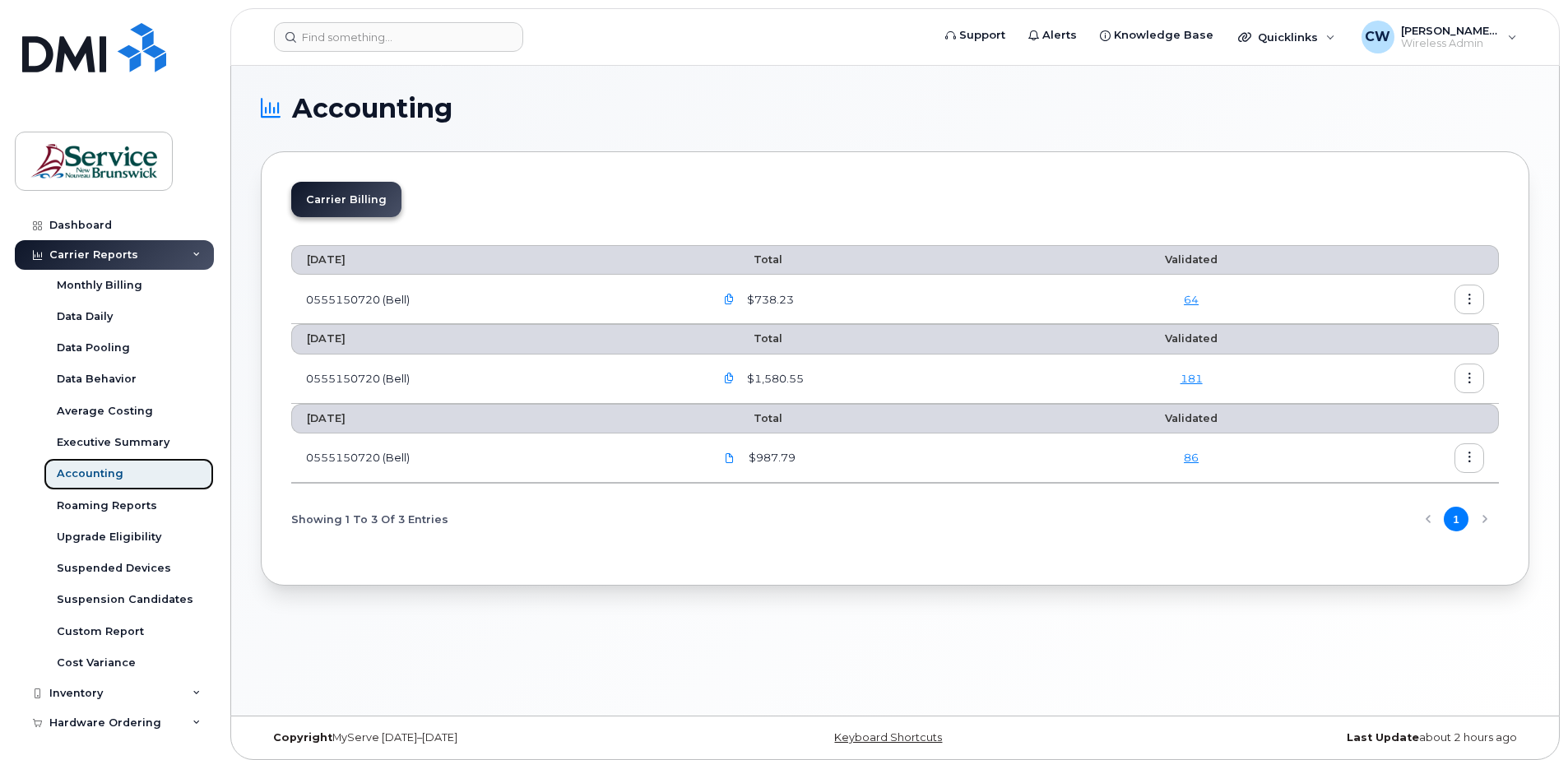
click at [99, 475] on div "Accounting" at bounding box center [90, 474] width 66 height 15
click at [368, 303] on td "0555150720 (Bell)" at bounding box center [495, 300] width 408 height 50
click at [1473, 300] on icon "button" at bounding box center [1470, 300] width 11 height 11
click at [1381, 332] on span "Details" at bounding box center [1385, 335] width 46 height 15
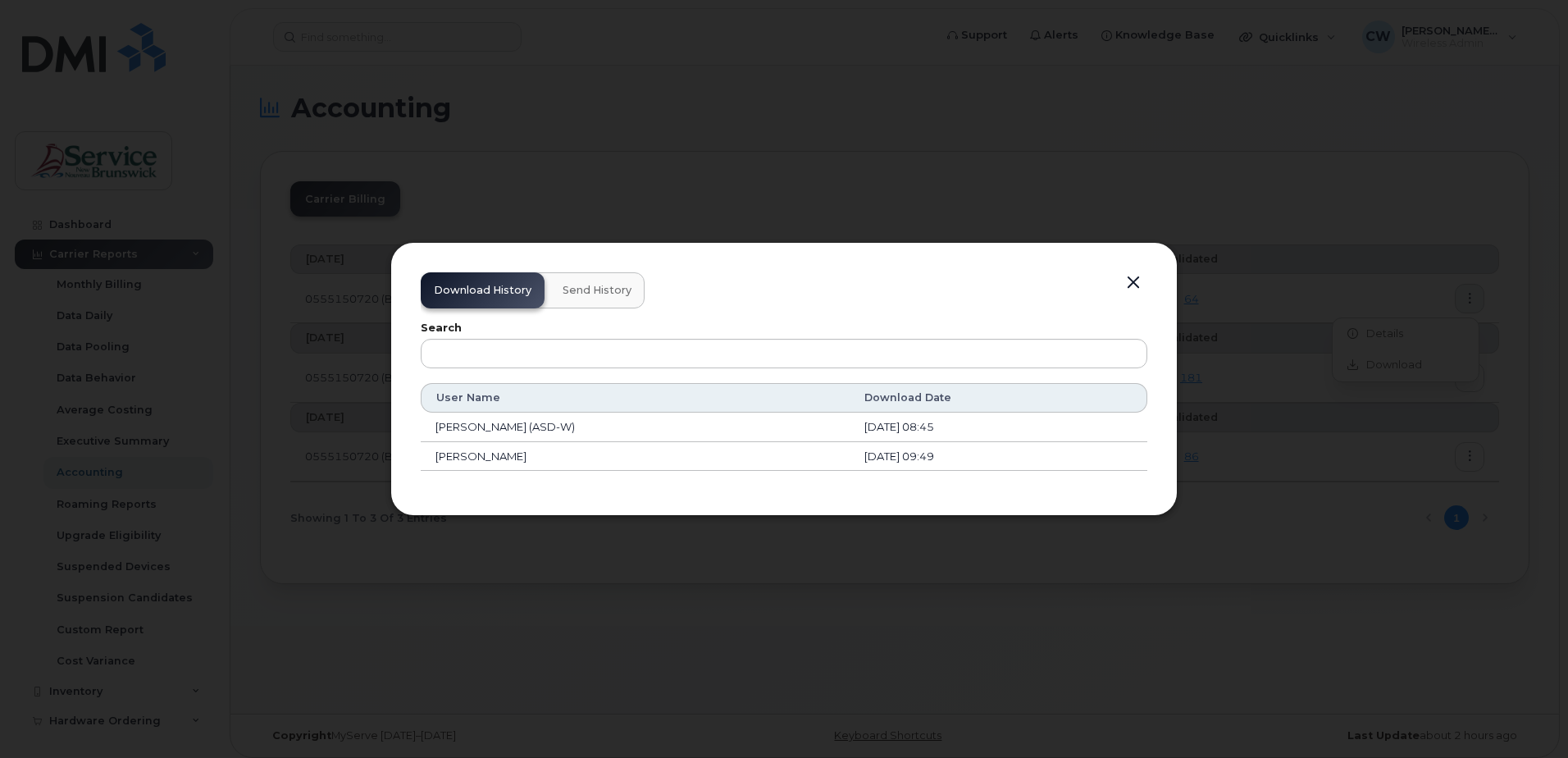
click at [1134, 281] on button "button" at bounding box center [1134, 283] width 25 height 23
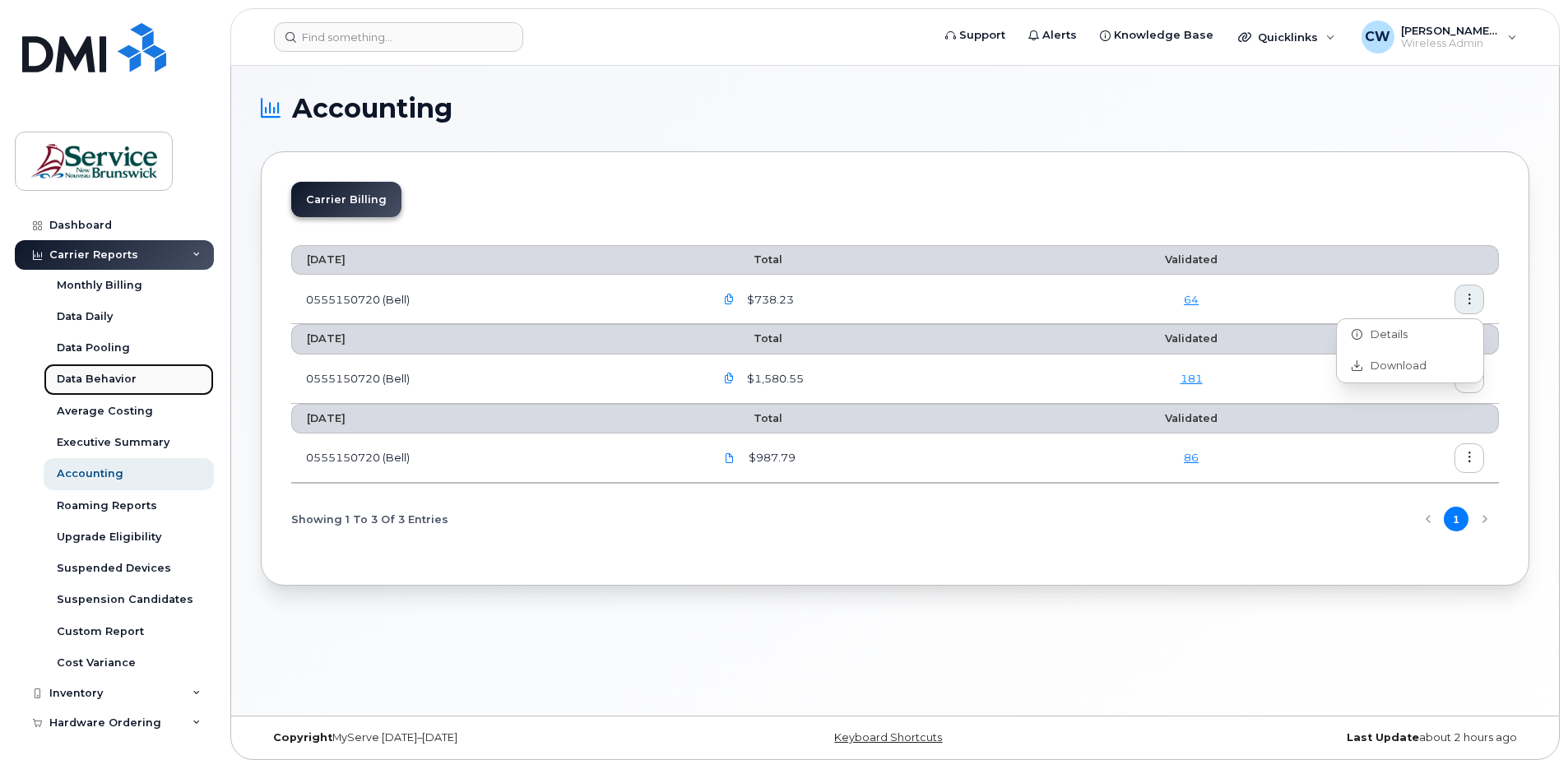
click at [110, 375] on div "Data Behavior" at bounding box center [96, 379] width 80 height 15
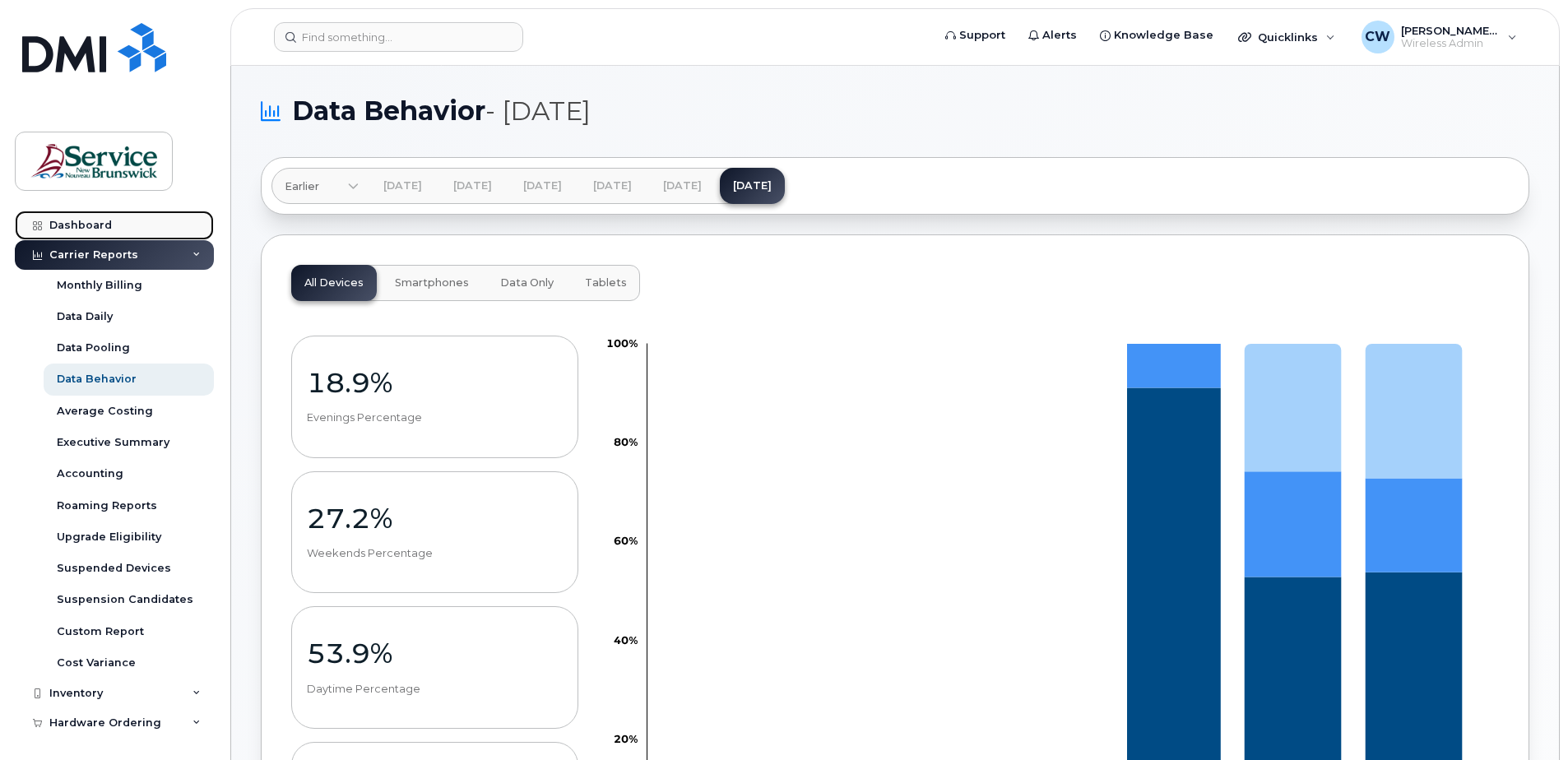
click at [76, 220] on div "Dashboard" at bounding box center [80, 226] width 62 height 13
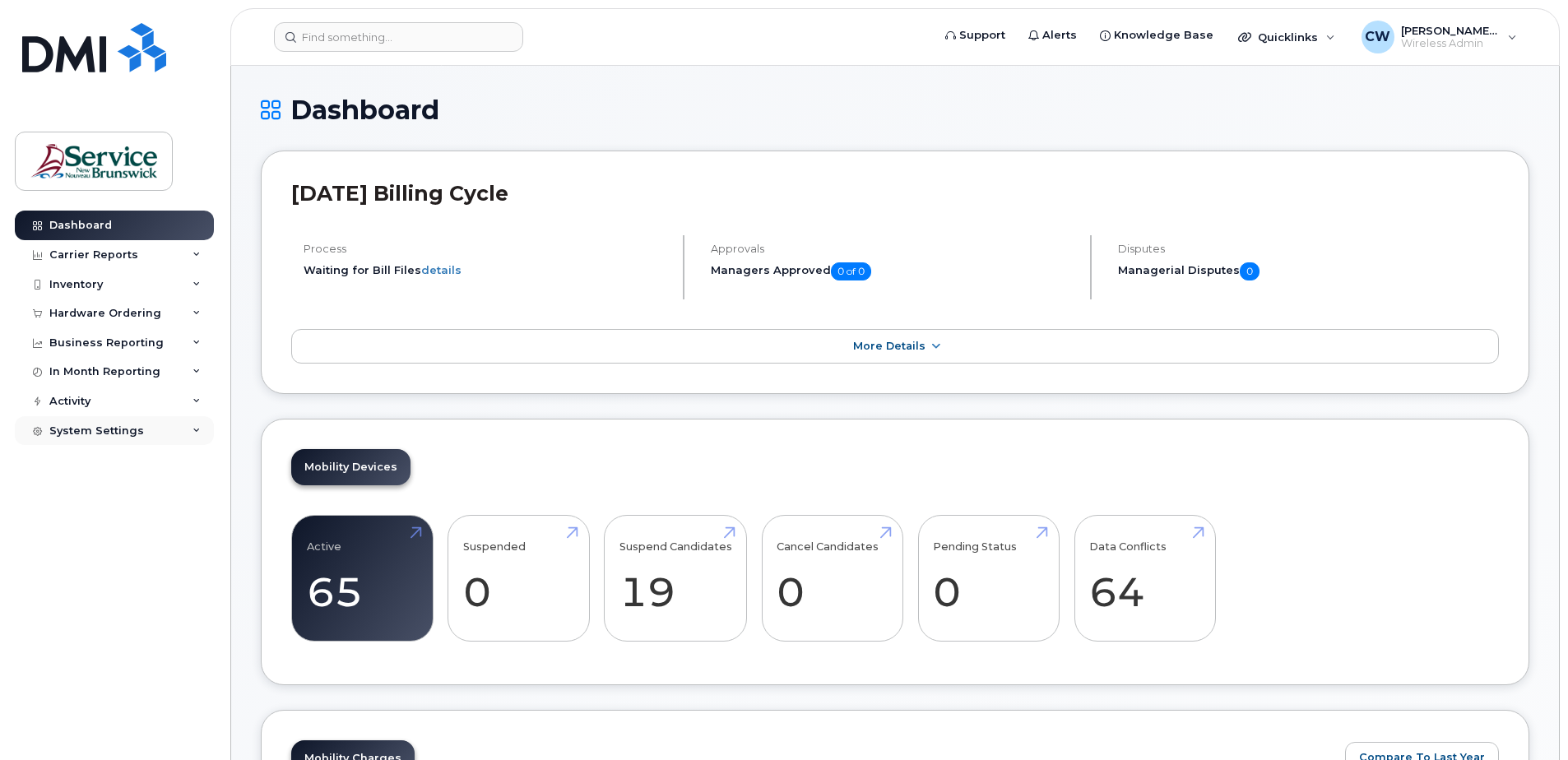
click at [198, 430] on icon at bounding box center [197, 431] width 8 height 8
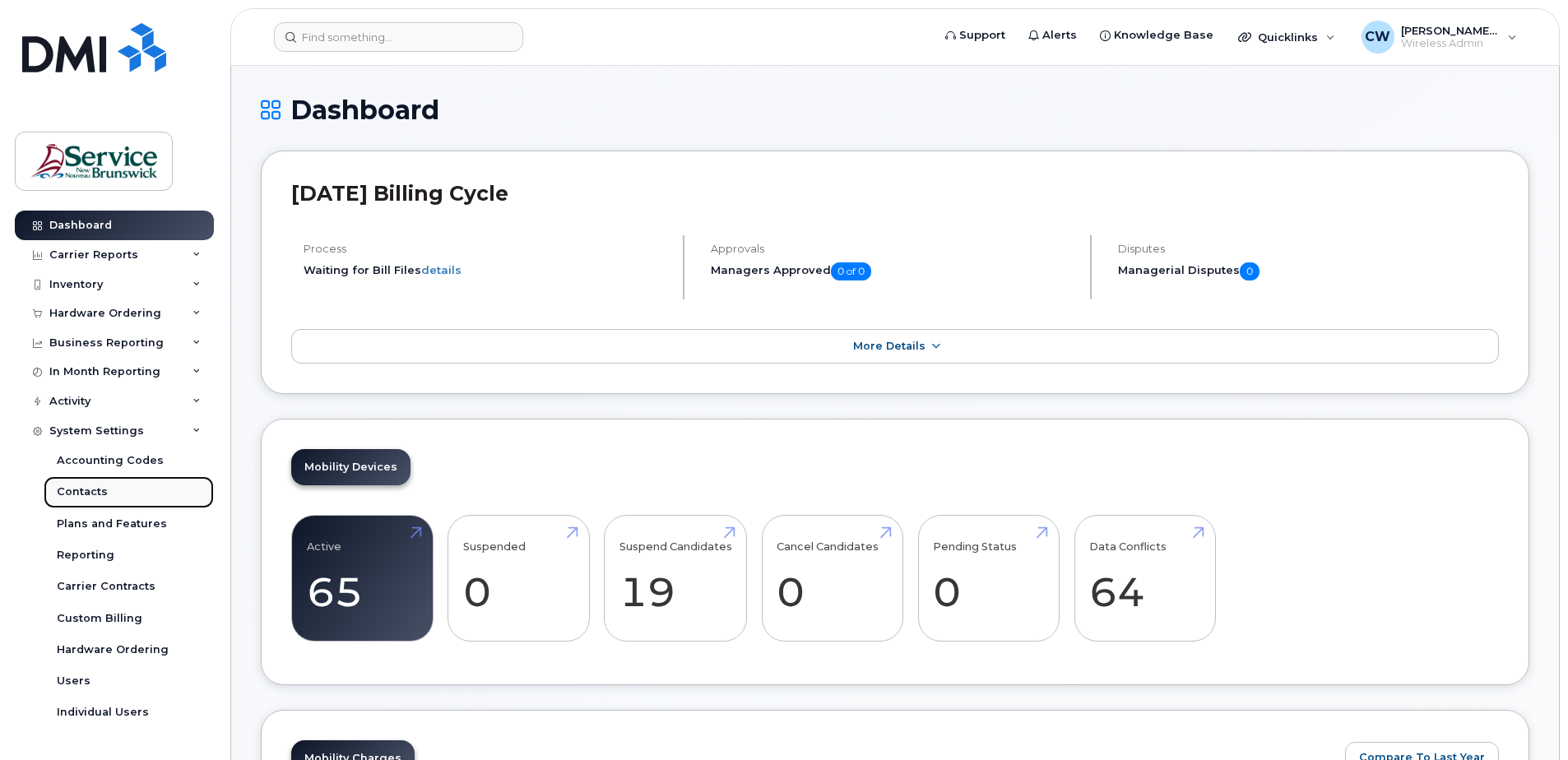
click at [88, 488] on div "Contacts" at bounding box center [81, 492] width 51 height 15
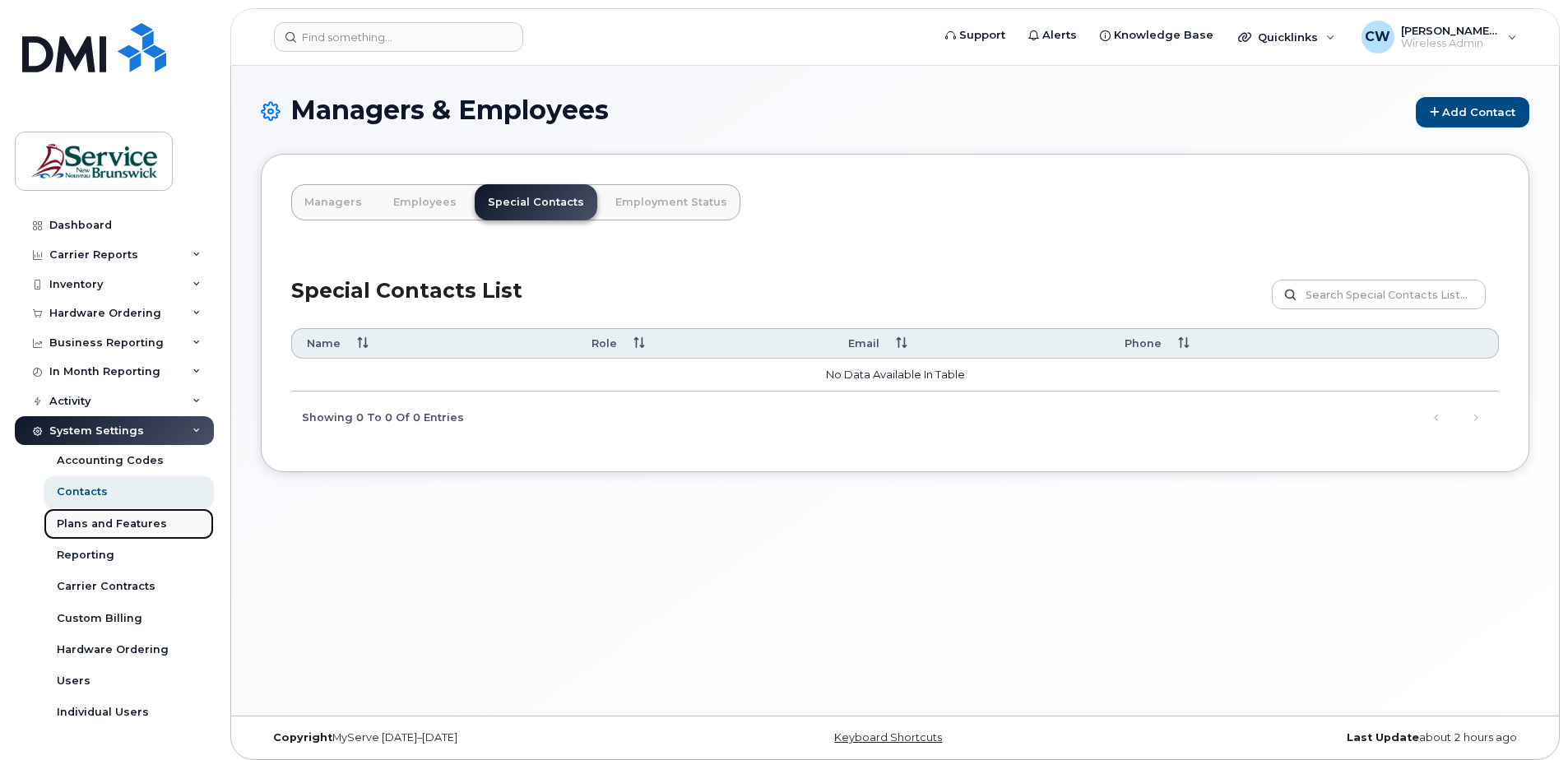
click at [101, 529] on div "Plans and Features" at bounding box center [111, 524] width 110 height 15
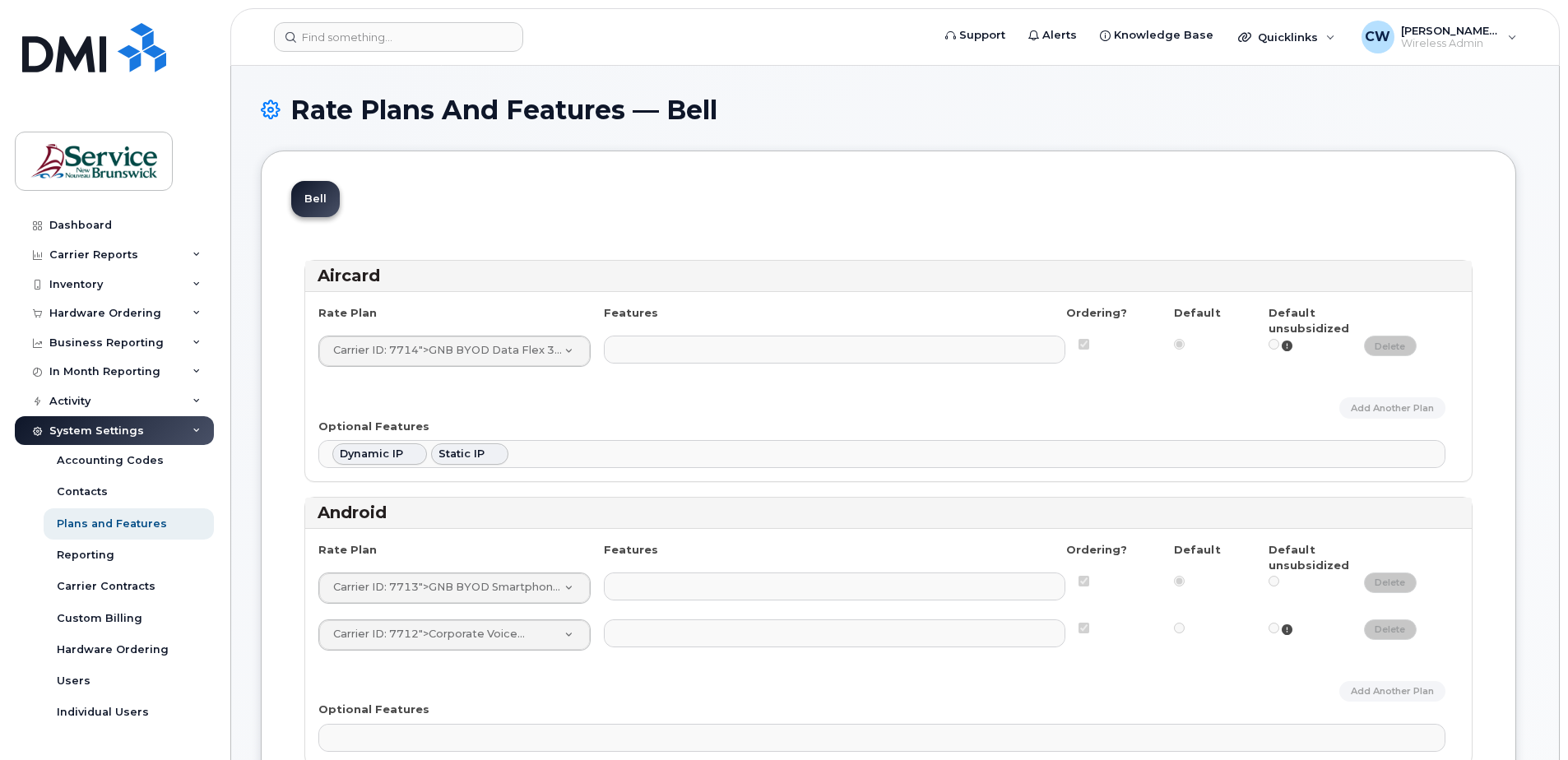
select select
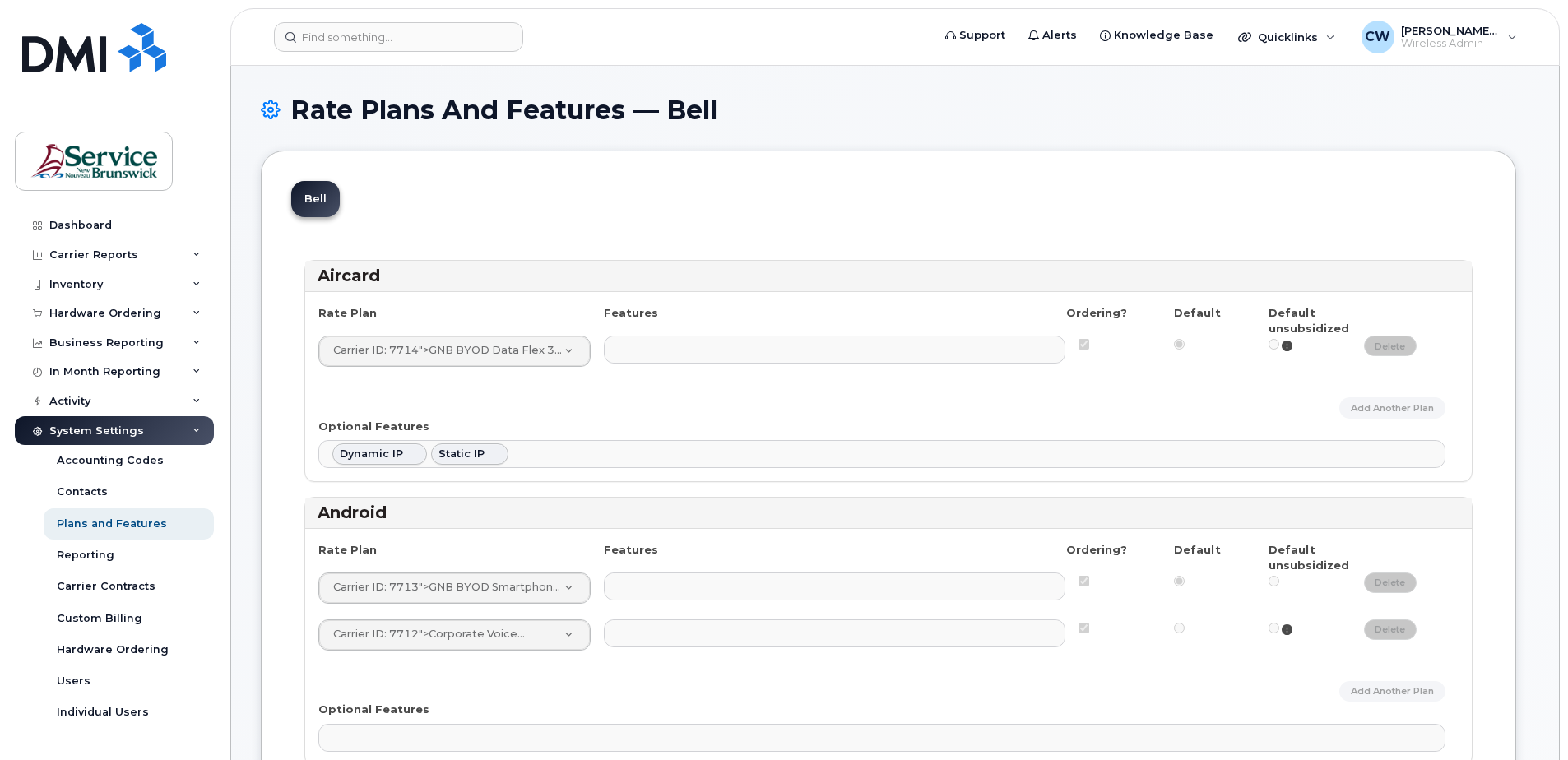
select select
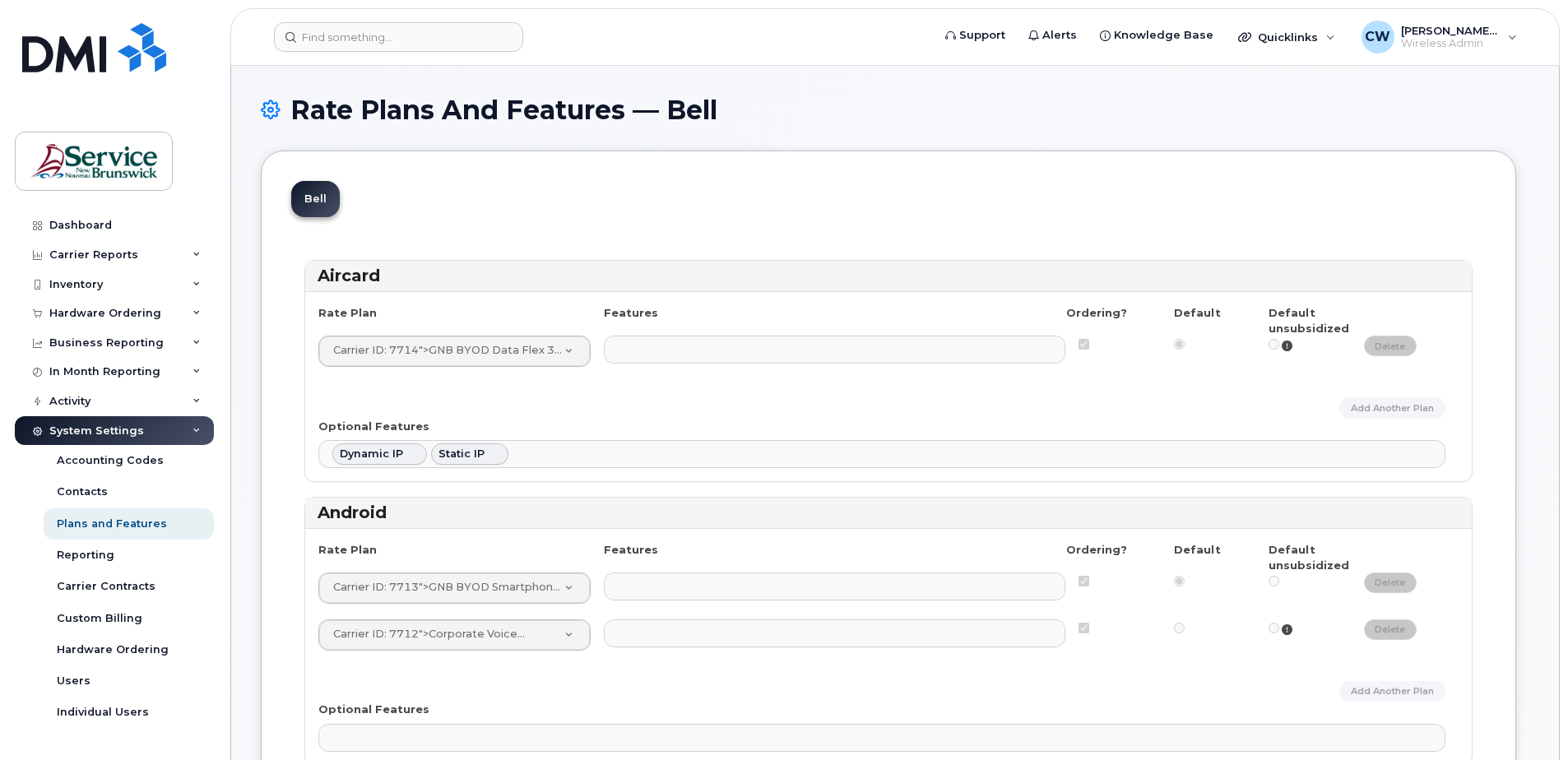
select select
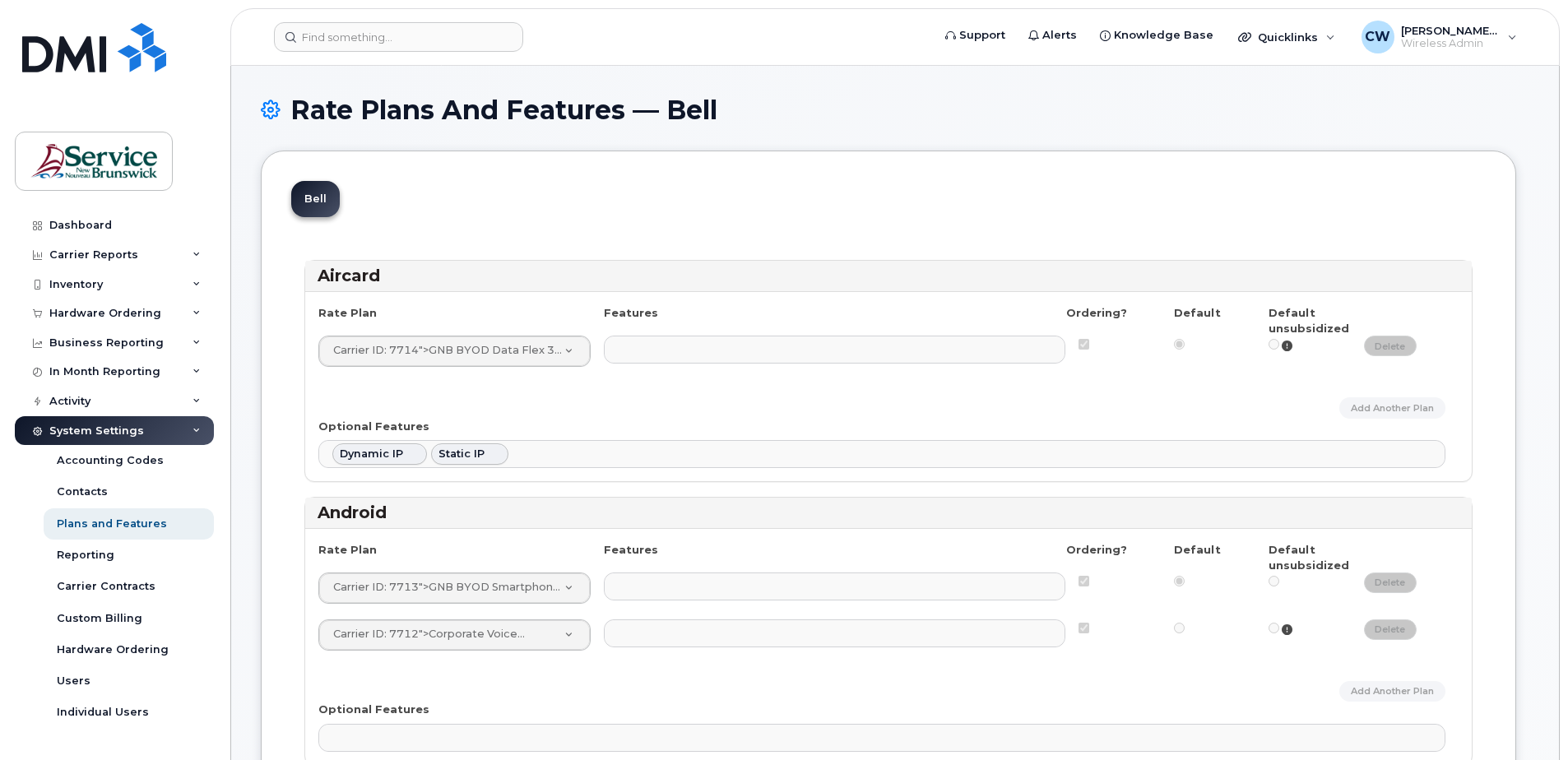
select select
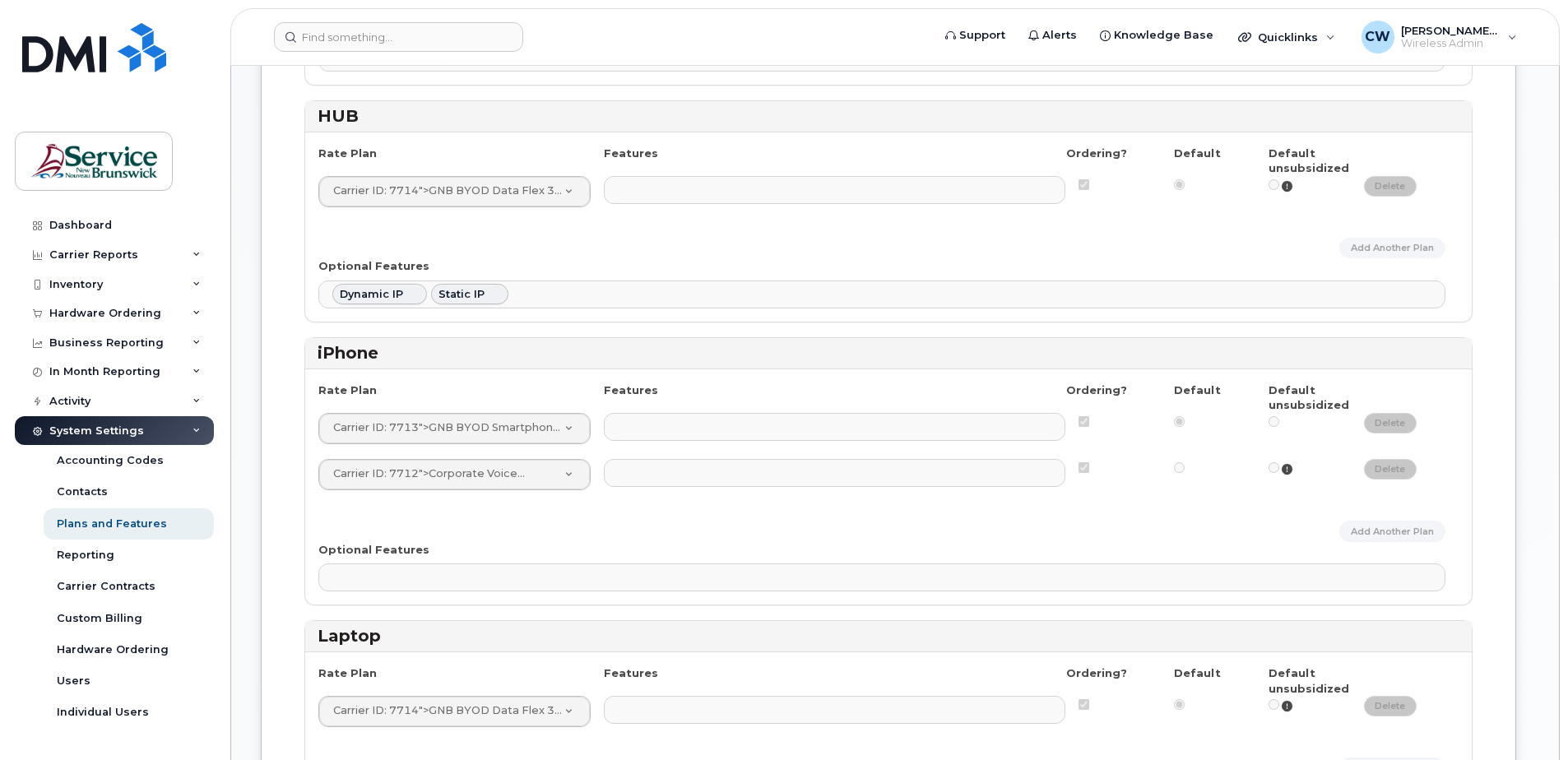
scroll to position [1317, 0]
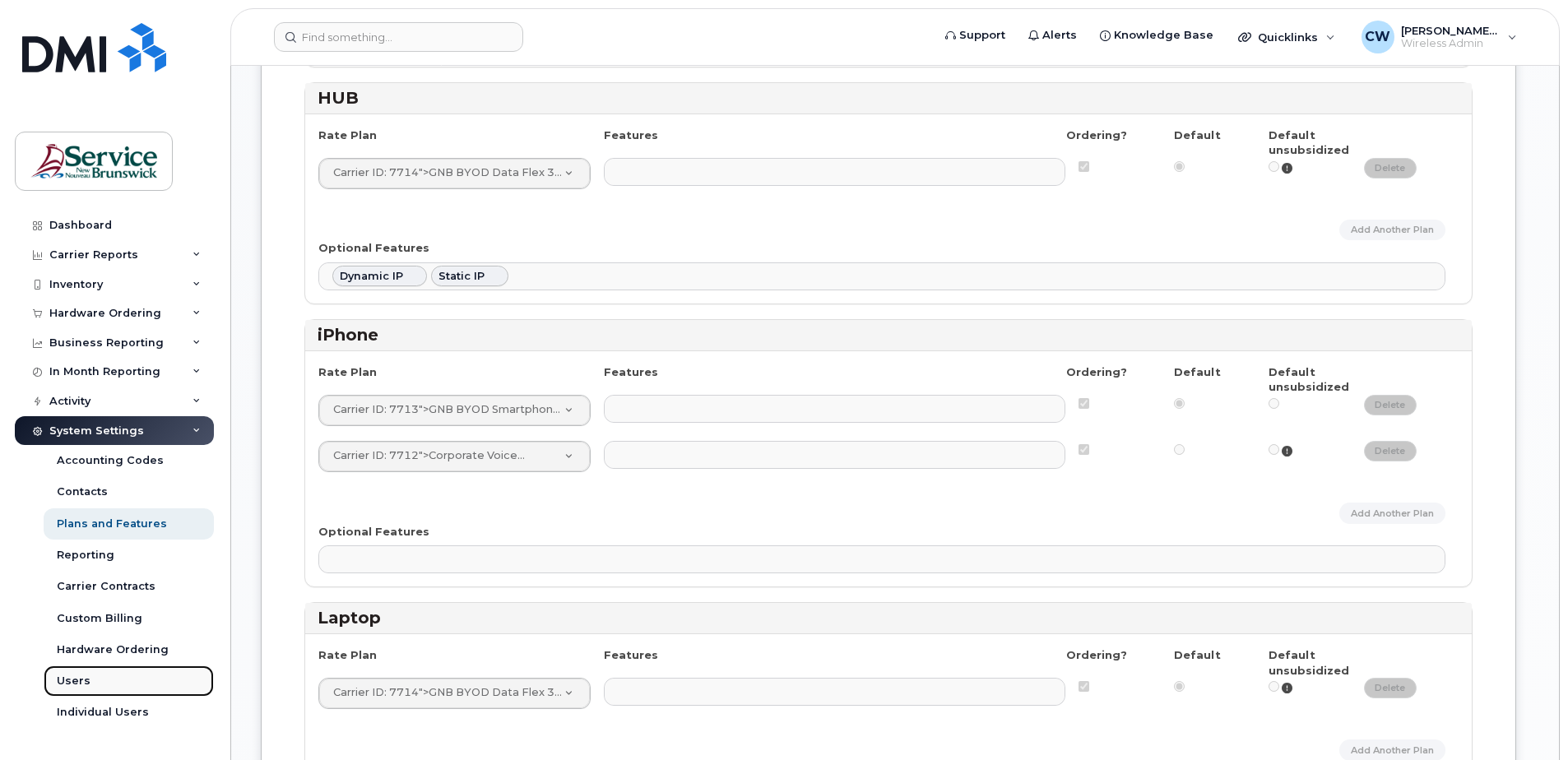
click at [66, 678] on div "Users" at bounding box center [73, 681] width 34 height 15
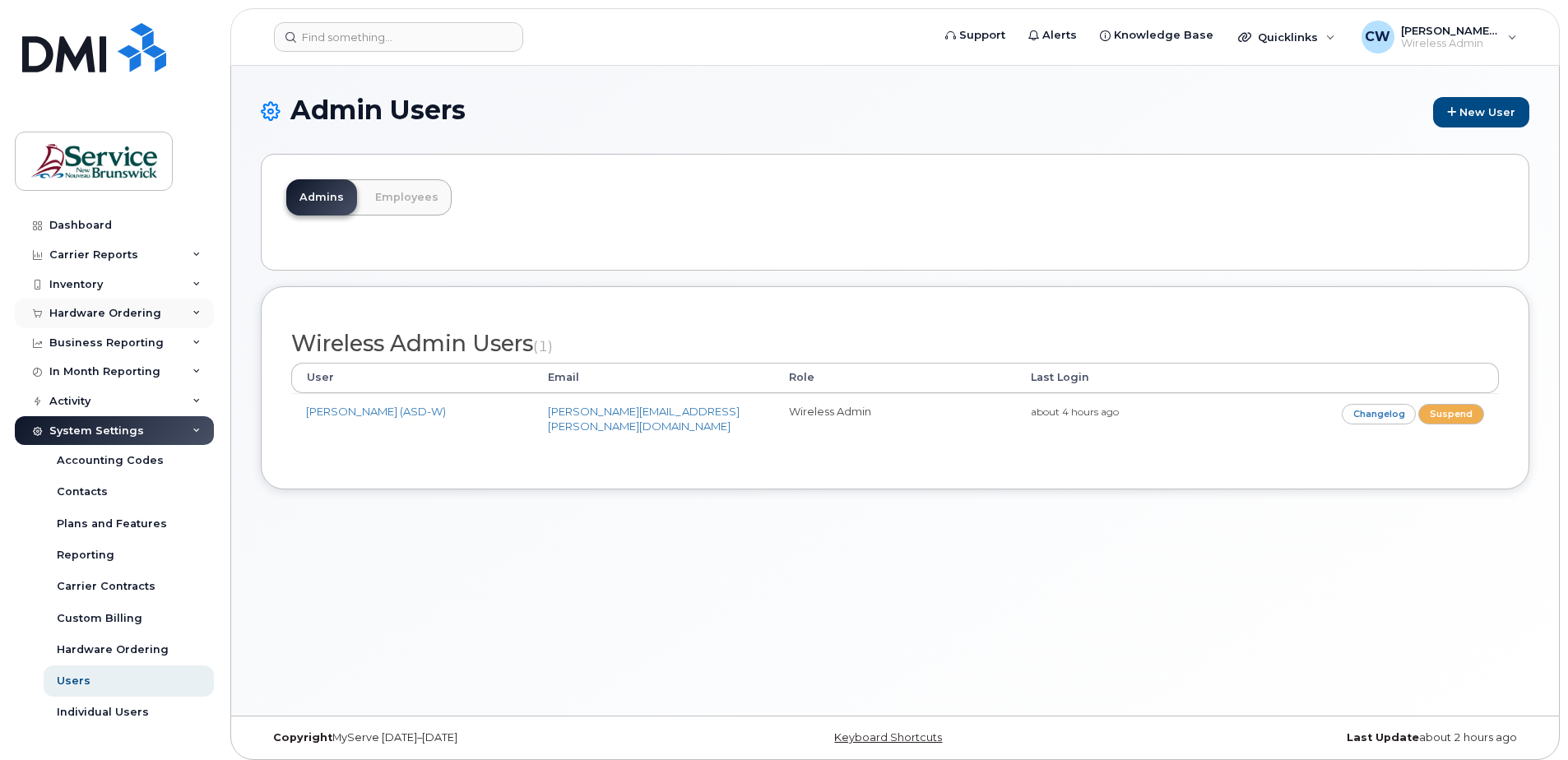
click at [107, 304] on div "Hardware Ordering" at bounding box center [114, 314] width 199 height 30
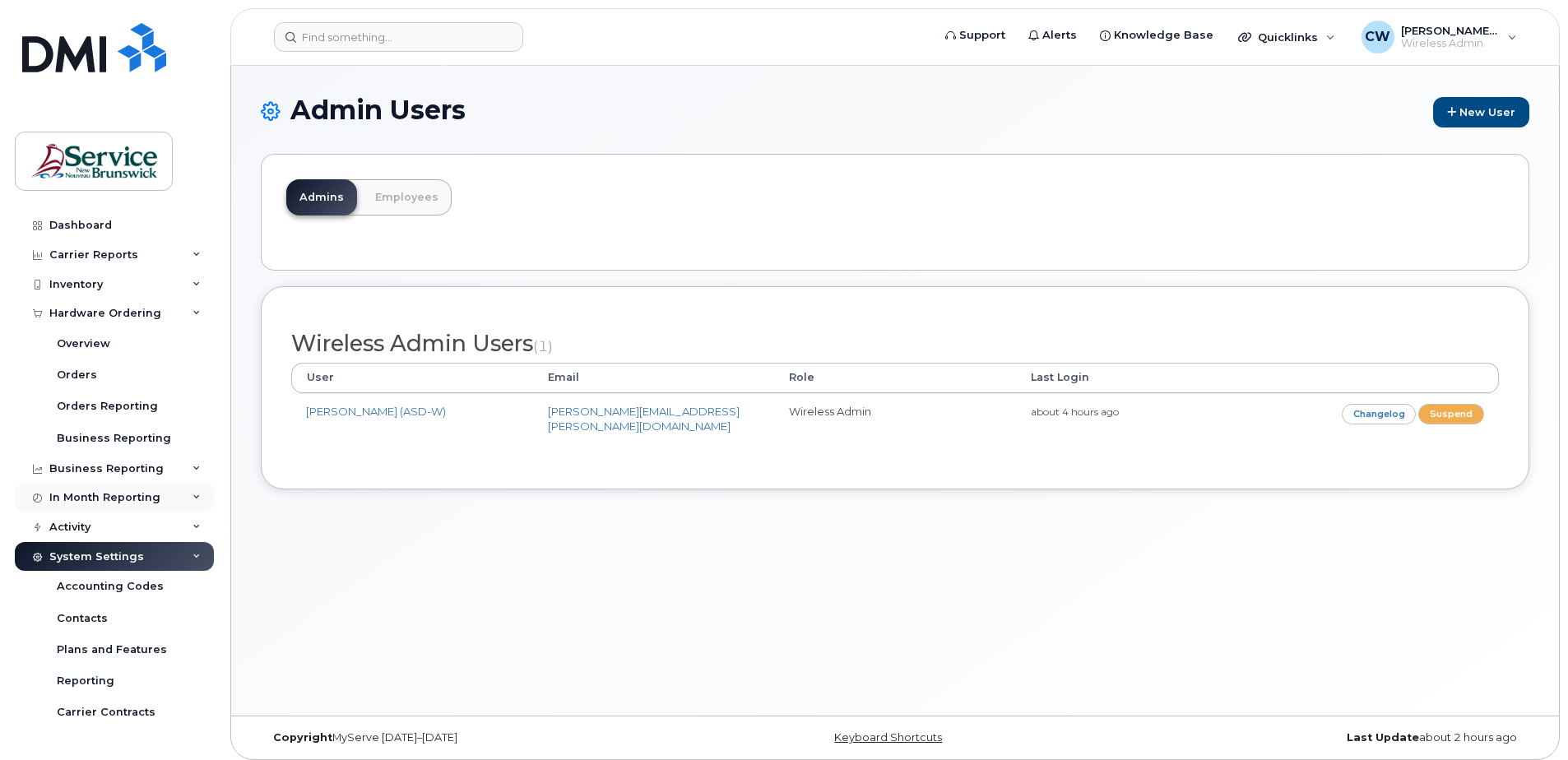
click at [194, 494] on icon at bounding box center [197, 498] width 8 height 8
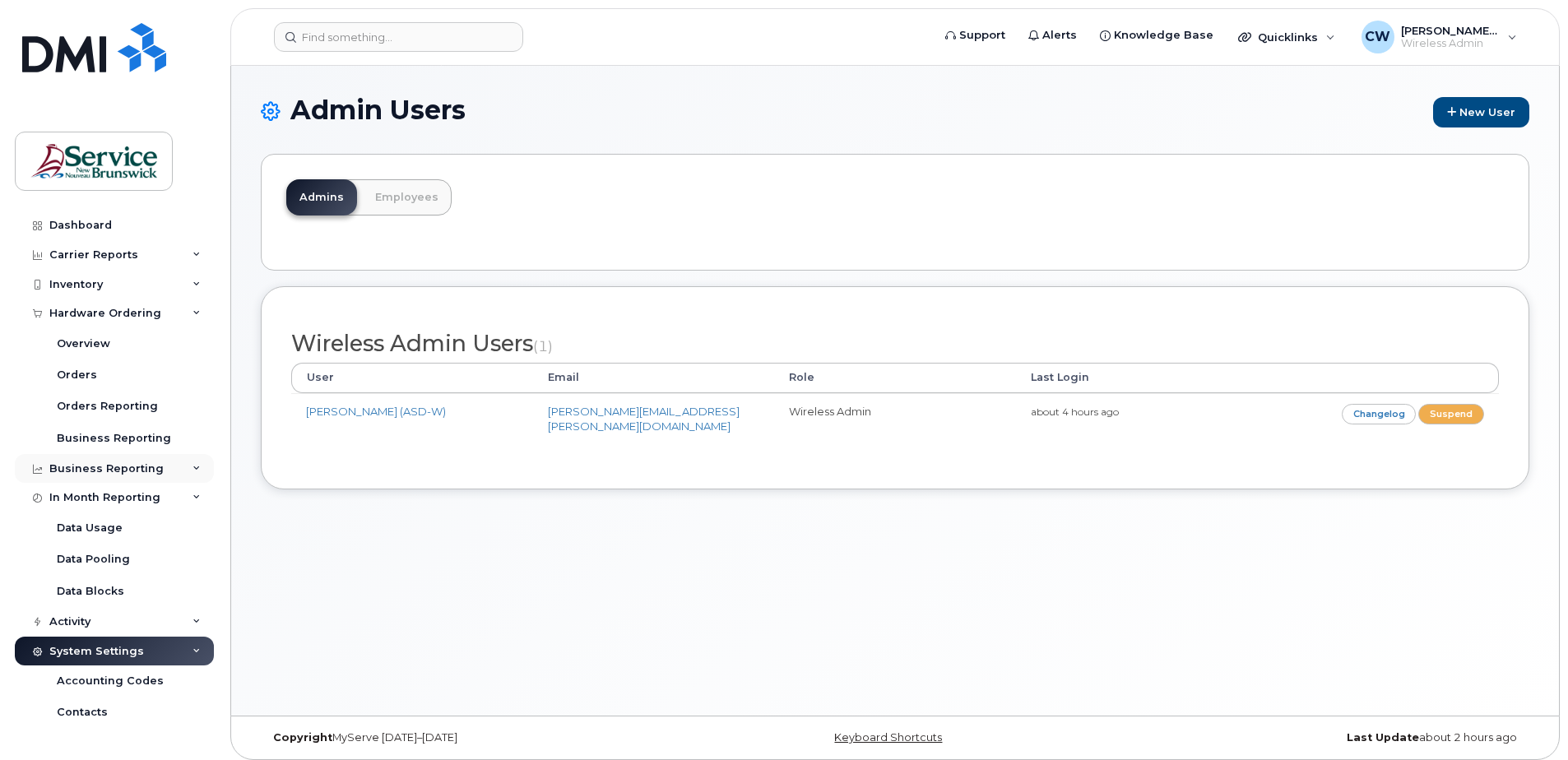
click at [192, 465] on icon at bounding box center [197, 469] width 8 height 8
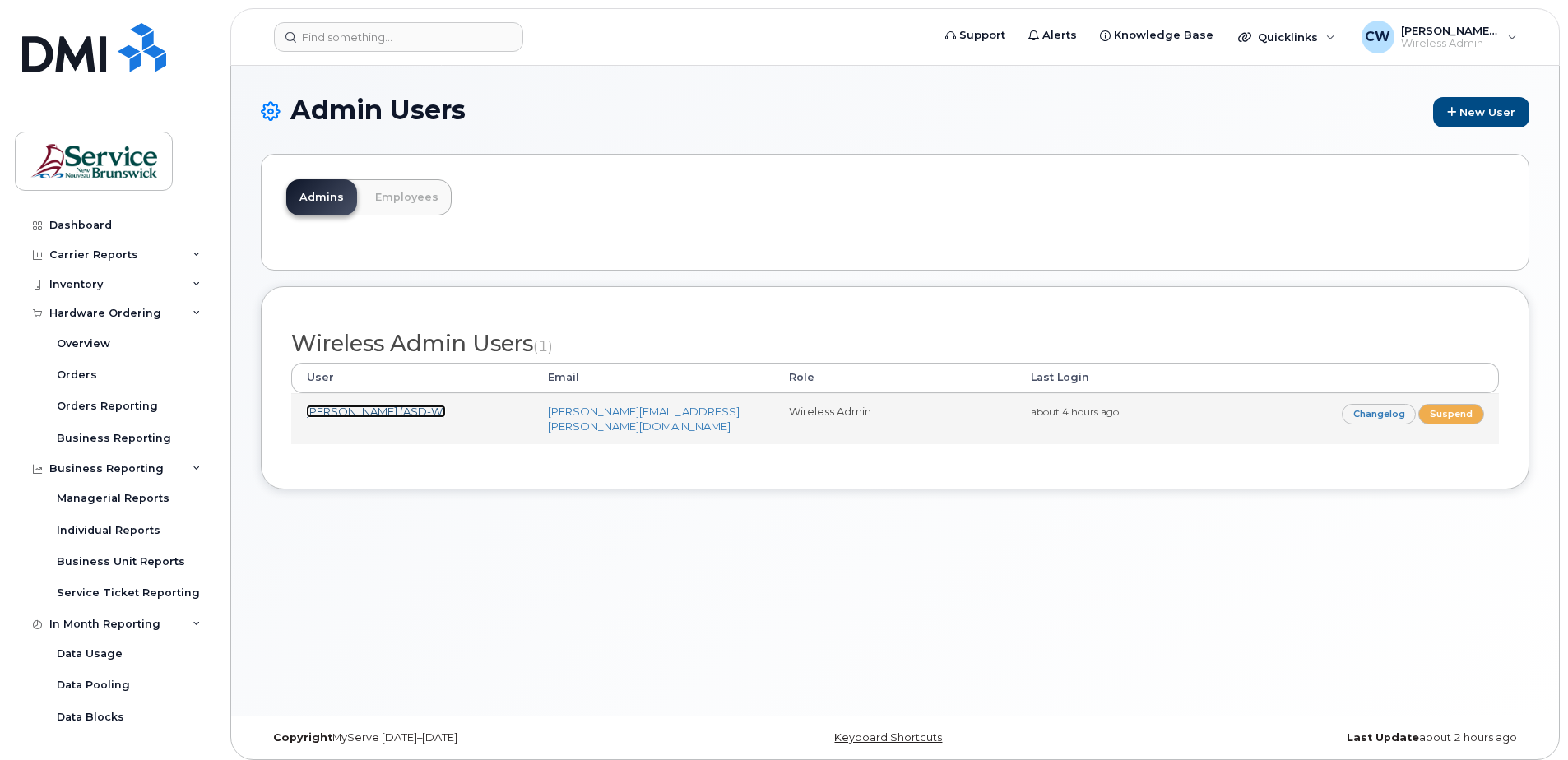
click at [367, 415] on link "[PERSON_NAME] (ASD-W)" at bounding box center [376, 412] width 140 height 13
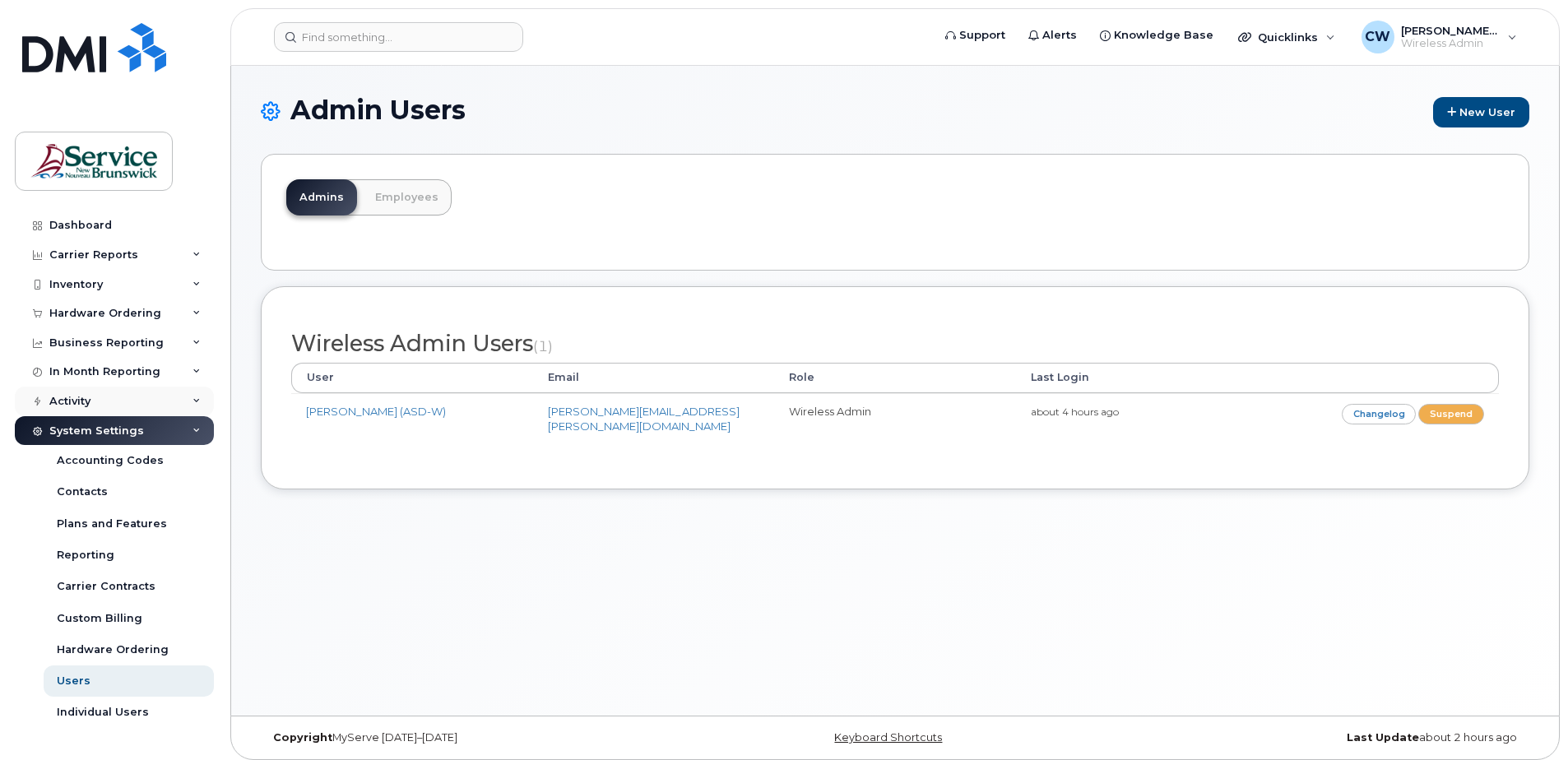
click at [198, 399] on icon at bounding box center [197, 402] width 8 height 8
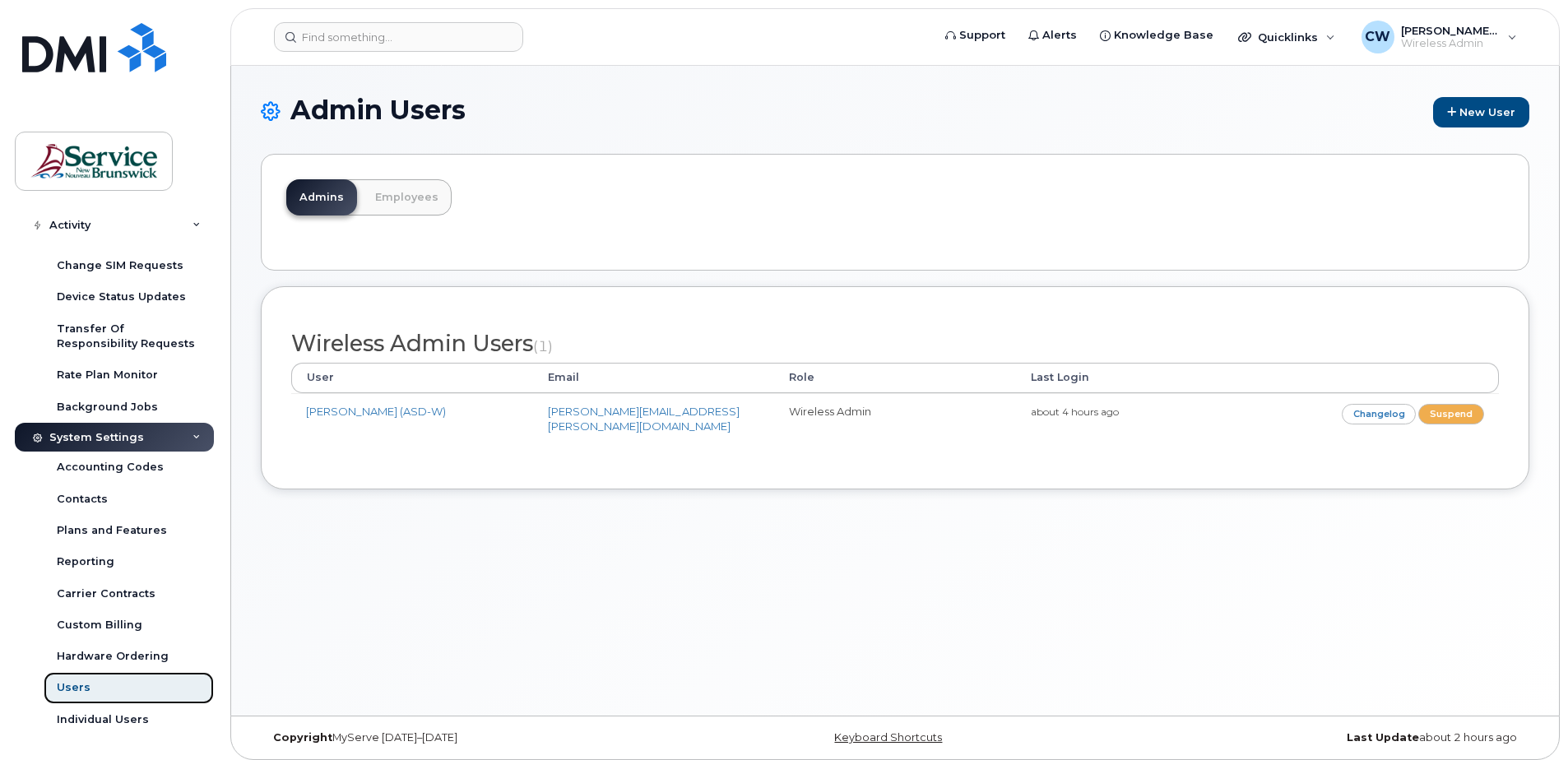
click at [84, 684] on div "Users" at bounding box center [73, 688] width 34 height 15
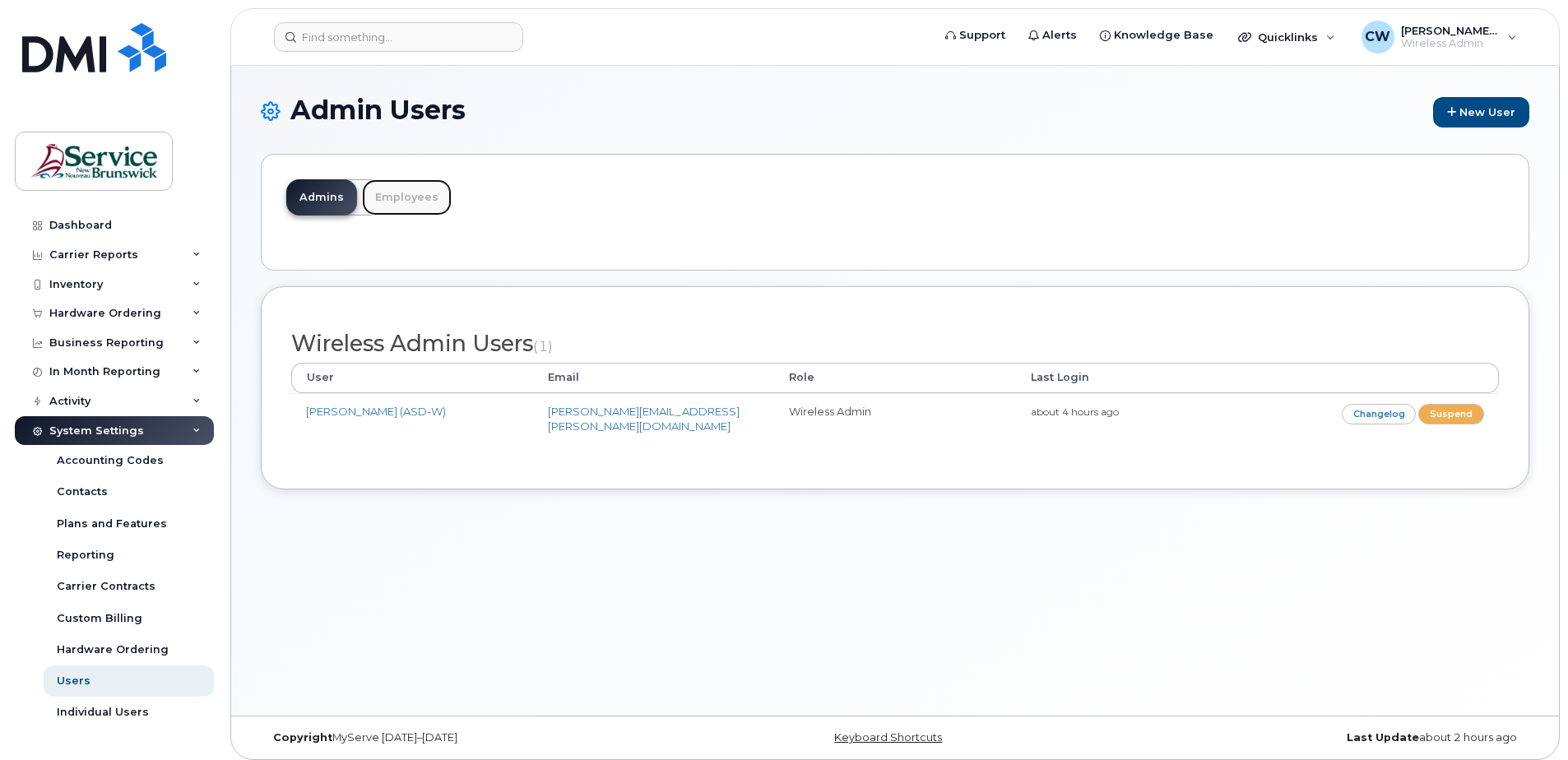
click at [397, 194] on link "Employees" at bounding box center [407, 197] width 90 height 37
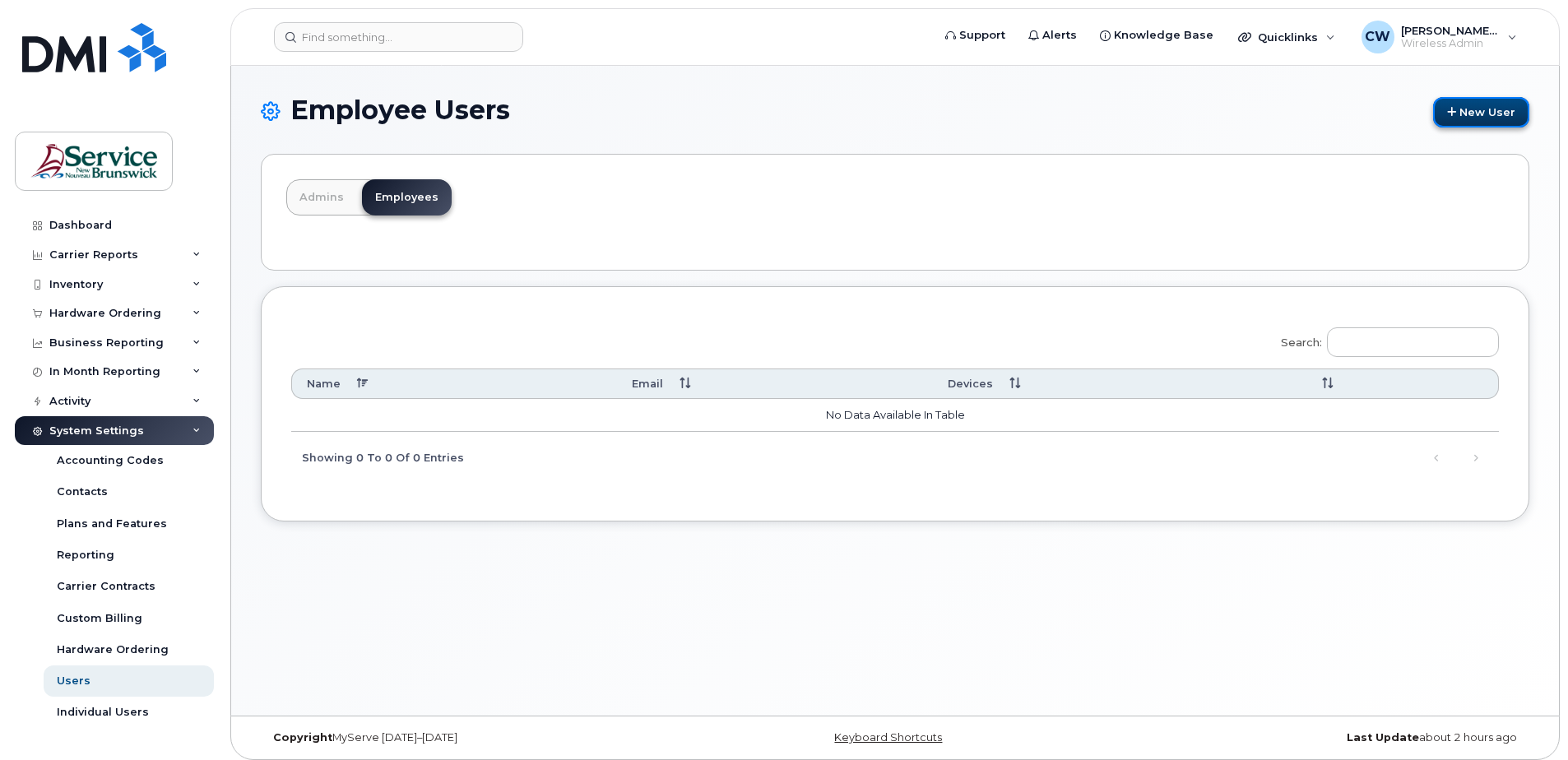
click at [1483, 107] on link "New User" at bounding box center [1482, 112] width 96 height 31
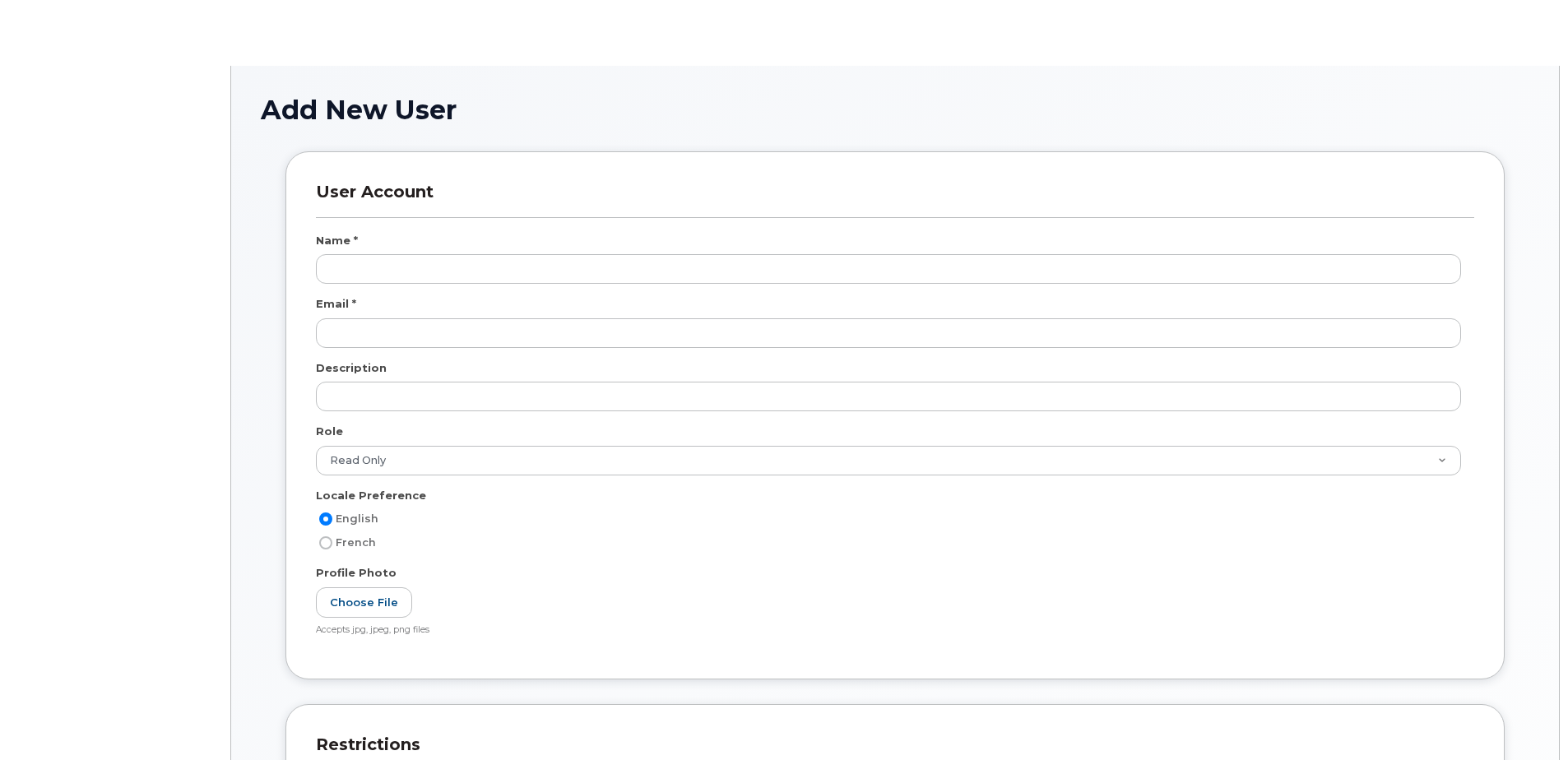
select select "read_only"
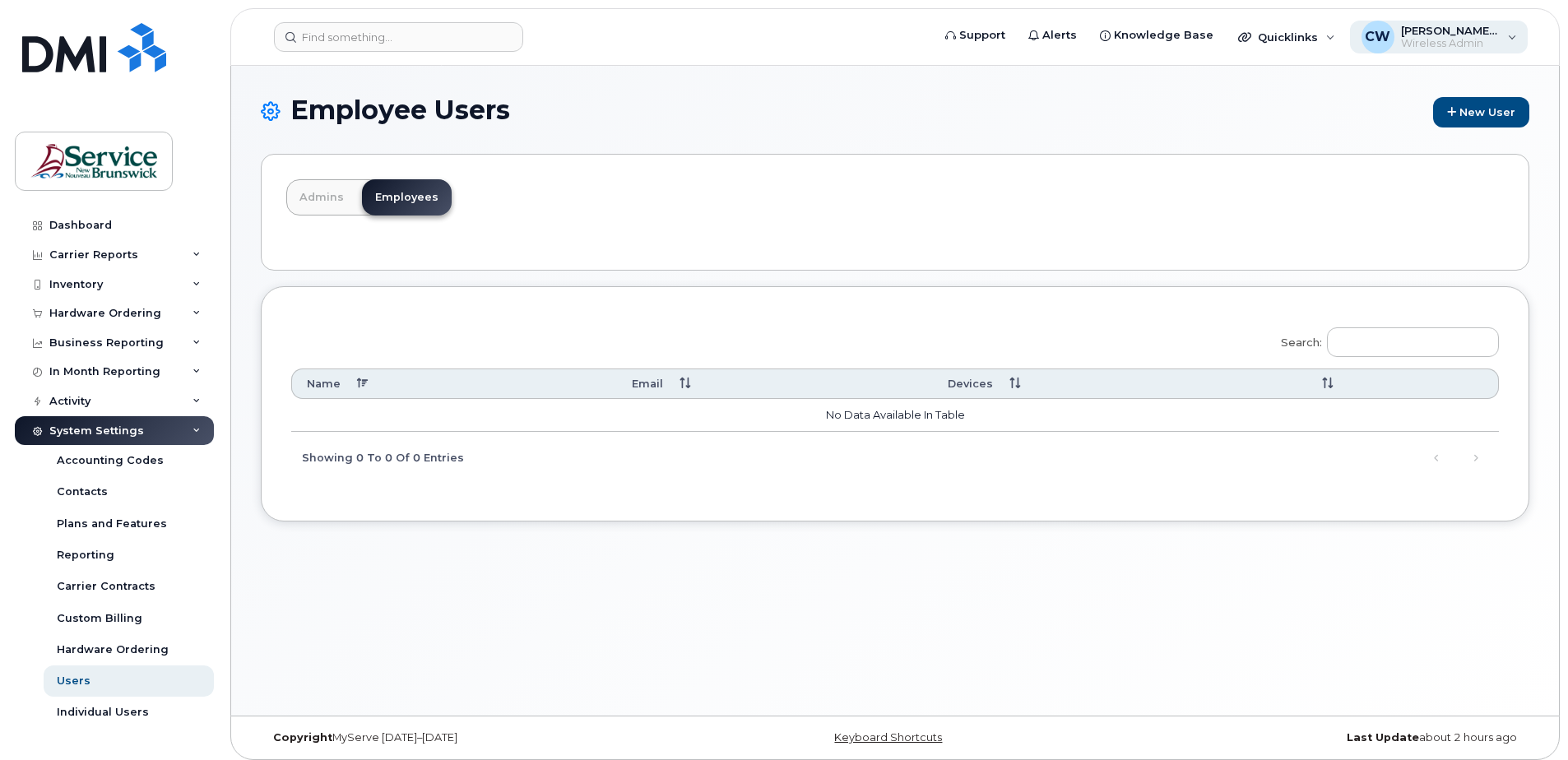
click at [1510, 41] on div "CW Coughlin, Wendy (ASD-W) Wireless Admin" at bounding box center [1439, 37] width 178 height 33
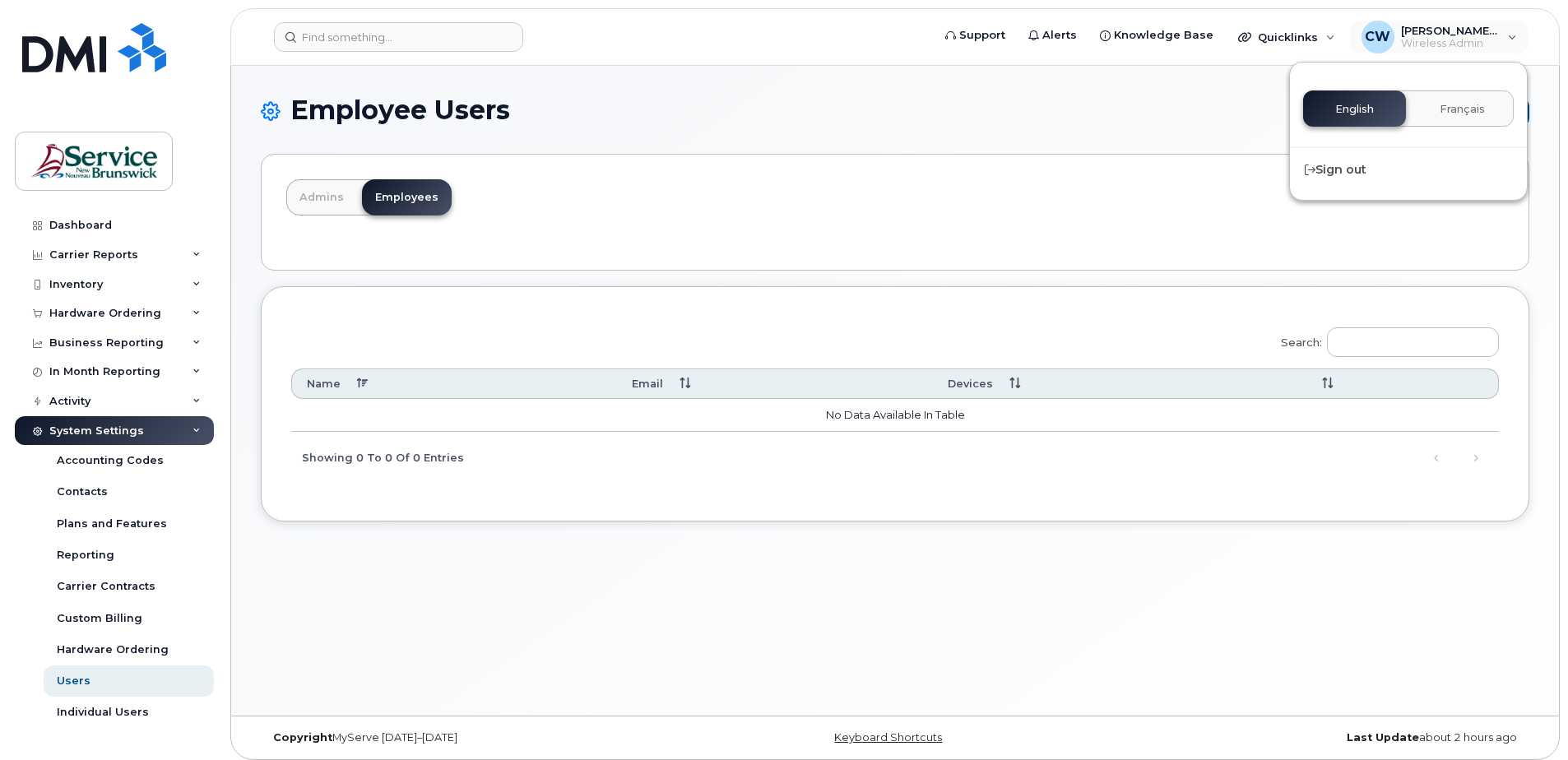
click at [1158, 92] on div "Employee Users New User Admins Employees Search: Name Email Devices No data ava…" at bounding box center [895, 391] width 1328 height 650
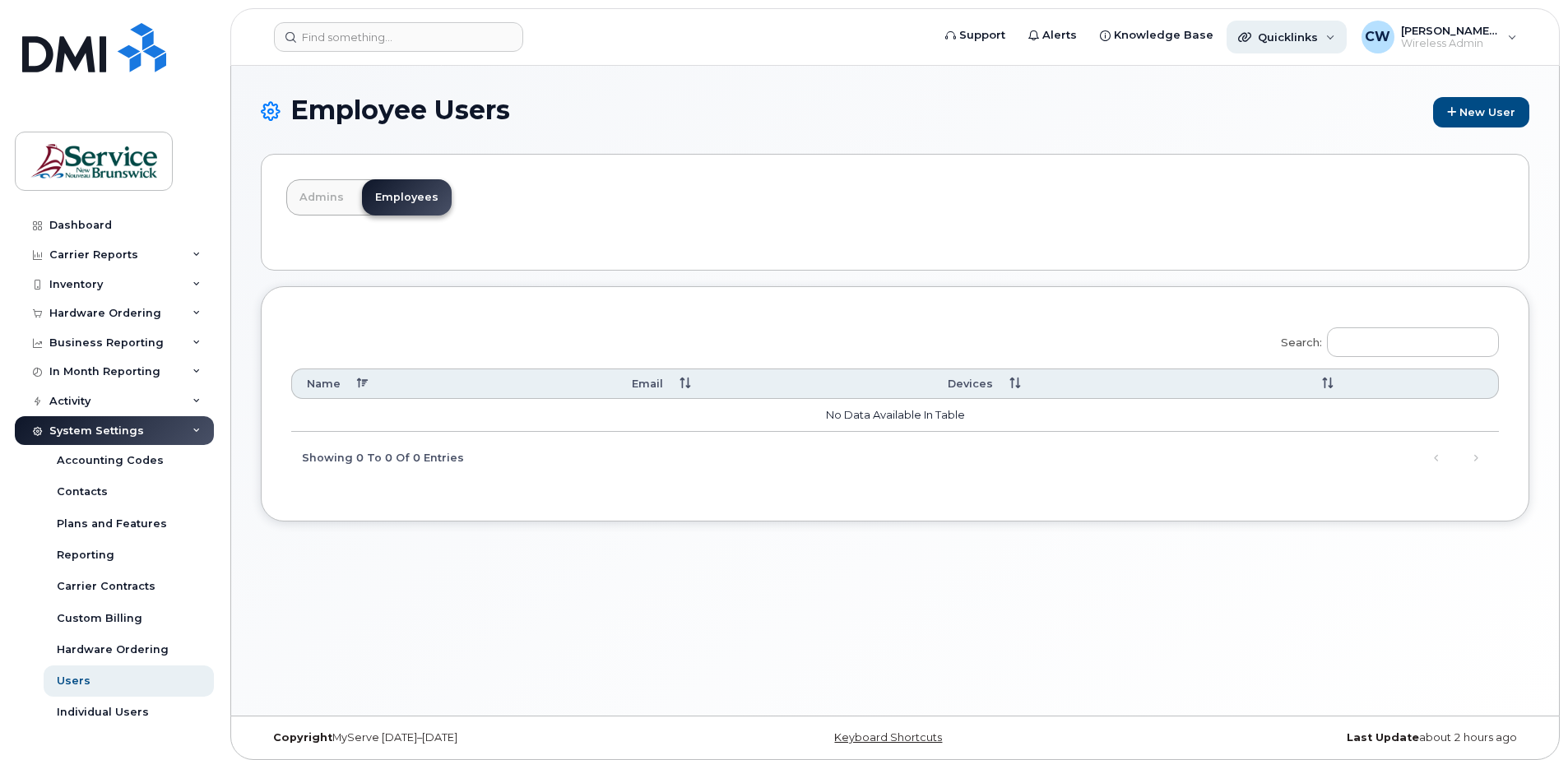
click at [1335, 32] on div "Quicklinks" at bounding box center [1287, 37] width 120 height 33
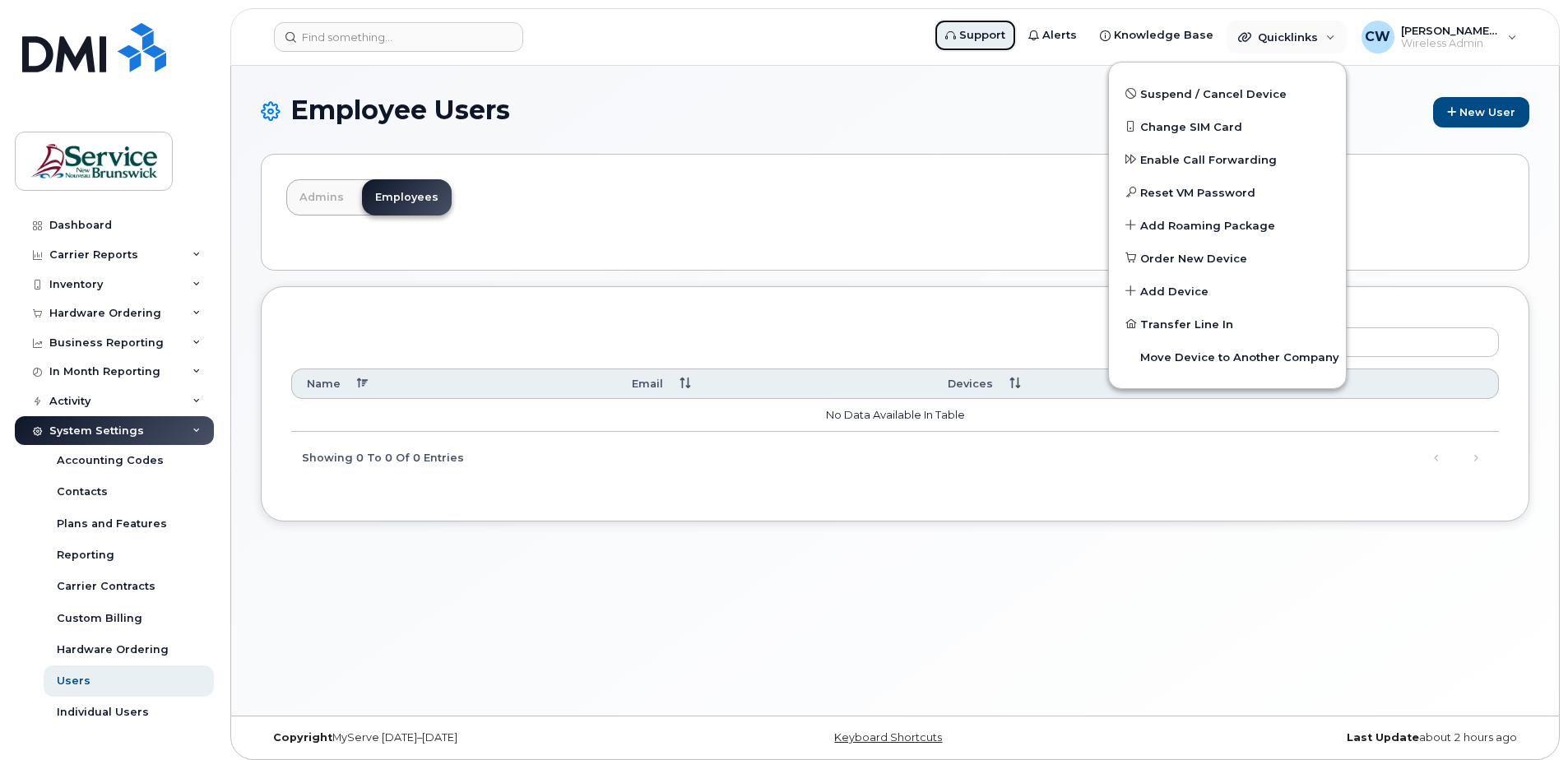
click at [1006, 41] on span "Support" at bounding box center [983, 36] width 46 height 17
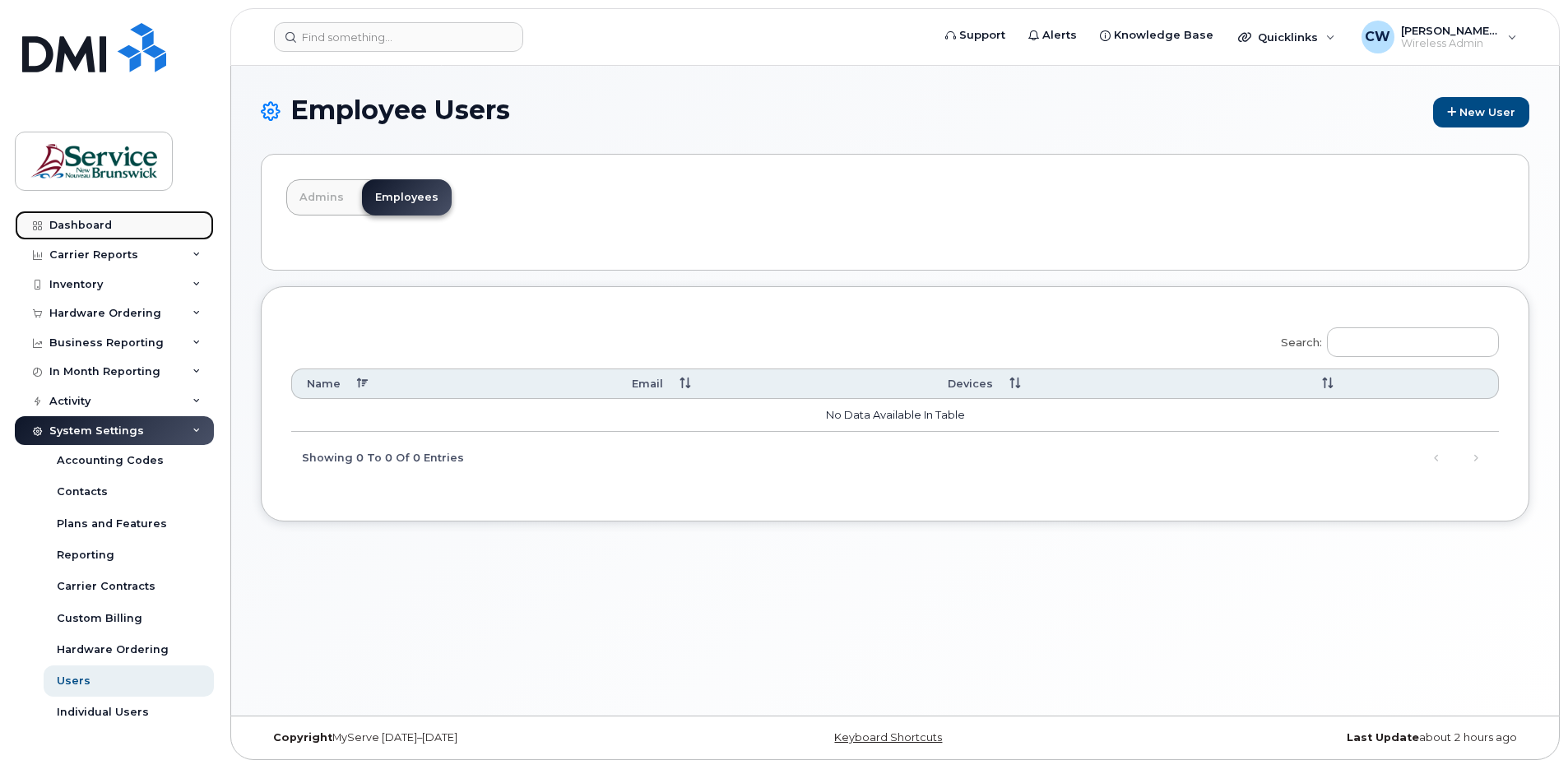
click at [71, 217] on link "Dashboard" at bounding box center [114, 226] width 199 height 30
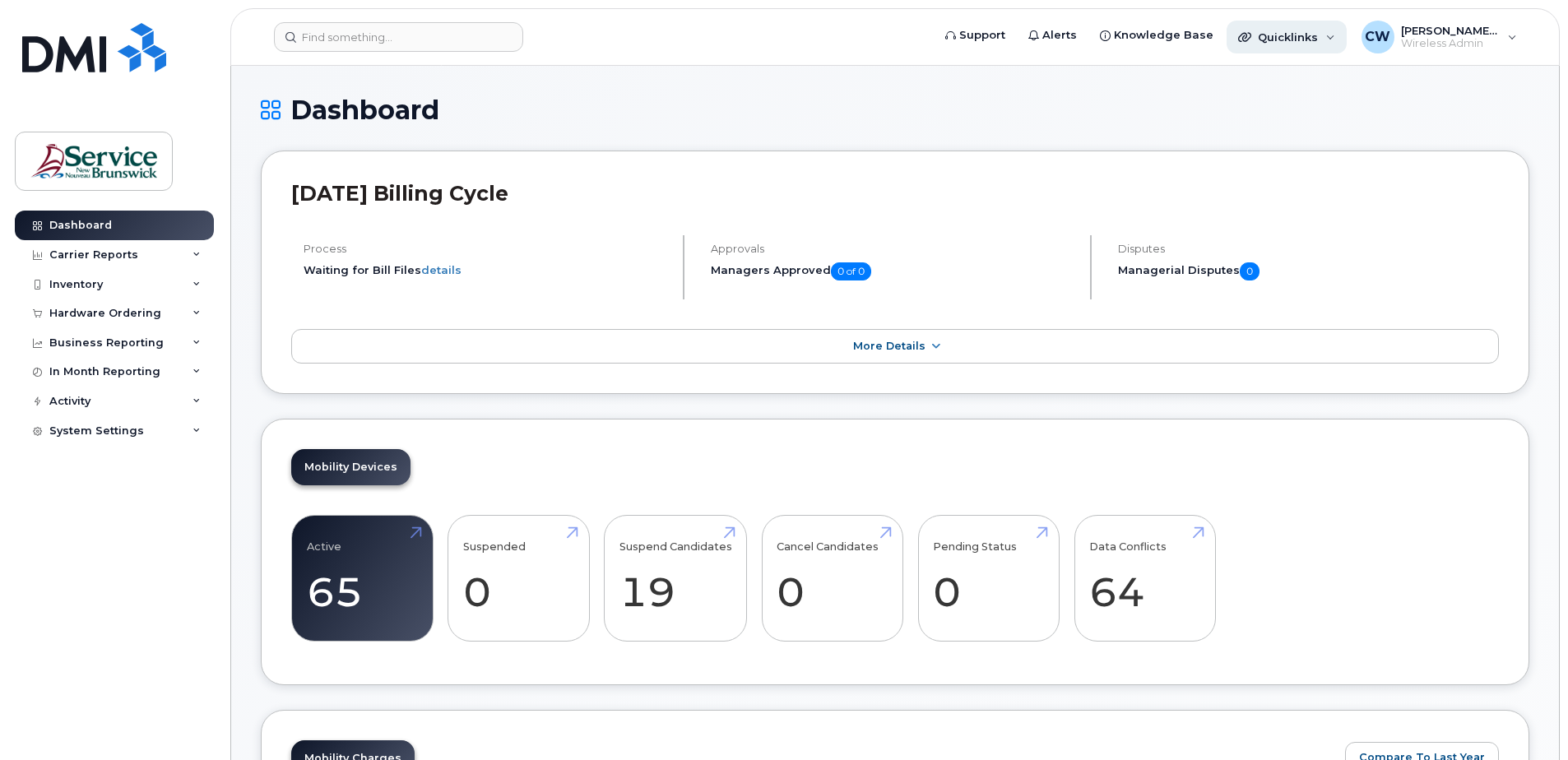
click at [1327, 32] on div "Quicklinks" at bounding box center [1287, 37] width 120 height 33
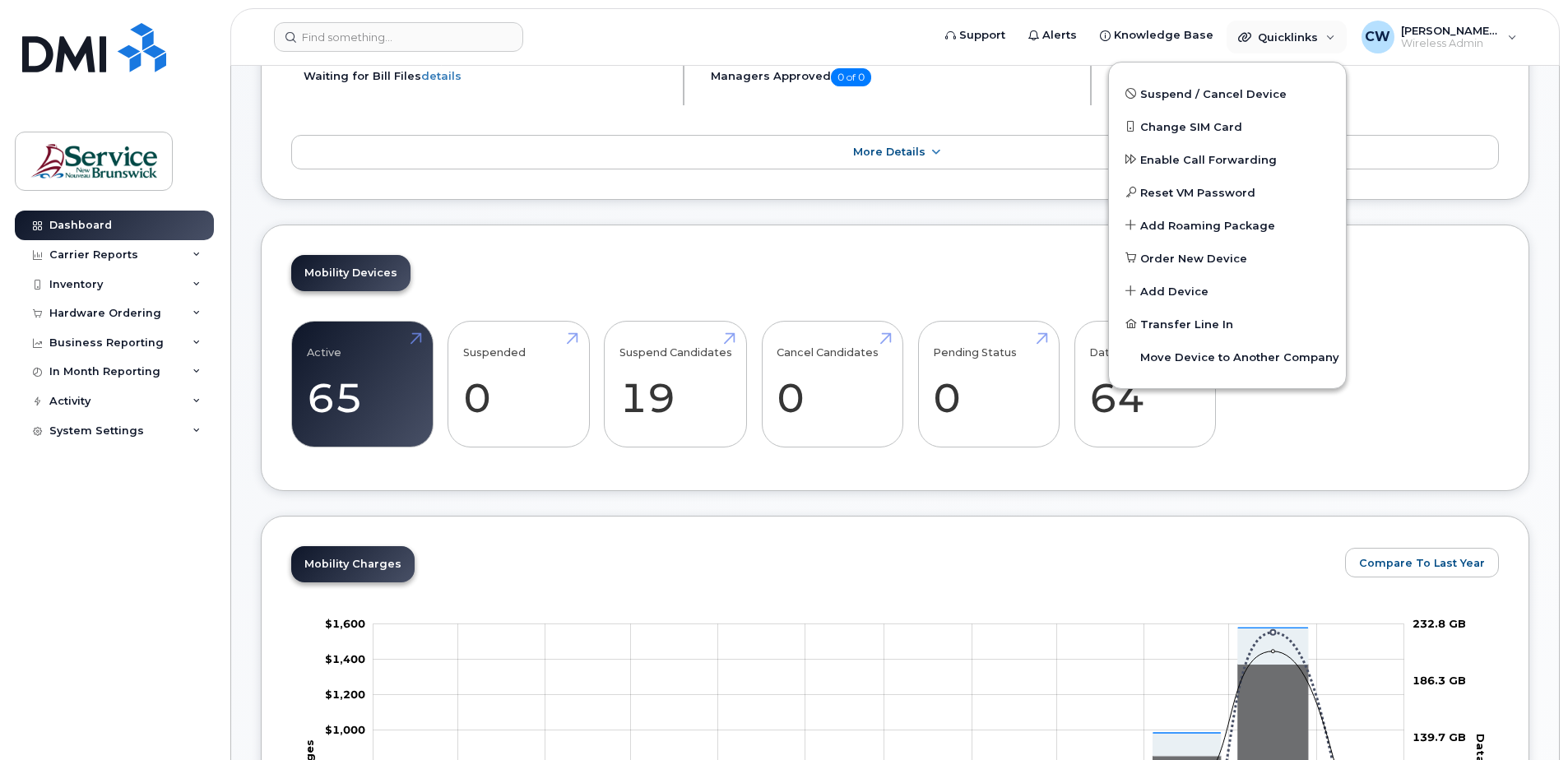
scroll to position [164, 0]
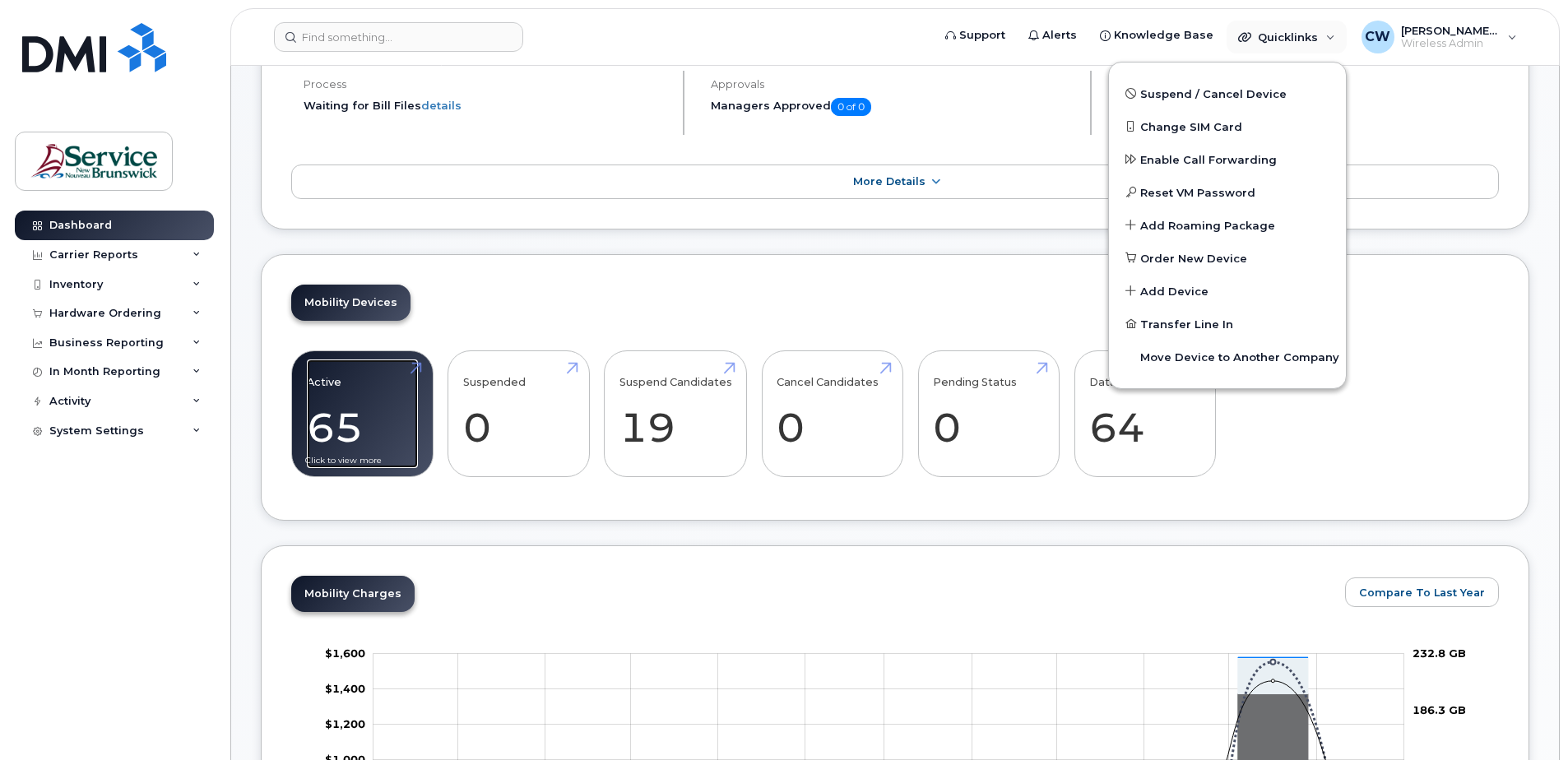
click at [374, 447] on link "Active 65" at bounding box center [363, 413] width 111 height 109
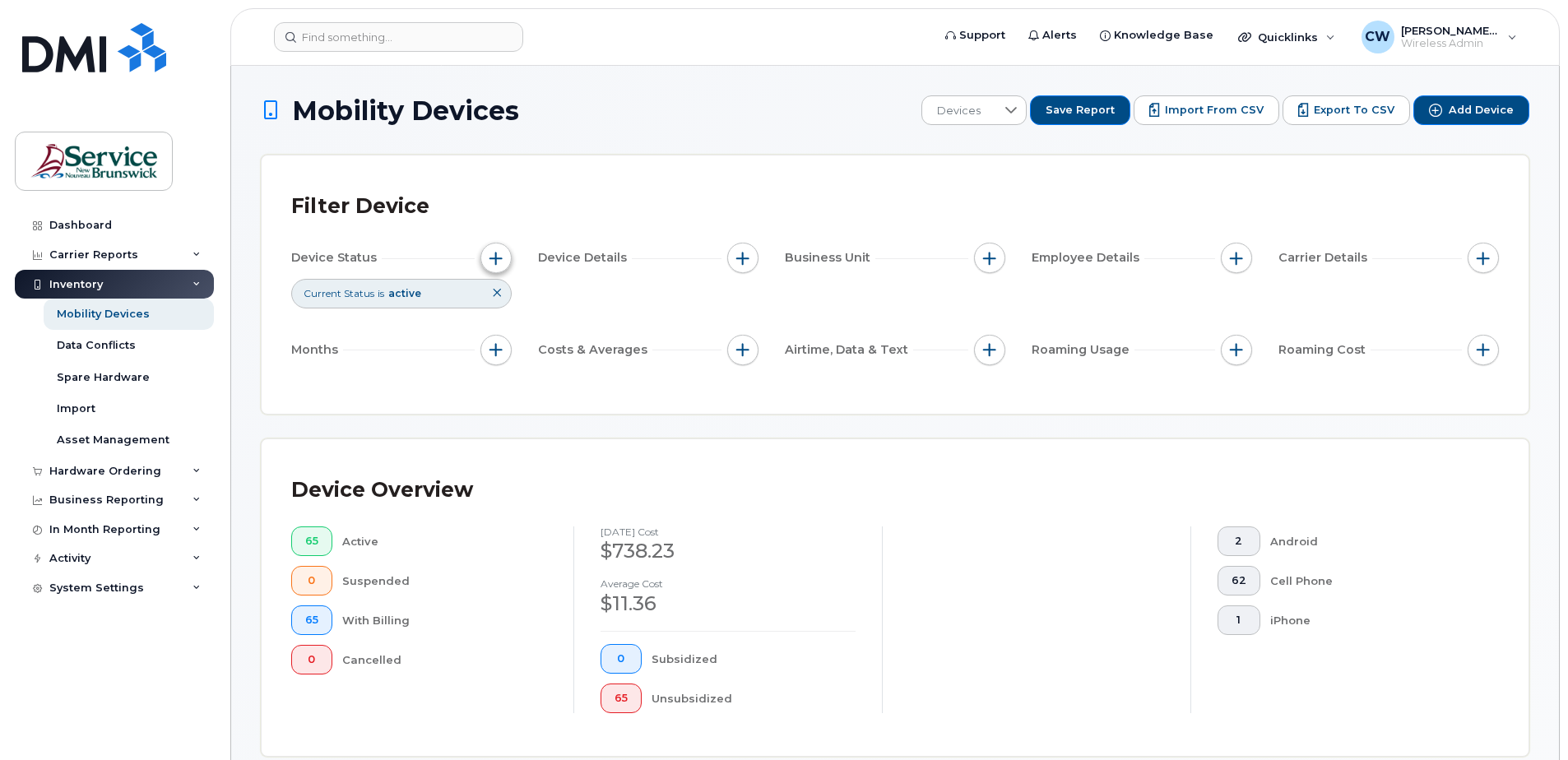
click at [497, 253] on span "button" at bounding box center [496, 259] width 13 height 13
click at [743, 247] on button "button" at bounding box center [743, 259] width 32 height 32
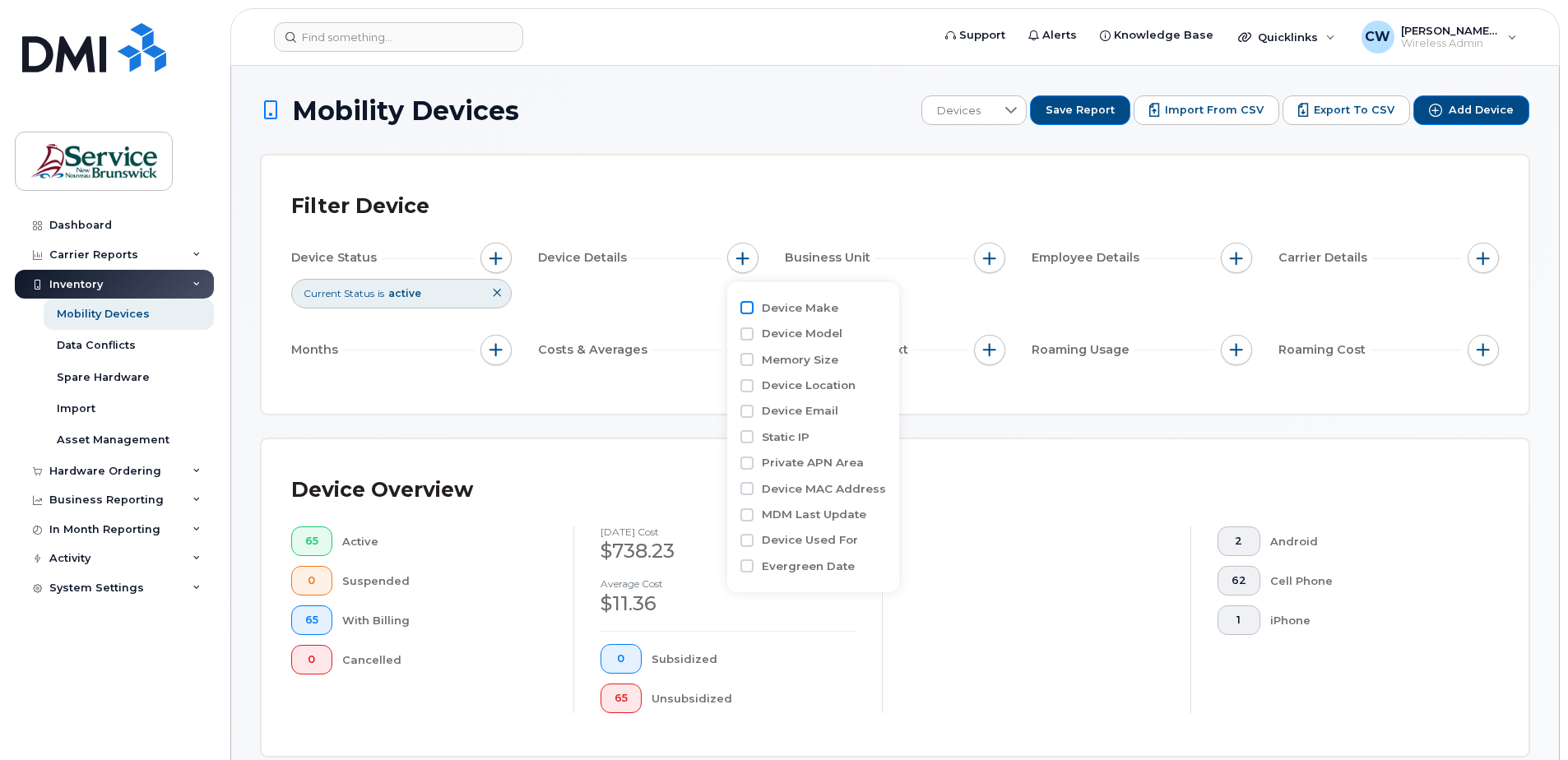
click at [749, 308] on input "Device Make" at bounding box center [747, 308] width 13 height 13
click at [745, 307] on input "Device Make" at bounding box center [747, 308] width 13 height 13
click at [752, 308] on input "Device Make" at bounding box center [747, 308] width 13 height 13
checkbox input "true"
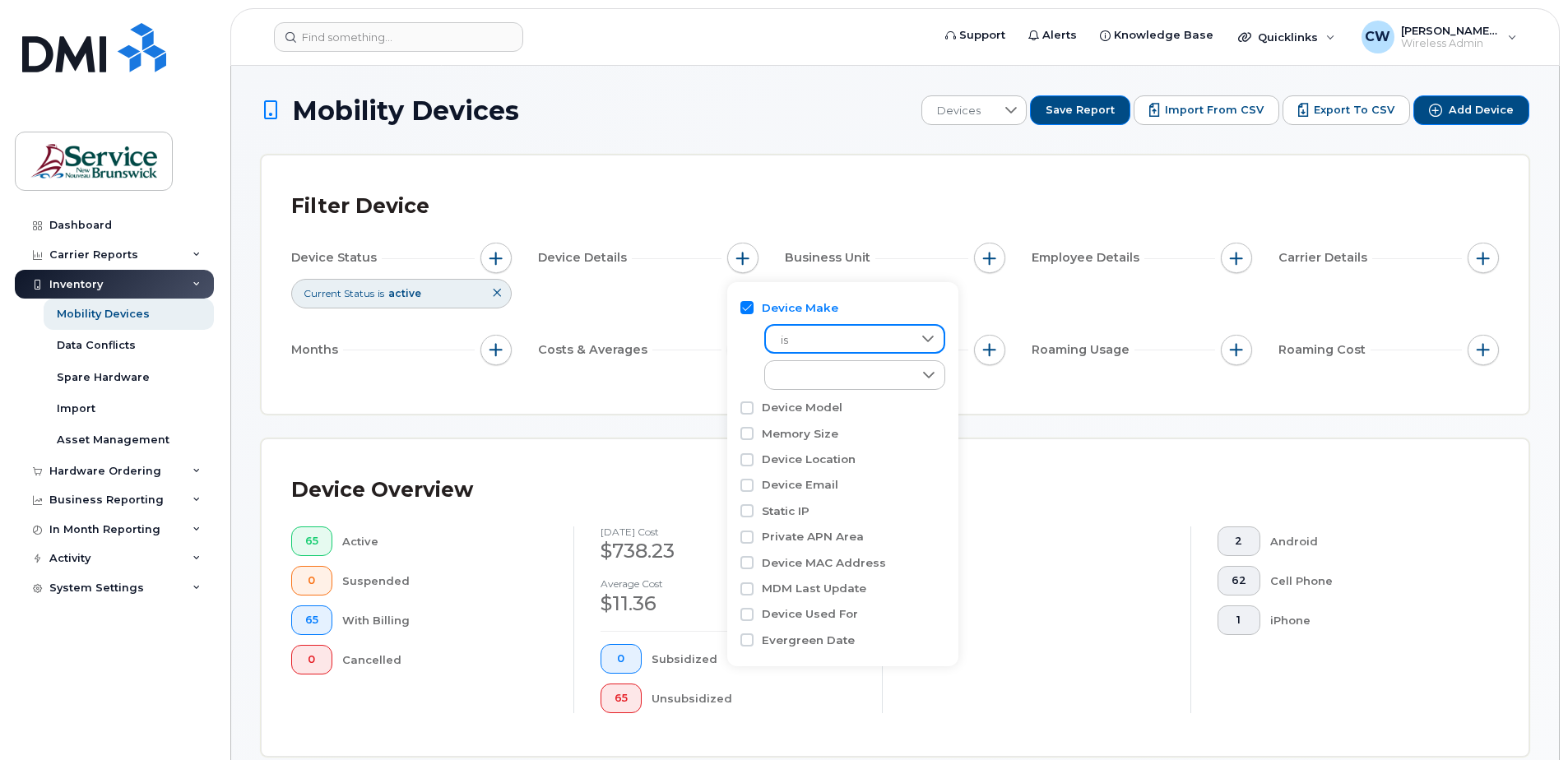
click at [855, 340] on span "is" at bounding box center [839, 341] width 147 height 30
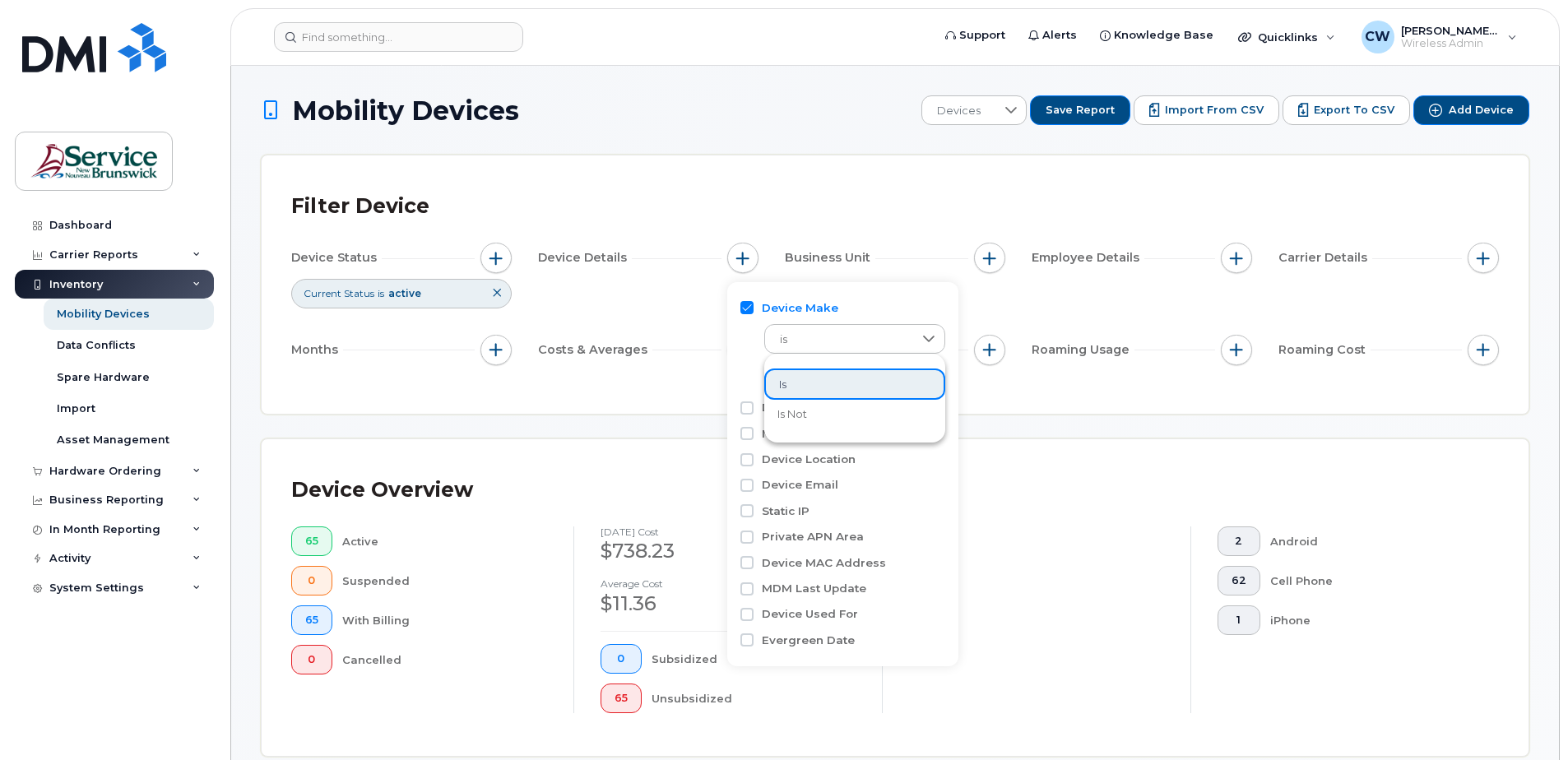
click at [814, 382] on li "is" at bounding box center [855, 384] width 181 height 32
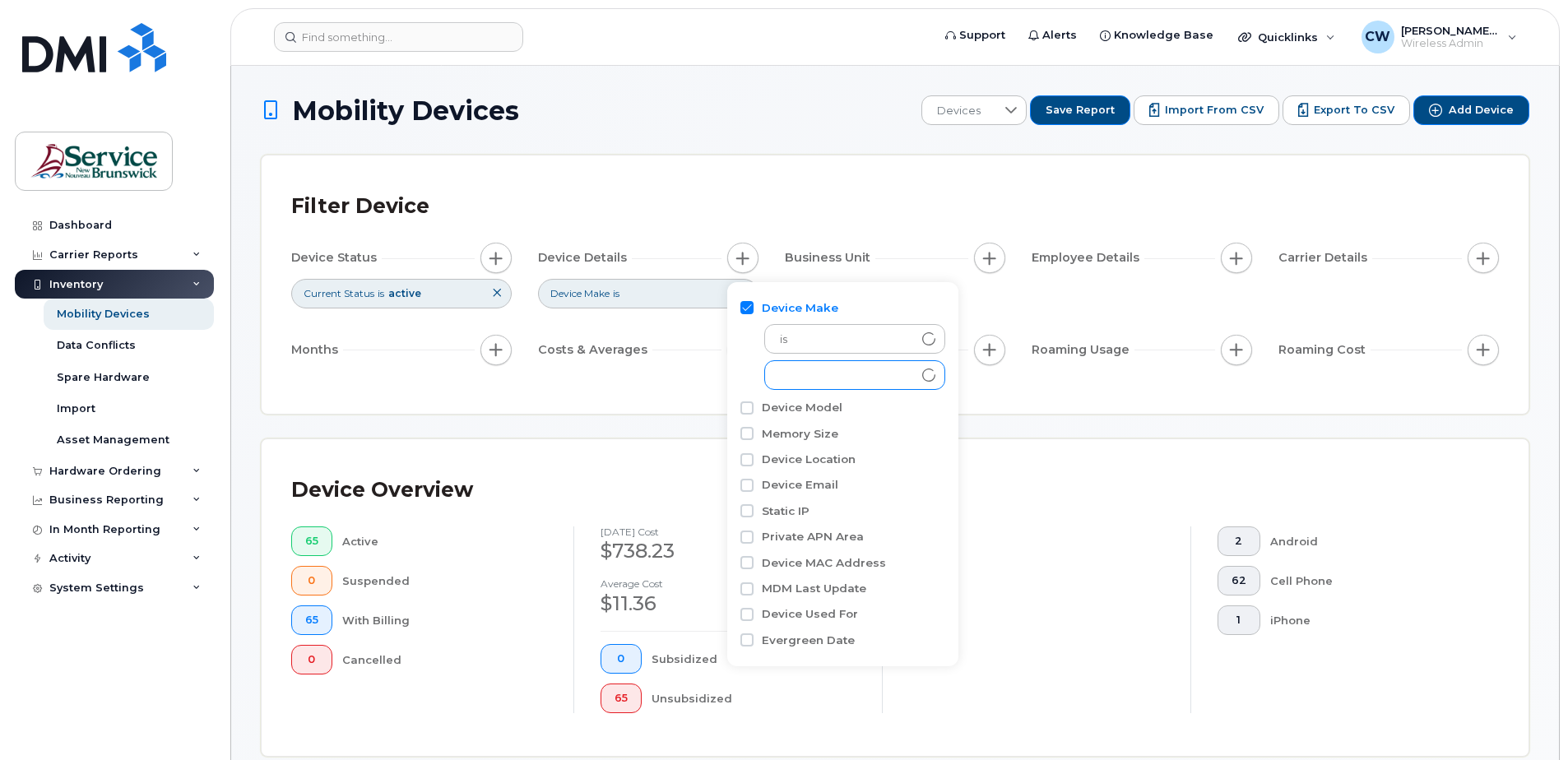
click at [814, 371] on div "empty" at bounding box center [839, 375] width 149 height 28
click at [795, 343] on span "is" at bounding box center [839, 341] width 147 height 30
click at [933, 376] on icon at bounding box center [929, 375] width 13 height 13
click at [782, 469] on input "iPhone" at bounding box center [784, 470] width 13 height 13
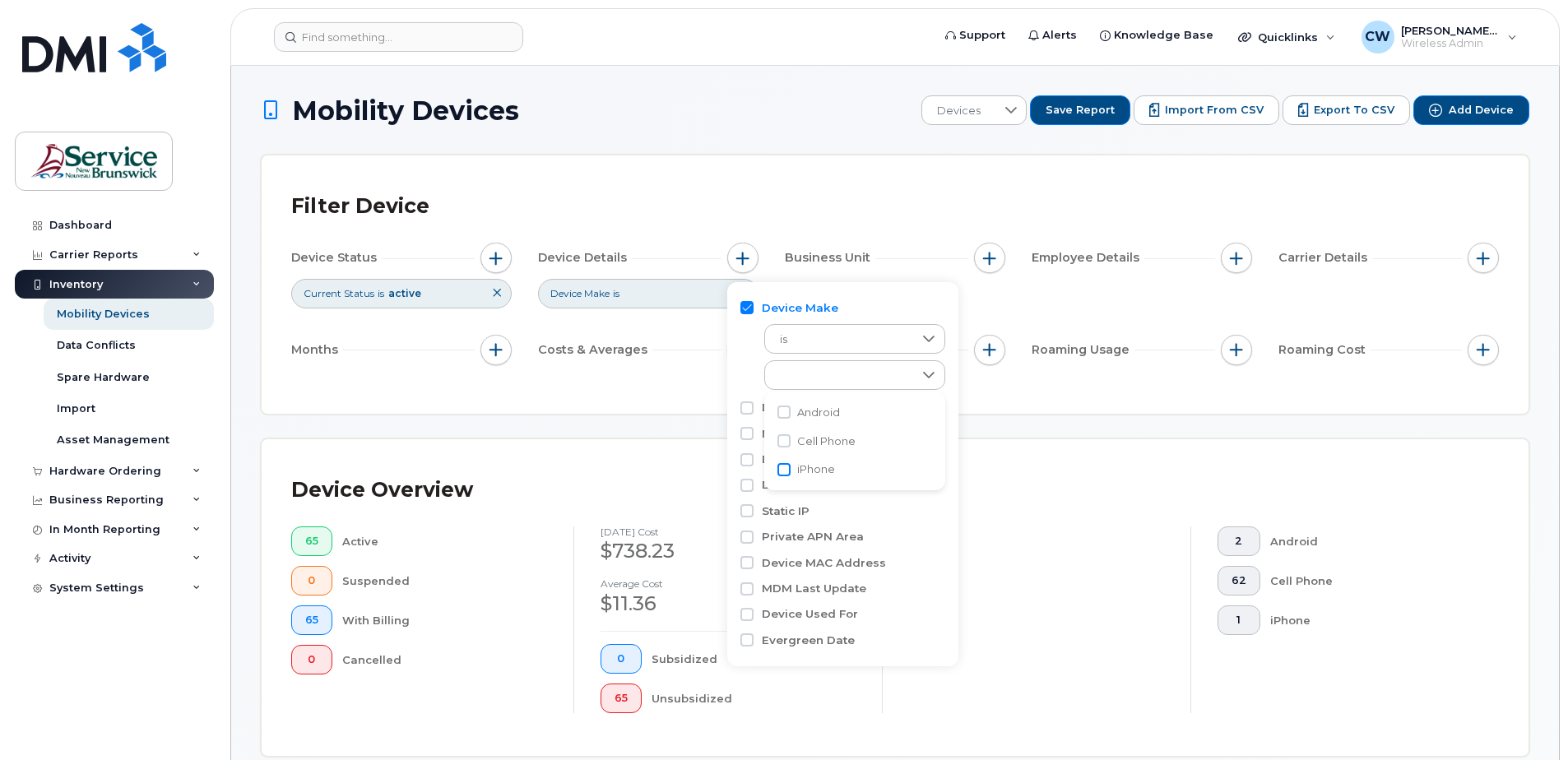
checkbox input "true"
click at [1031, 464] on div "Device Overview 1 Active 0 Suspended 1 With Billing 0 Cancelled [DATE] cost $9.…" at bounding box center [894, 598] width 1267 height 317
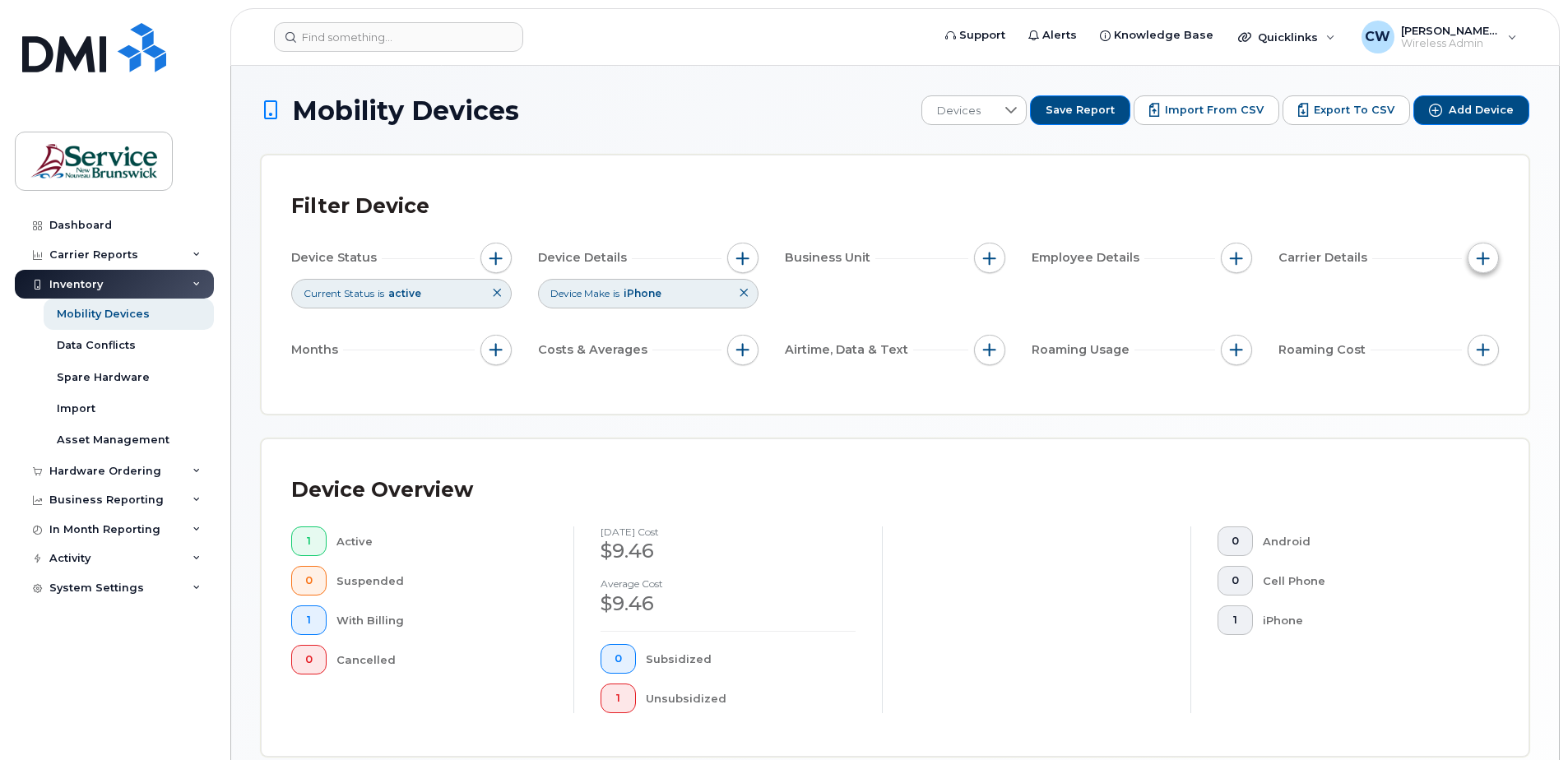
click at [1484, 254] on span "button" at bounding box center [1483, 259] width 13 height 13
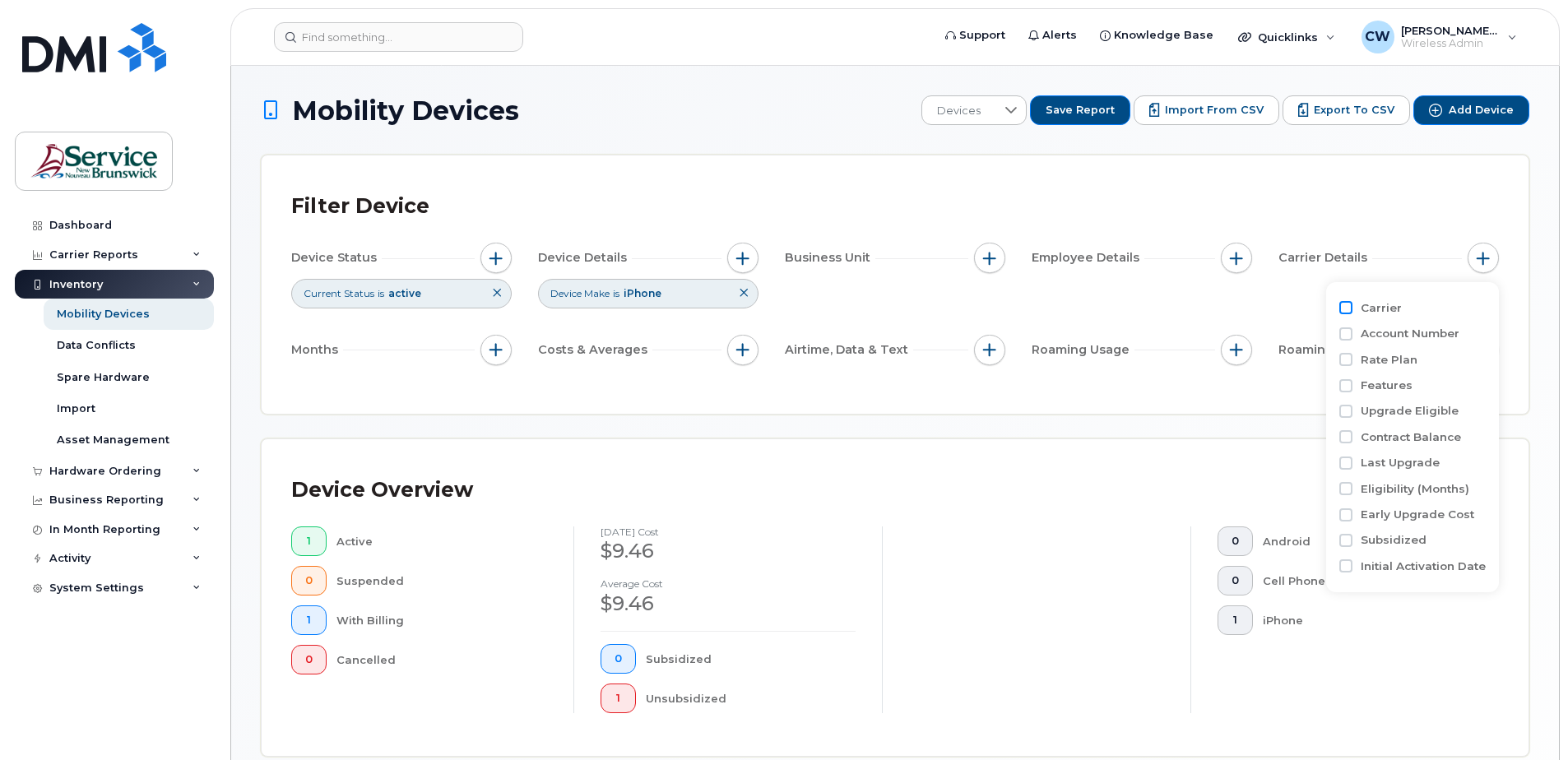
click at [1346, 306] on input "Carrier" at bounding box center [1346, 308] width 13 height 13
checkbox input "true"
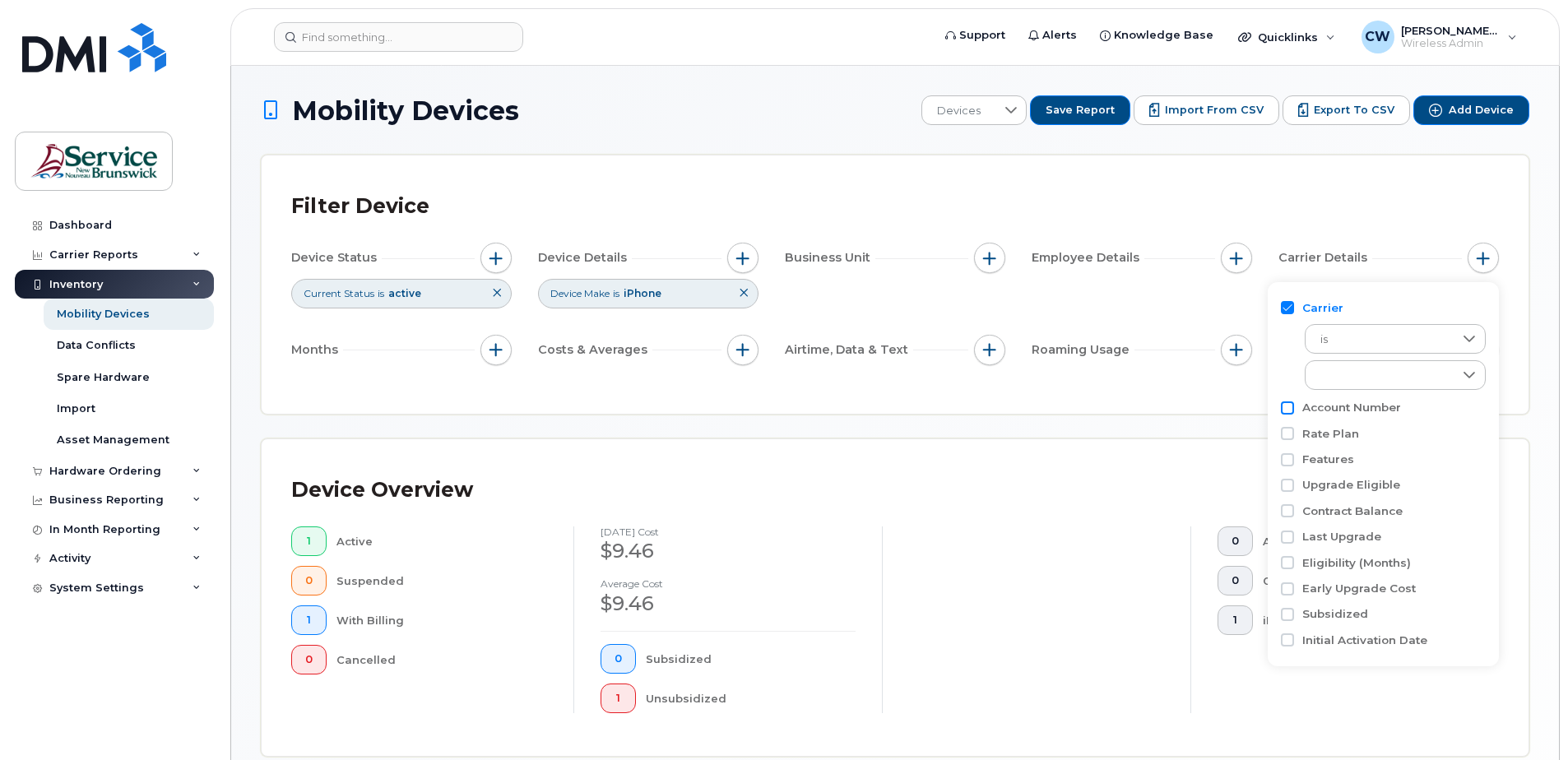
click at [1293, 409] on input "Account Number" at bounding box center [1288, 408] width 13 height 13
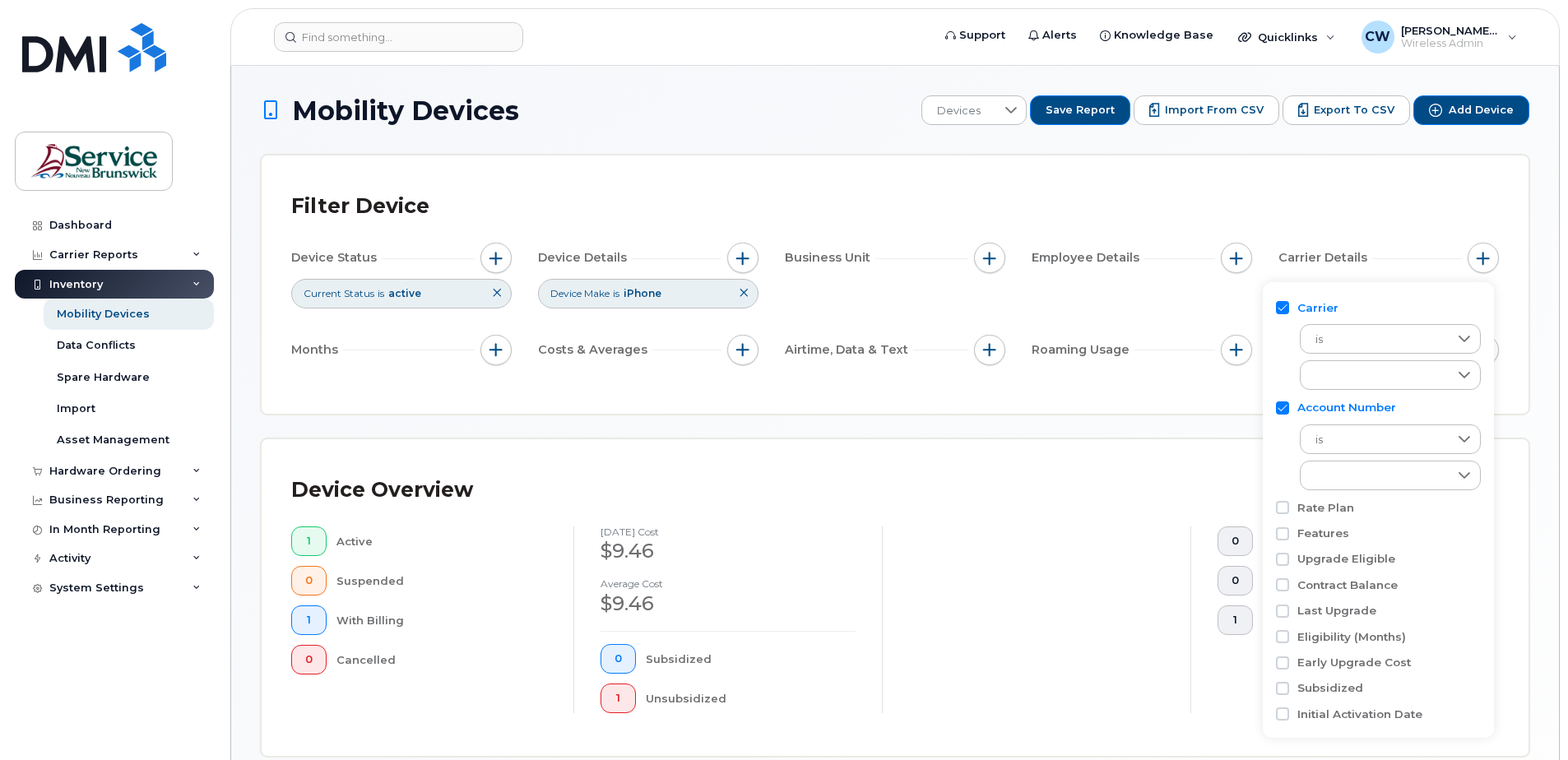
click at [1284, 410] on input "Account Number" at bounding box center [1283, 408] width 13 height 13
checkbox input "false"
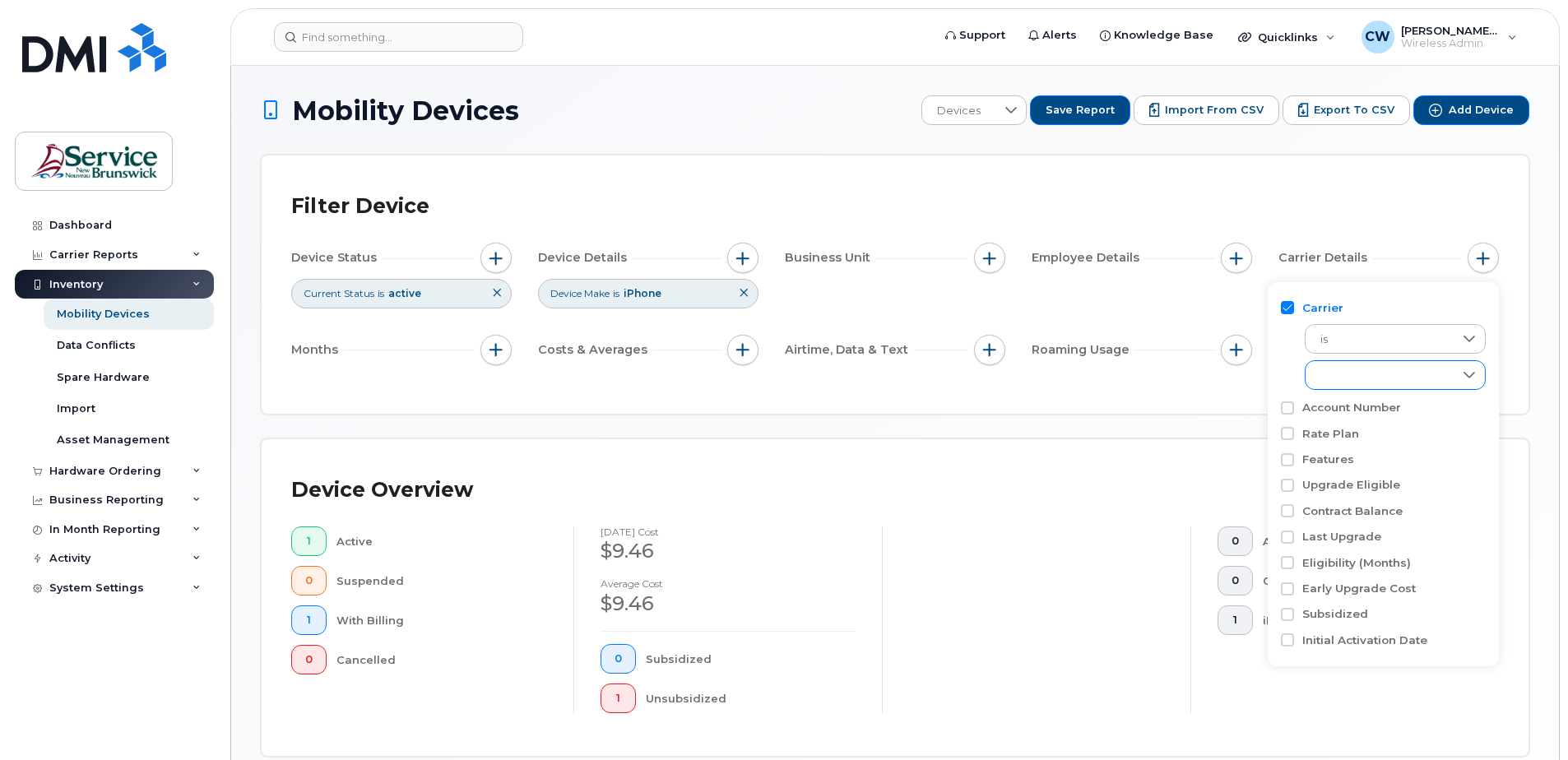
click at [1474, 372] on icon at bounding box center [1470, 375] width 13 height 13
click at [1321, 446] on input "Bell" at bounding box center [1325, 448] width 13 height 13
checkbox input "true"
click at [1527, 462] on div "Device Overview 1 Active 0 Suspended 1 With Billing 0 Cancelled [DATE] cost $9.…" at bounding box center [894, 598] width 1267 height 317
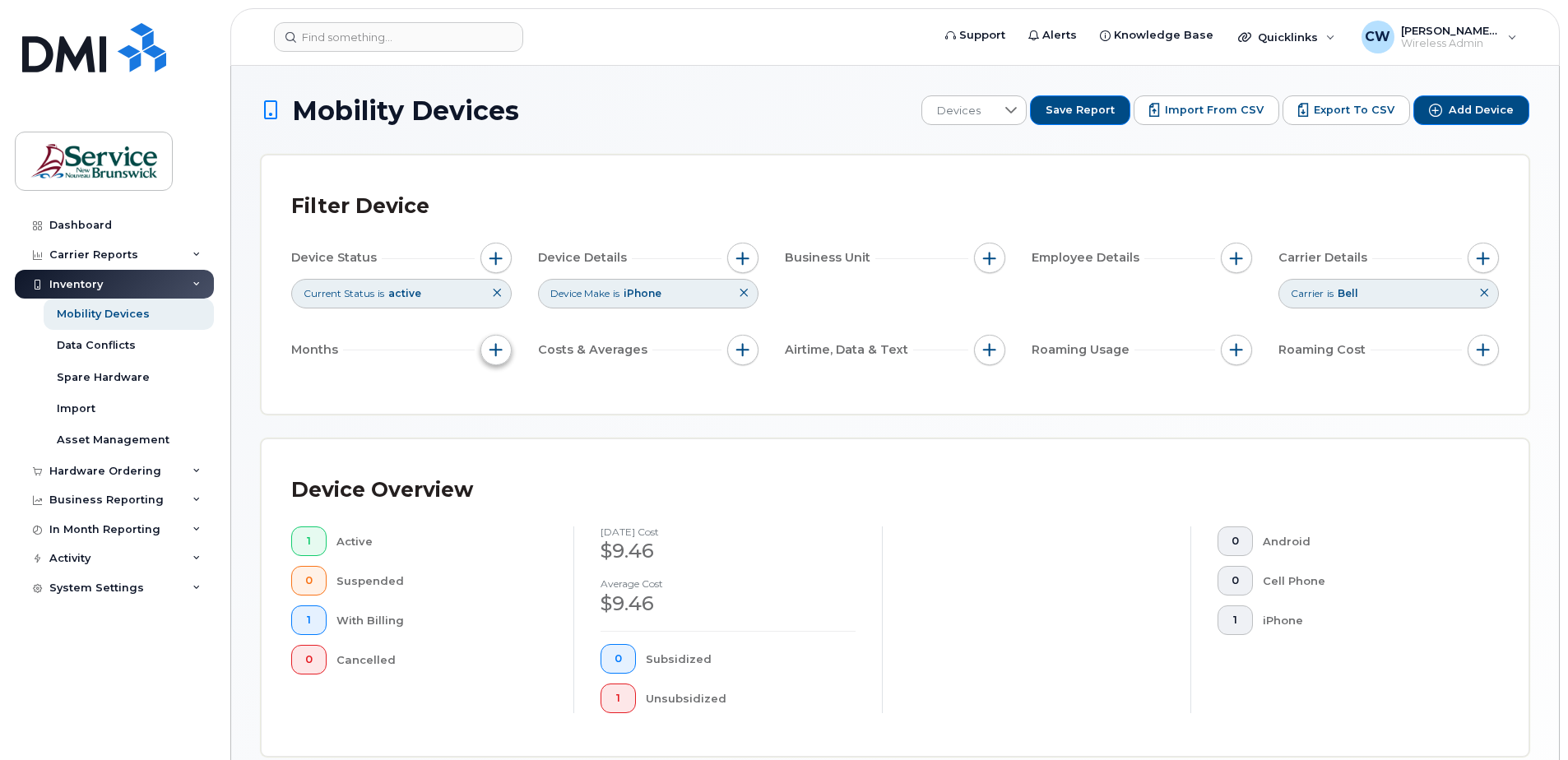
click at [508, 349] on button "button" at bounding box center [496, 351] width 32 height 32
click at [742, 352] on span "button" at bounding box center [743, 350] width 13 height 13
click at [1357, 103] on span "Export to CSV" at bounding box center [1354, 110] width 80 height 15
